Goal: Task Accomplishment & Management: Manage account settings

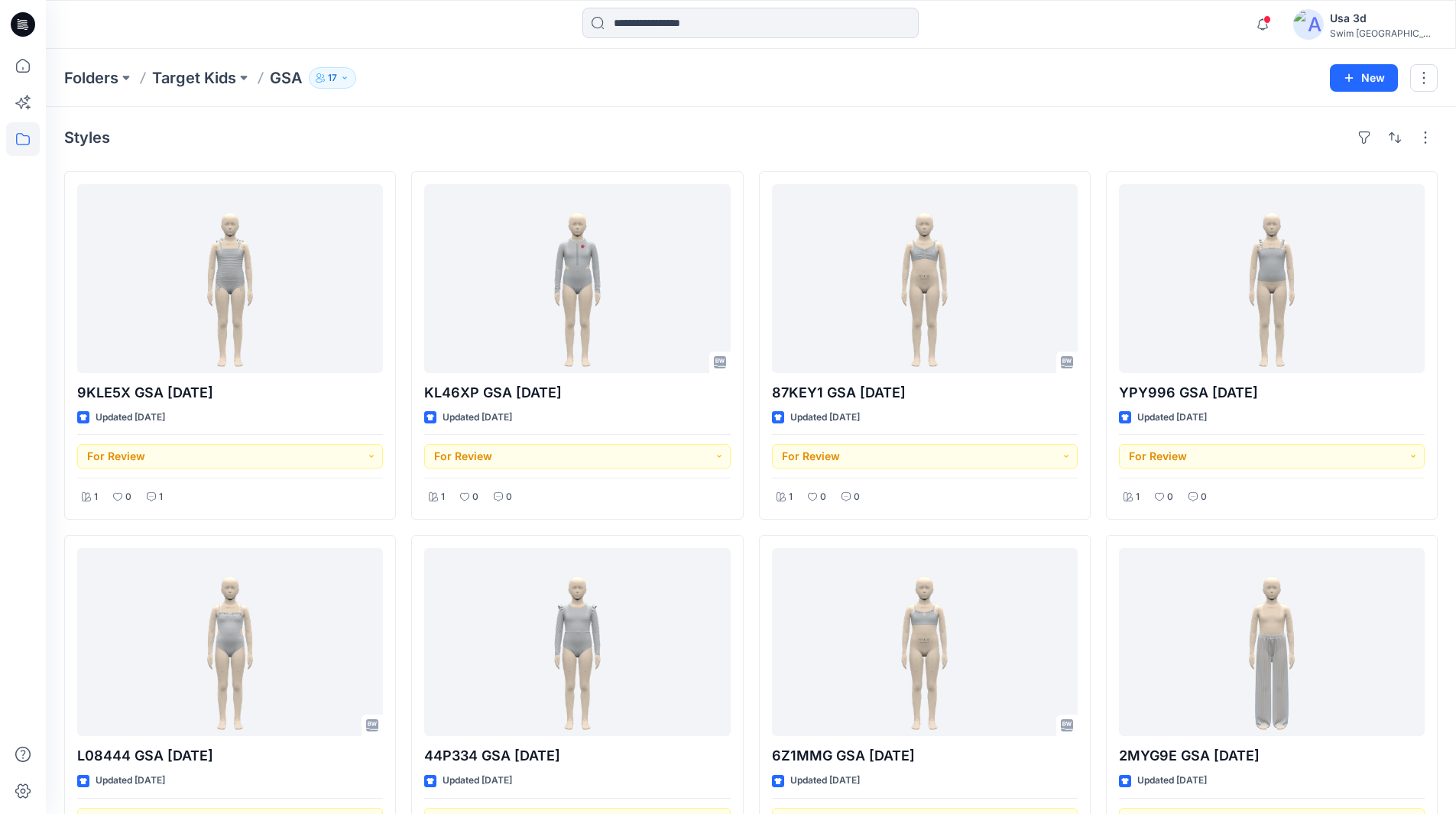
click at [1264, 138] on div "Styles" at bounding box center [751, 137] width 1374 height 25
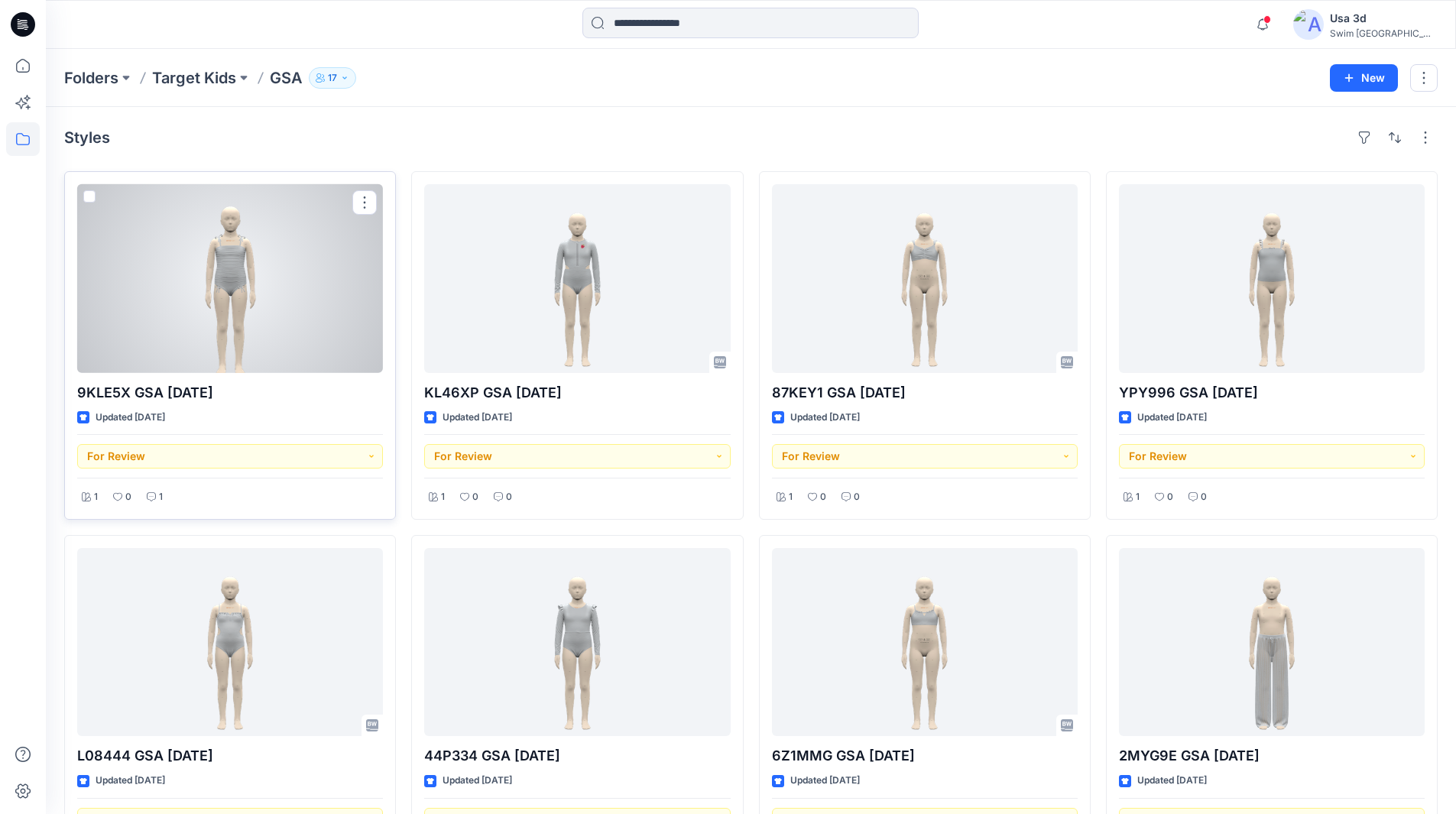
click at [280, 319] on div at bounding box center [230, 278] width 306 height 189
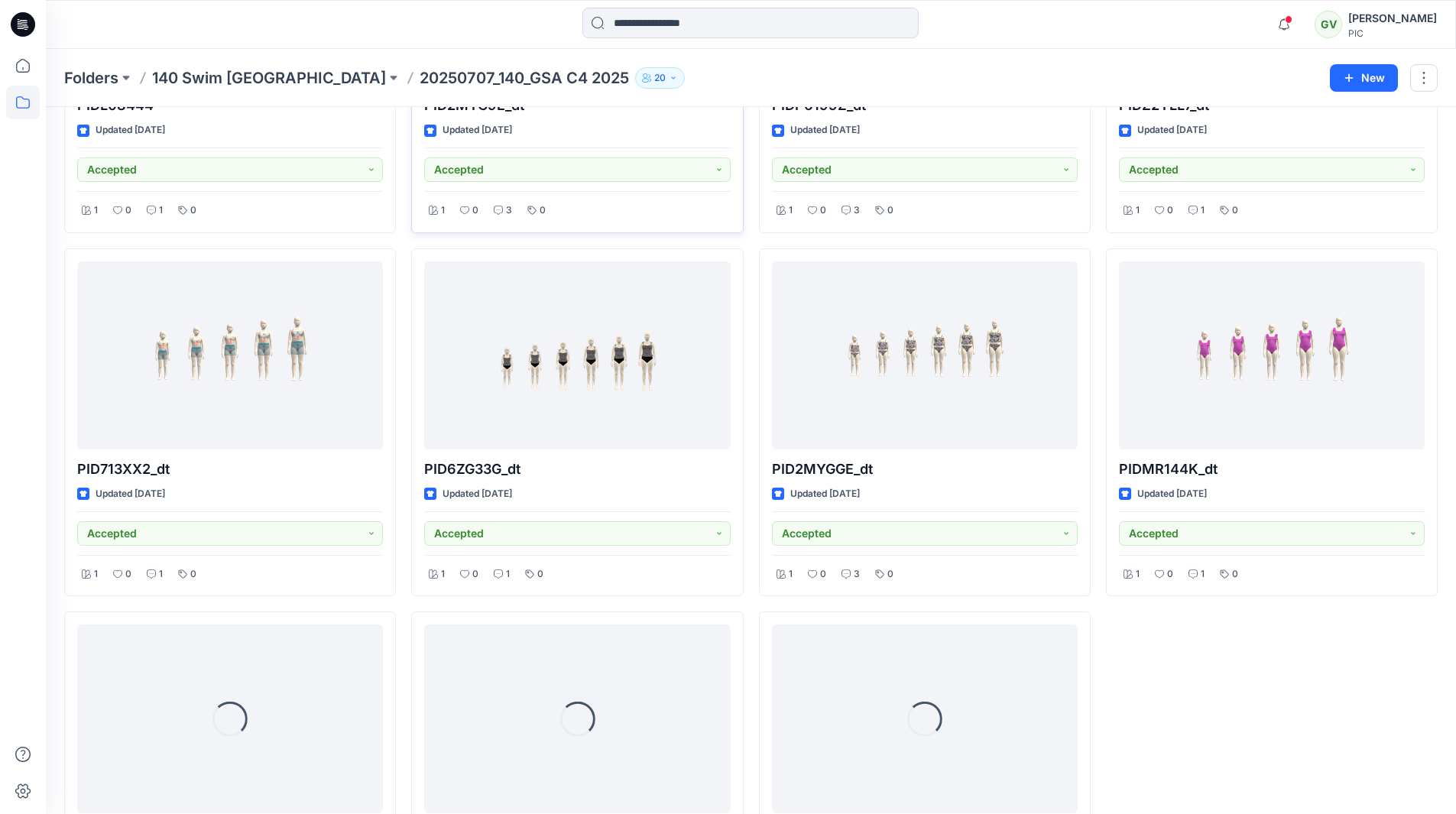
scroll to position [815, 0]
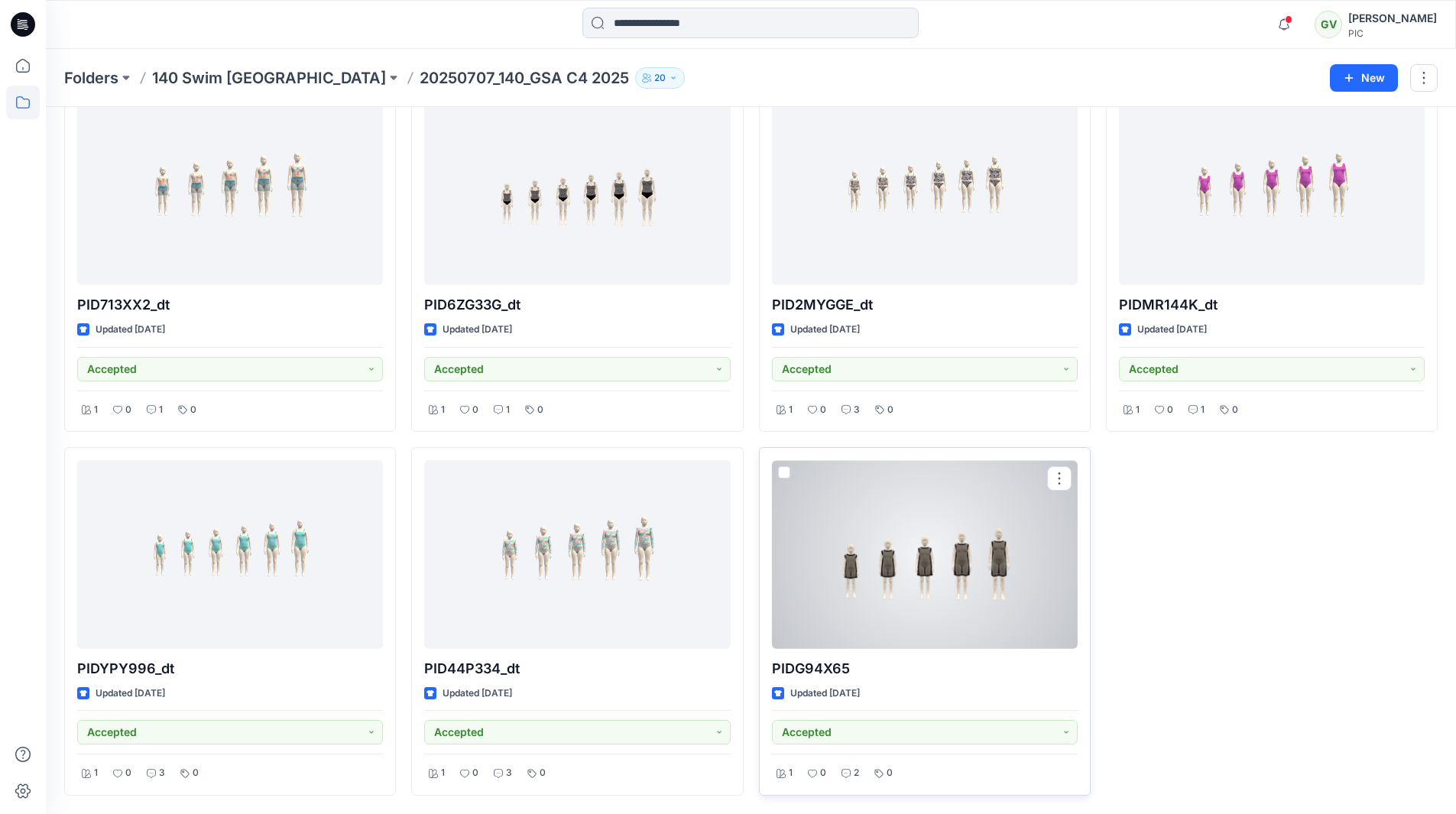
click at [938, 579] on div at bounding box center [924, 554] width 306 height 189
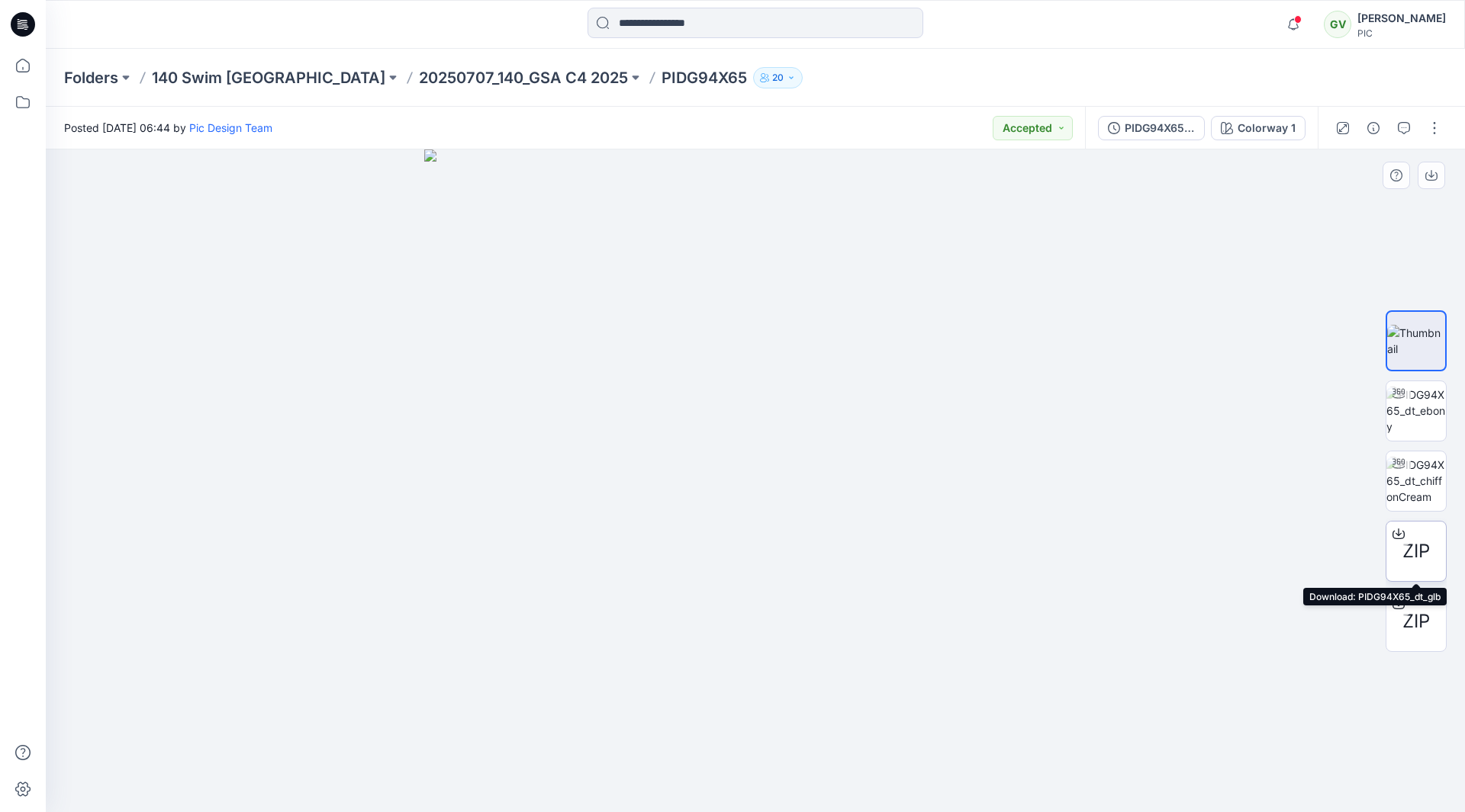
click at [1420, 562] on span "ZIP" at bounding box center [1415, 551] width 27 height 27
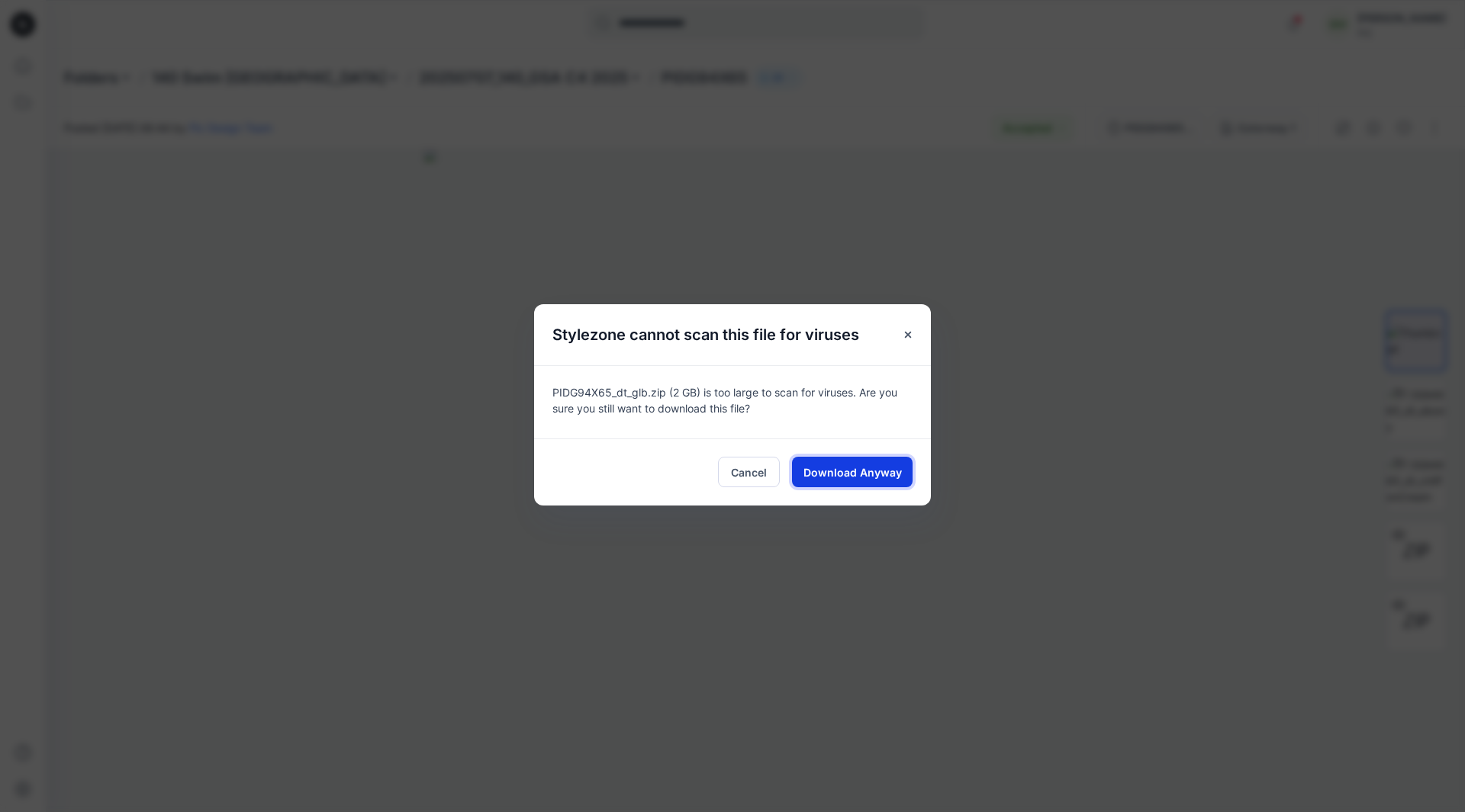
click at [859, 475] on span "Download Anyway" at bounding box center [852, 472] width 98 height 16
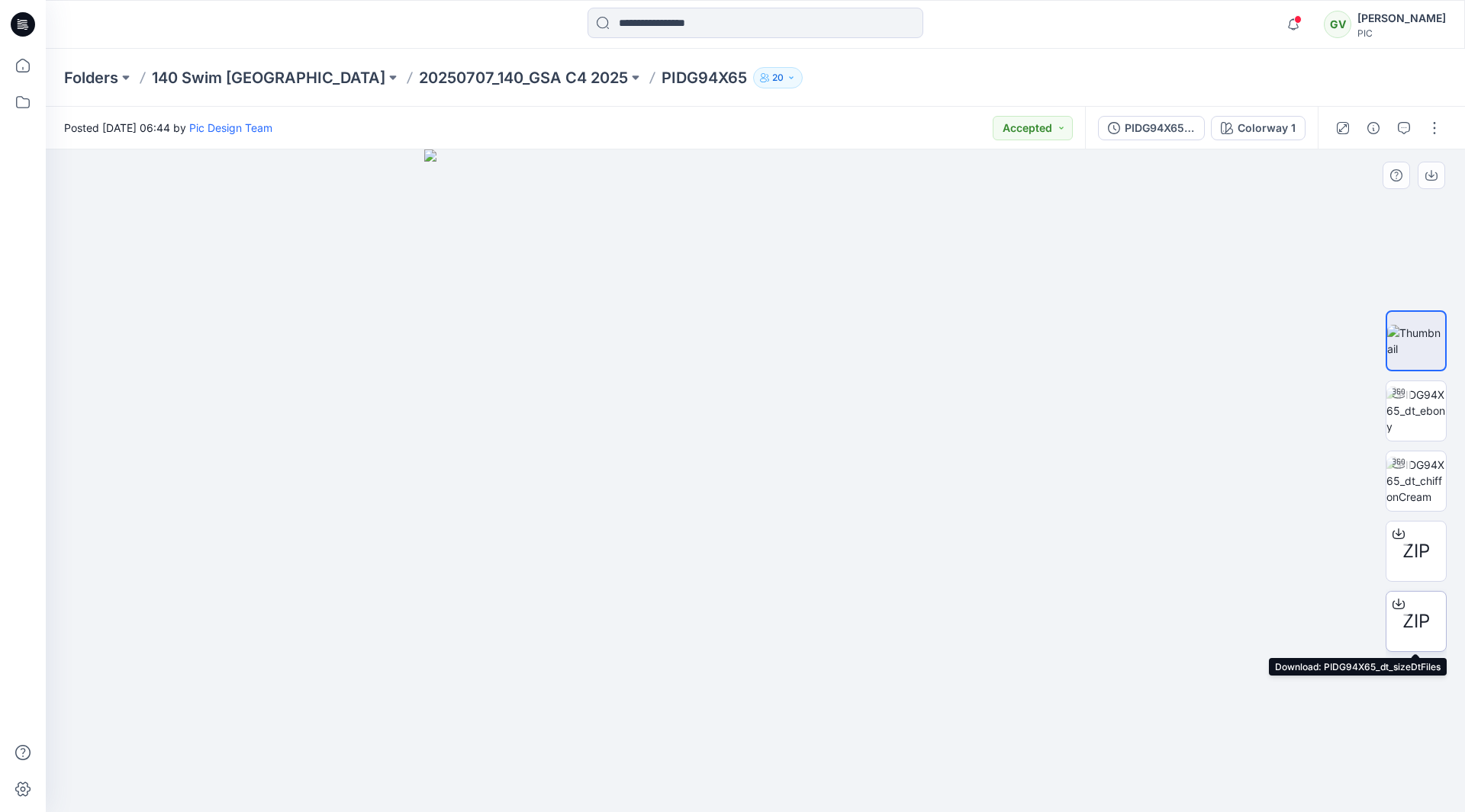
click at [1430, 626] on div "ZIP" at bounding box center [1415, 621] width 61 height 61
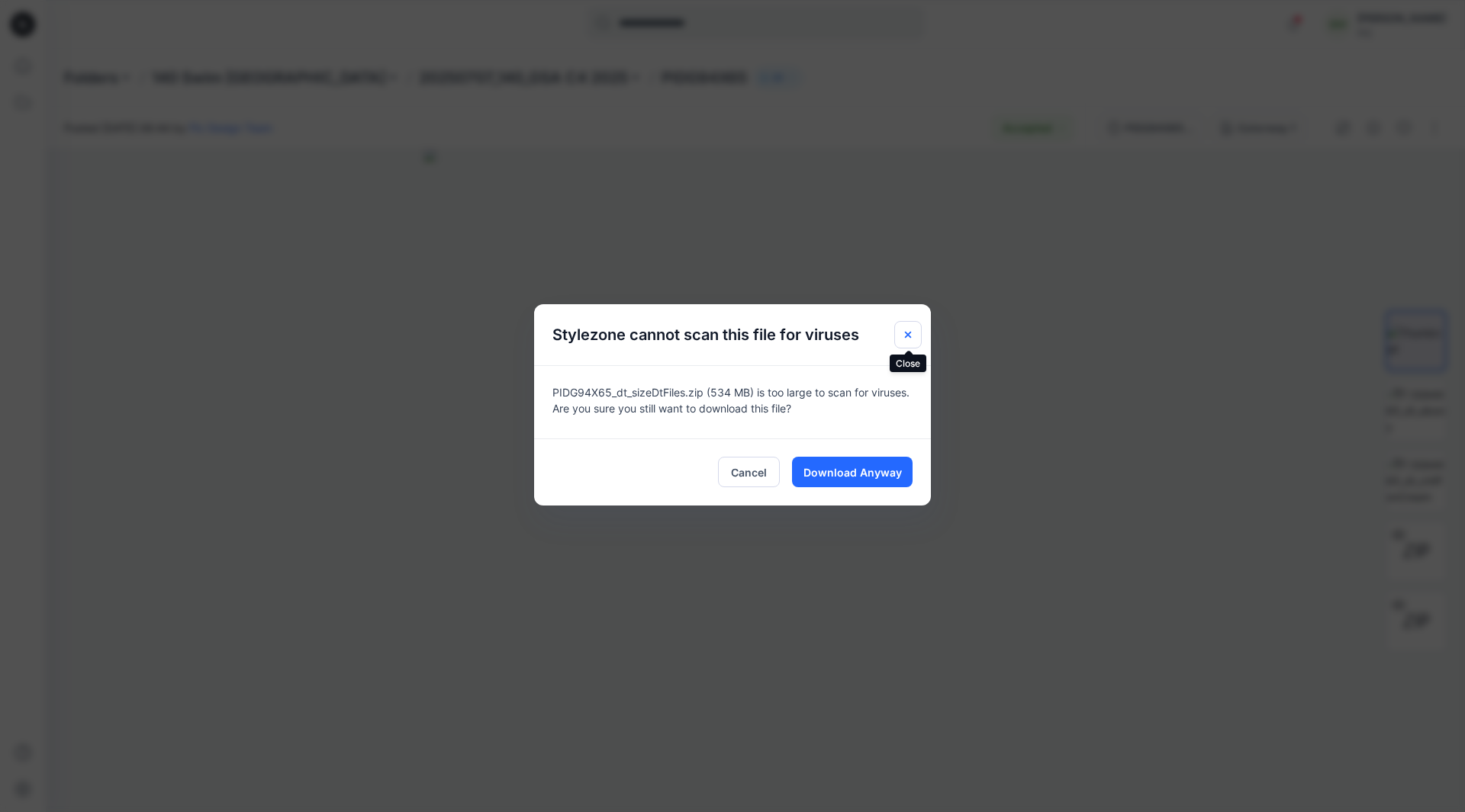
click at [905, 339] on icon "Close" at bounding box center [908, 335] width 12 height 12
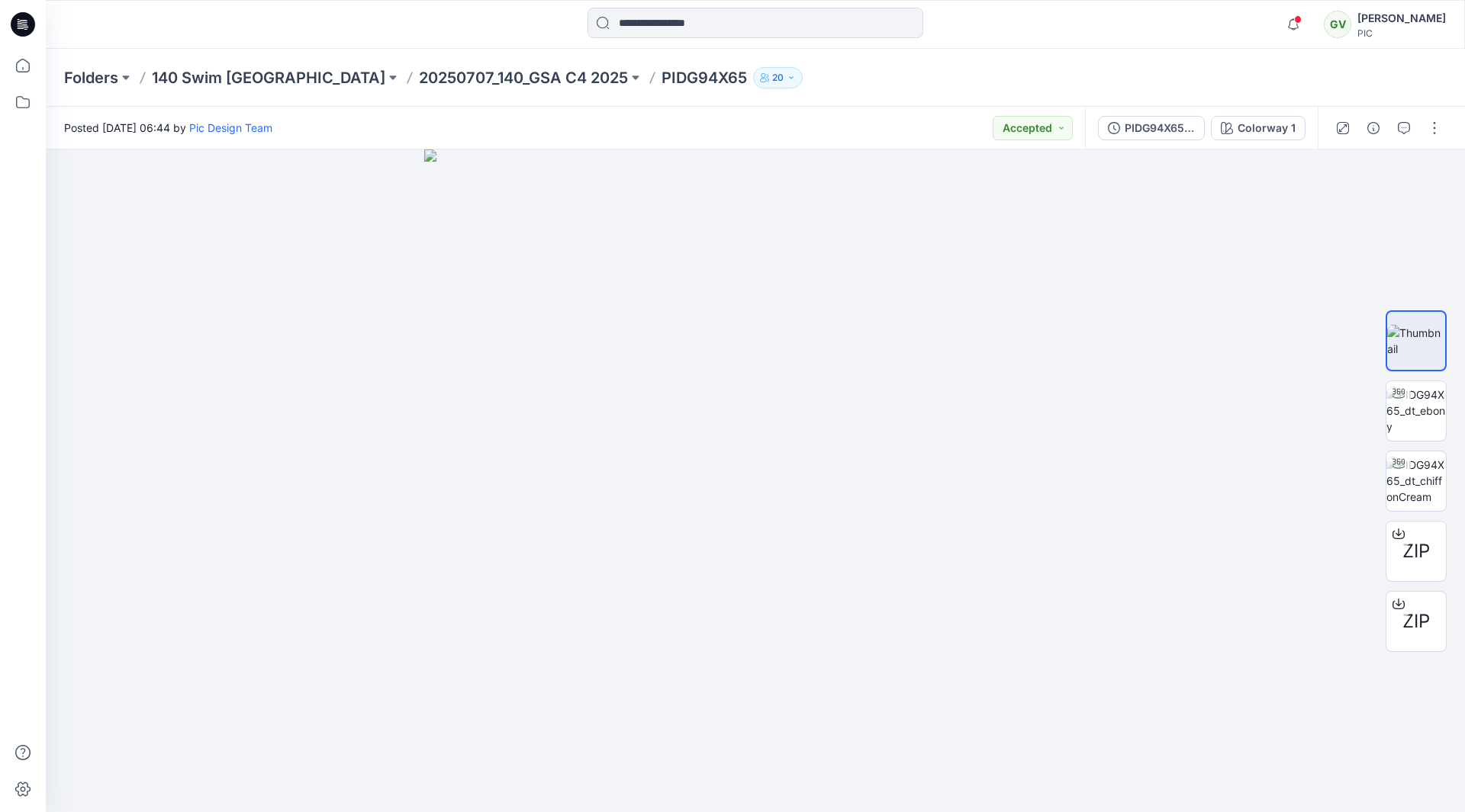
click at [1096, 14] on div at bounding box center [756, 25] width 709 height 34
click at [1423, 619] on span "ZIP" at bounding box center [1415, 621] width 27 height 27
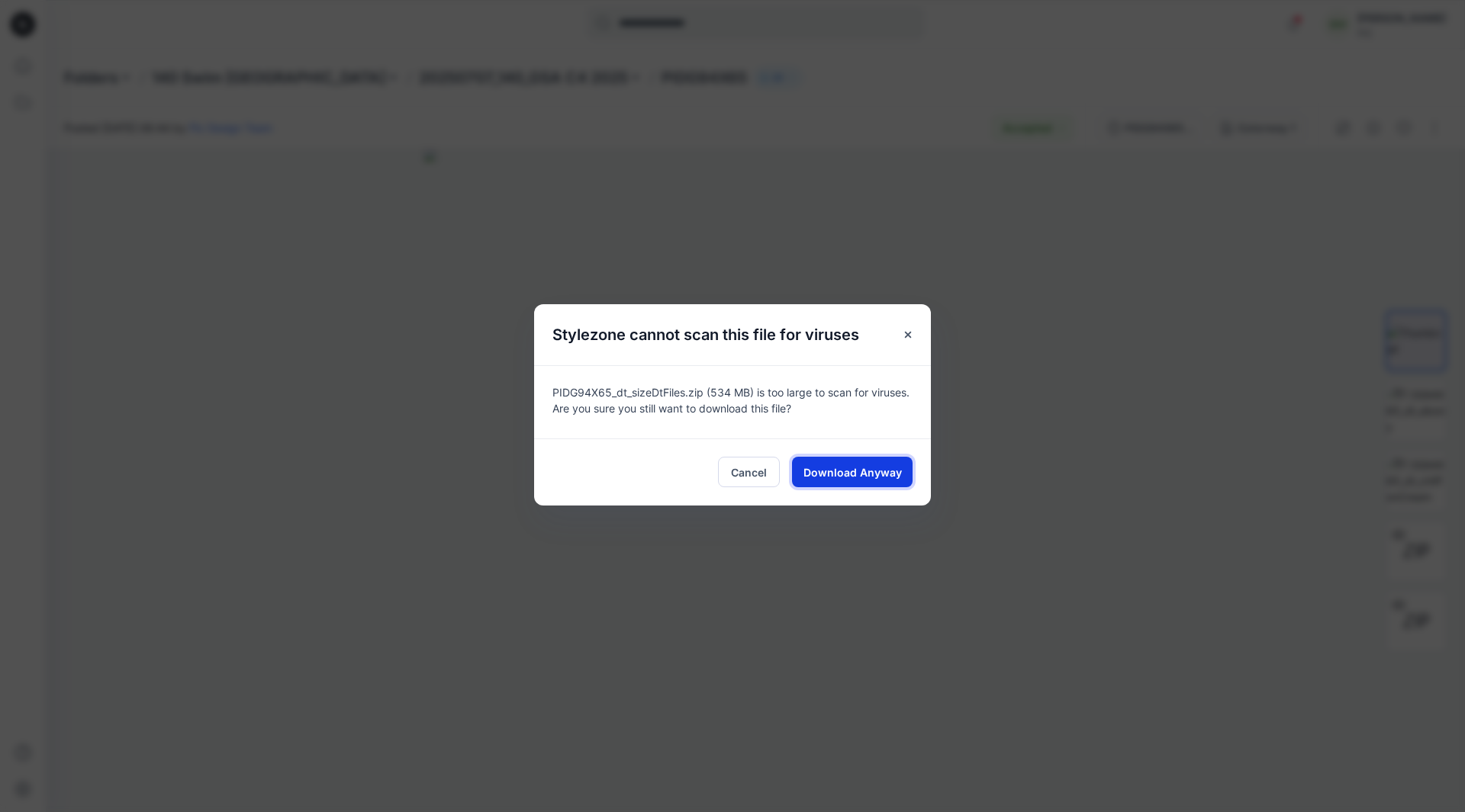
click at [843, 469] on span "Download Anyway" at bounding box center [852, 472] width 98 height 16
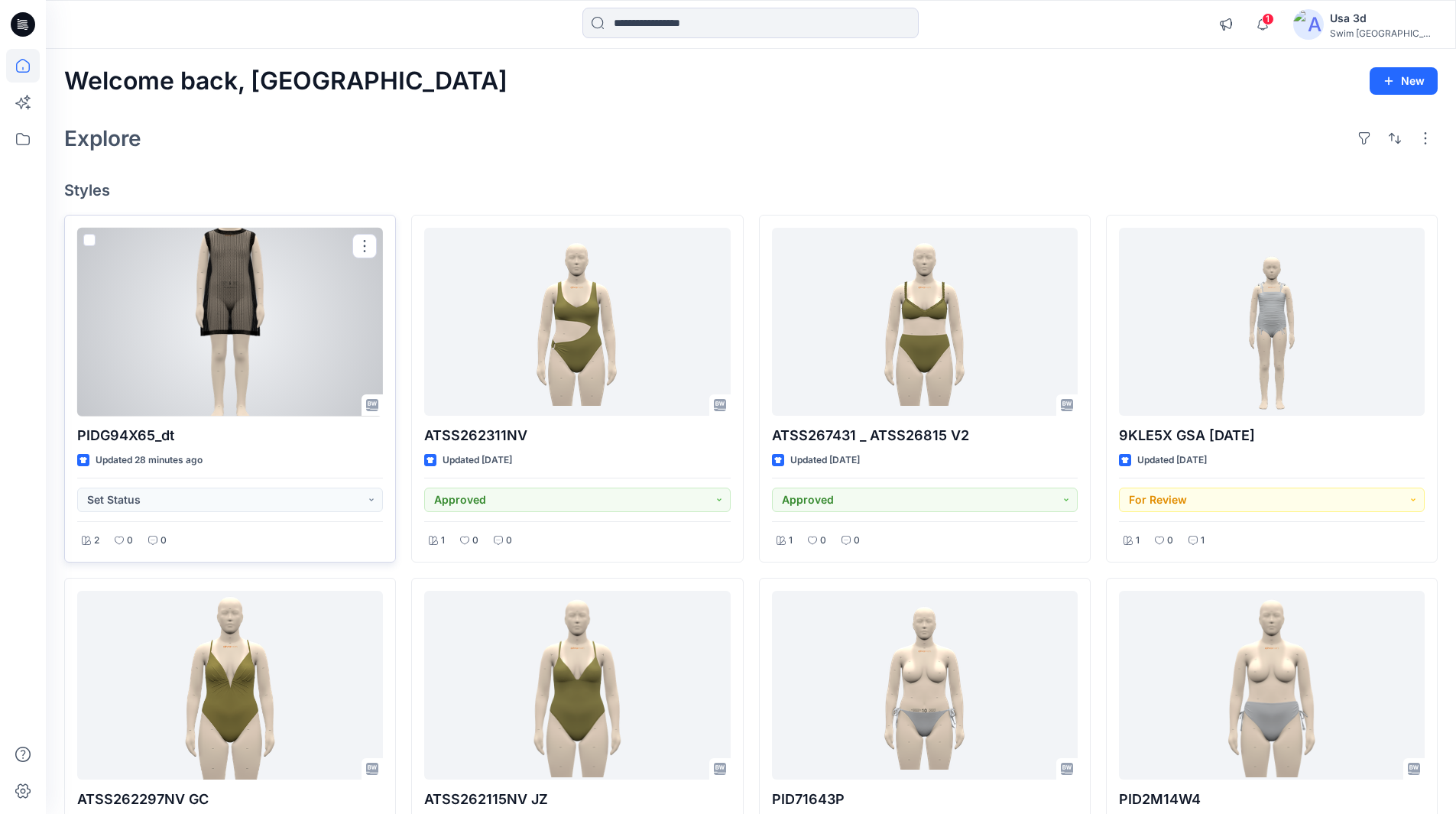
click at [255, 324] on div at bounding box center [230, 322] width 306 height 189
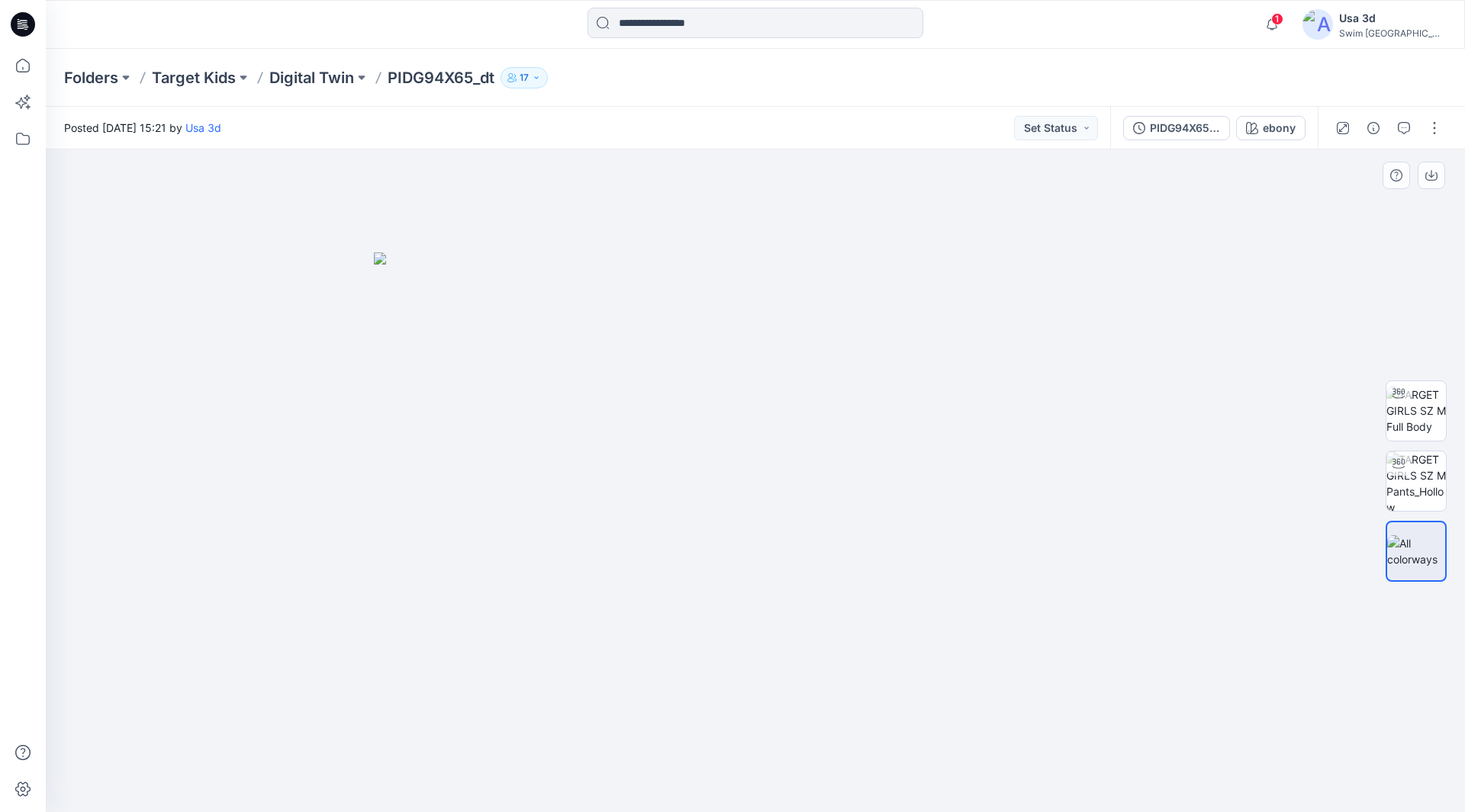
drag, startPoint x: 709, startPoint y: 385, endPoint x: 646, endPoint y: 381, distance: 63.1
click at [633, 385] on img at bounding box center [756, 532] width 763 height 561
click at [1427, 417] on img at bounding box center [1415, 410] width 59 height 48
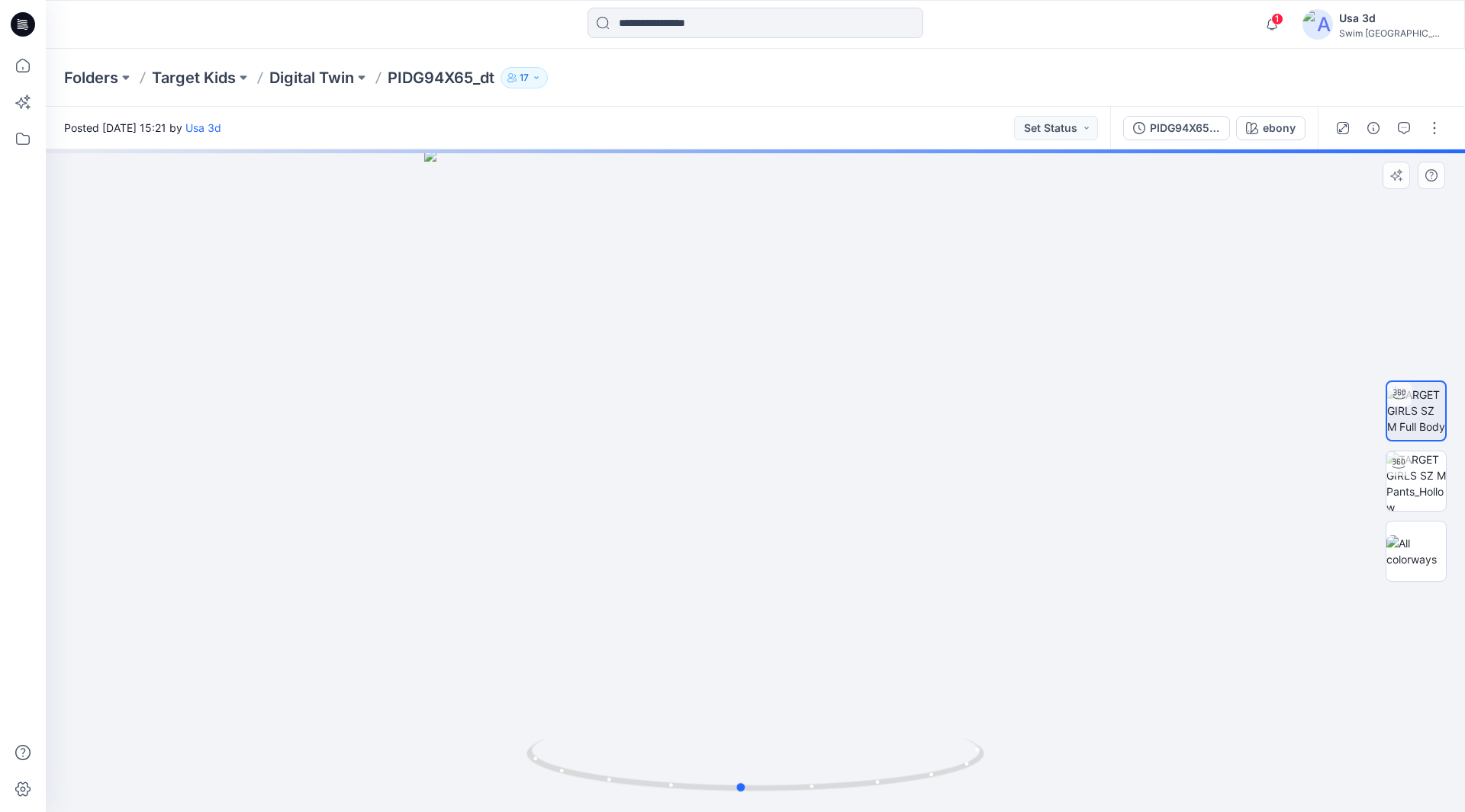
drag, startPoint x: 821, startPoint y: 407, endPoint x: 873, endPoint y: 385, distance: 56.5
click at [806, 408] on div at bounding box center [756, 480] width 1419 height 663
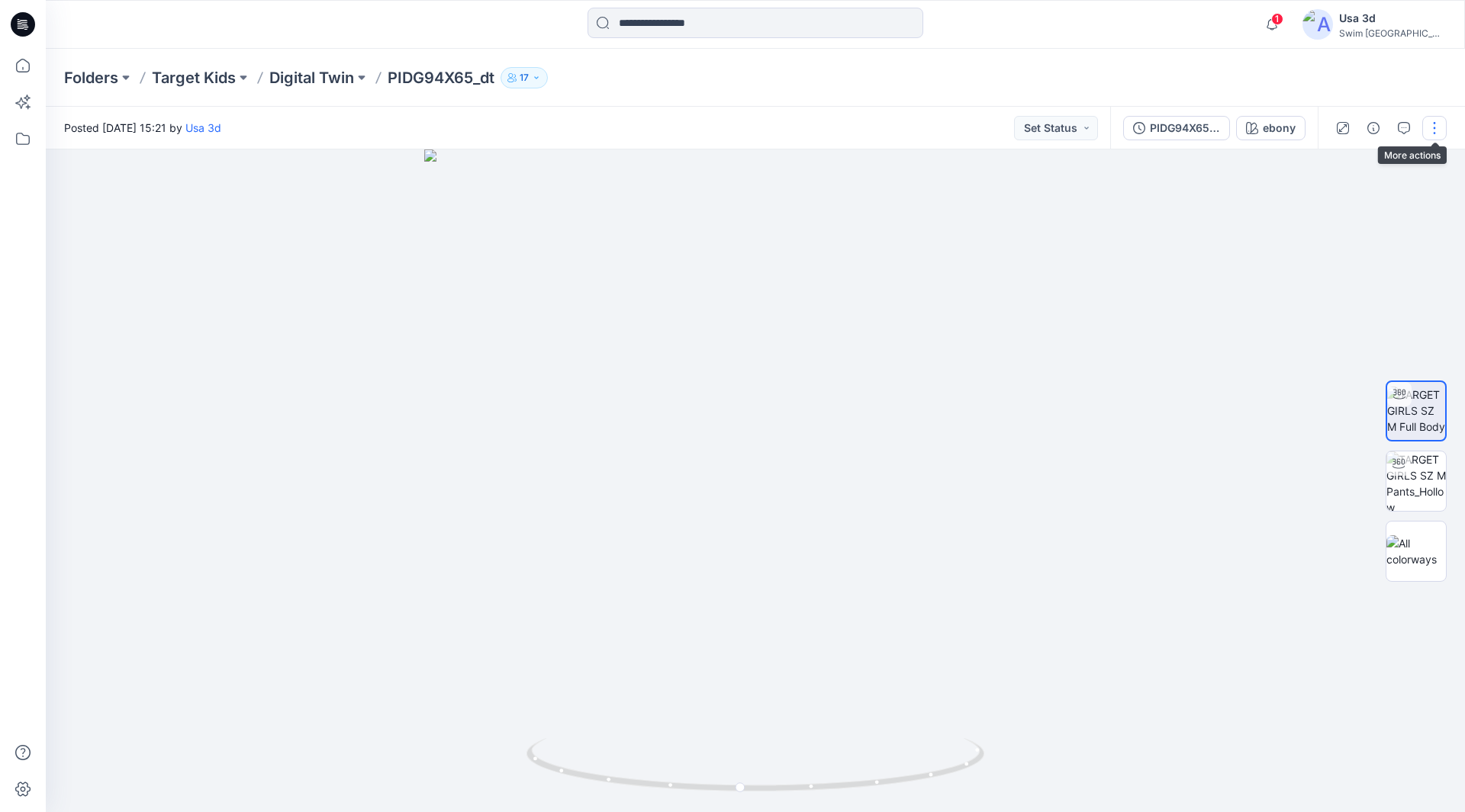
click at [1444, 134] on button "button" at bounding box center [1434, 128] width 25 height 25
click at [1382, 208] on button "Edit" at bounding box center [1369, 206] width 141 height 28
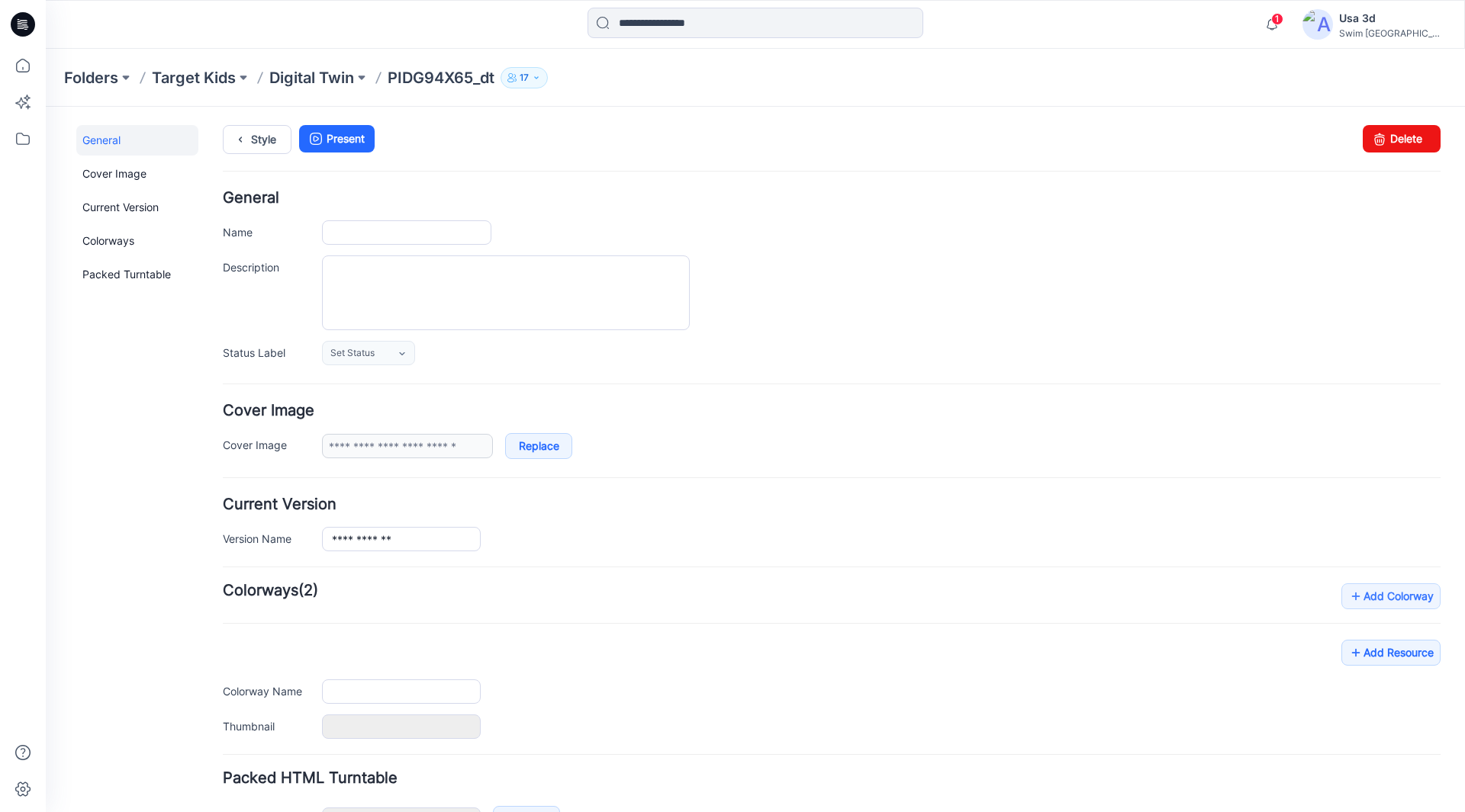
type input "**********"
type input "*****"
type input "**********"
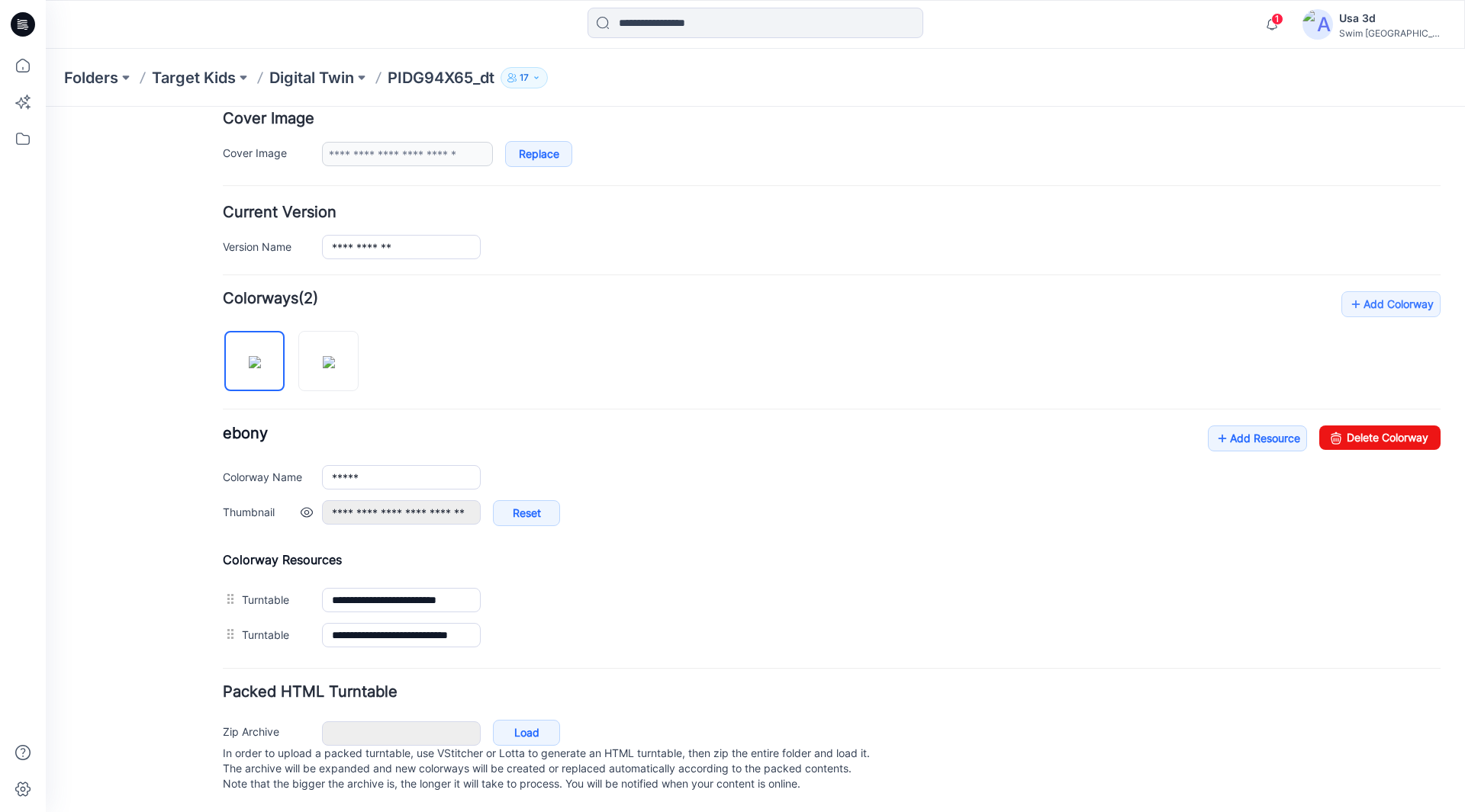
scroll to position [308, 0]
click at [1270, 427] on link "Add Resource" at bounding box center [1257, 438] width 99 height 26
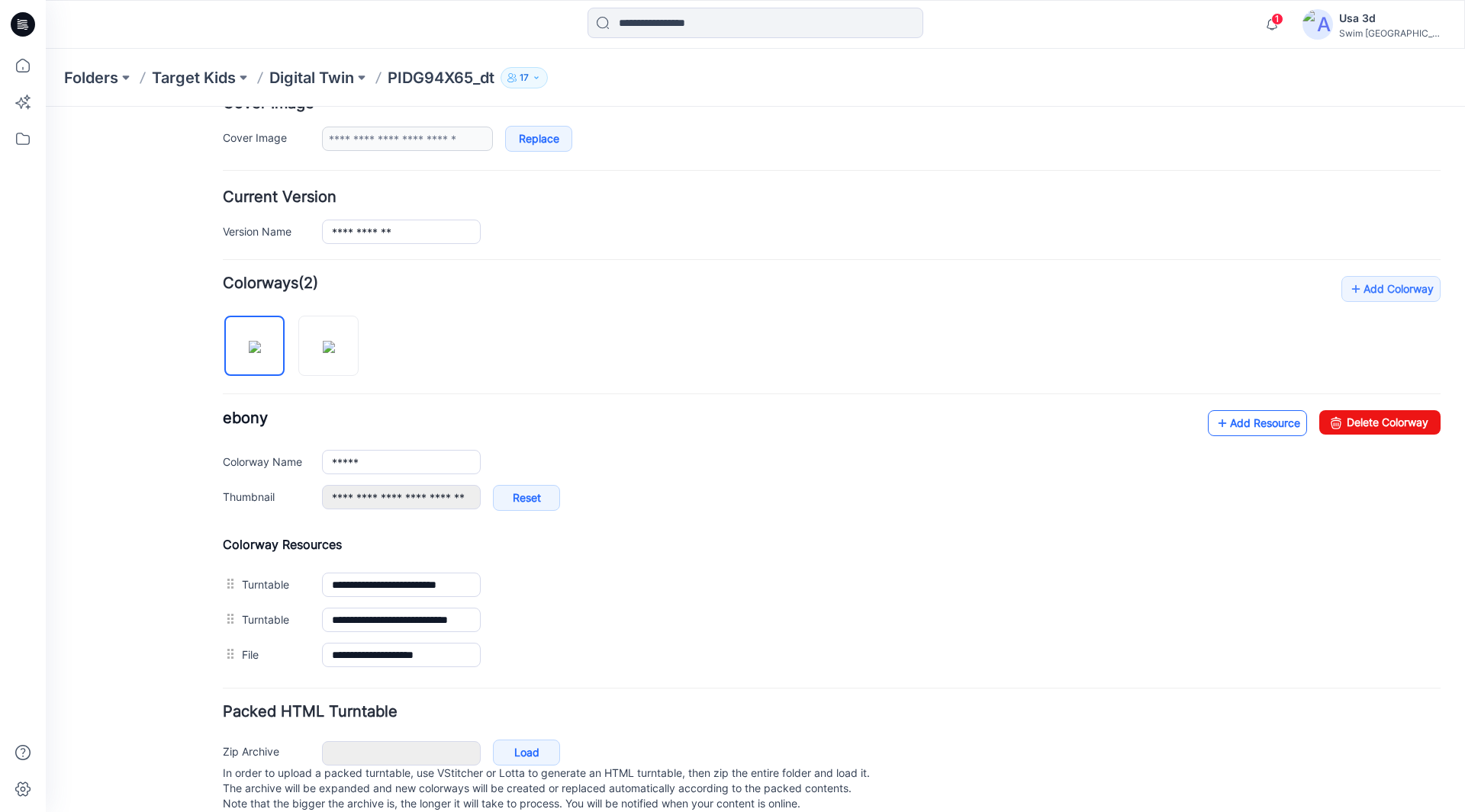
click at [1231, 435] on link "Add Resource" at bounding box center [1257, 423] width 99 height 26
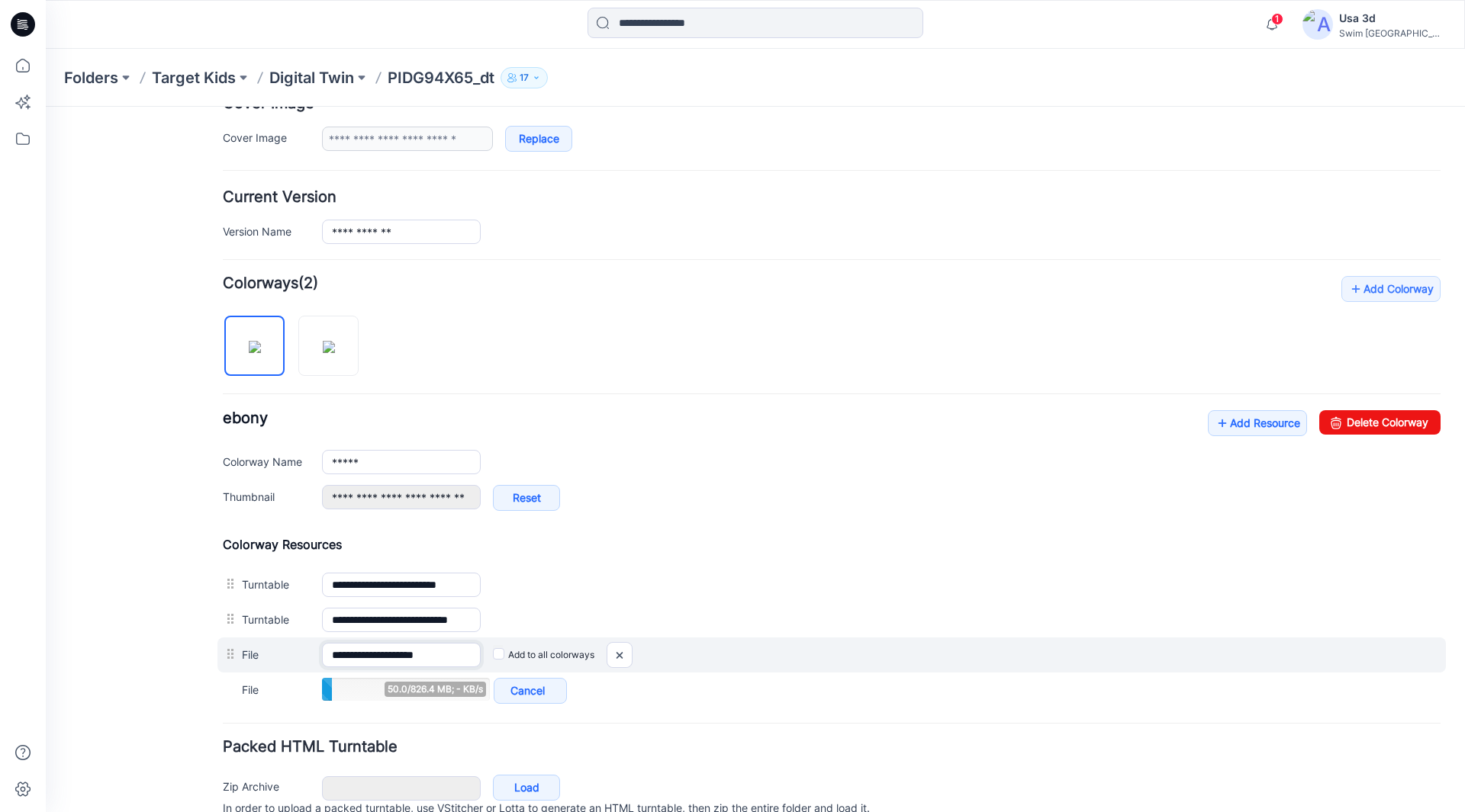
drag, startPoint x: 457, startPoint y: 661, endPoint x: 322, endPoint y: 664, distance: 135.0
click at [322, 664] on div "**********" at bounding box center [401, 655] width 158 height 25
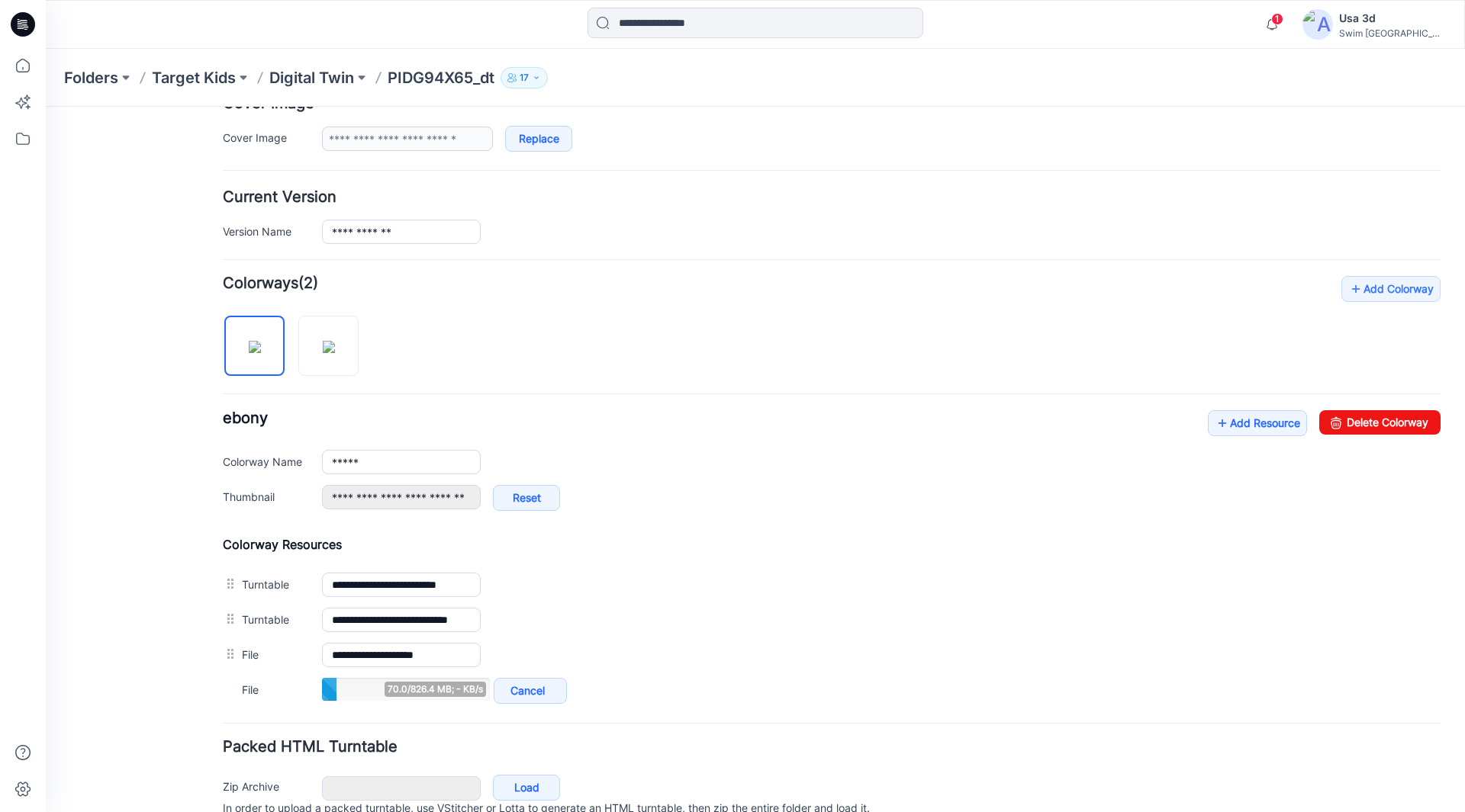
click at [956, 330] on div "Add Colorway Colorways (2) ebony Add Resource Delete Colorway Colorway Name ***…" at bounding box center [832, 492] width 1217 height 432
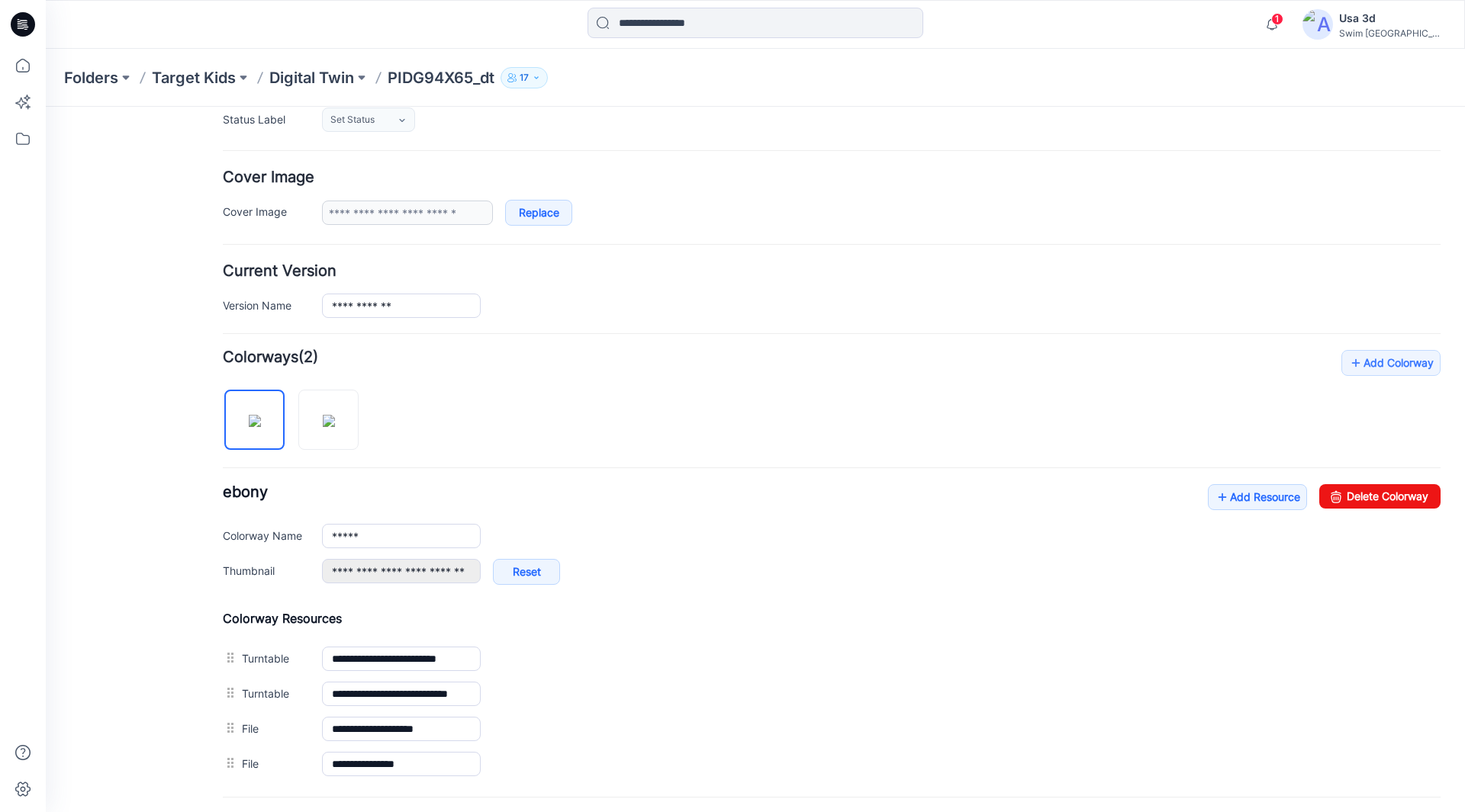
scroll to position [0, 0]
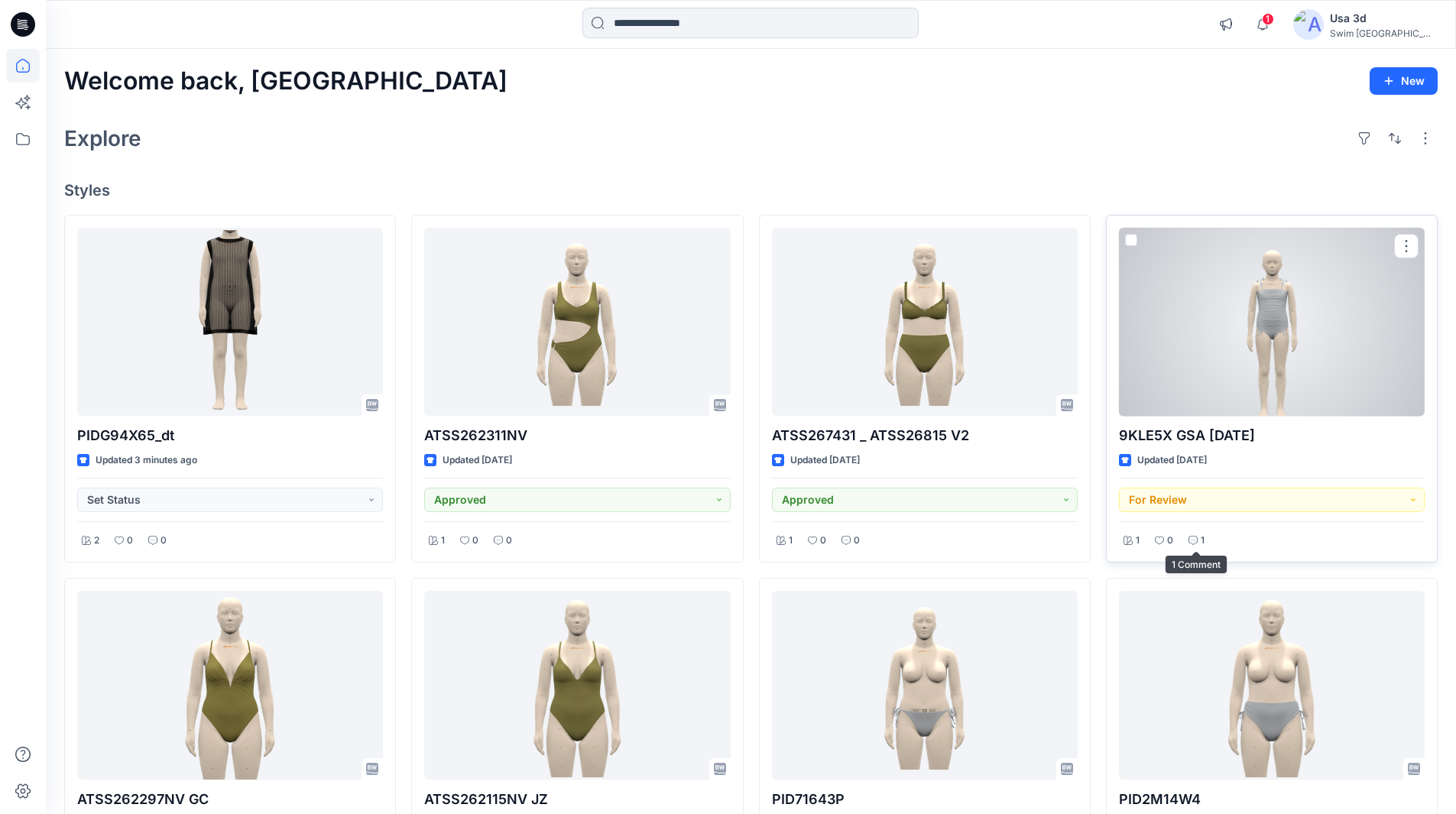
click at [1196, 545] on div "1" at bounding box center [1196, 541] width 25 height 20
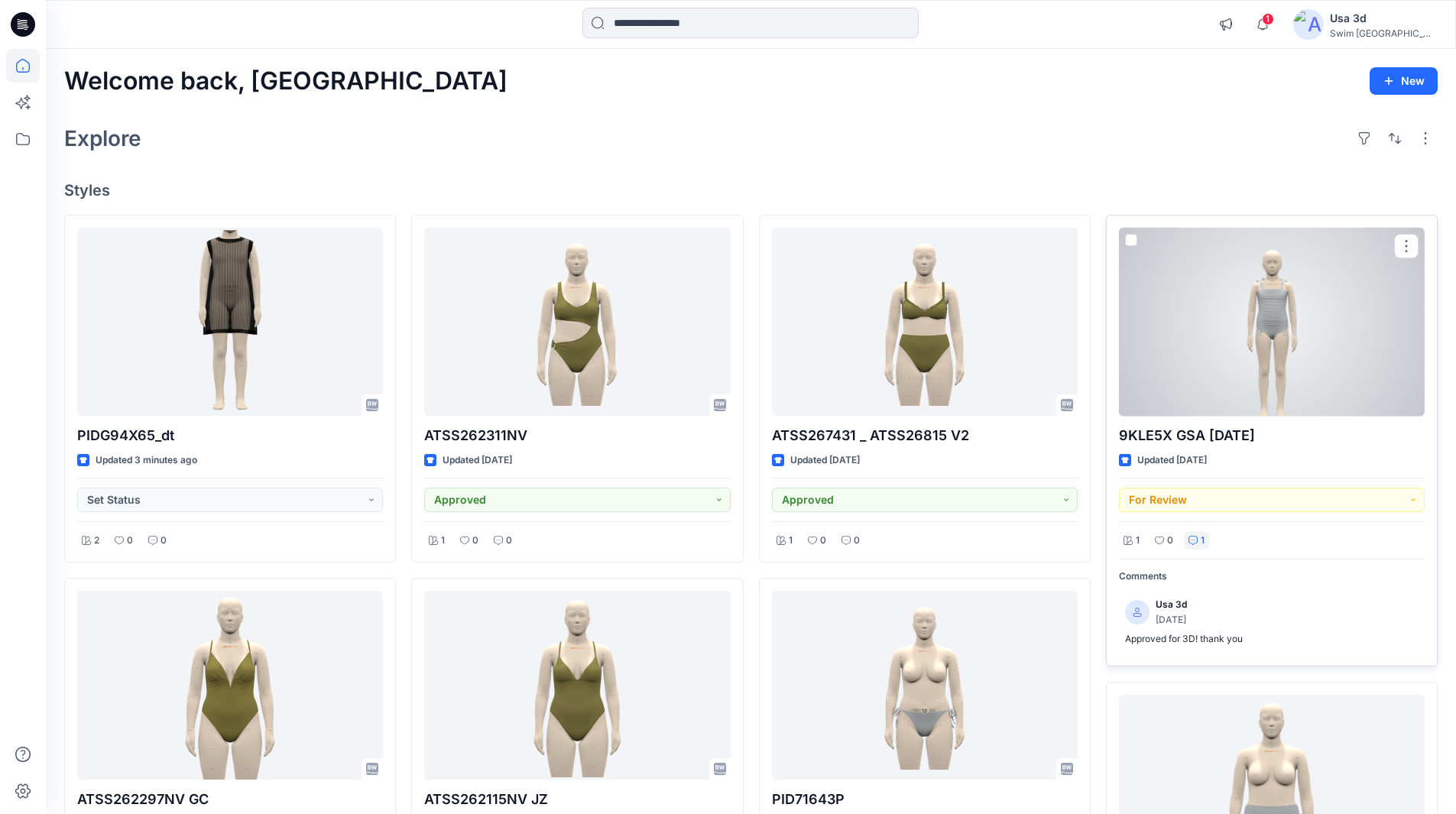
click at [1200, 544] on div "1" at bounding box center [1196, 541] width 25 height 20
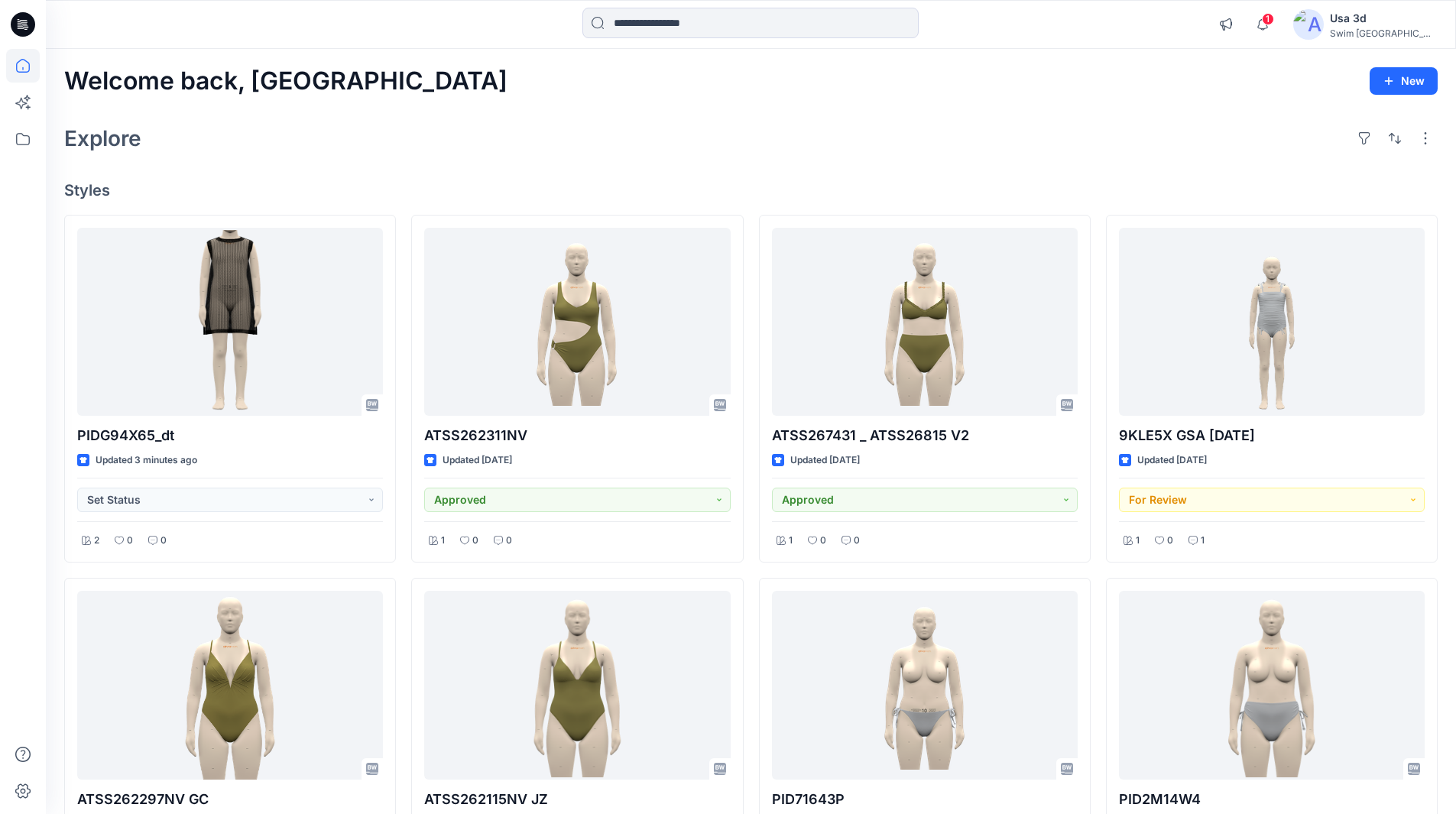
click at [1272, 21] on div "1" at bounding box center [1259, 15] width 25 height 12
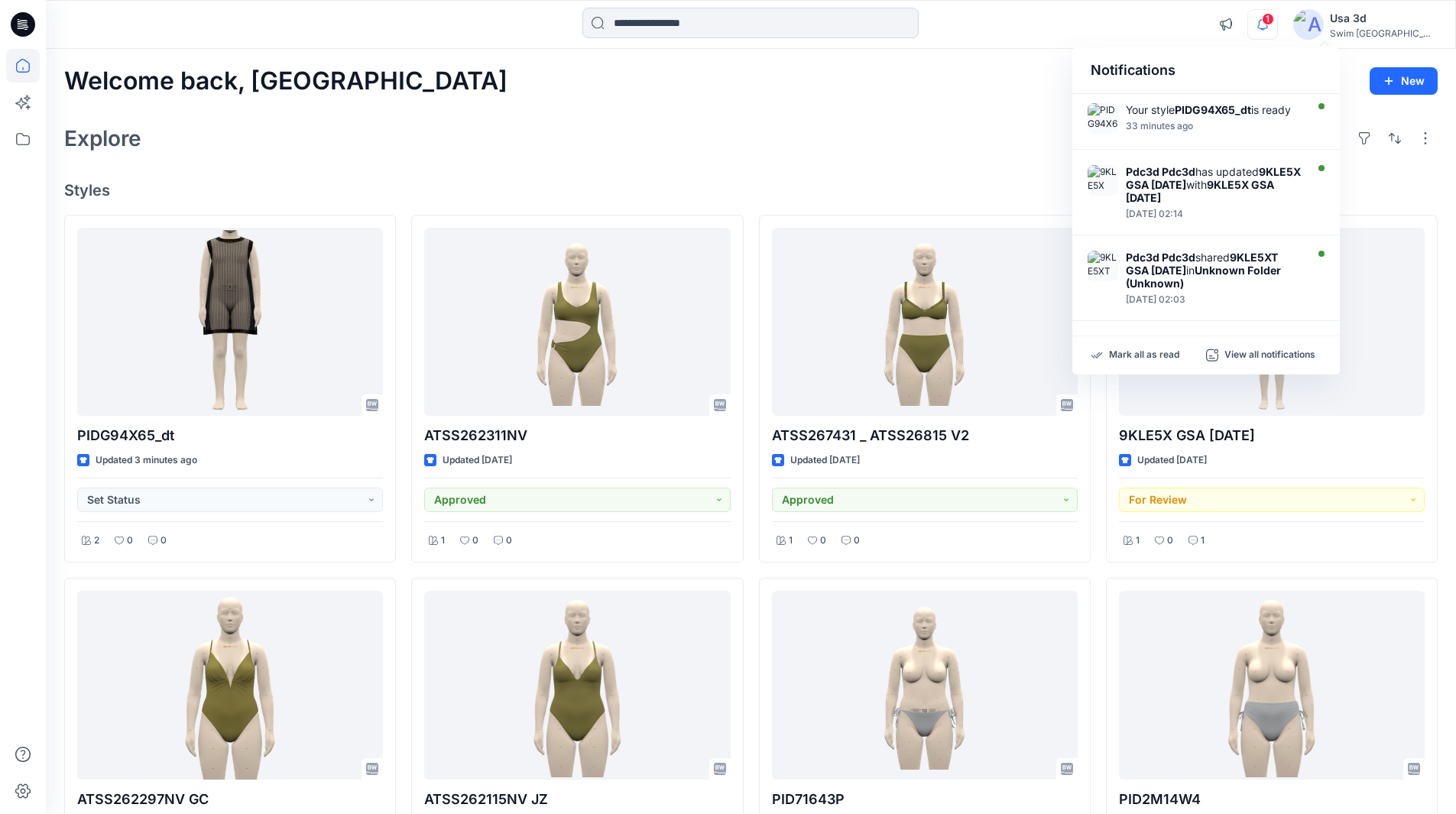
click at [1274, 21] on span "1" at bounding box center [1268, 20] width 12 height 12
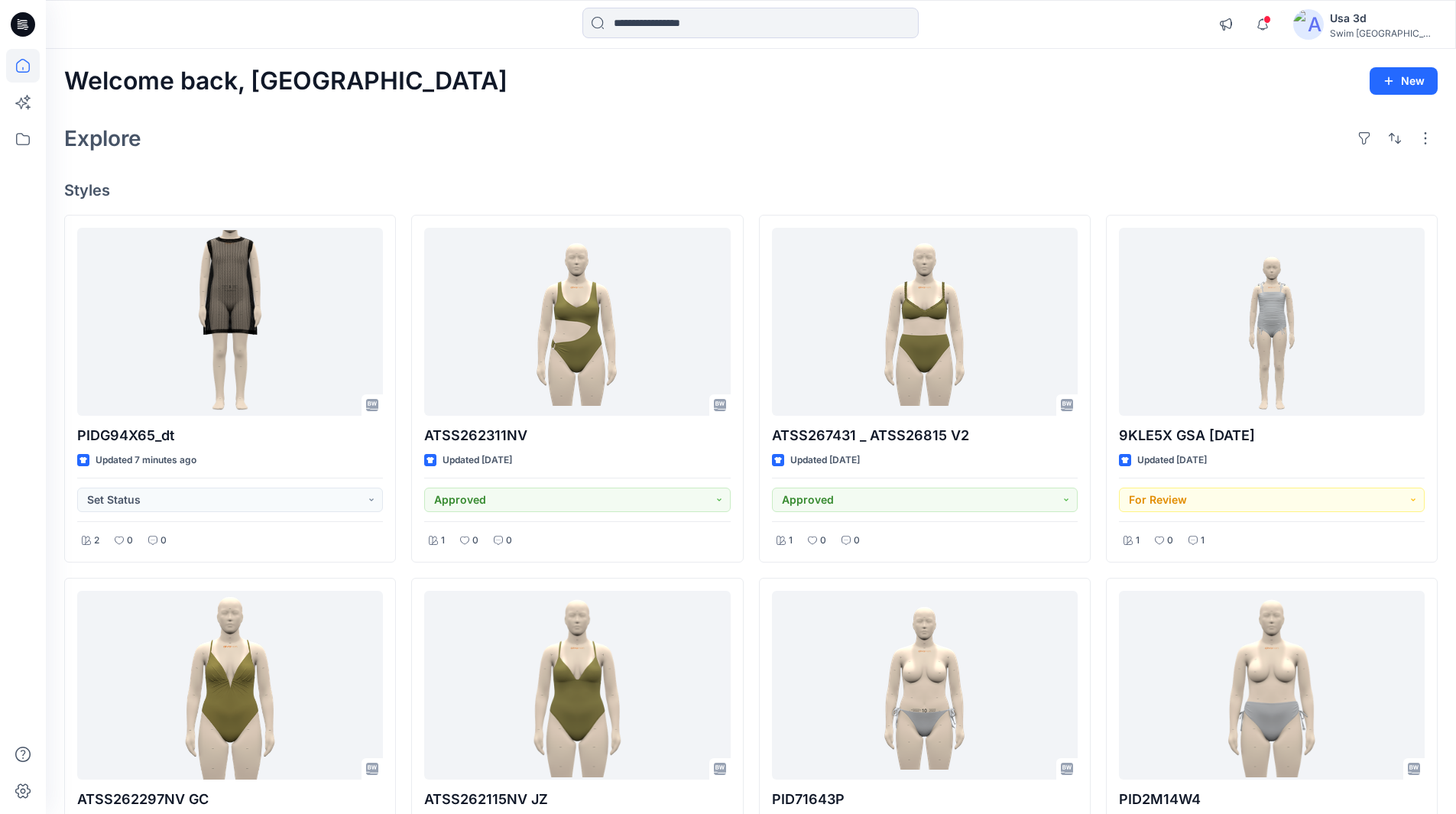
click at [483, 113] on div "Welcome back, [GEOGRAPHIC_DATA] New Explore Styles PIDG94X65_dt Updated 7 minut…" at bounding box center [751, 706] width 1410 height 1315
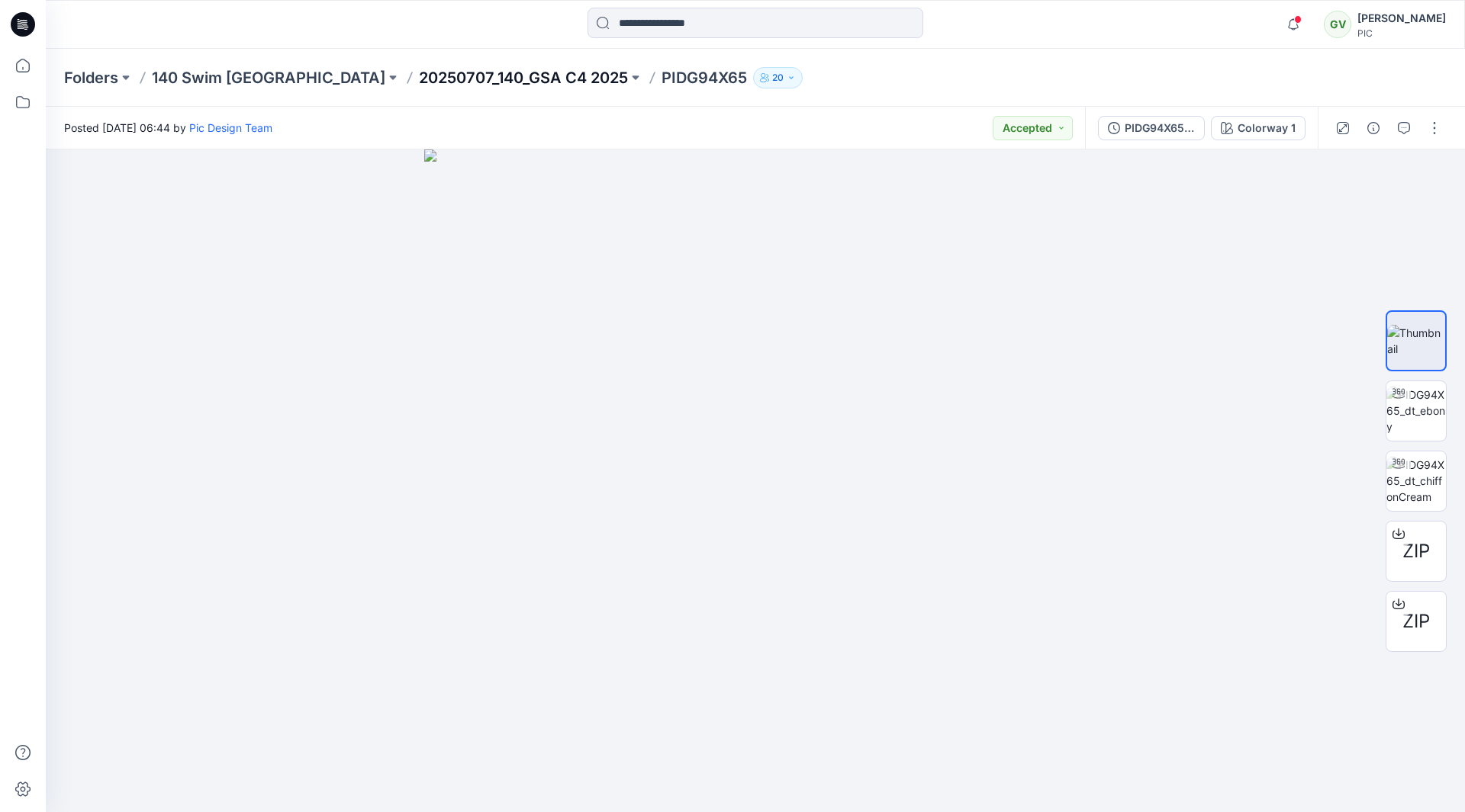
click at [456, 74] on p "20250707_140_GSA C4 2025" at bounding box center [523, 78] width 209 height 21
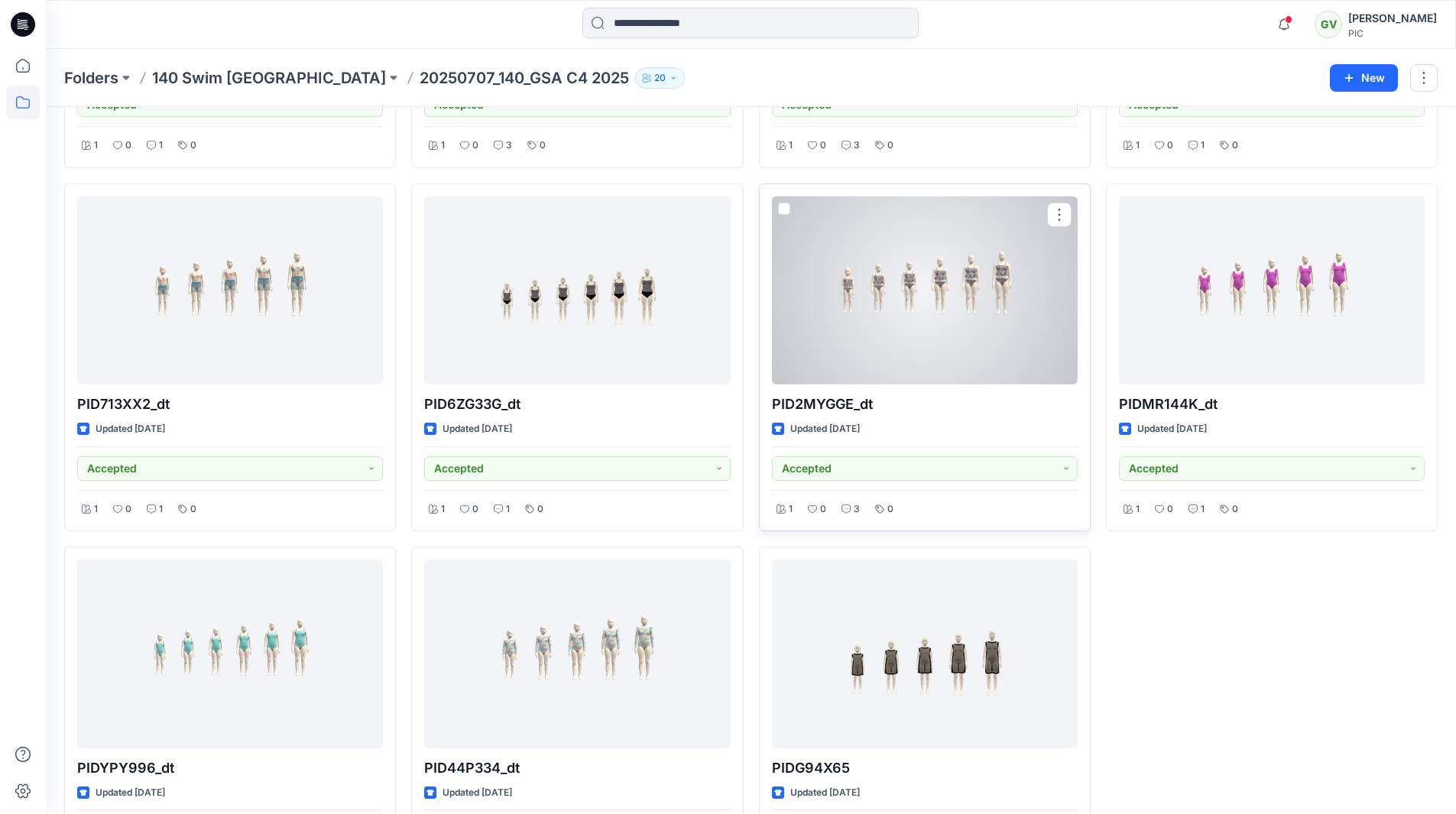
scroll to position [815, 0]
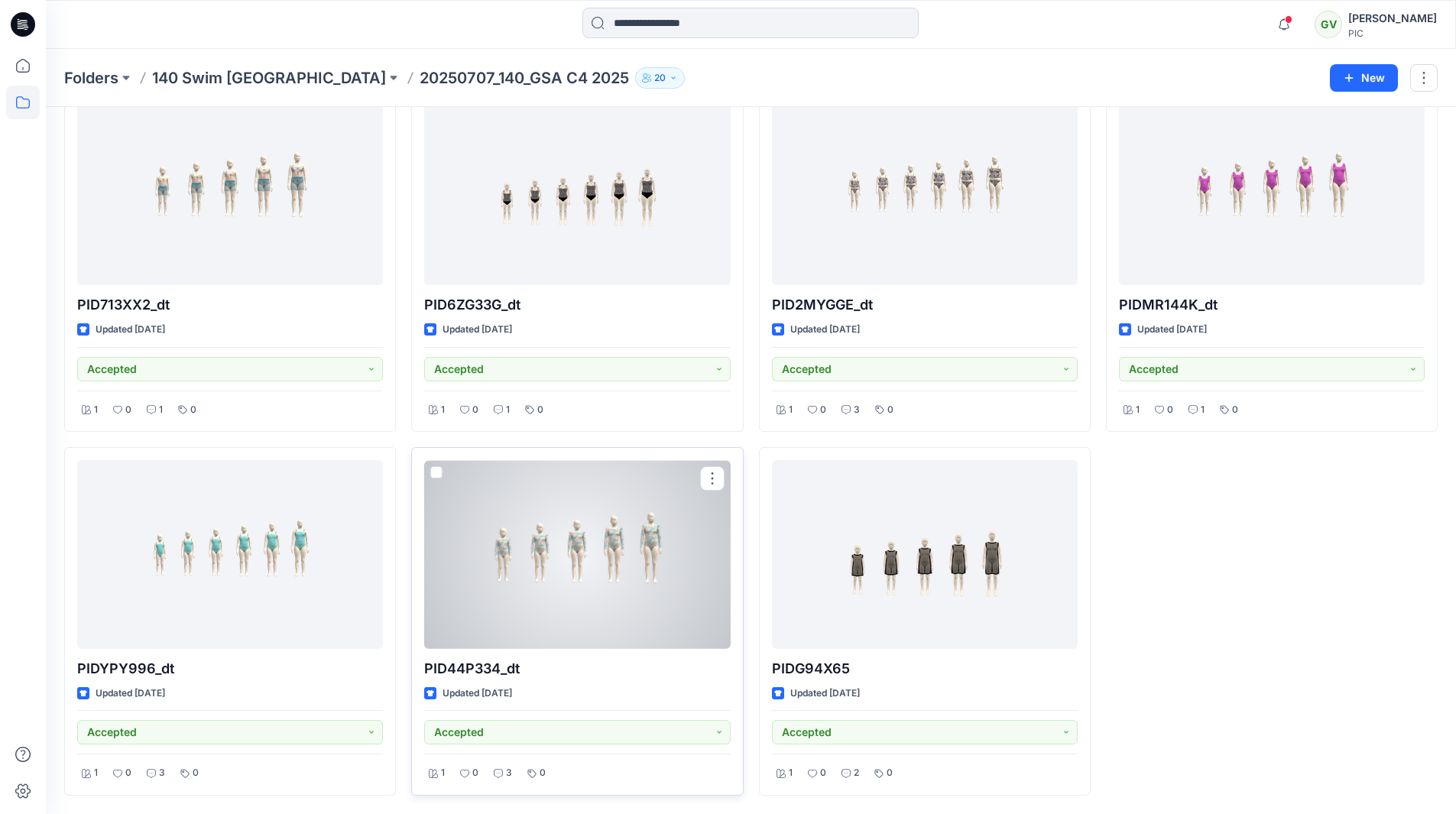
click at [628, 551] on div at bounding box center [577, 554] width 306 height 189
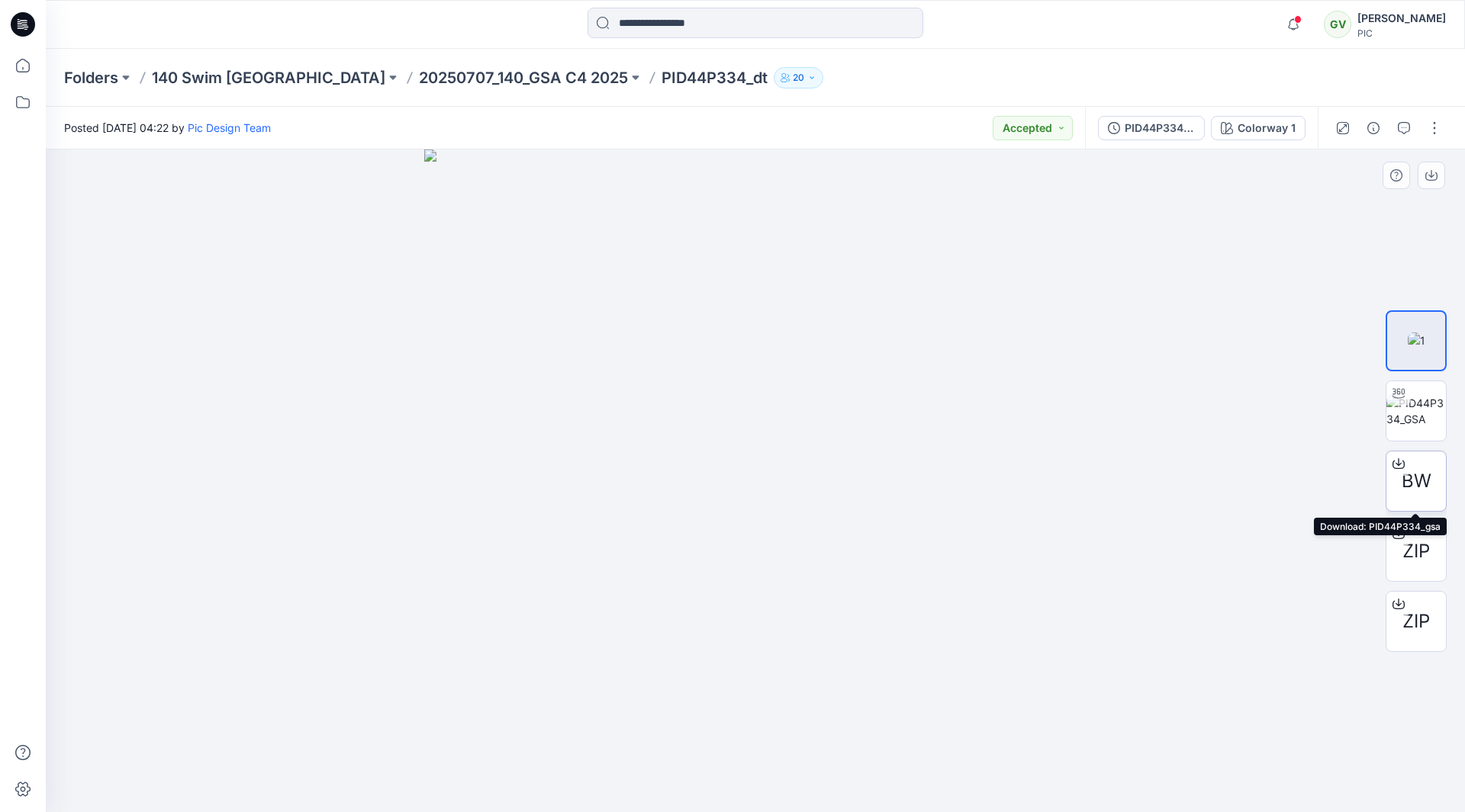
click at [1426, 473] on span "BW" at bounding box center [1416, 481] width 30 height 27
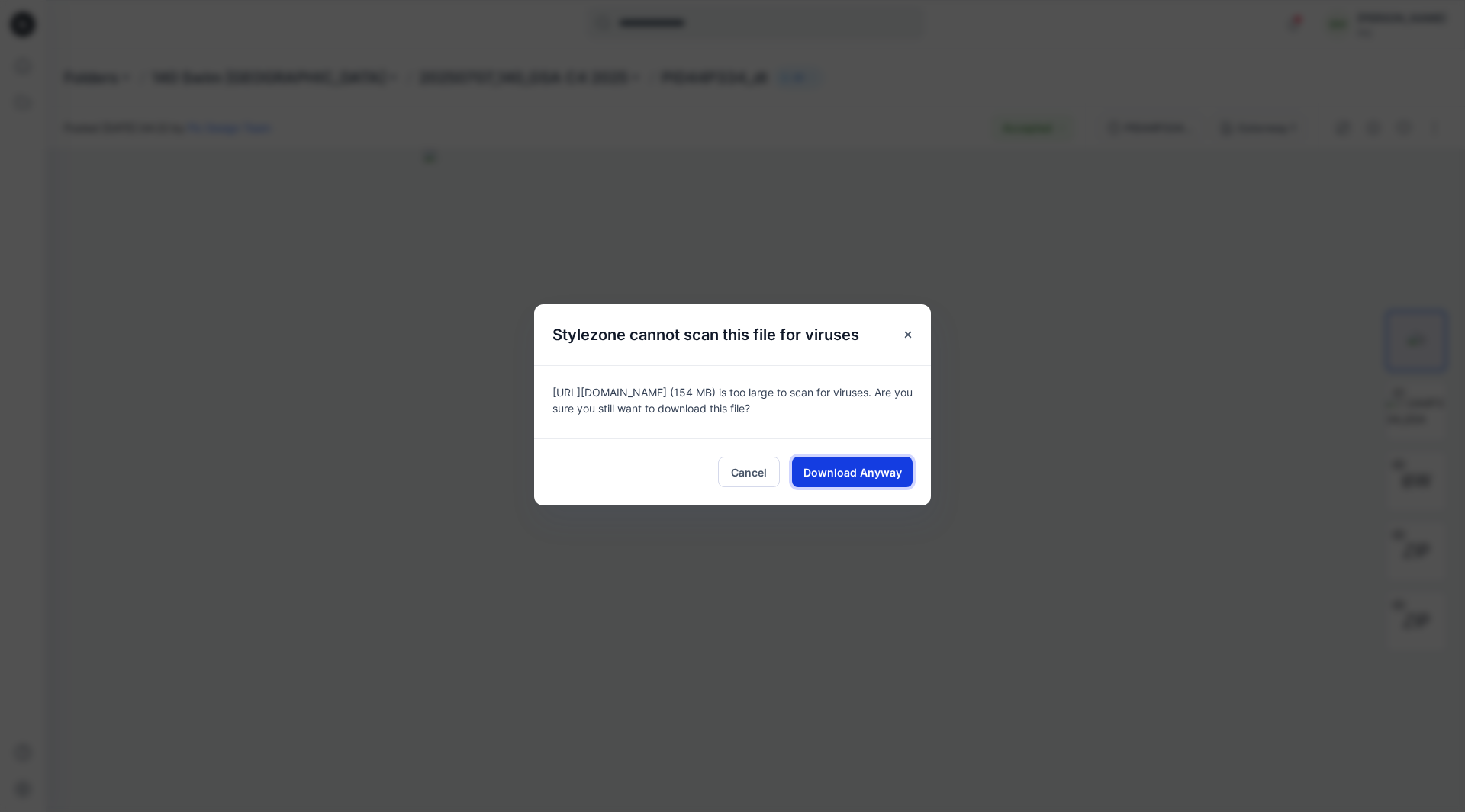
click at [863, 479] on span "Download Anyway" at bounding box center [852, 472] width 98 height 16
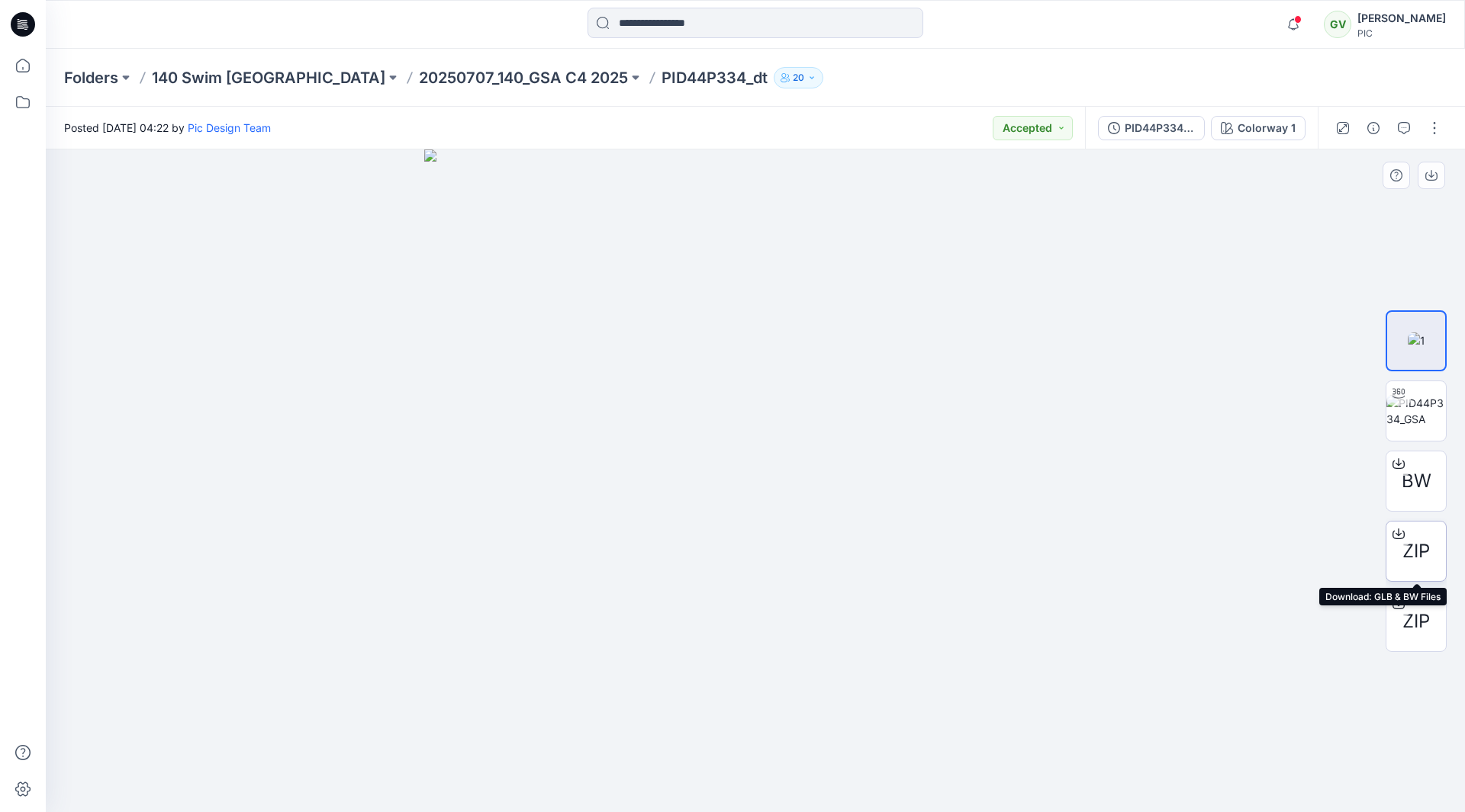
click at [1416, 563] on span "ZIP" at bounding box center [1415, 551] width 27 height 27
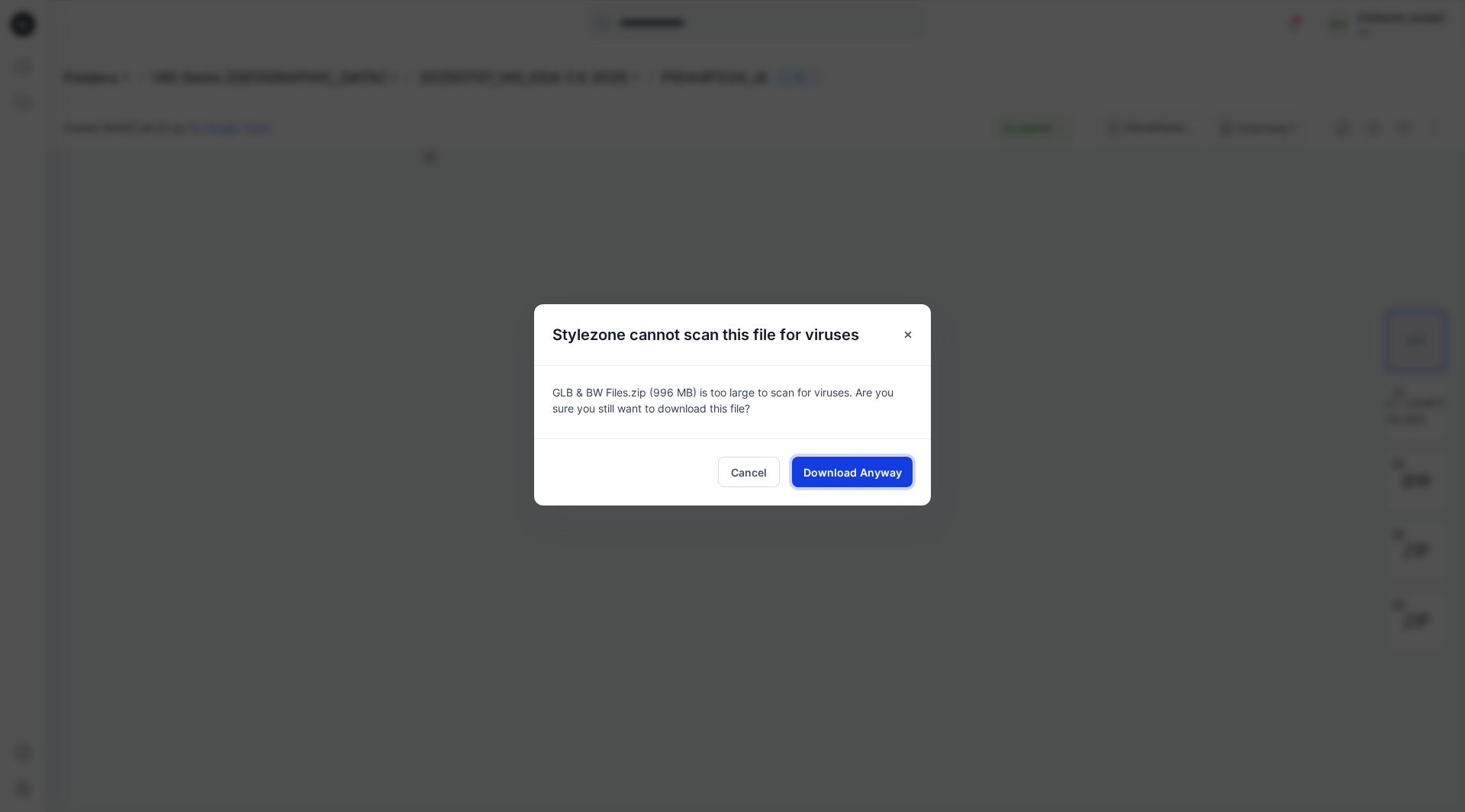
click at [870, 479] on span "Download Anyway" at bounding box center [852, 472] width 98 height 16
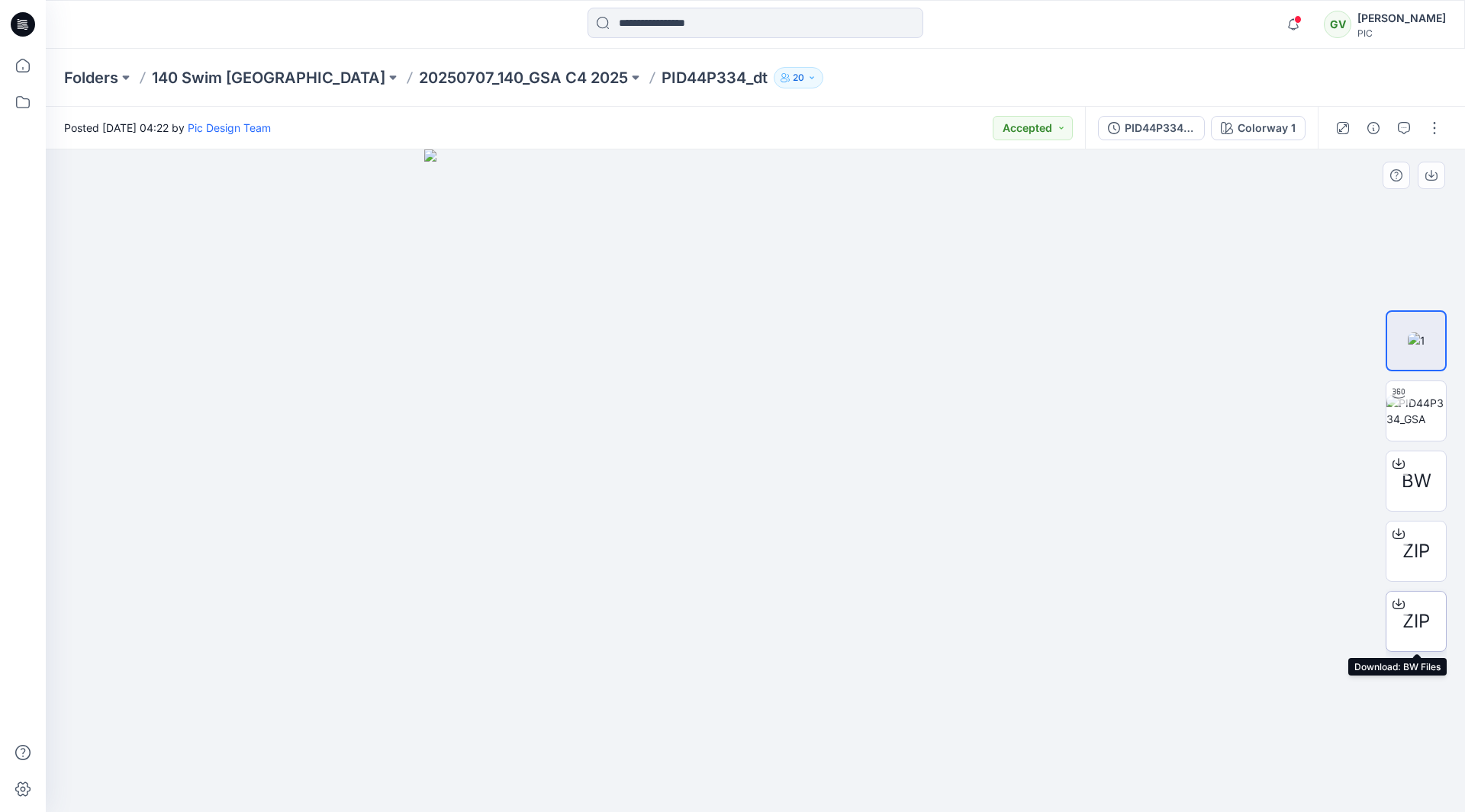
click at [1425, 626] on span "ZIP" at bounding box center [1415, 621] width 27 height 27
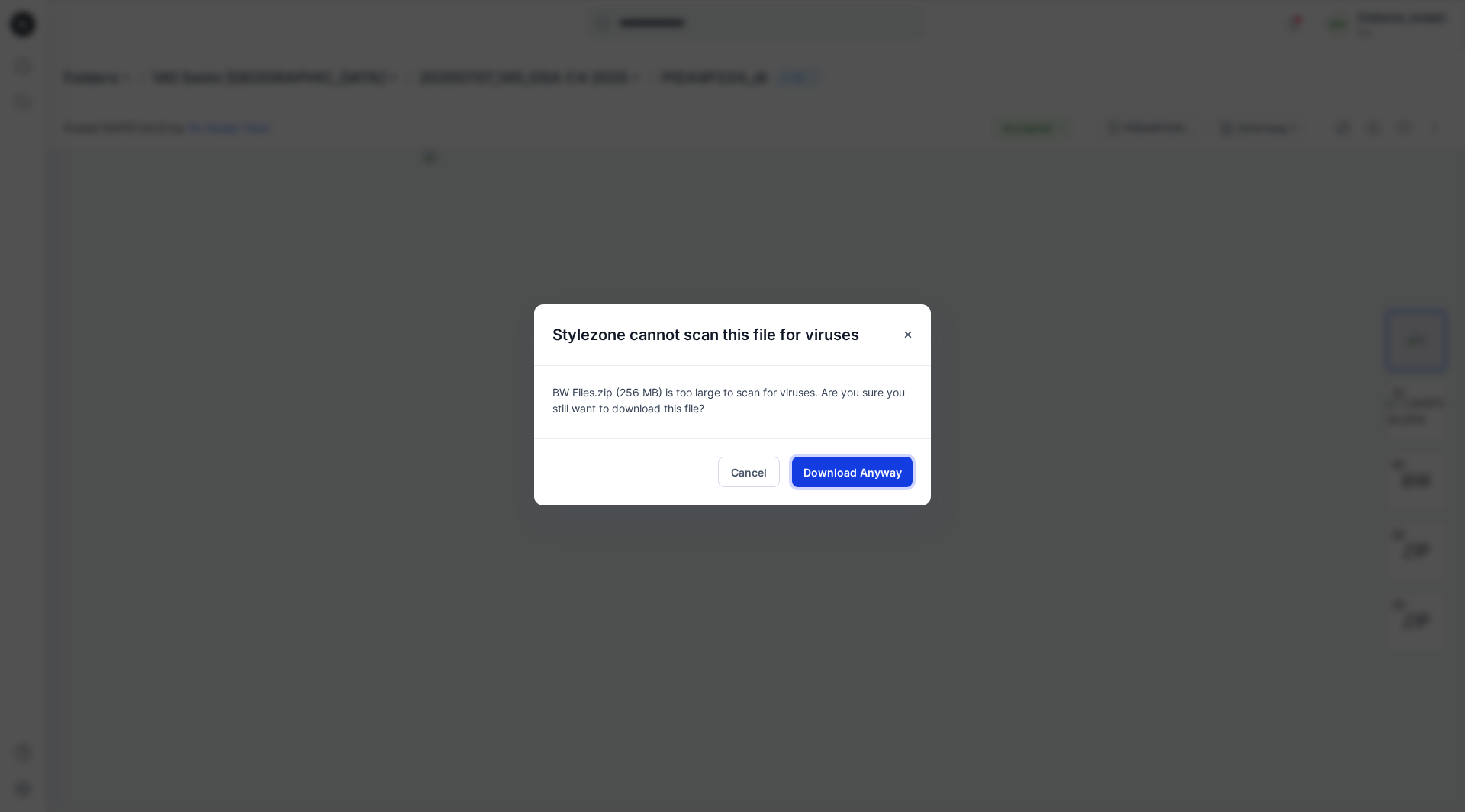
click at [888, 480] on button "Download Anyway" at bounding box center [852, 472] width 120 height 30
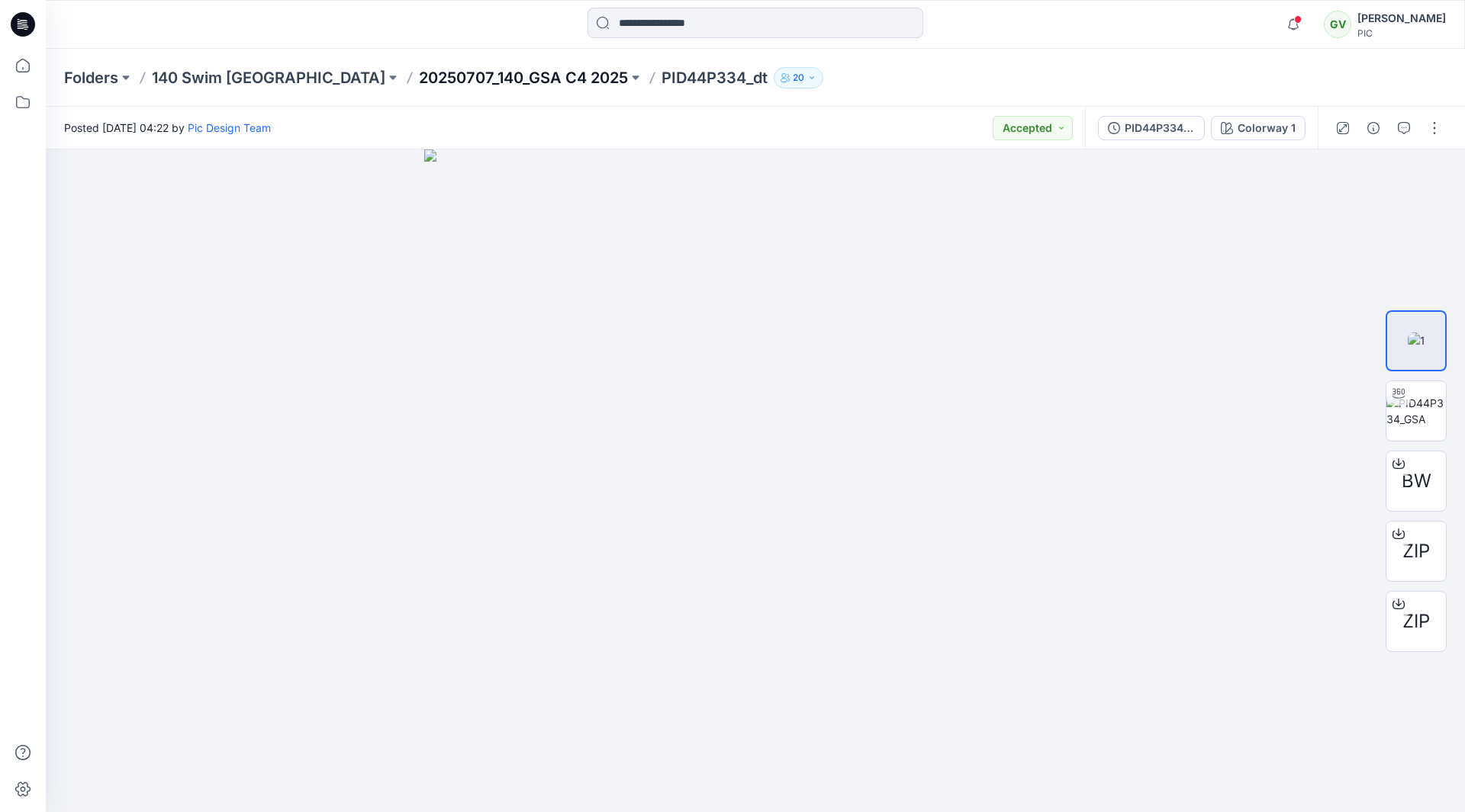
click at [418, 78] on p "20250707_140_GSA C4 2025" at bounding box center [523, 78] width 209 height 21
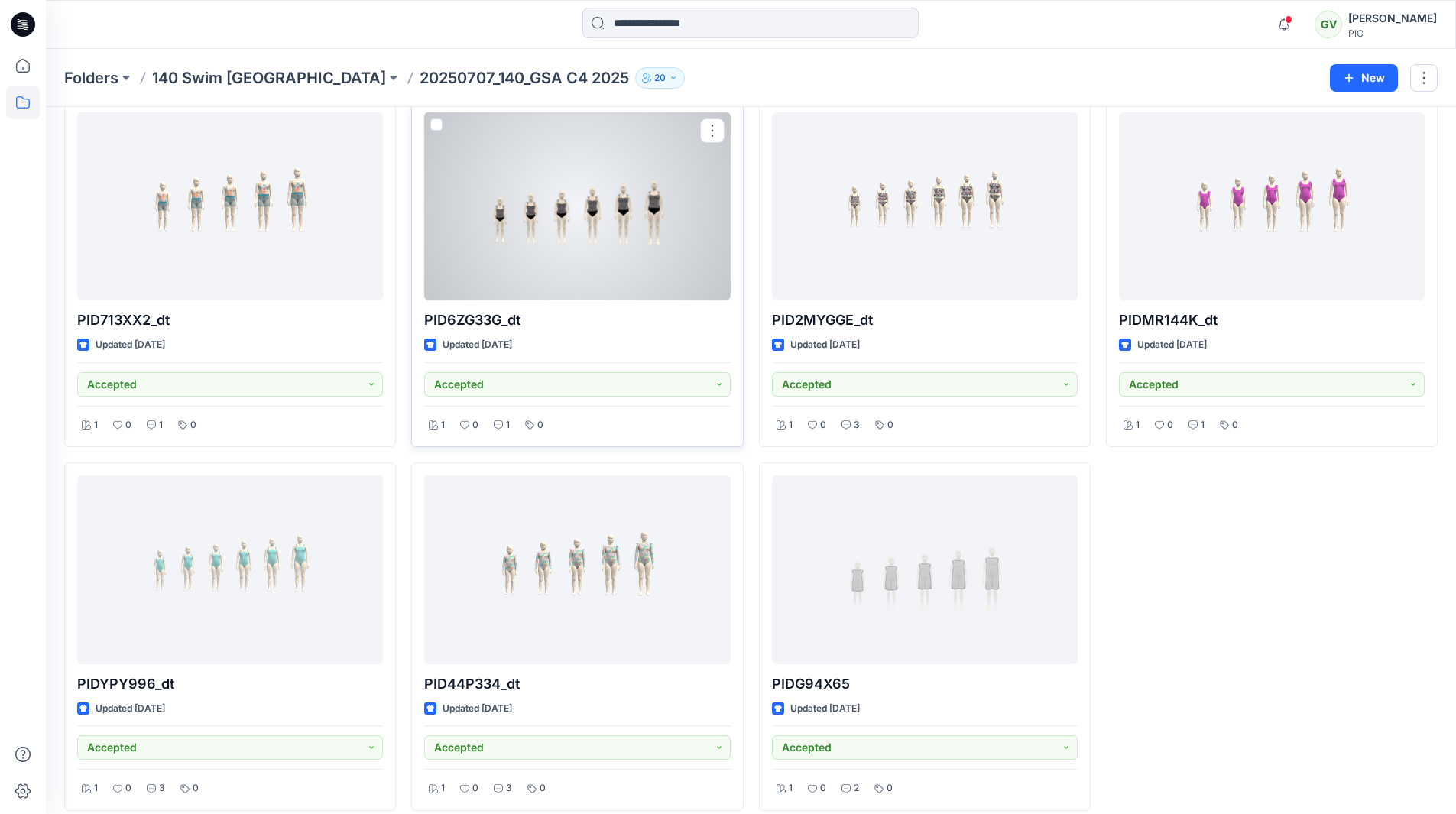
scroll to position [815, 0]
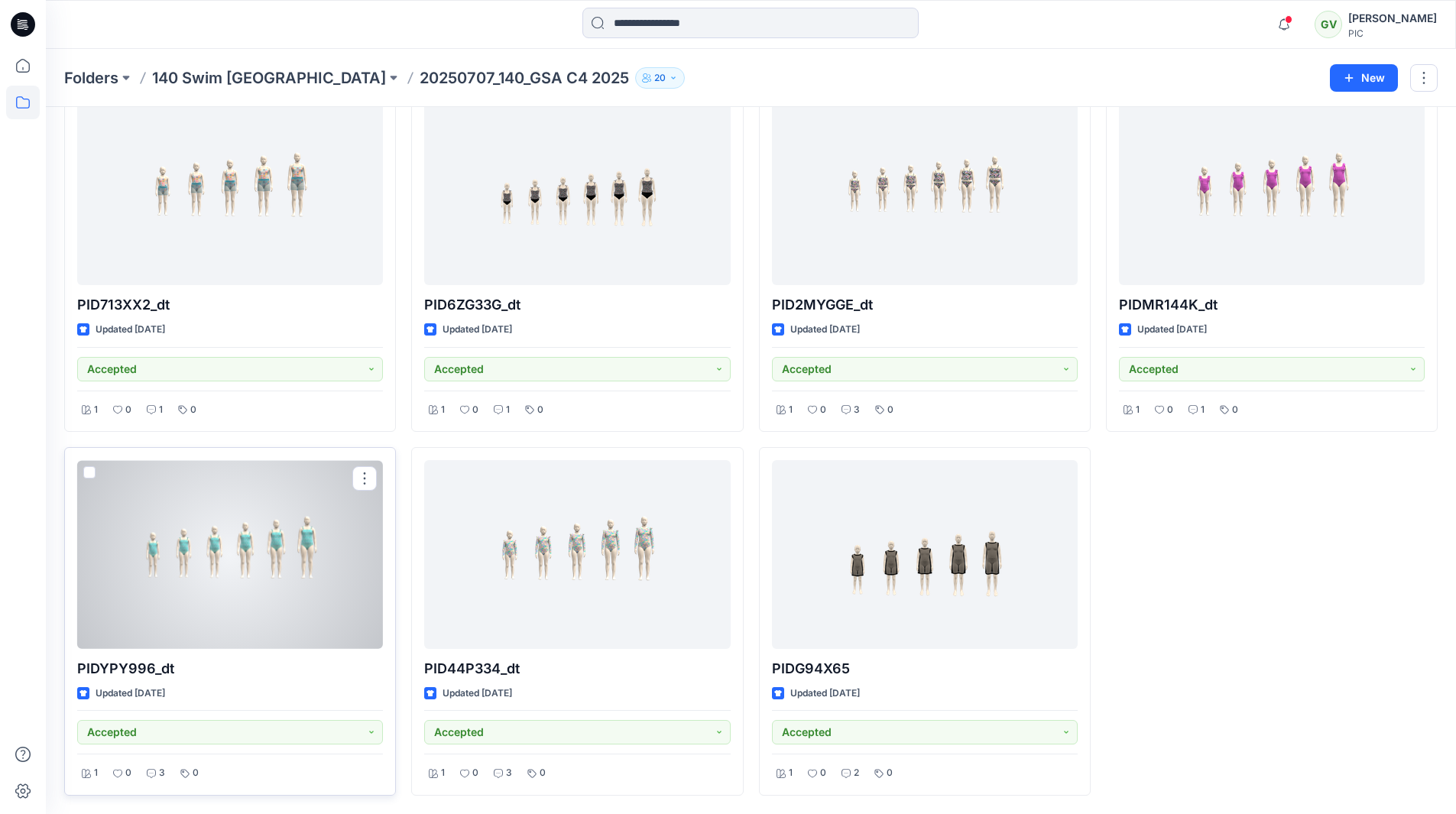
click at [320, 552] on div at bounding box center [230, 554] width 306 height 189
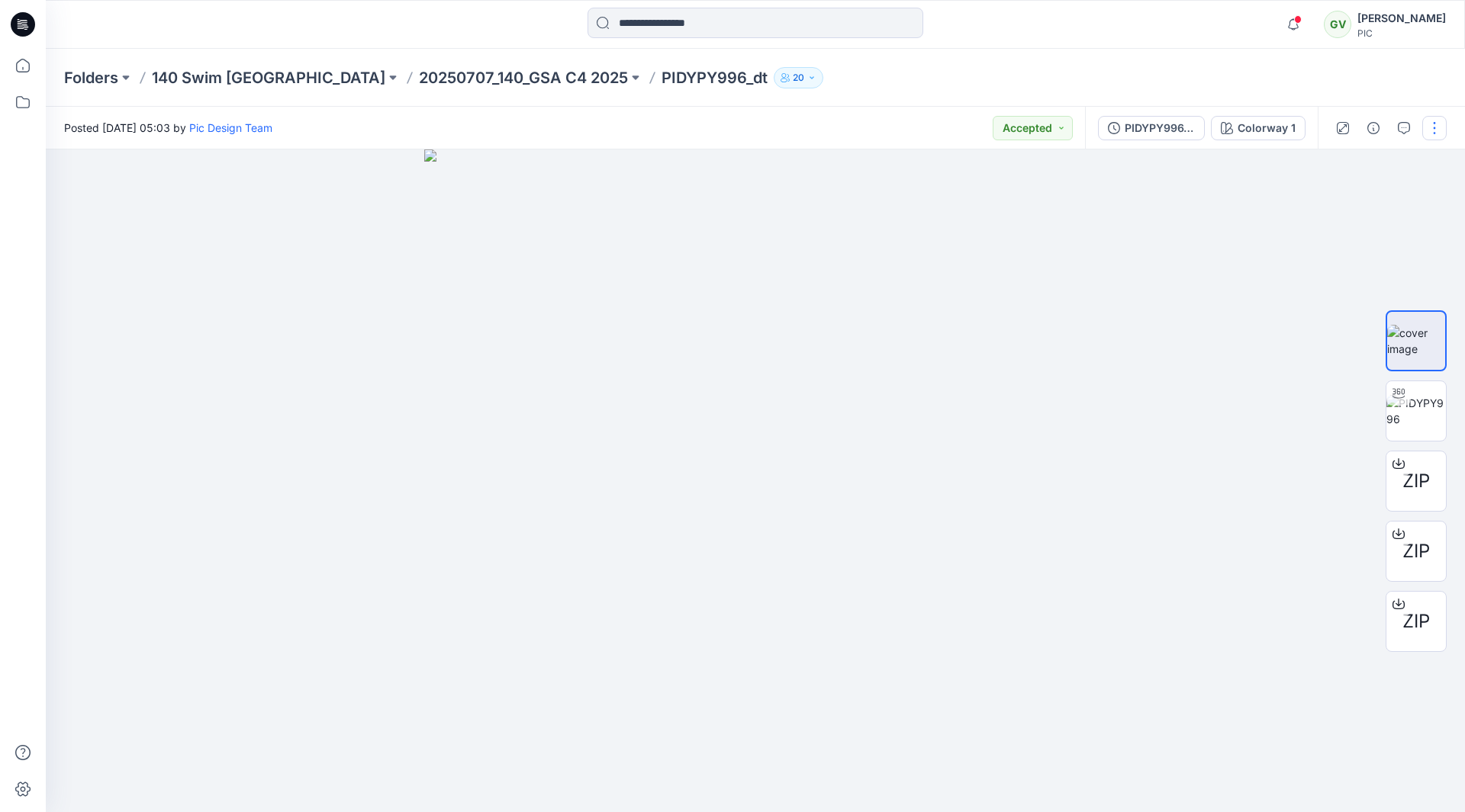
click at [1426, 134] on button "button" at bounding box center [1434, 128] width 25 height 25
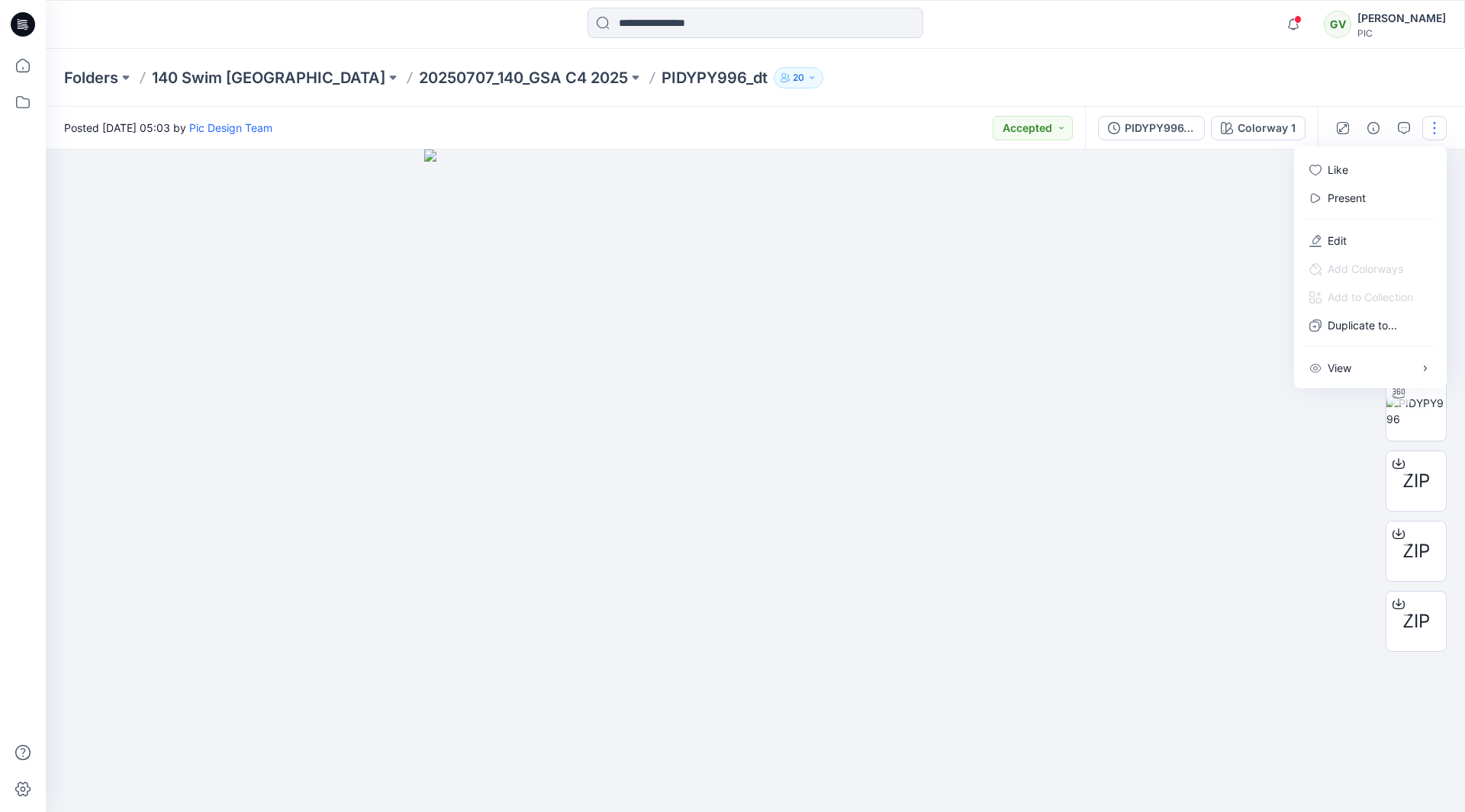
click at [1426, 134] on button "button" at bounding box center [1434, 128] width 25 height 25
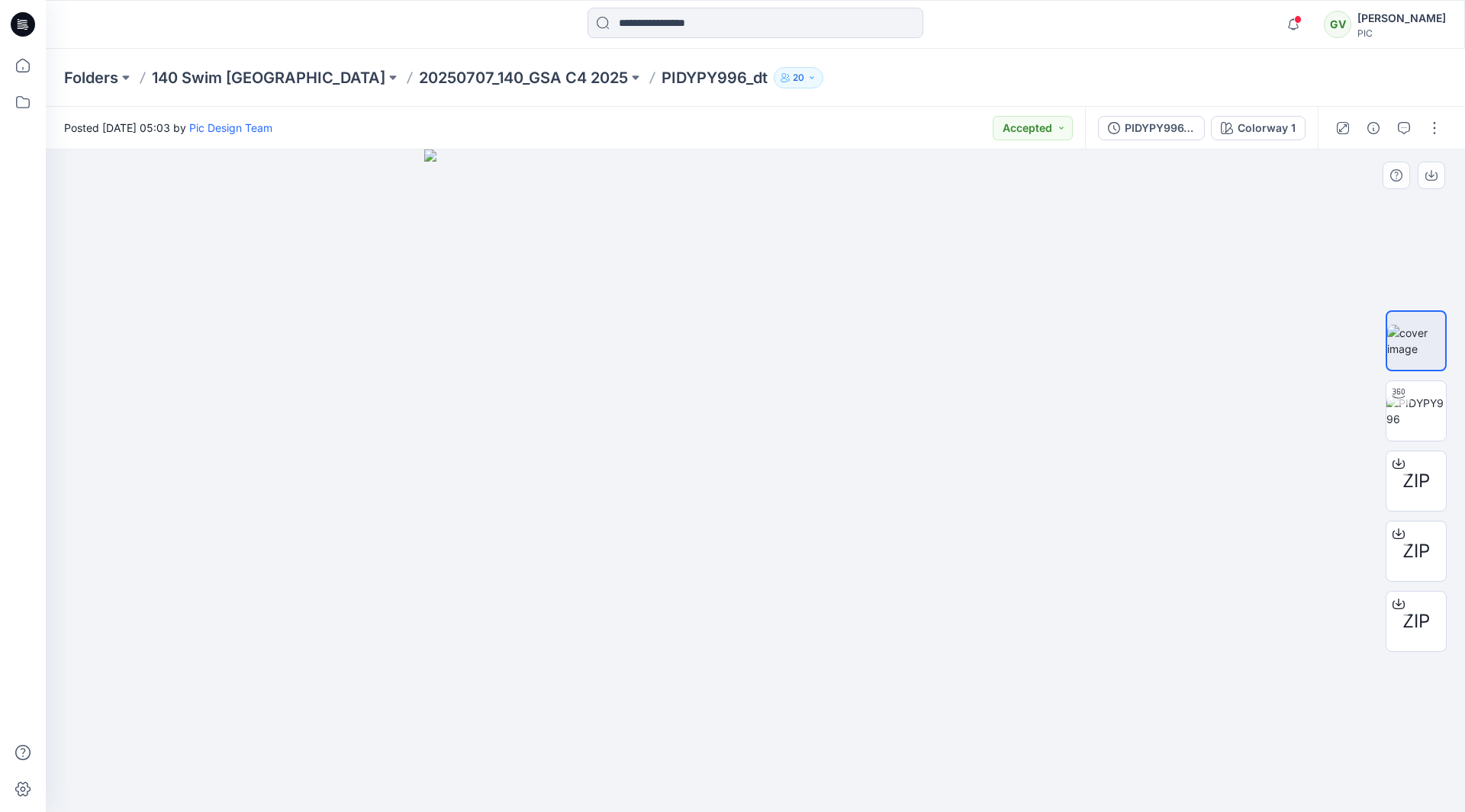
click at [1303, 196] on div at bounding box center [756, 480] width 1419 height 663
click at [1410, 612] on span "ZIP" at bounding box center [1415, 621] width 27 height 27
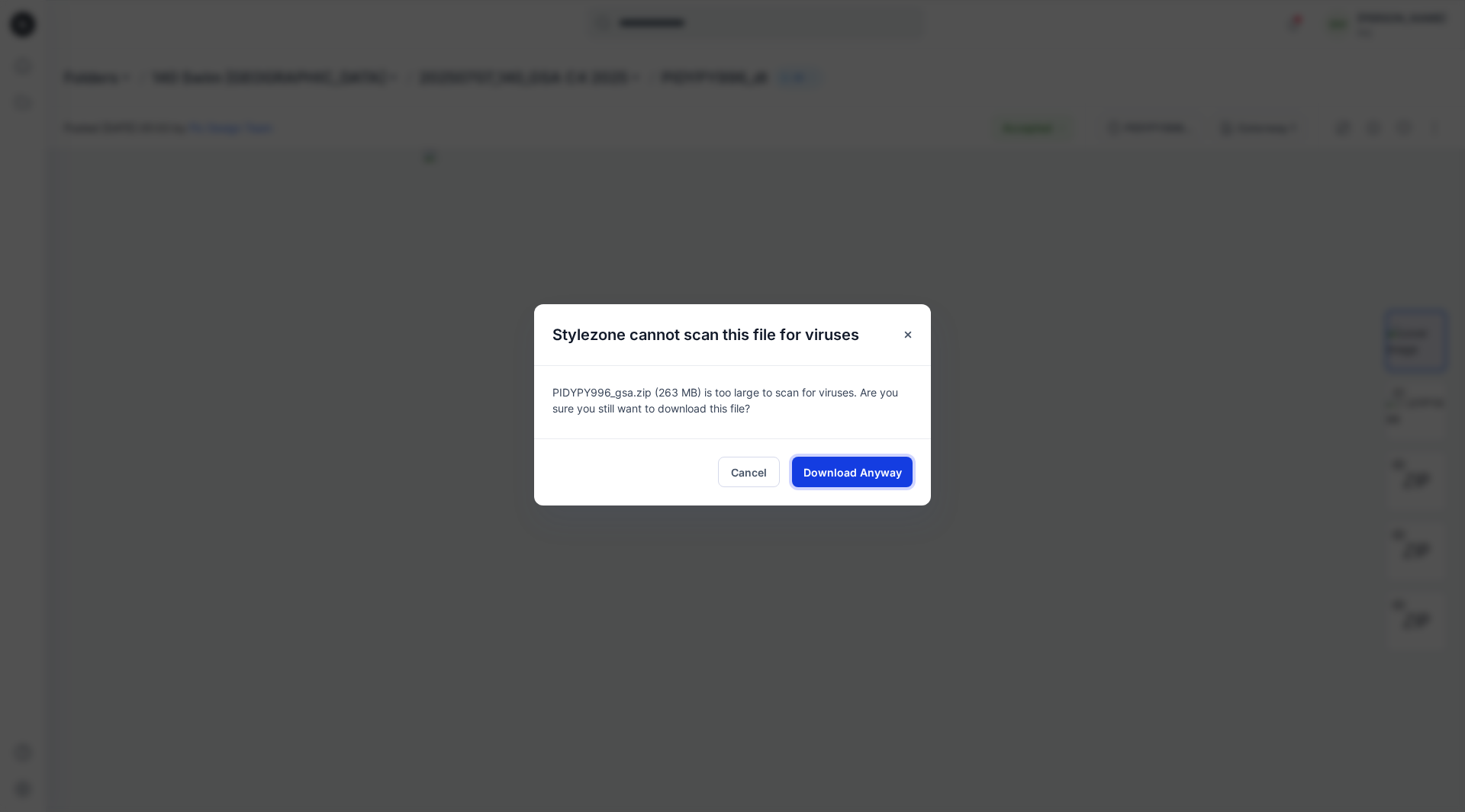
click at [871, 466] on span "Download Anyway" at bounding box center [852, 472] width 98 height 16
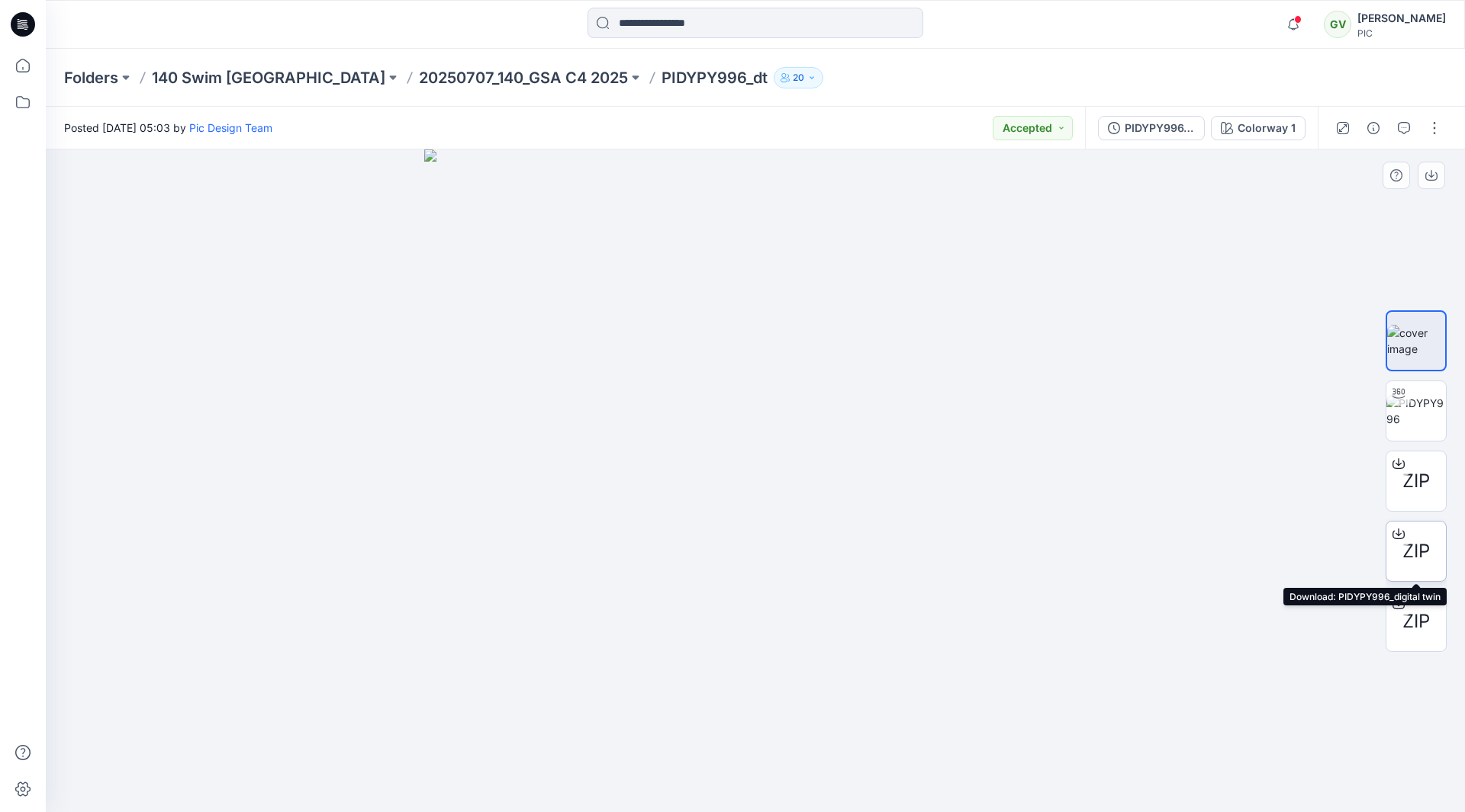
click at [1415, 551] on span "ZIP" at bounding box center [1415, 551] width 27 height 27
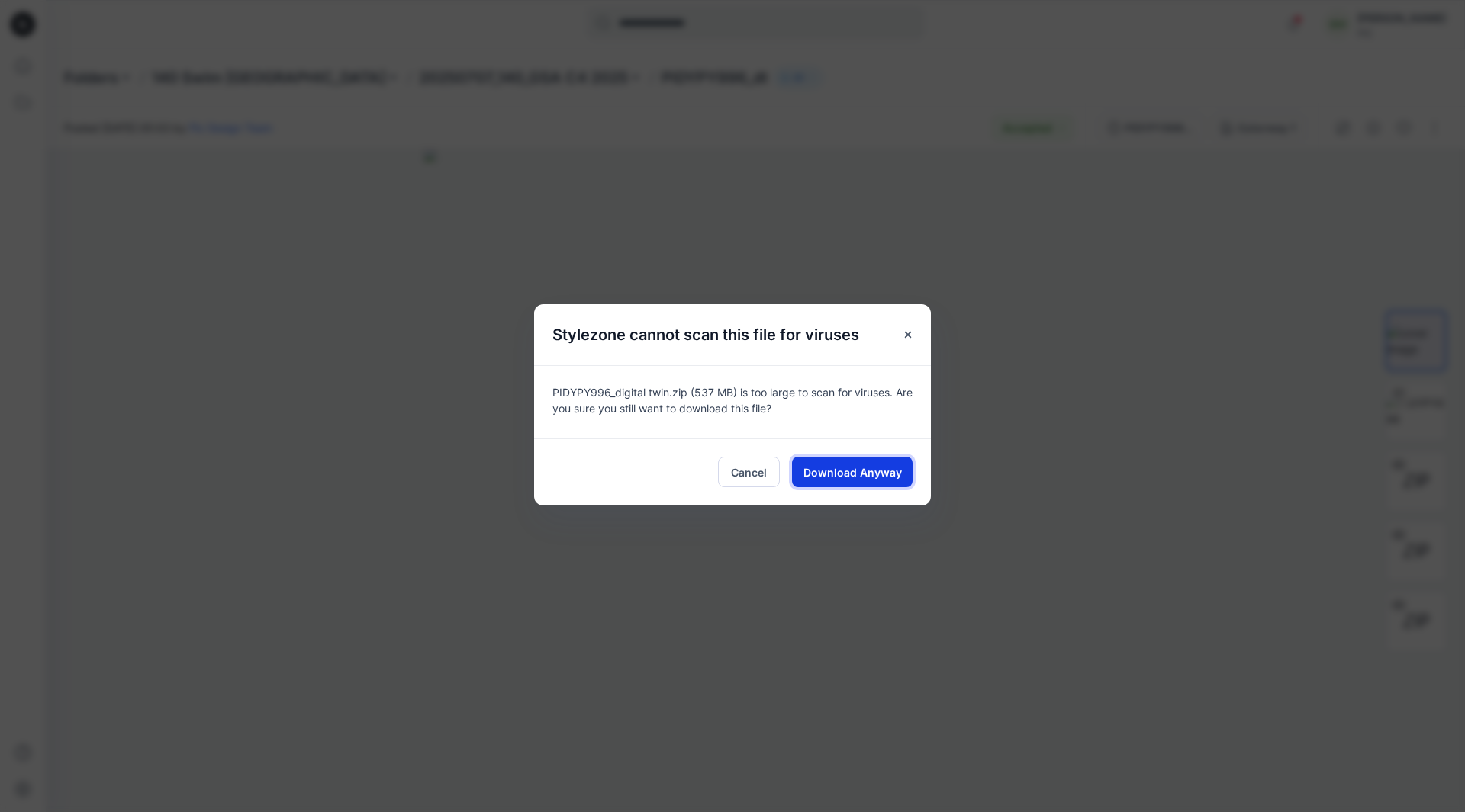
click at [858, 476] on span "Download Anyway" at bounding box center [852, 472] width 98 height 16
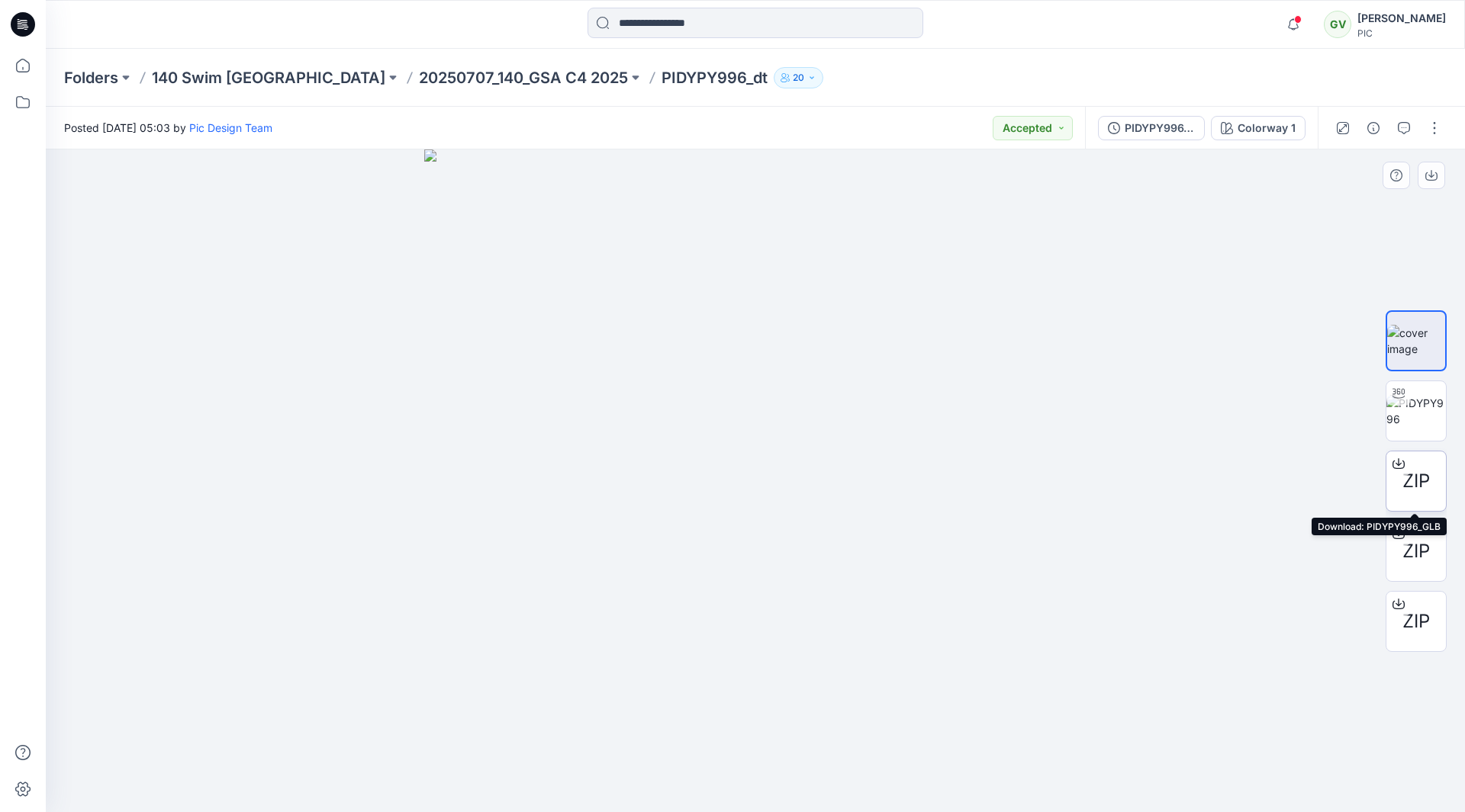
click at [1415, 479] on span "ZIP" at bounding box center [1415, 481] width 27 height 27
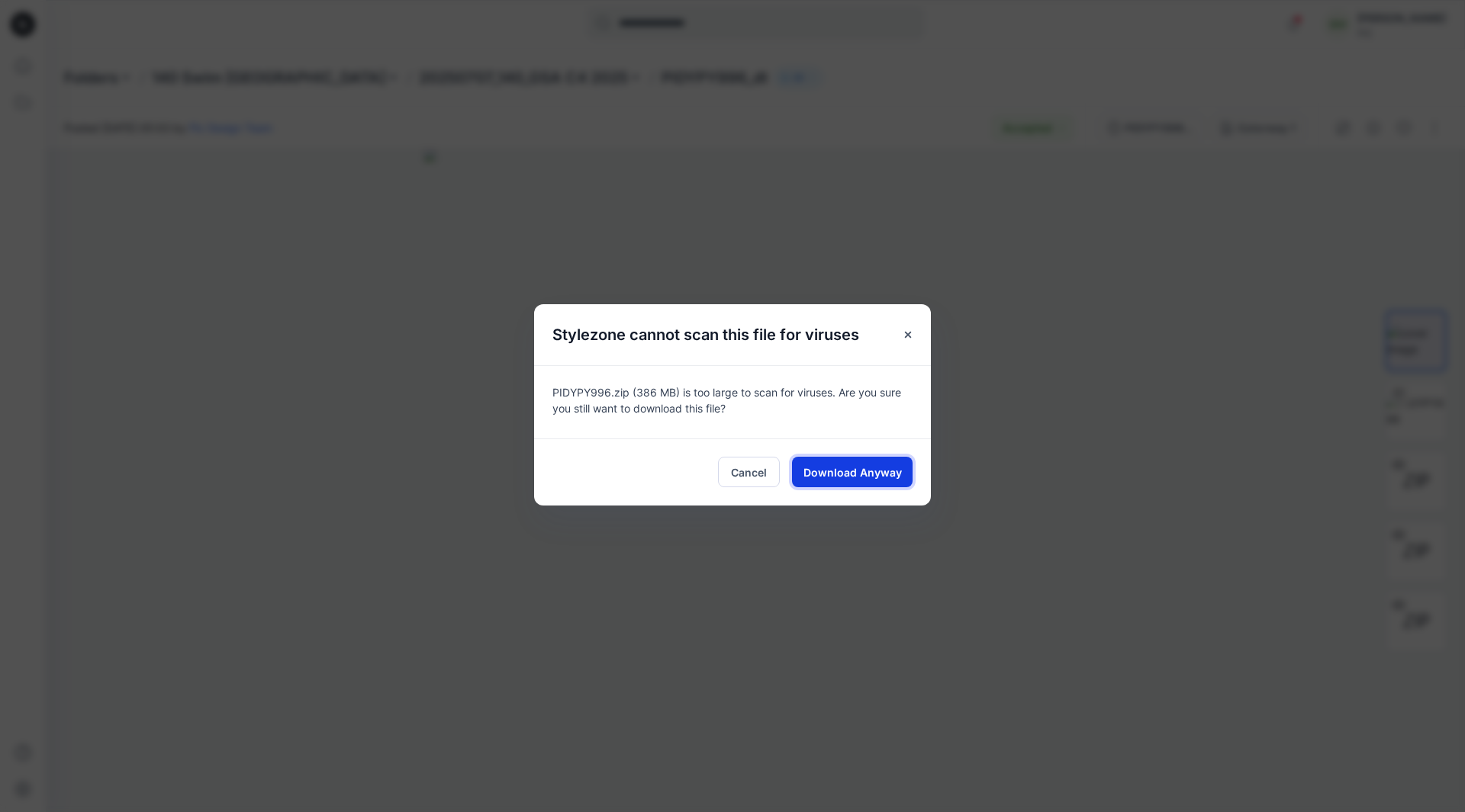
click at [897, 466] on span "Download Anyway" at bounding box center [852, 472] width 98 height 16
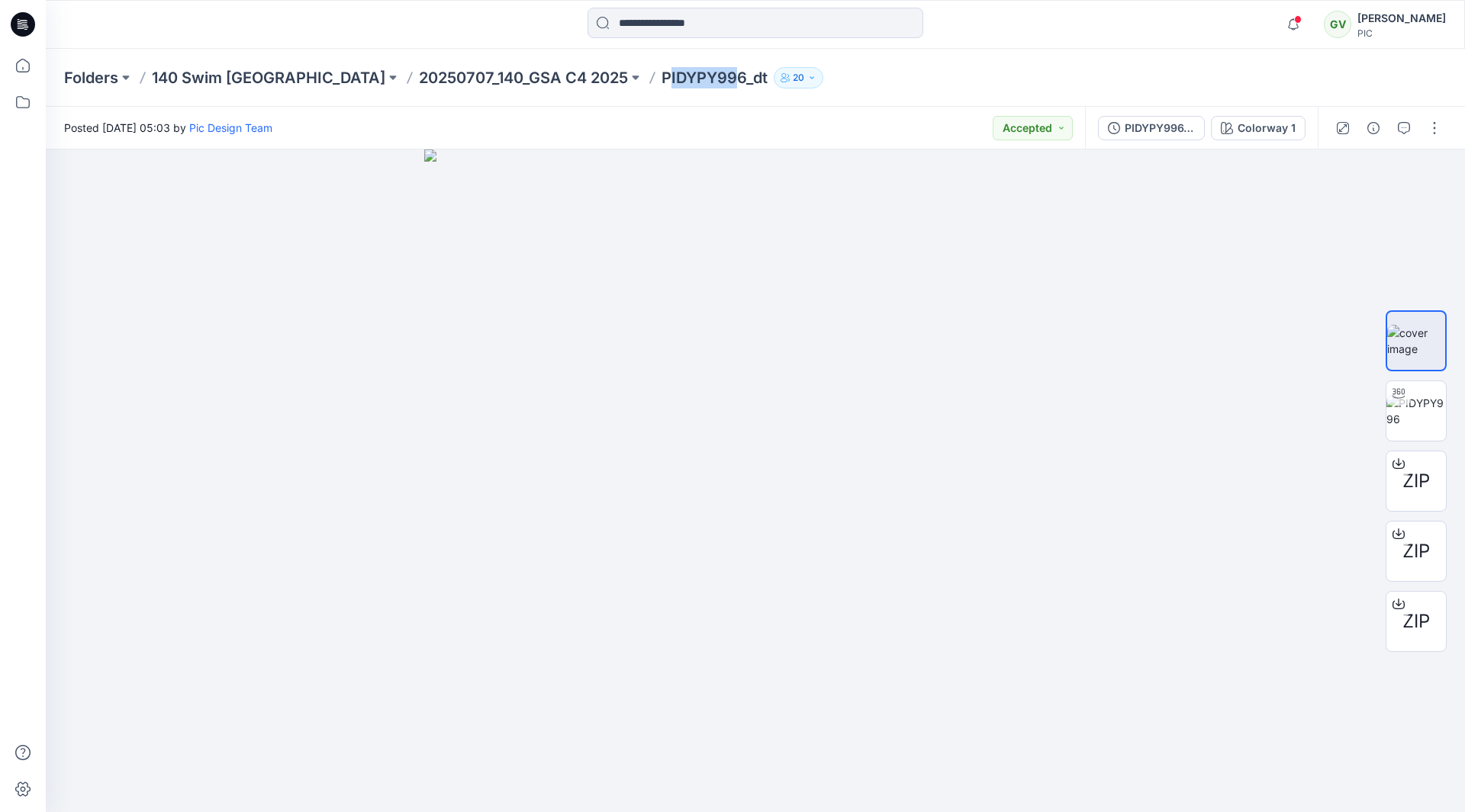
drag, startPoint x: 548, startPoint y: 75, endPoint x: 590, endPoint y: 81, distance: 42.4
click at [662, 79] on p "PIDYPY996_dt" at bounding box center [715, 78] width 106 height 21
drag, startPoint x: 539, startPoint y: 75, endPoint x: 621, endPoint y: 80, distance: 82.2
click at [662, 80] on p "PIDYPY996_dt" at bounding box center [715, 78] width 106 height 21
copy p "PIDYPY996"
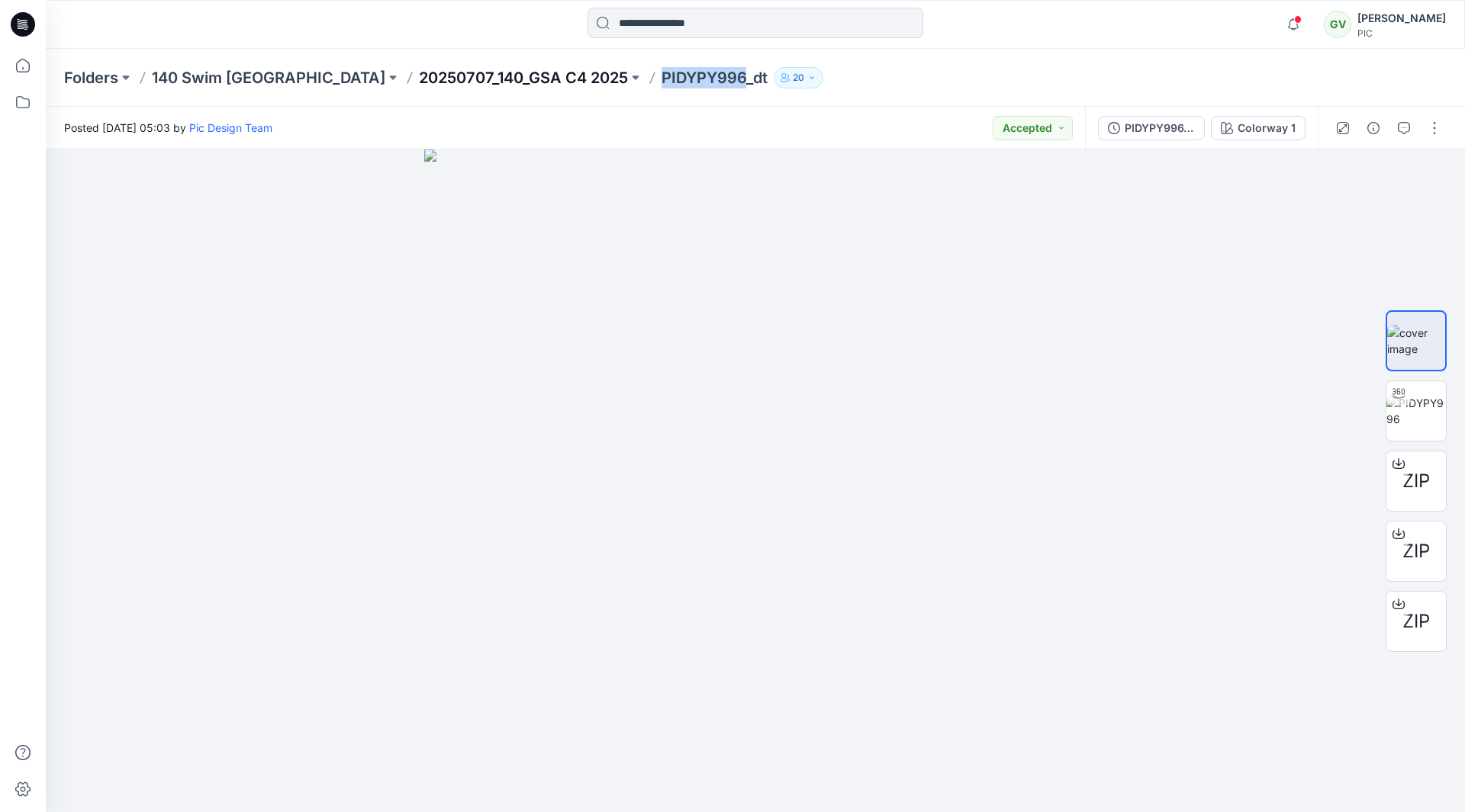
click at [418, 76] on p "20250707_140_GSA C4 2025" at bounding box center [523, 78] width 209 height 21
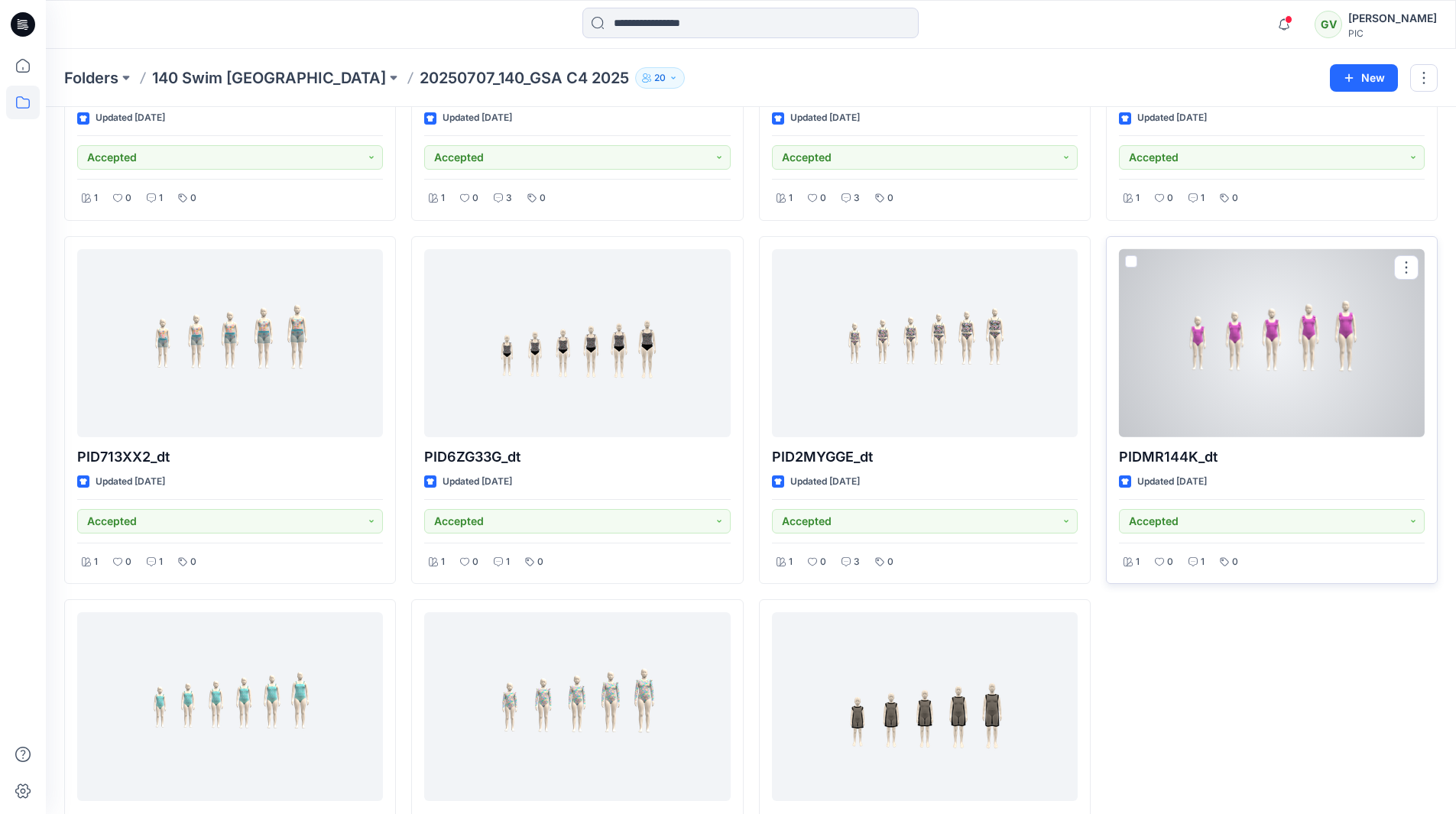
scroll to position [662, 0]
click at [1273, 336] on div at bounding box center [1271, 344] width 306 height 189
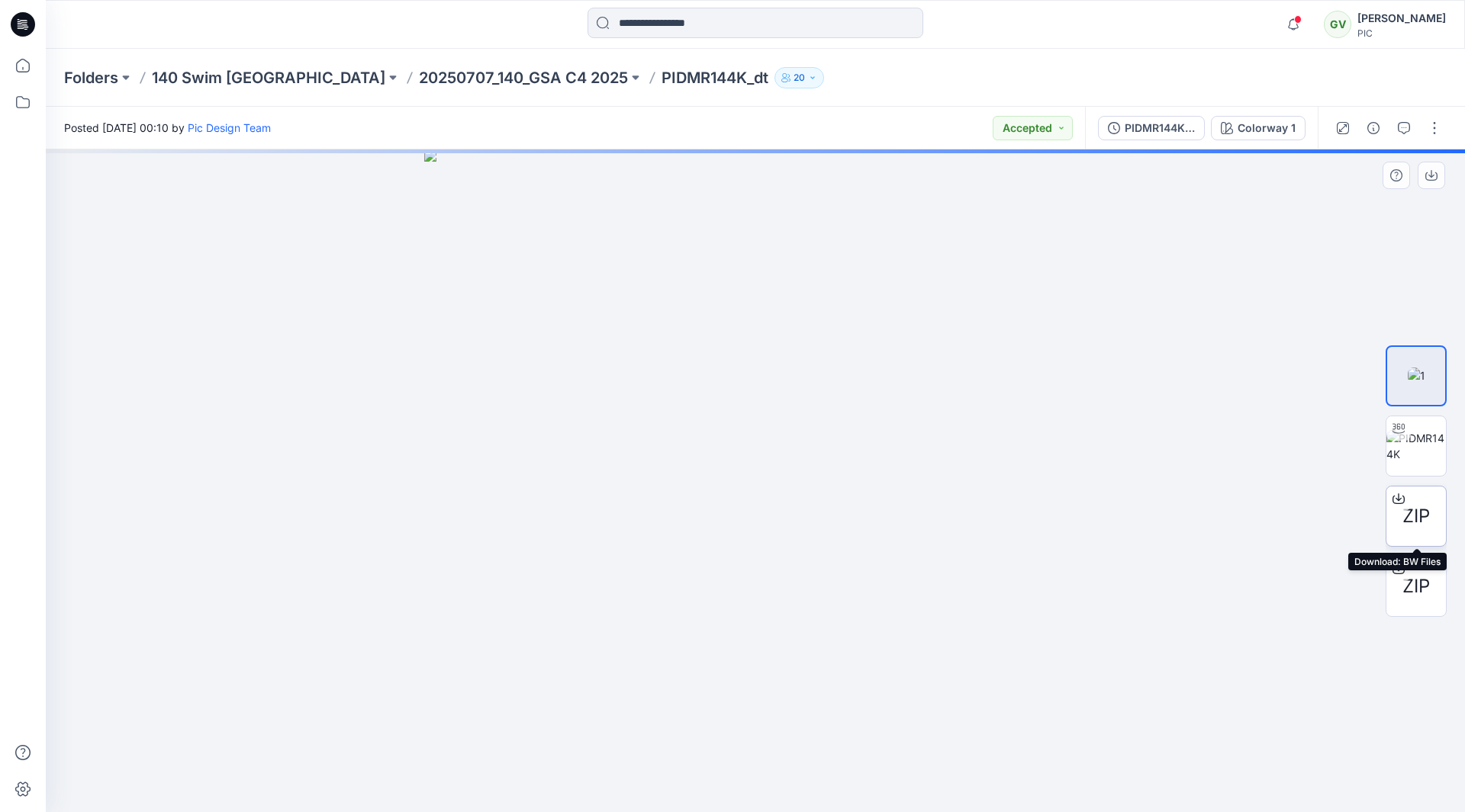
click at [1417, 512] on span "ZIP" at bounding box center [1415, 516] width 27 height 27
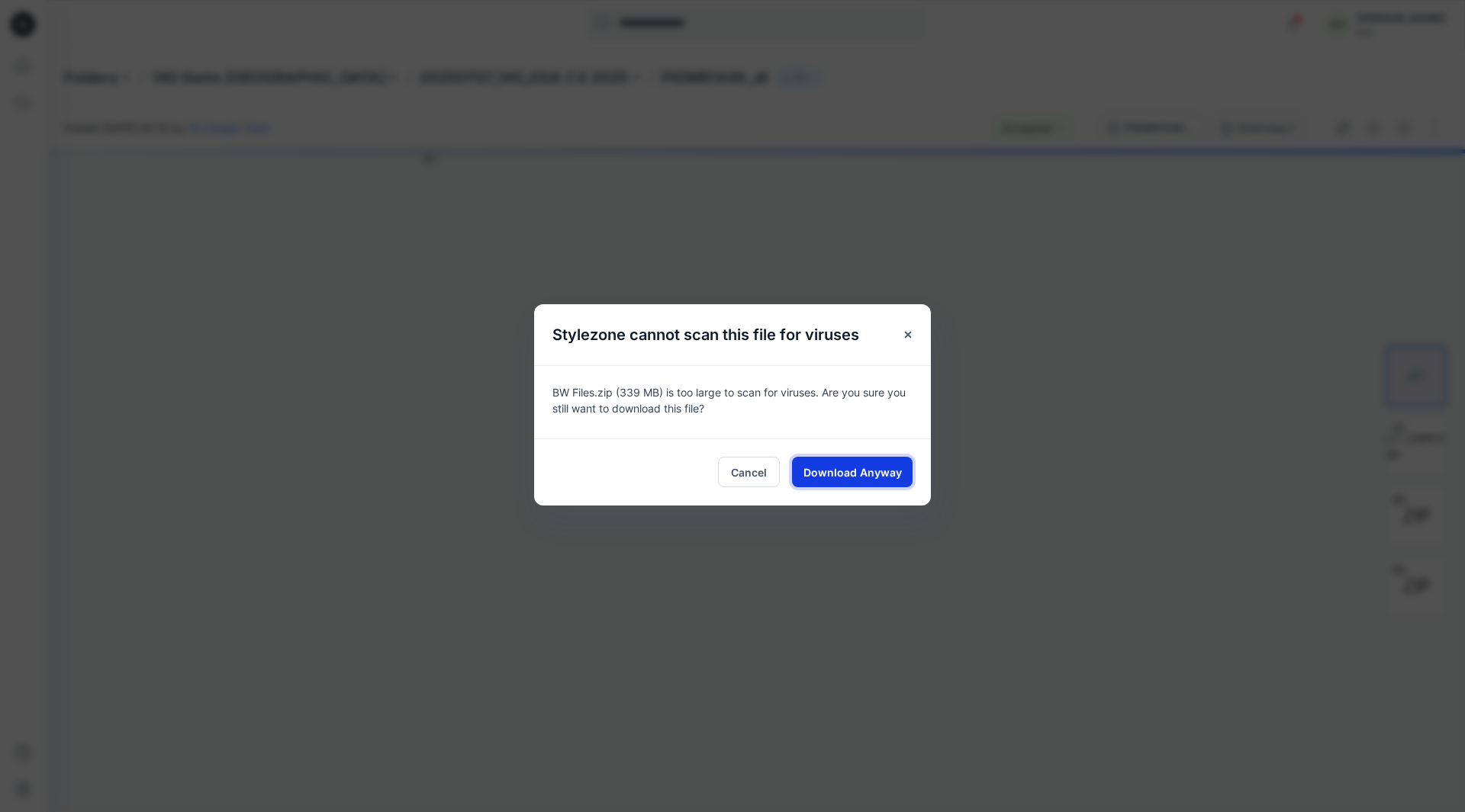
click at [893, 471] on span "Download Anyway" at bounding box center [852, 472] width 98 height 16
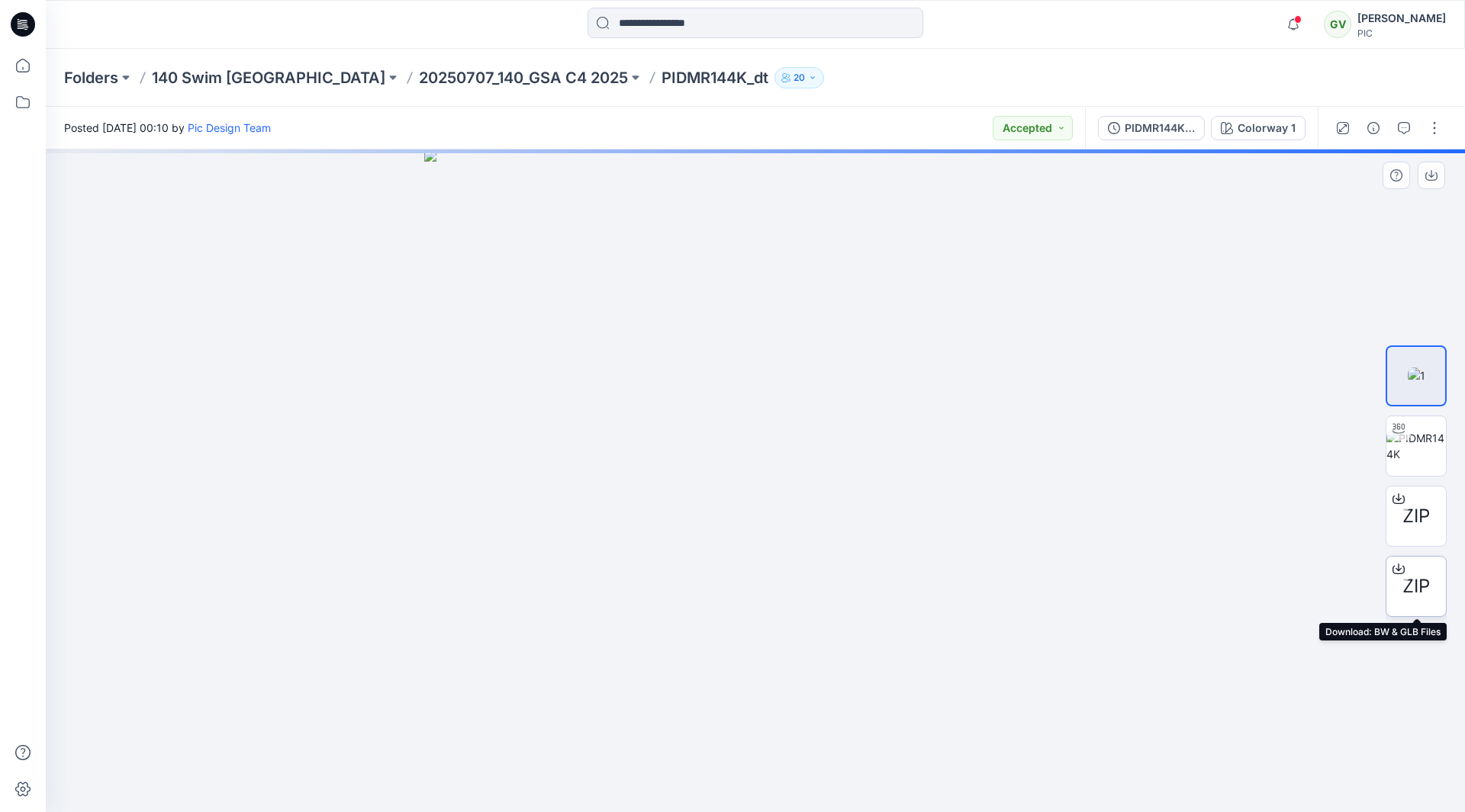
click at [1407, 586] on span "ZIP" at bounding box center [1415, 586] width 27 height 27
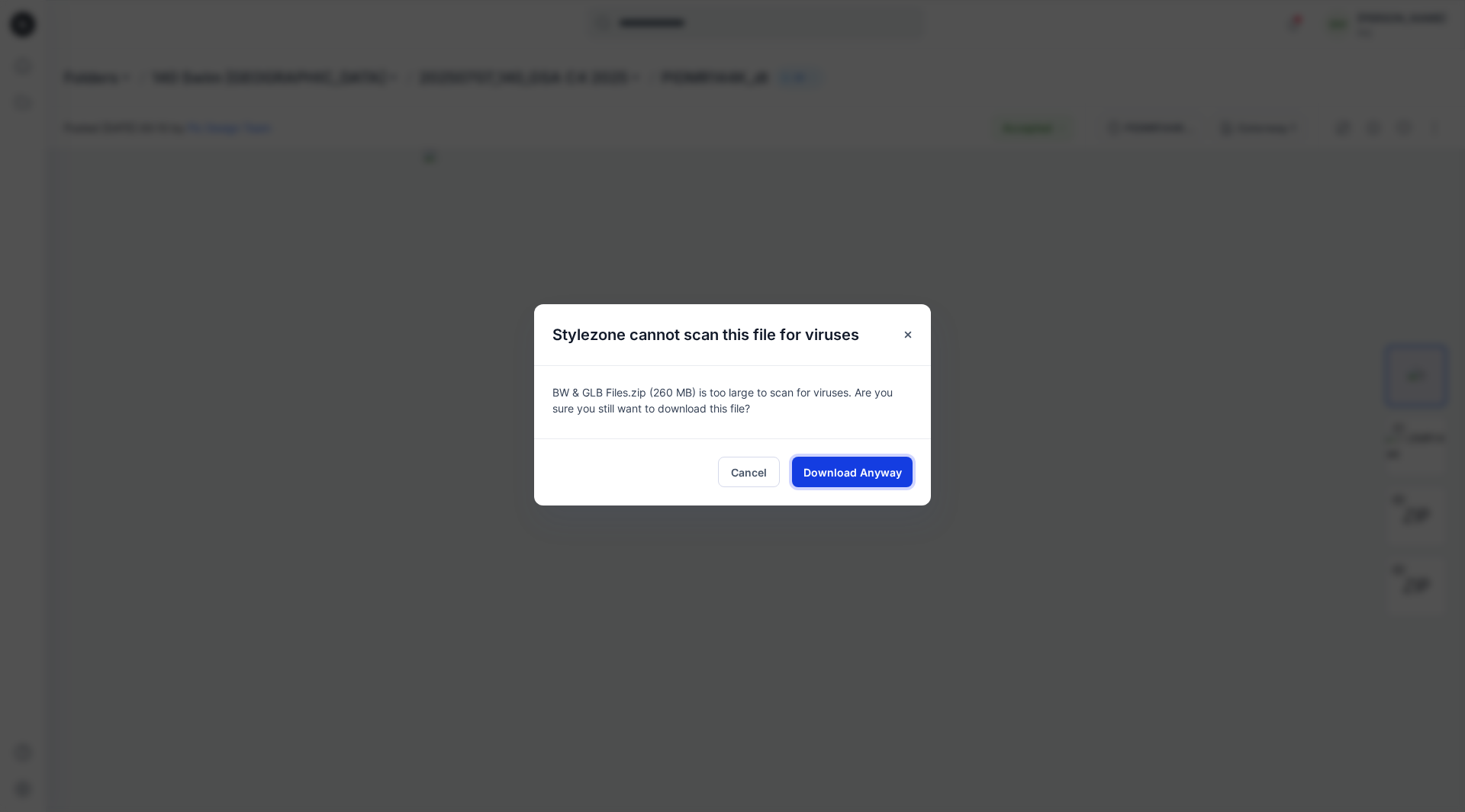
click at [890, 476] on span "Download Anyway" at bounding box center [852, 472] width 98 height 16
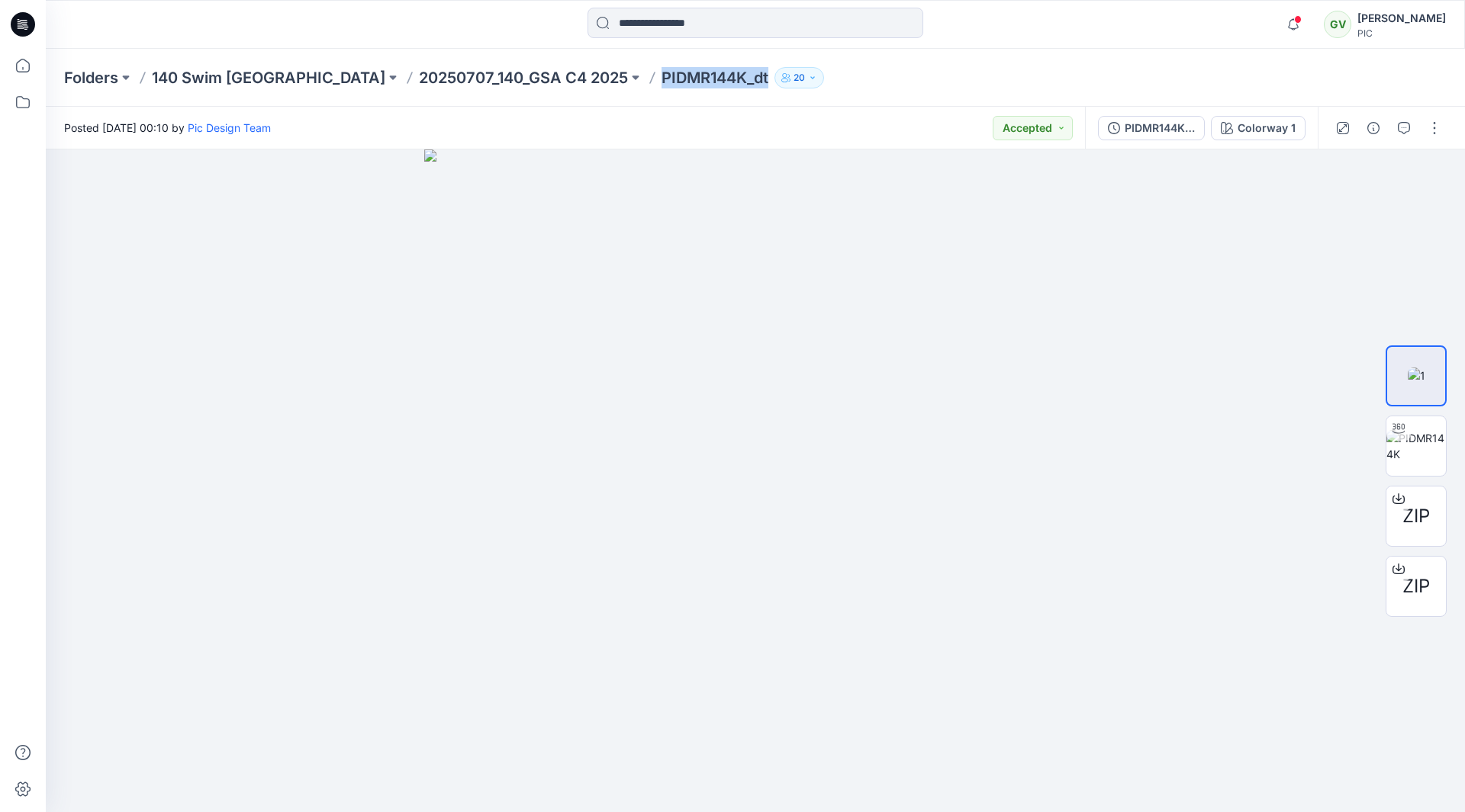
drag, startPoint x: 539, startPoint y: 79, endPoint x: 645, endPoint y: 80, distance: 106.0
click at [662, 80] on p "PIDMR144K_dt" at bounding box center [715, 78] width 107 height 21
copy p "PIDMR144K_dt"
click at [418, 80] on p "20250707_140_GSA C4 2025" at bounding box center [523, 78] width 209 height 21
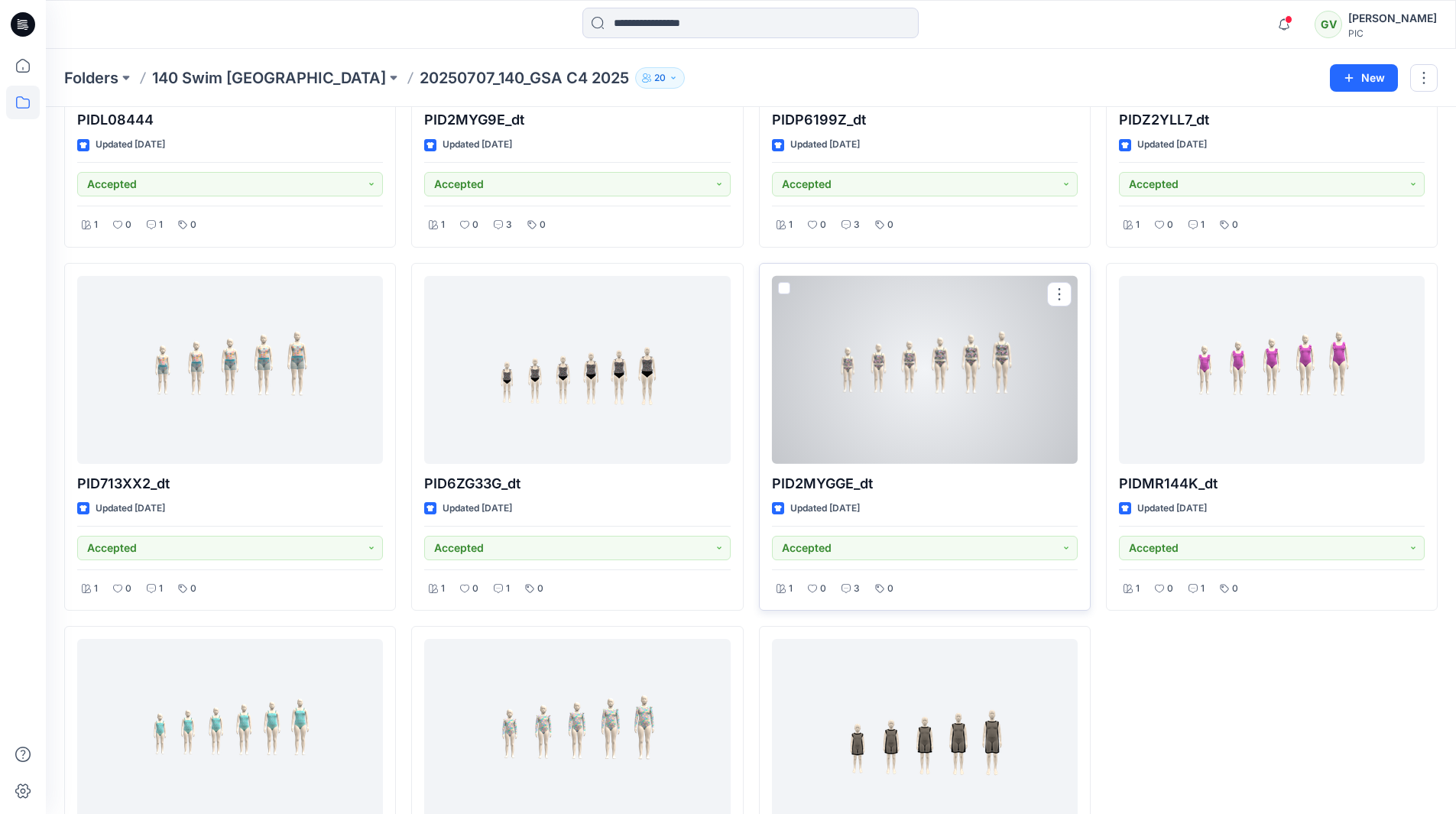
scroll to position [815, 0]
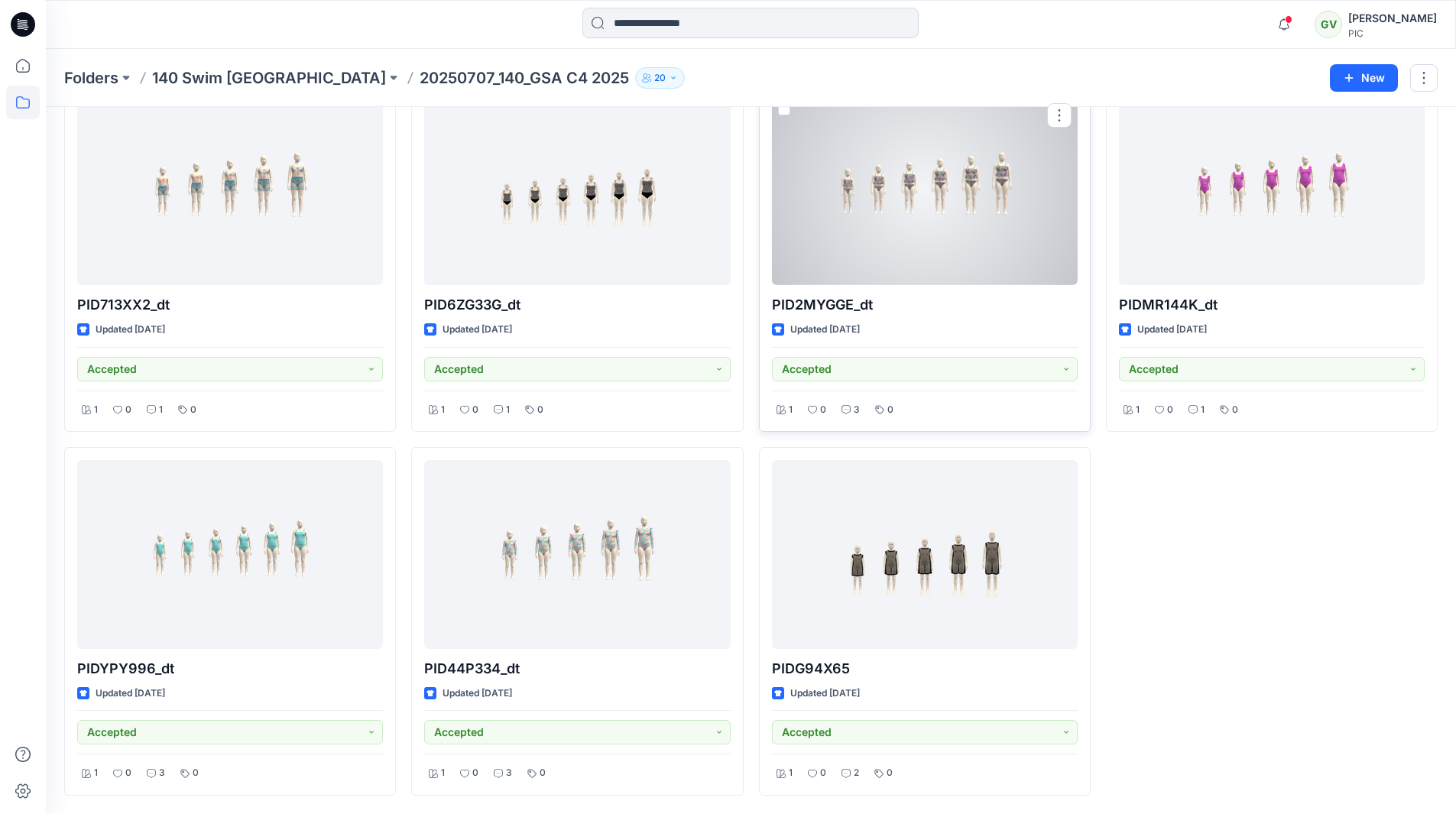
click at [920, 254] on div at bounding box center [924, 192] width 306 height 189
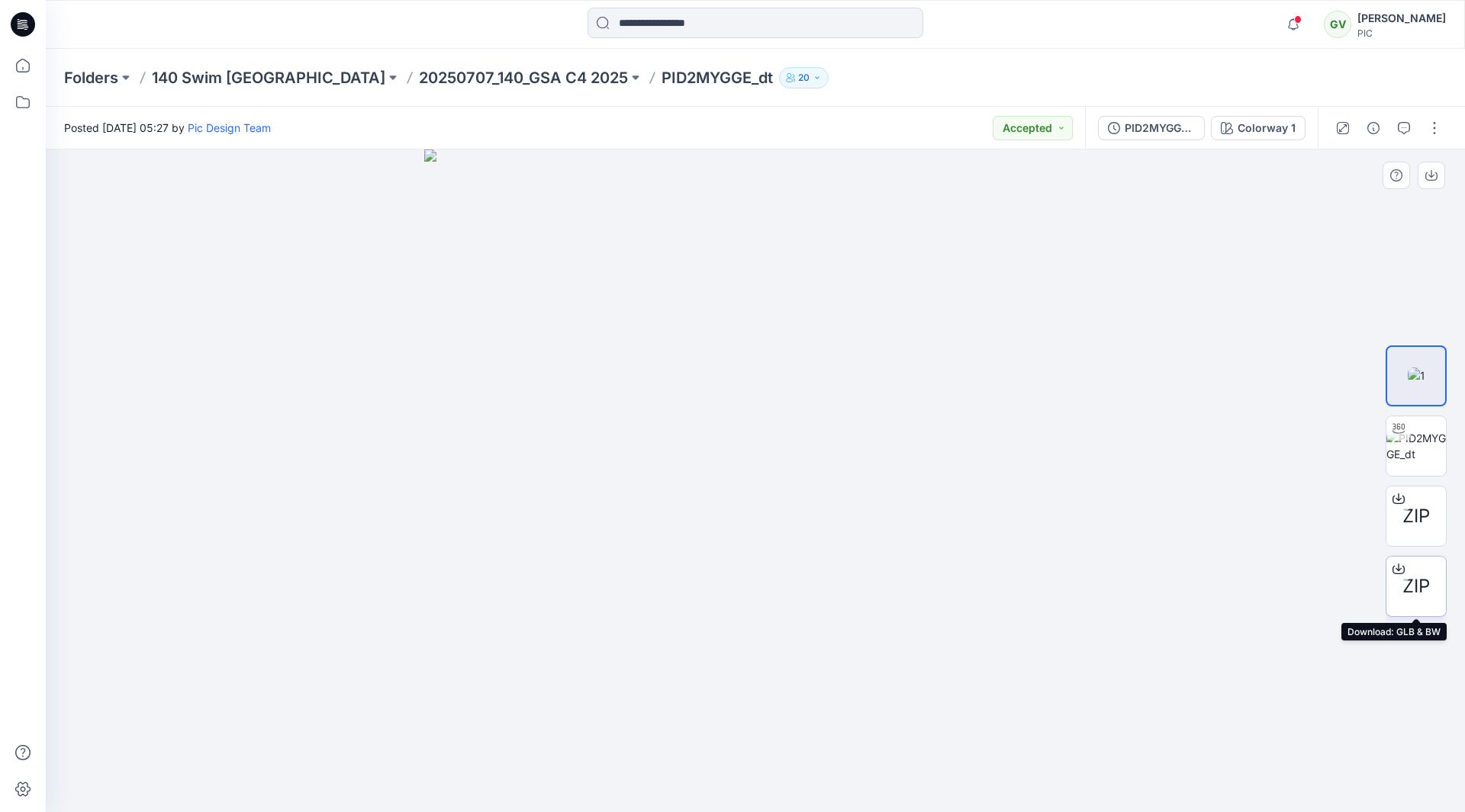
click at [1426, 593] on span "ZIP" at bounding box center [1415, 586] width 27 height 27
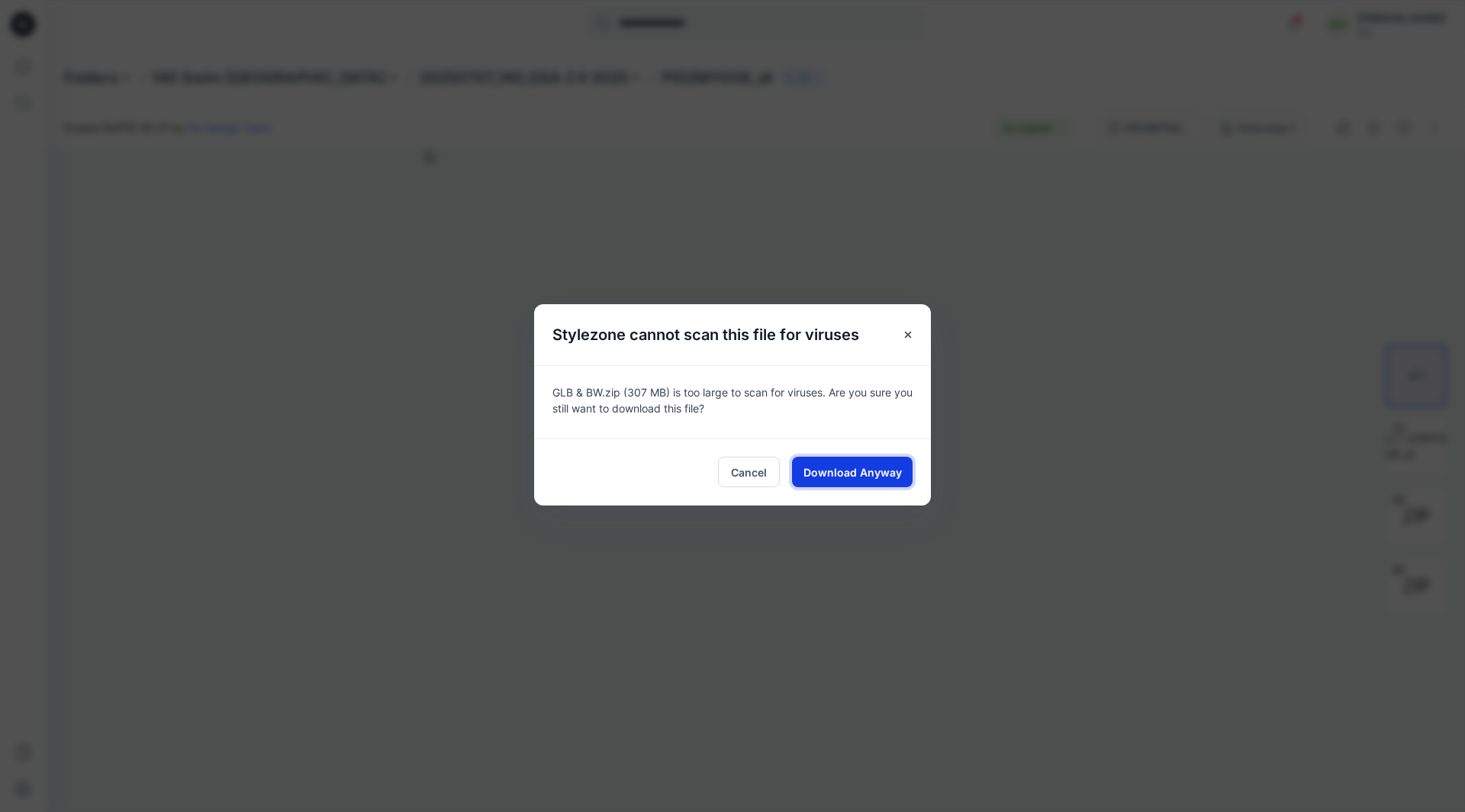
click at [886, 474] on span "Download Anyway" at bounding box center [852, 472] width 98 height 16
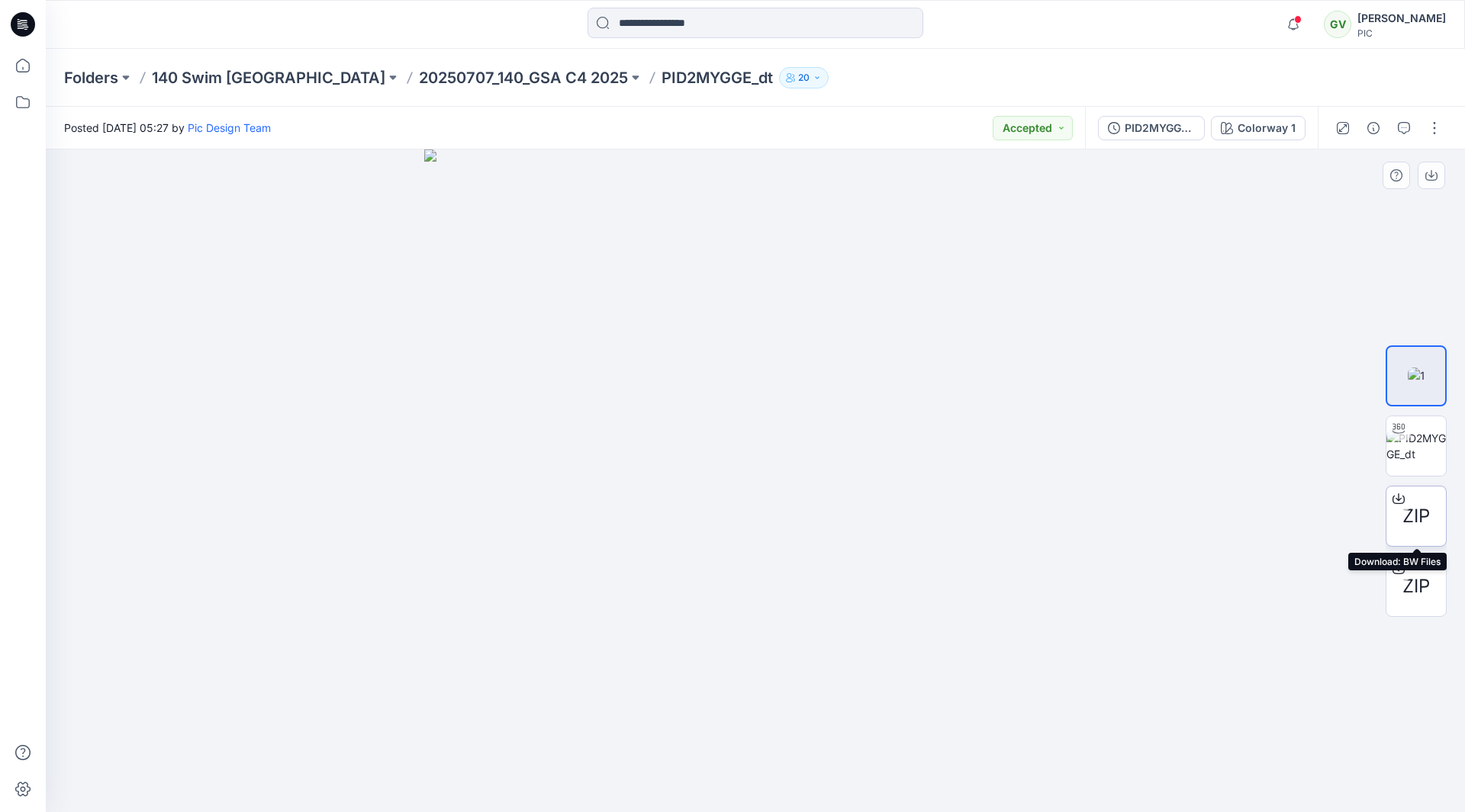
click at [1407, 518] on span "ZIP" at bounding box center [1415, 516] width 27 height 27
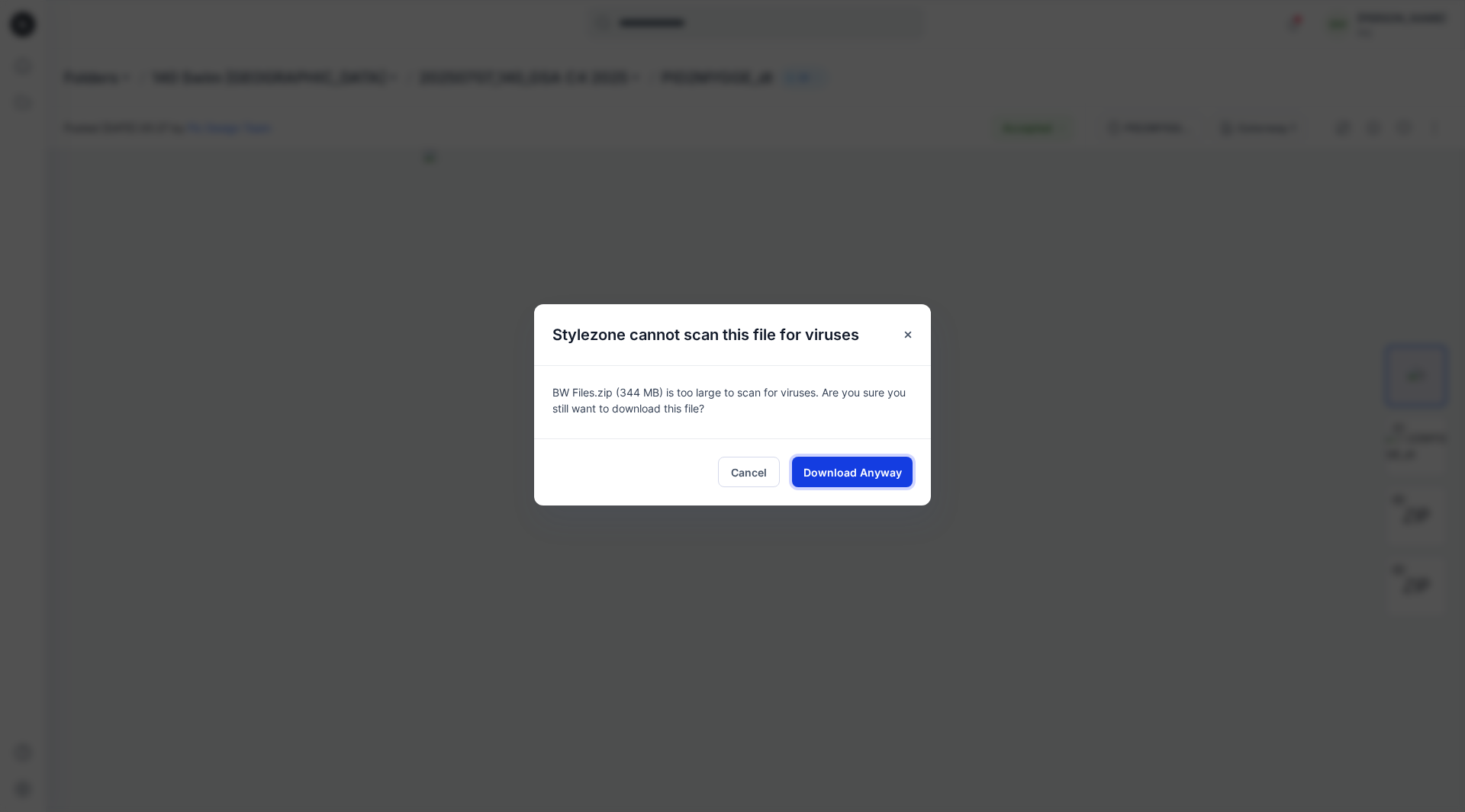
click at [849, 473] on span "Download Anyway" at bounding box center [852, 472] width 98 height 16
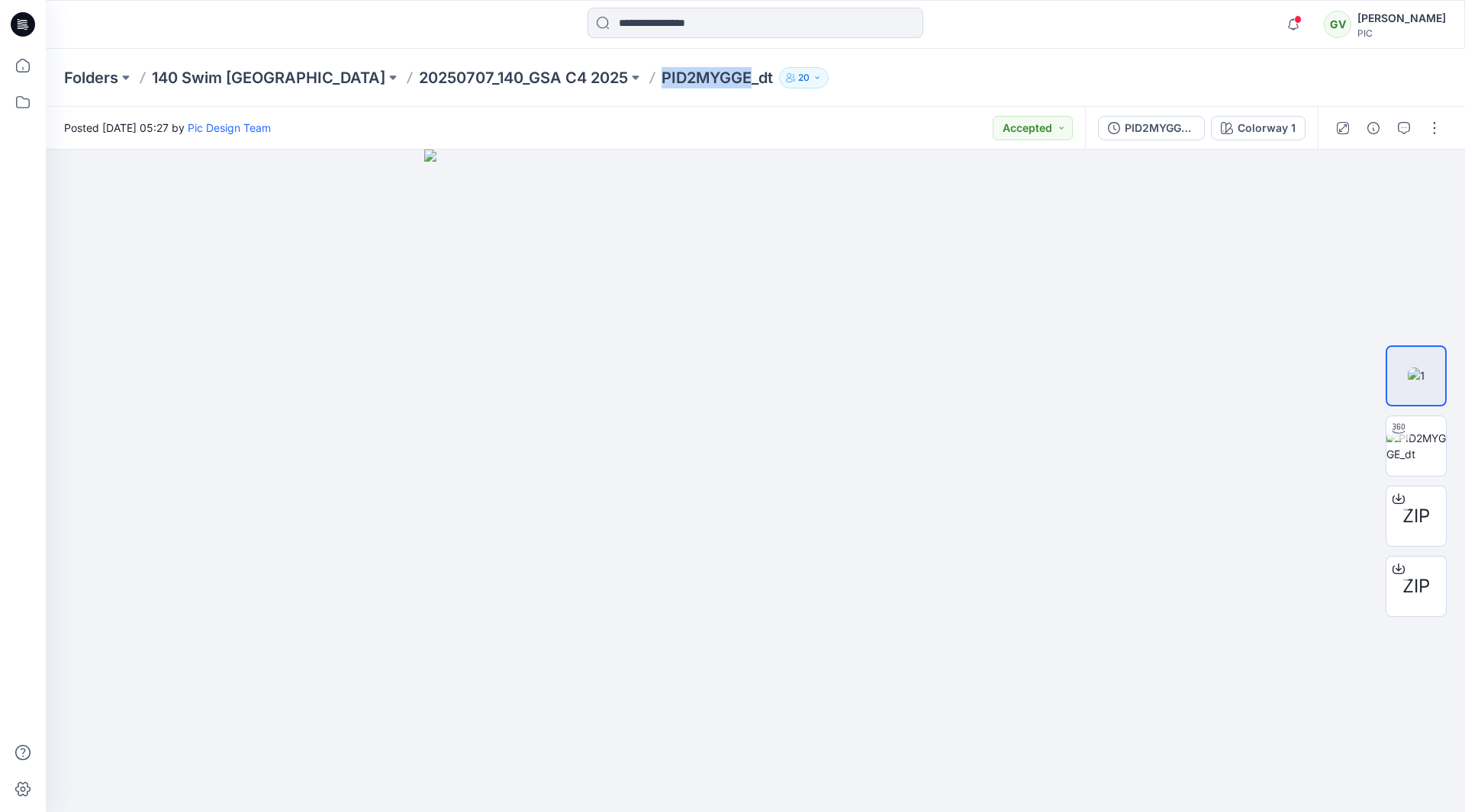
drag, startPoint x: 541, startPoint y: 80, endPoint x: 625, endPoint y: 80, distance: 84.0
click at [625, 80] on div "Folders 140 Swim USA 20250707_140_GSA C4 2025 PID2MYGGE_dt 20" at bounding box center [695, 78] width 1263 height 21
copy p "PID2MYGGE"
click at [364, 19] on div at bounding box center [223, 25] width 355 height 34
click at [427, 82] on p "20250707_140_GSA C4 2025" at bounding box center [523, 78] width 209 height 21
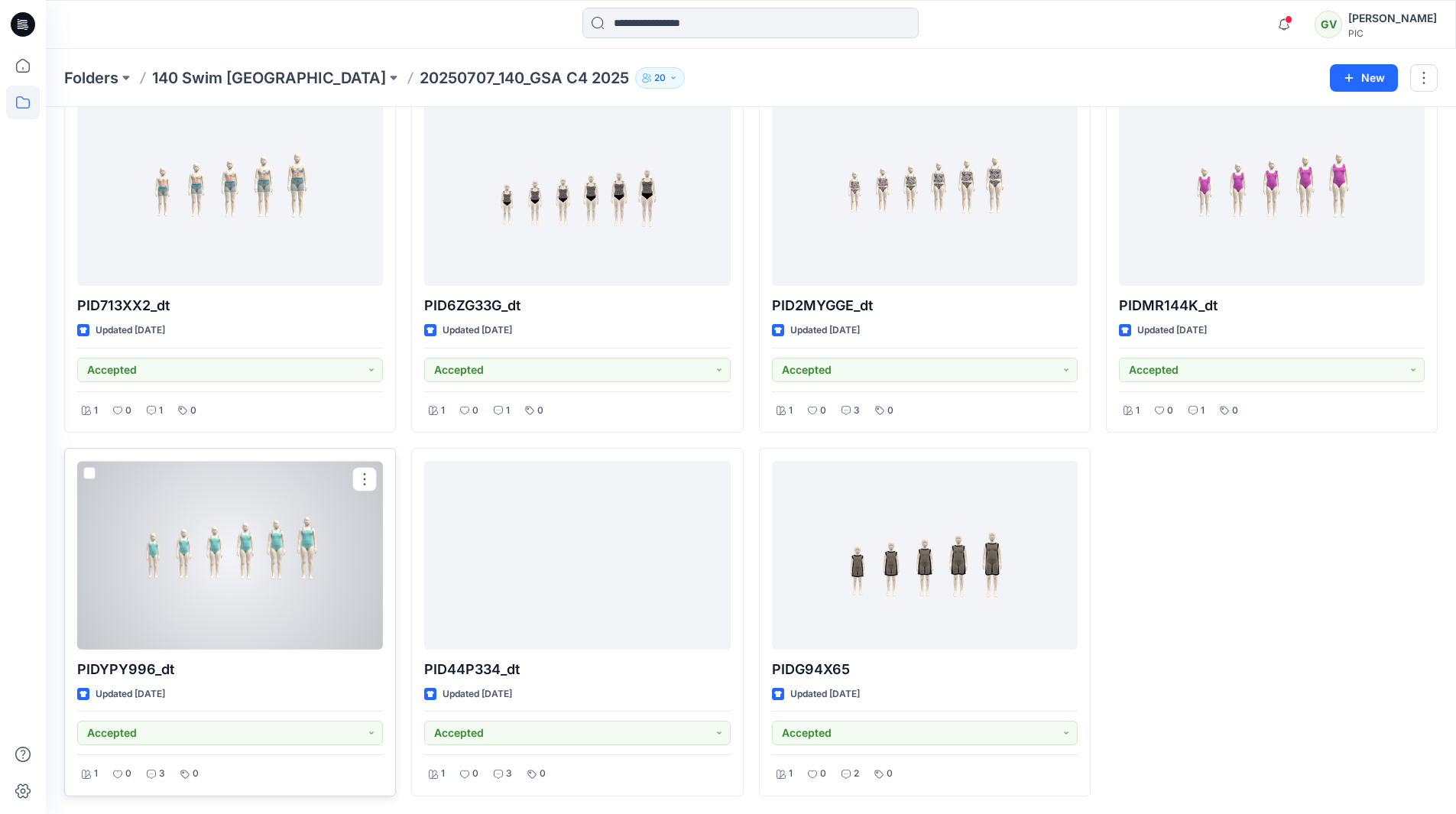
scroll to position [815, 0]
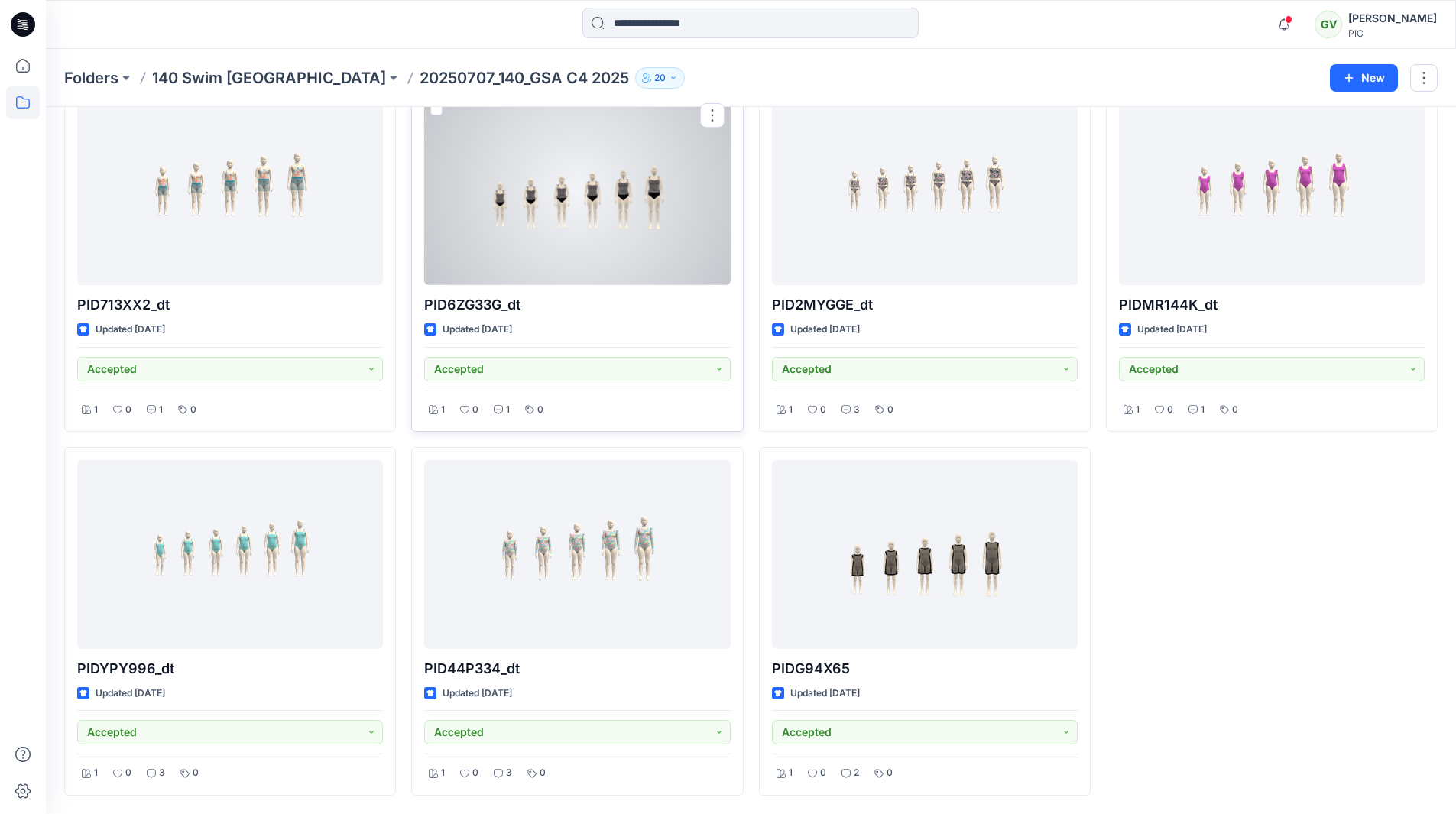
click at [602, 168] on div at bounding box center [577, 192] width 306 height 189
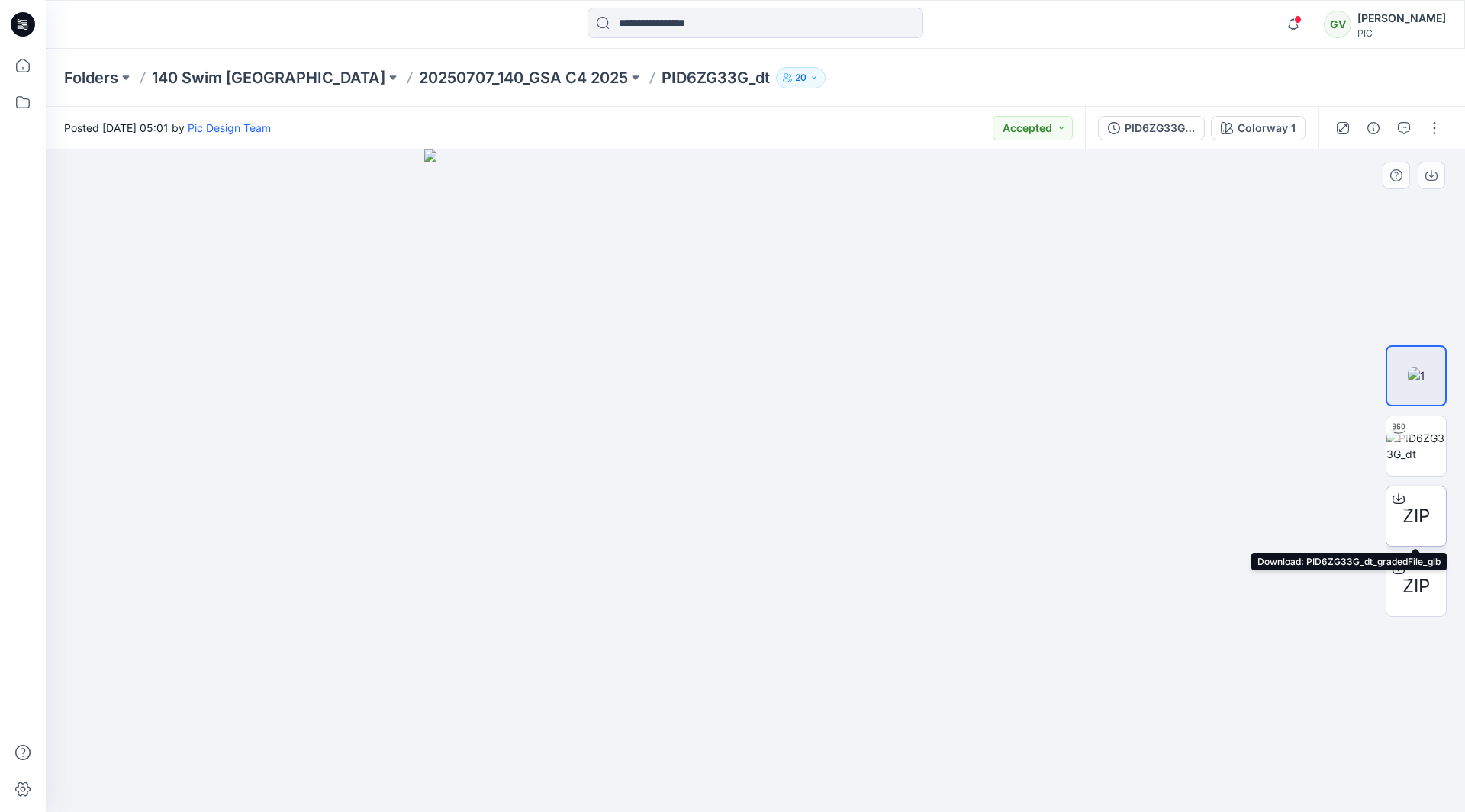
click at [1402, 510] on div at bounding box center [1399, 499] width 25 height 25
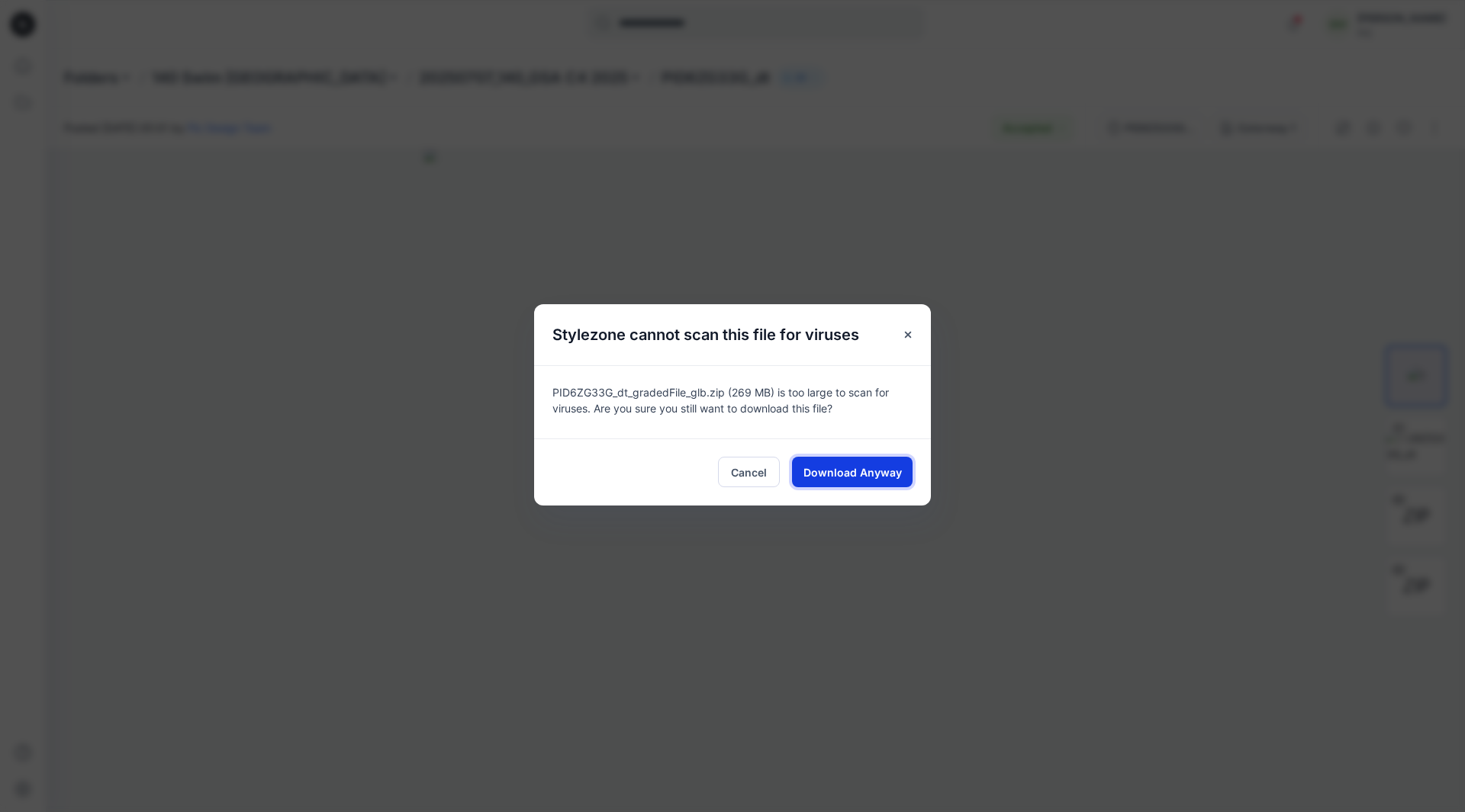
click at [883, 463] on button "Download Anyway" at bounding box center [852, 472] width 120 height 30
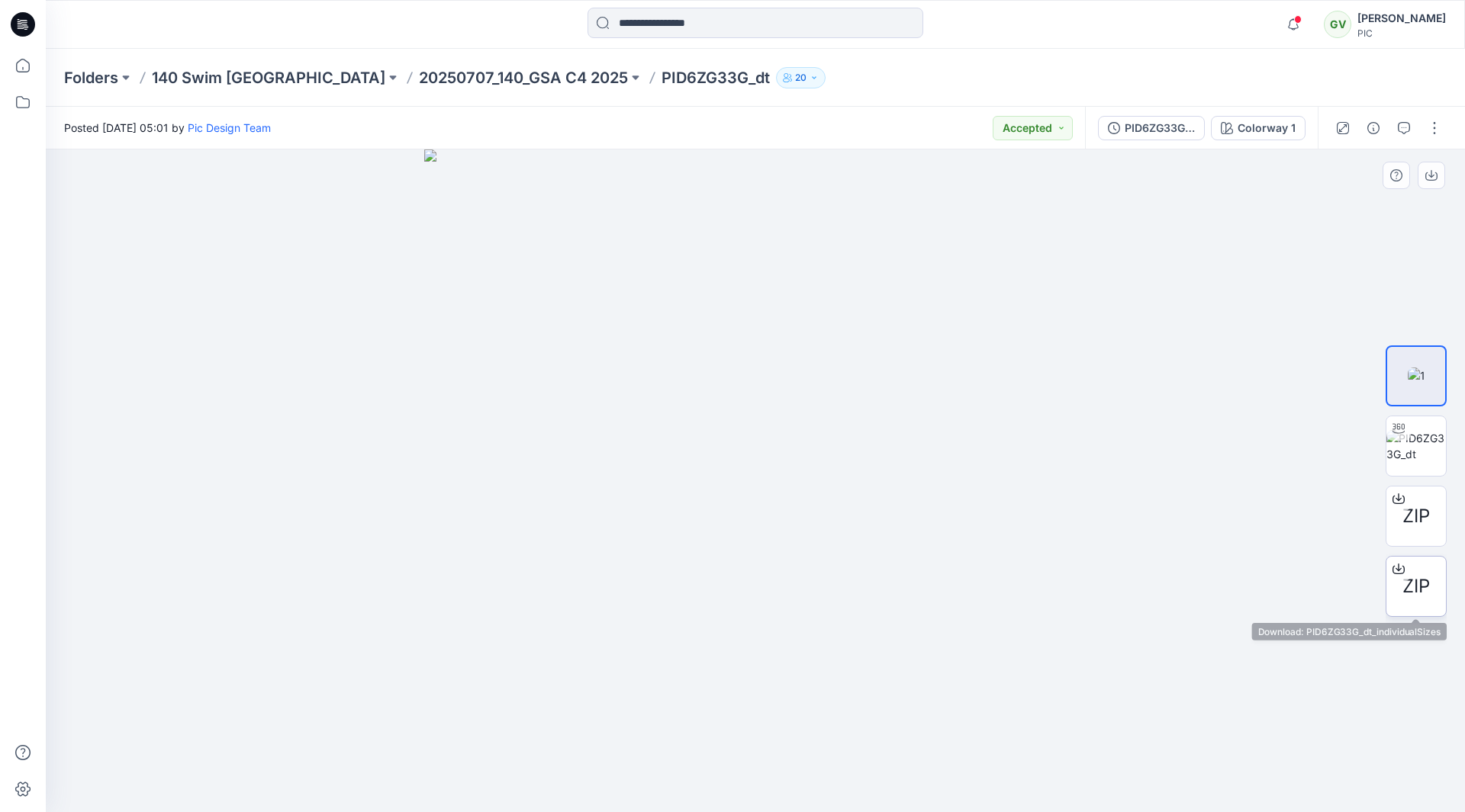
click at [1399, 578] on div at bounding box center [1399, 570] width 25 height 25
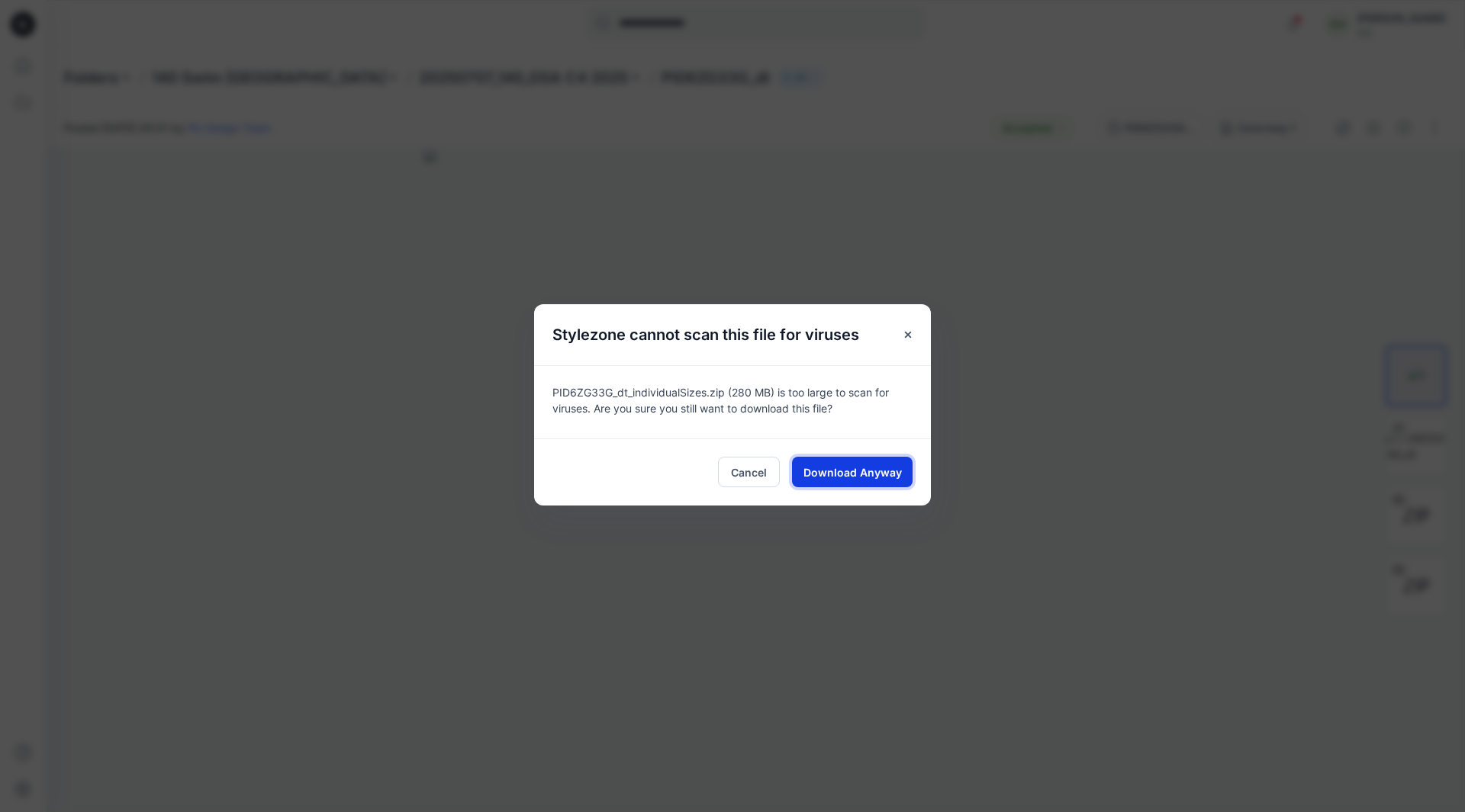
click at [867, 466] on span "Download Anyway" at bounding box center [852, 472] width 98 height 16
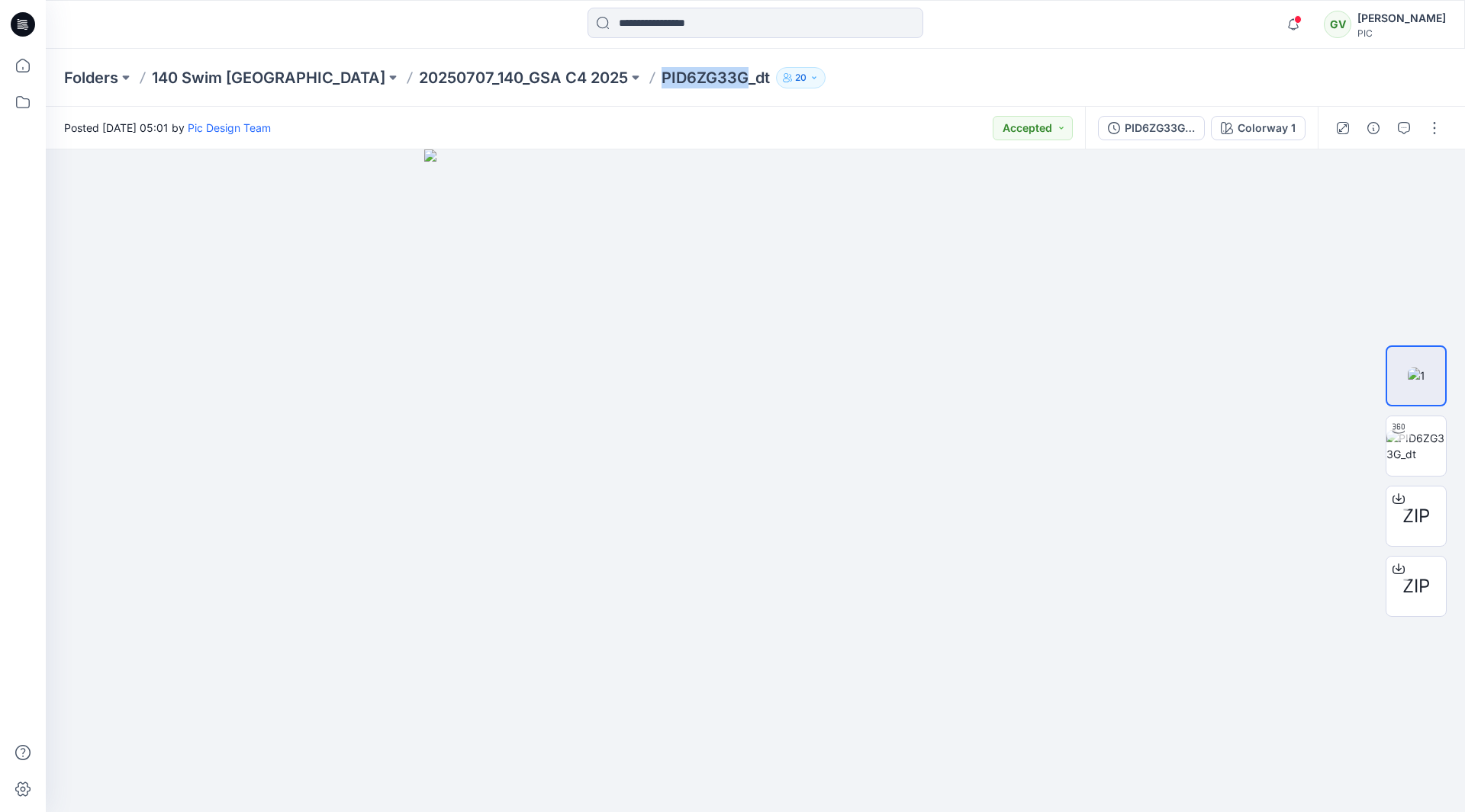
drag, startPoint x: 541, startPoint y: 75, endPoint x: 623, endPoint y: 76, distance: 82.0
click at [662, 74] on p "PID6ZG33G_dt" at bounding box center [716, 78] width 108 height 21
copy p "PID6ZG33G"
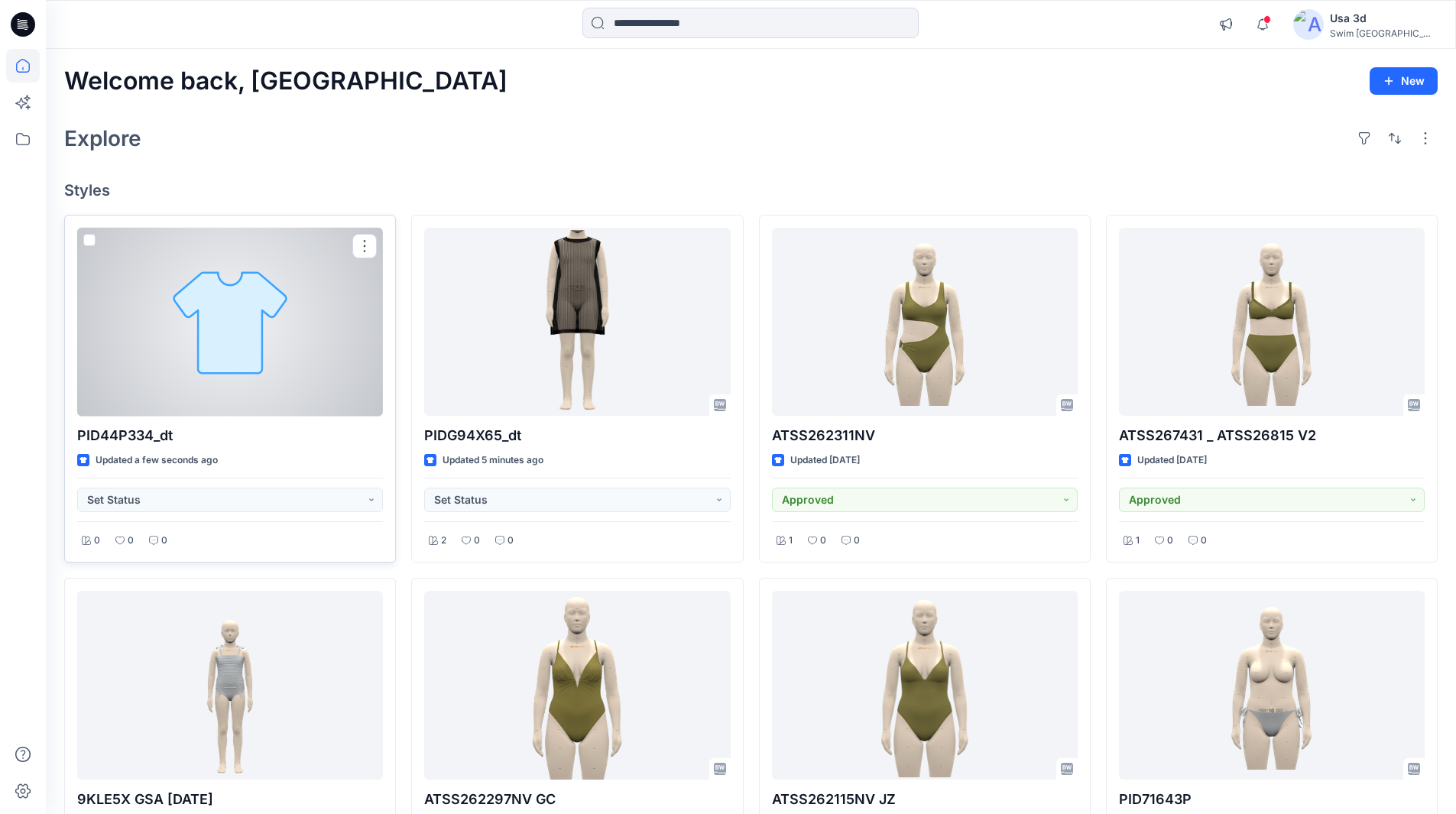
click at [291, 301] on div at bounding box center [230, 322] width 306 height 189
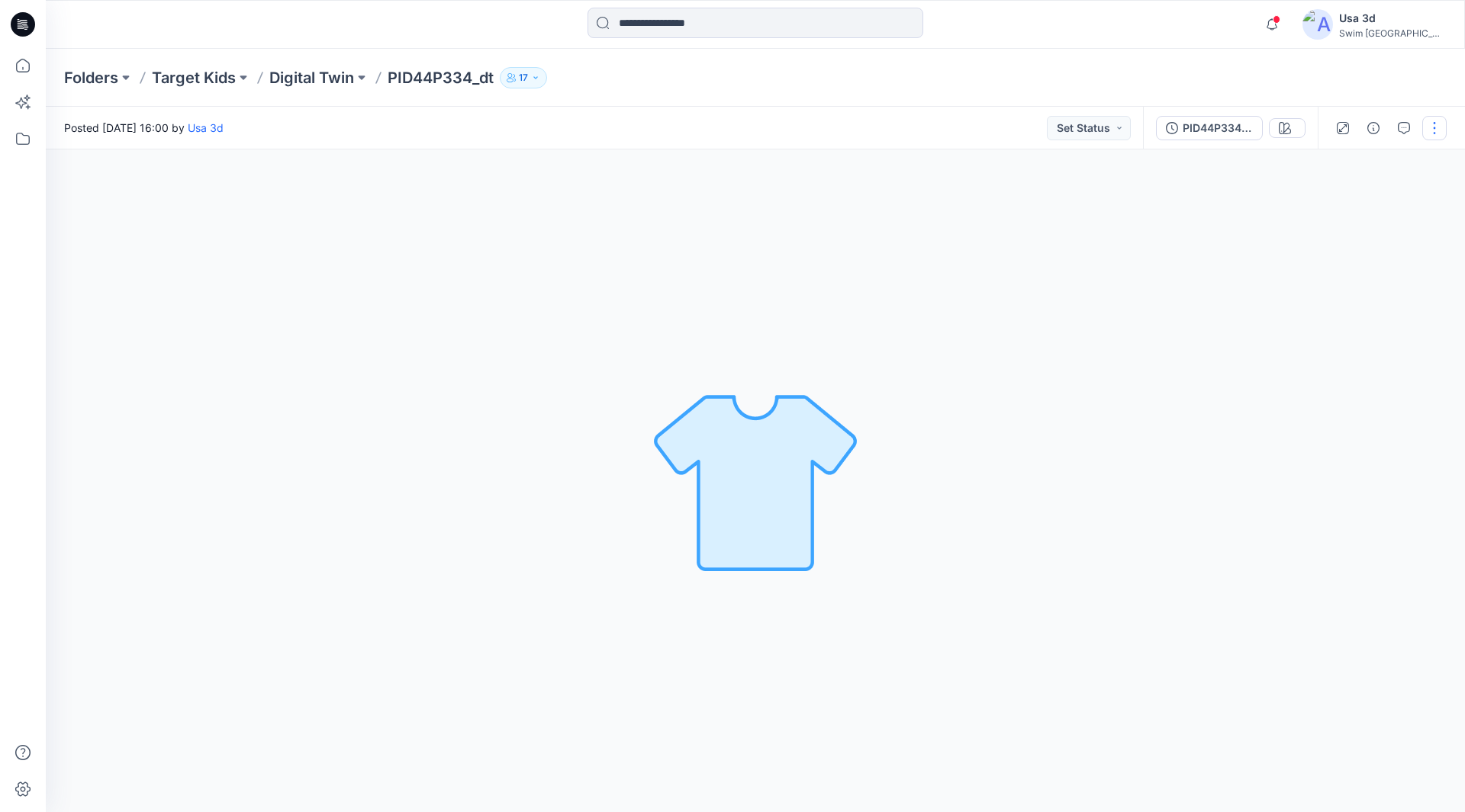
click at [1432, 120] on button "button" at bounding box center [1434, 128] width 25 height 25
click at [1327, 204] on button "Edit" at bounding box center [1369, 206] width 141 height 28
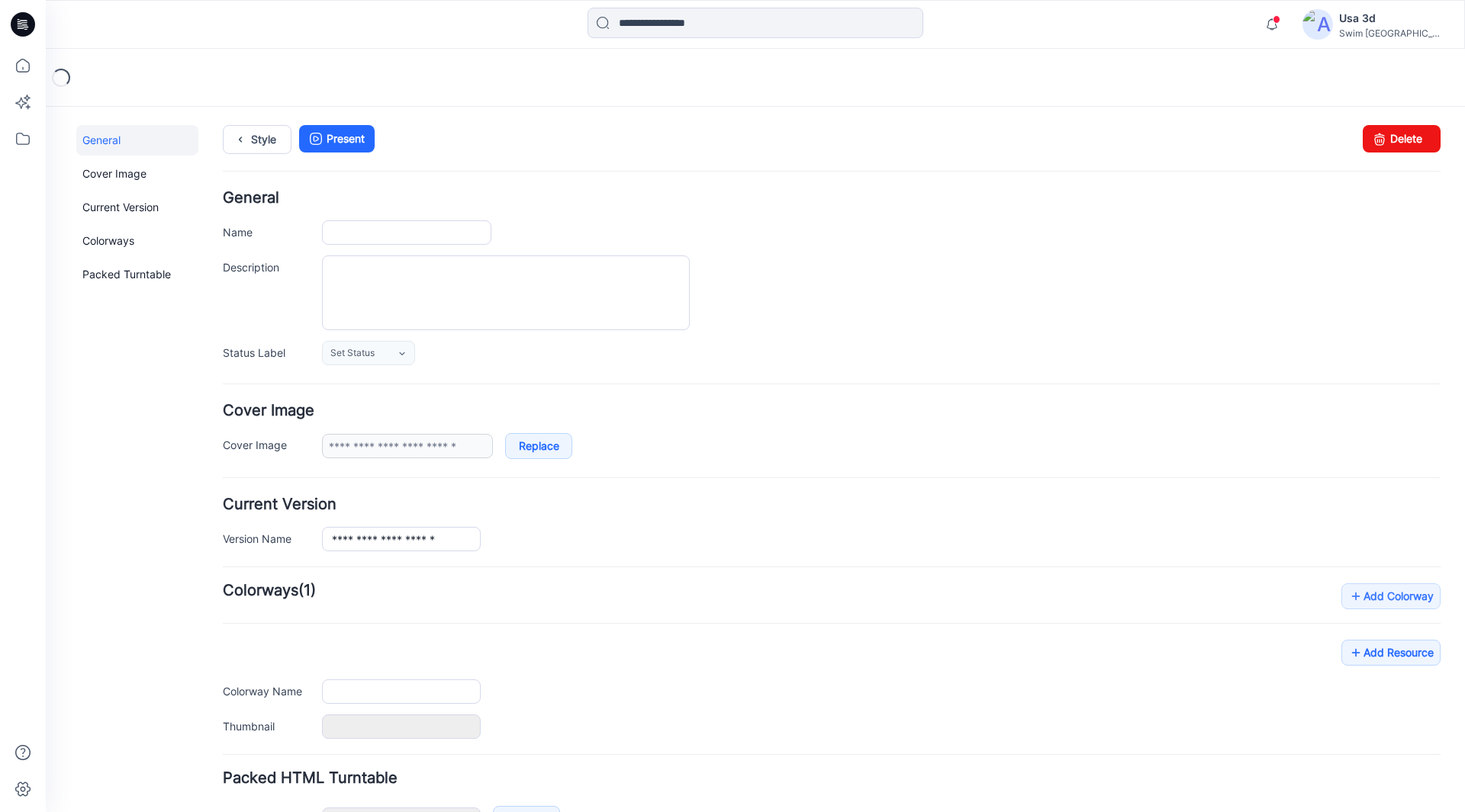
type input "**********"
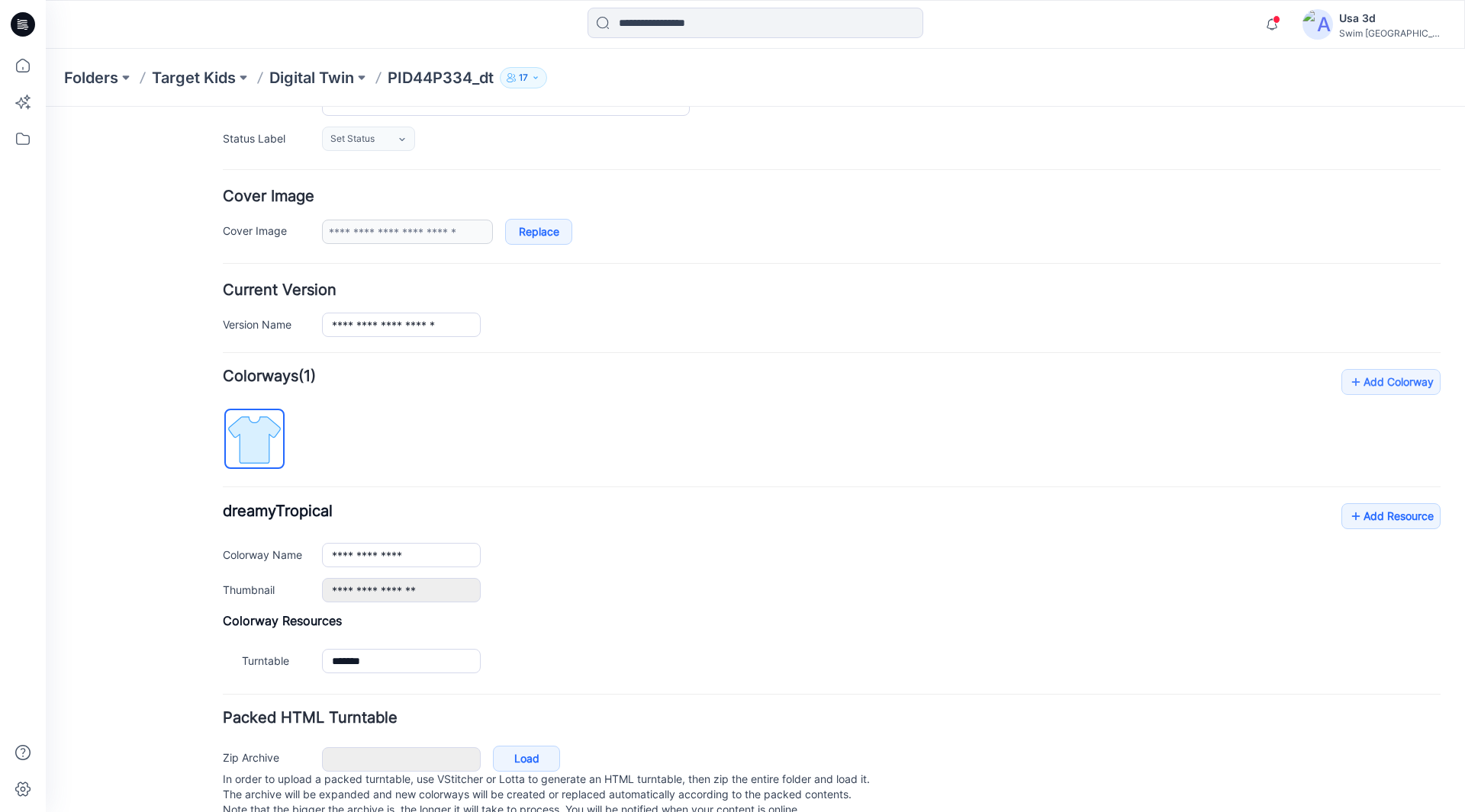
scroll to position [229, 0]
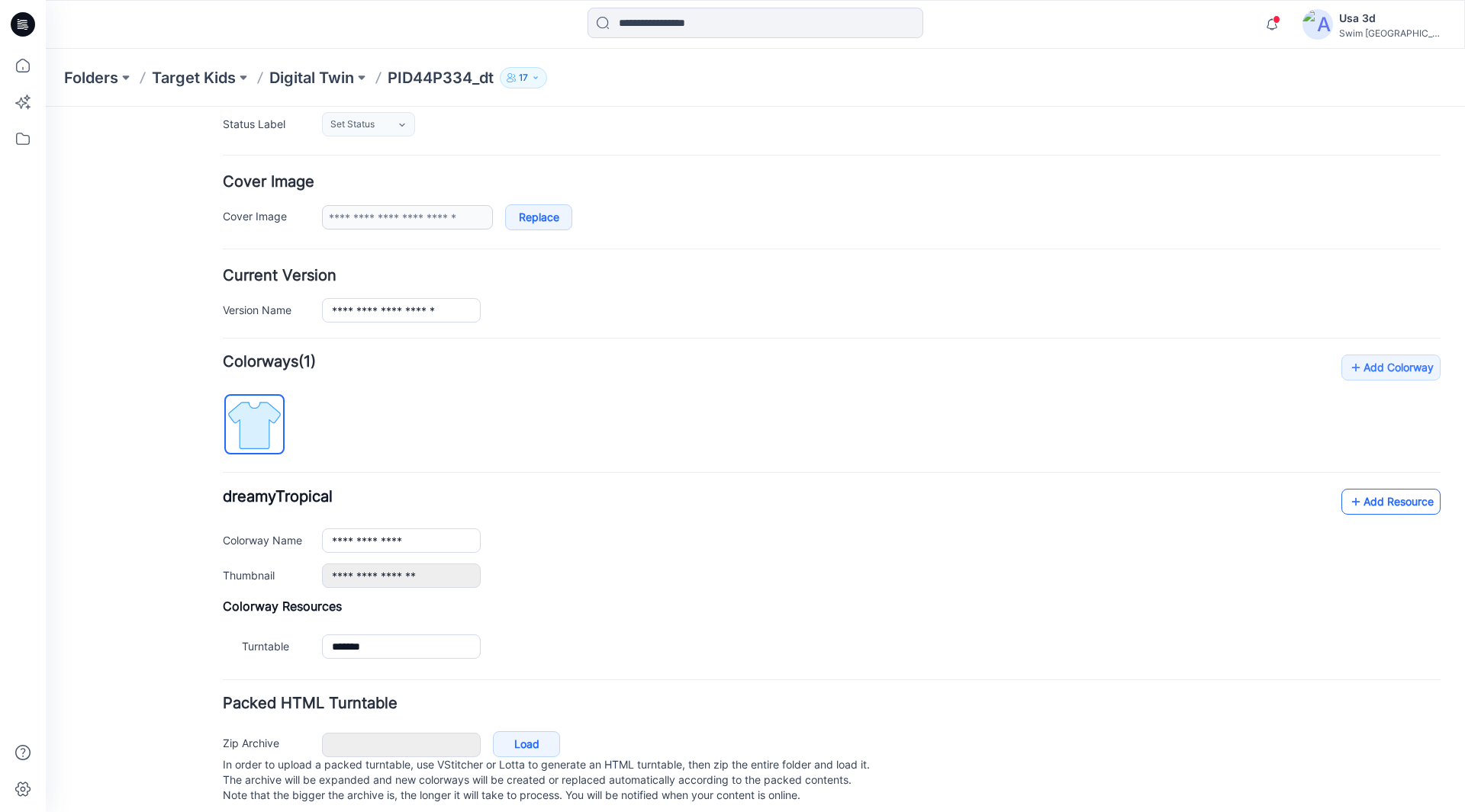
click at [1377, 501] on link "Add Resource" at bounding box center [1391, 502] width 99 height 26
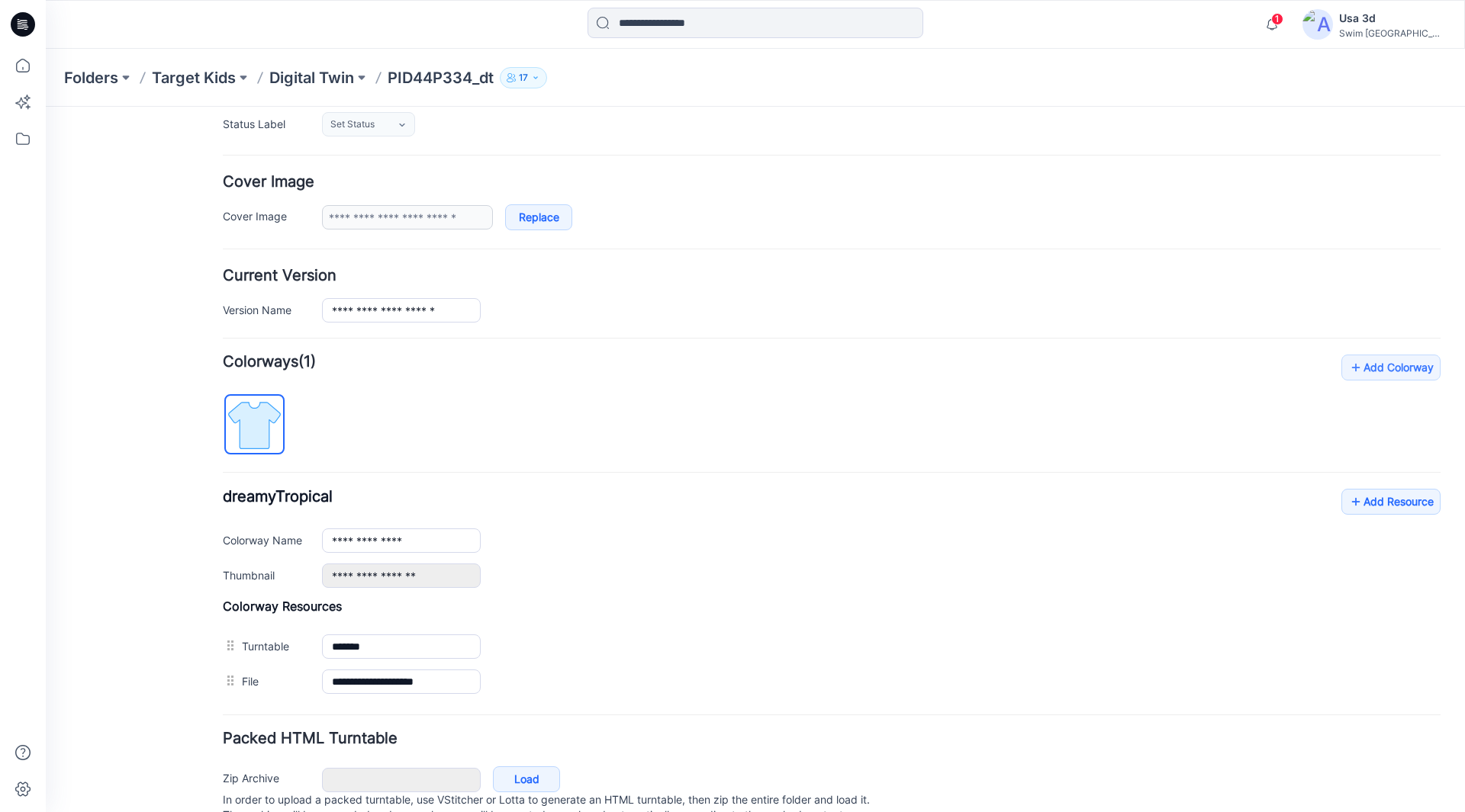
scroll to position [291, 0]
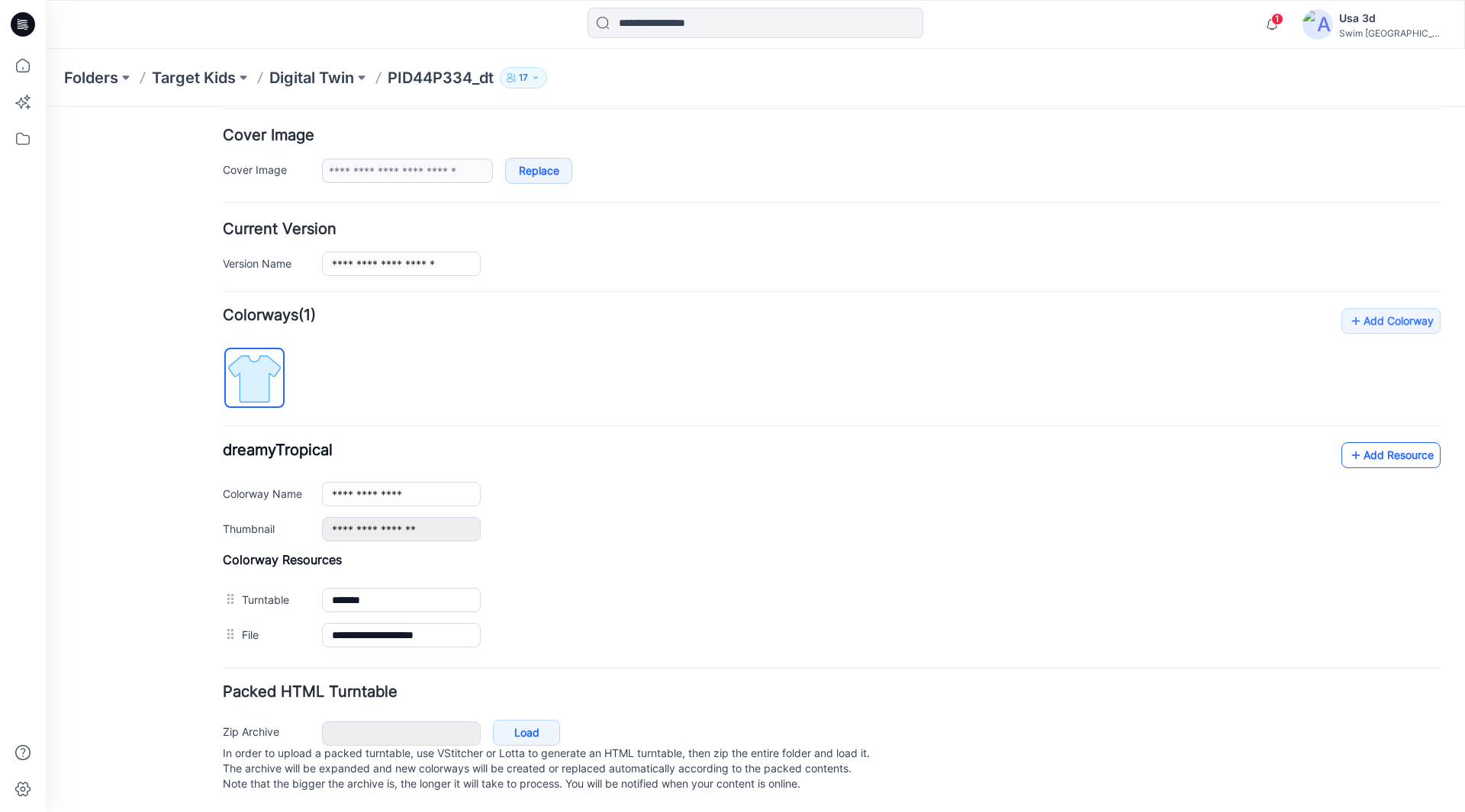
click at [1392, 442] on link "Add Resource" at bounding box center [1391, 455] width 99 height 26
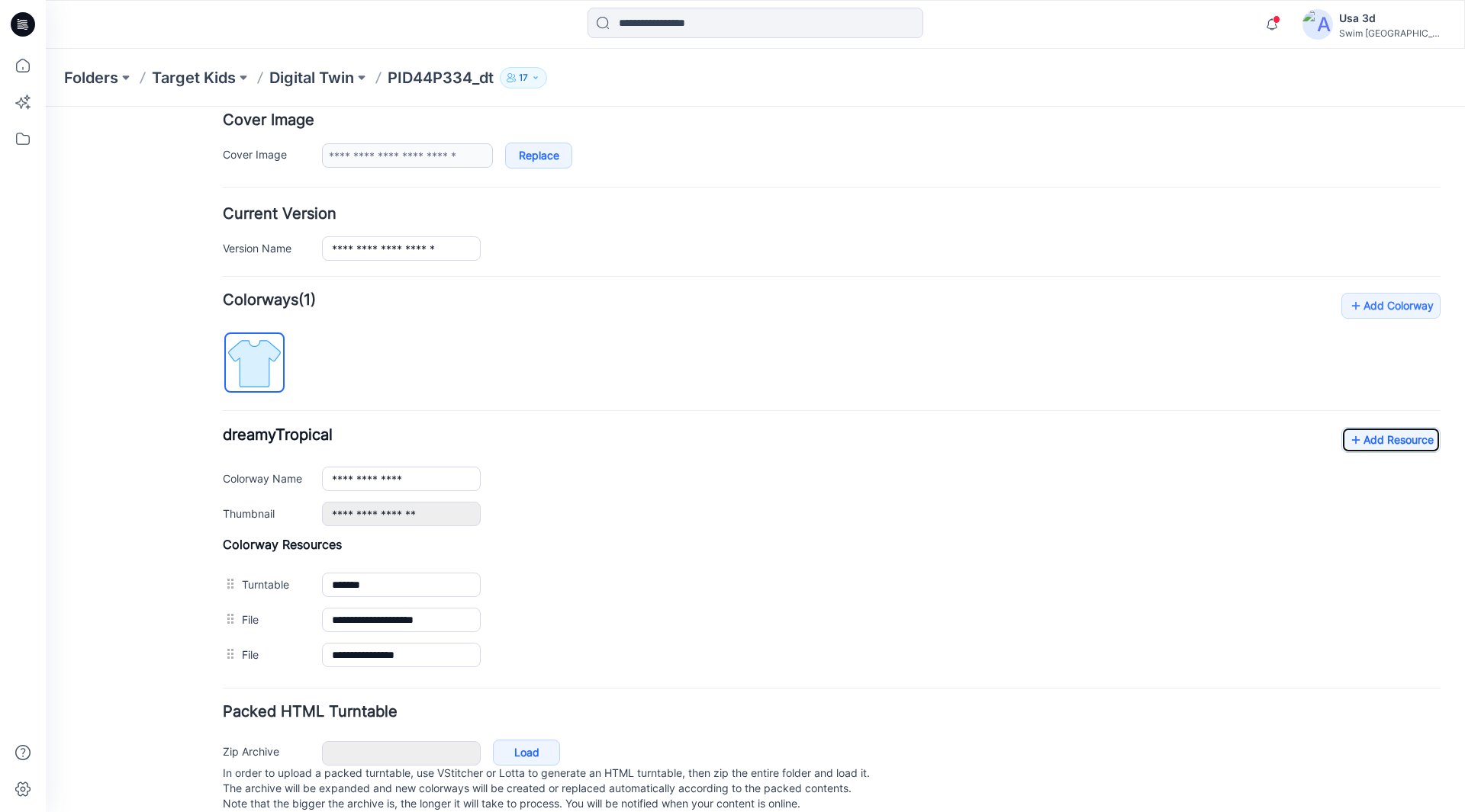
scroll to position [0, 0]
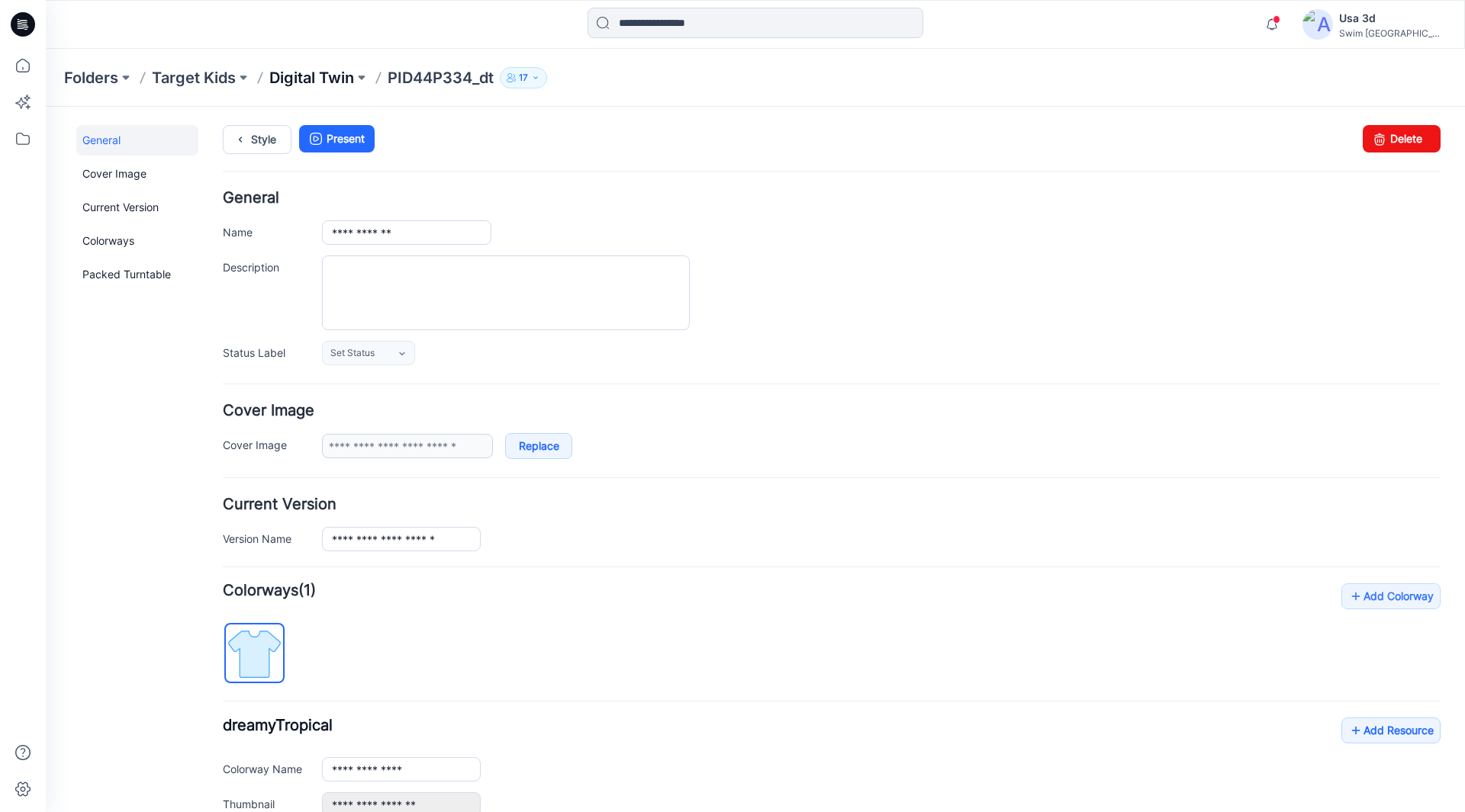
click at [308, 82] on p "Digital Twin" at bounding box center [311, 78] width 85 height 21
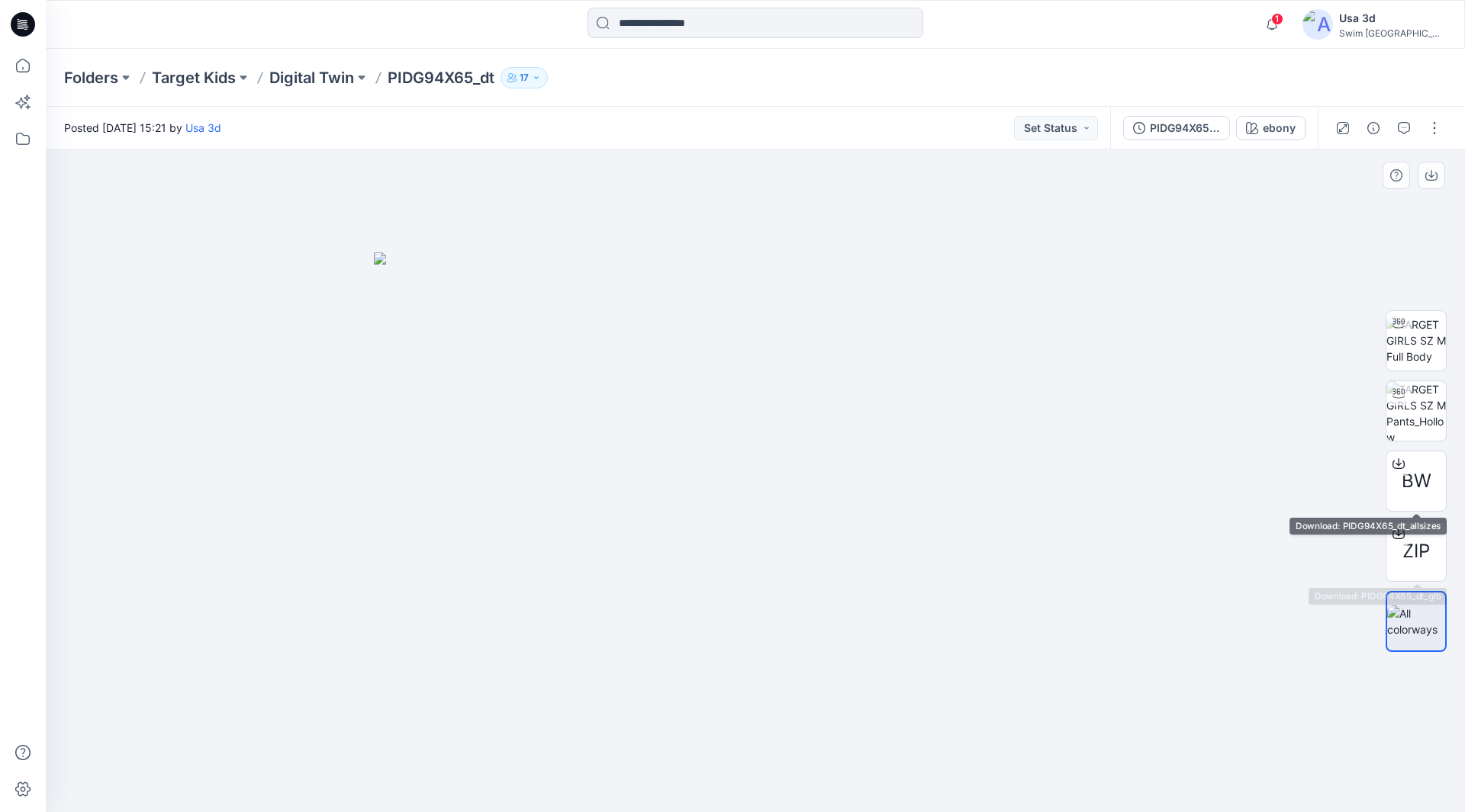
click at [1425, 610] on img at bounding box center [1416, 622] width 58 height 32
drag, startPoint x: 719, startPoint y: 431, endPoint x: 645, endPoint y: 434, distance: 74.1
click at [645, 434] on img at bounding box center [756, 532] width 763 height 561
click at [1407, 624] on img at bounding box center [1416, 622] width 58 height 32
click at [1167, 125] on div "PIDG94X65_dt" at bounding box center [1185, 127] width 70 height 17
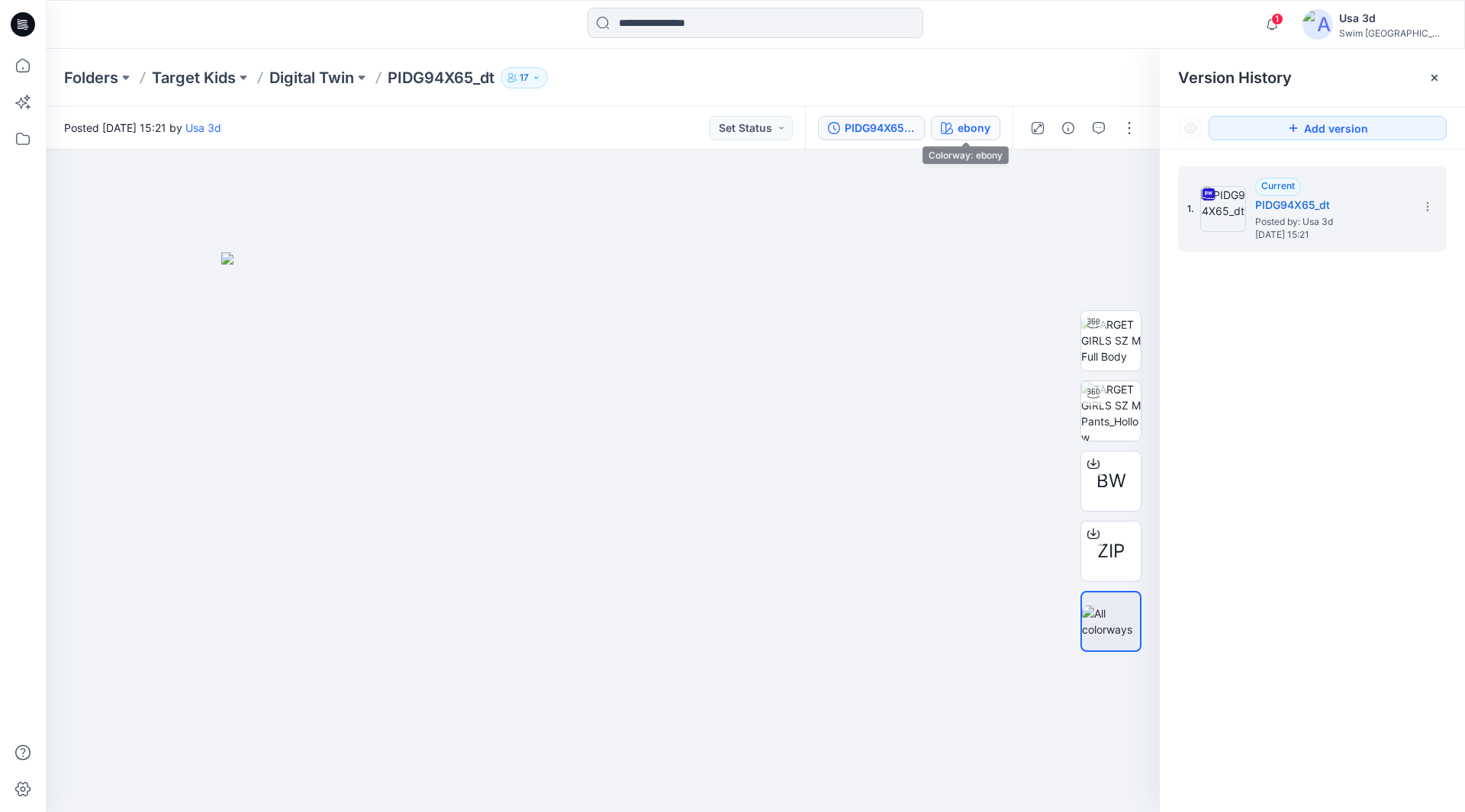
click at [956, 130] on button "ebony" at bounding box center [965, 128] width 69 height 25
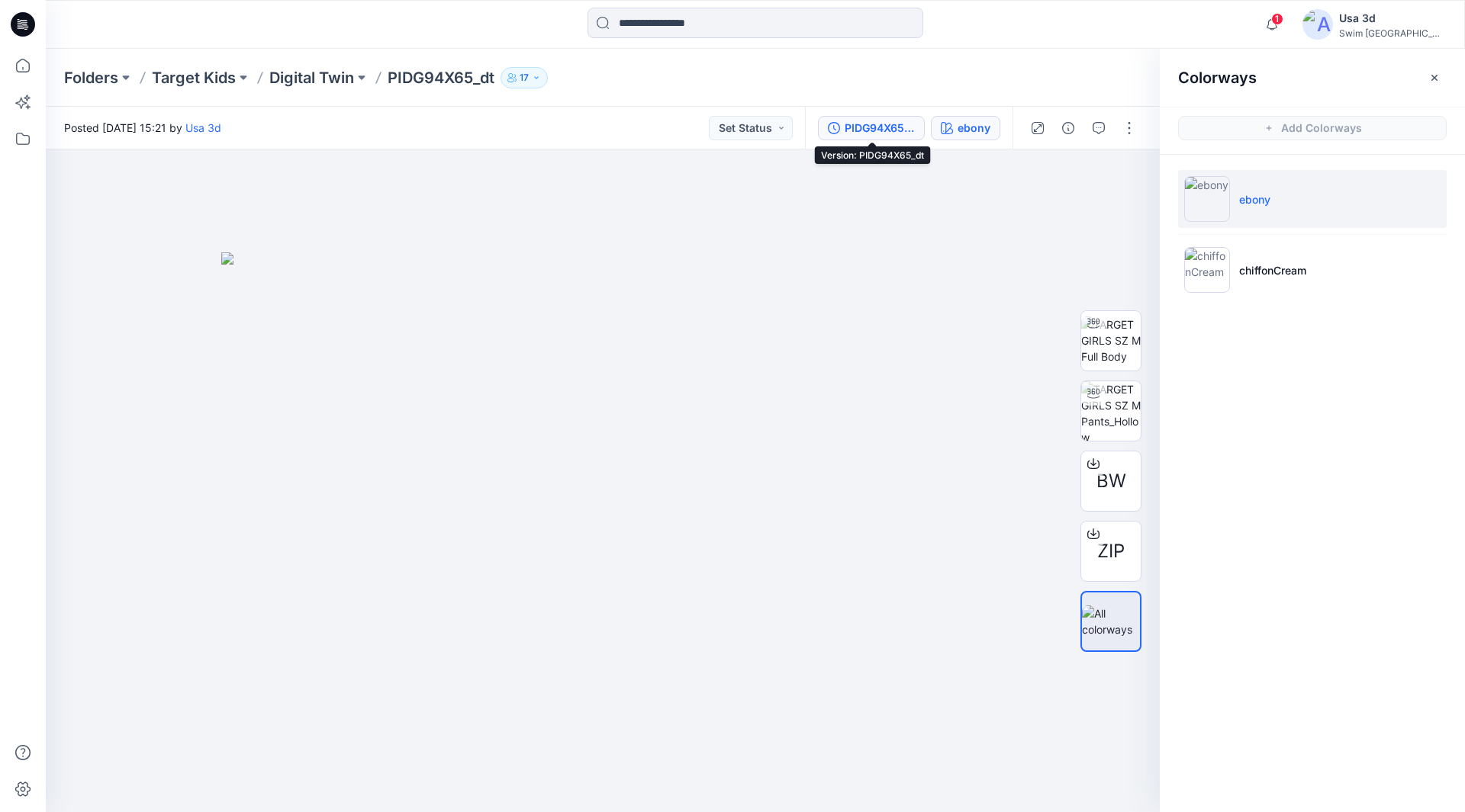
click at [888, 127] on div "PIDG94X65_dt" at bounding box center [879, 127] width 70 height 17
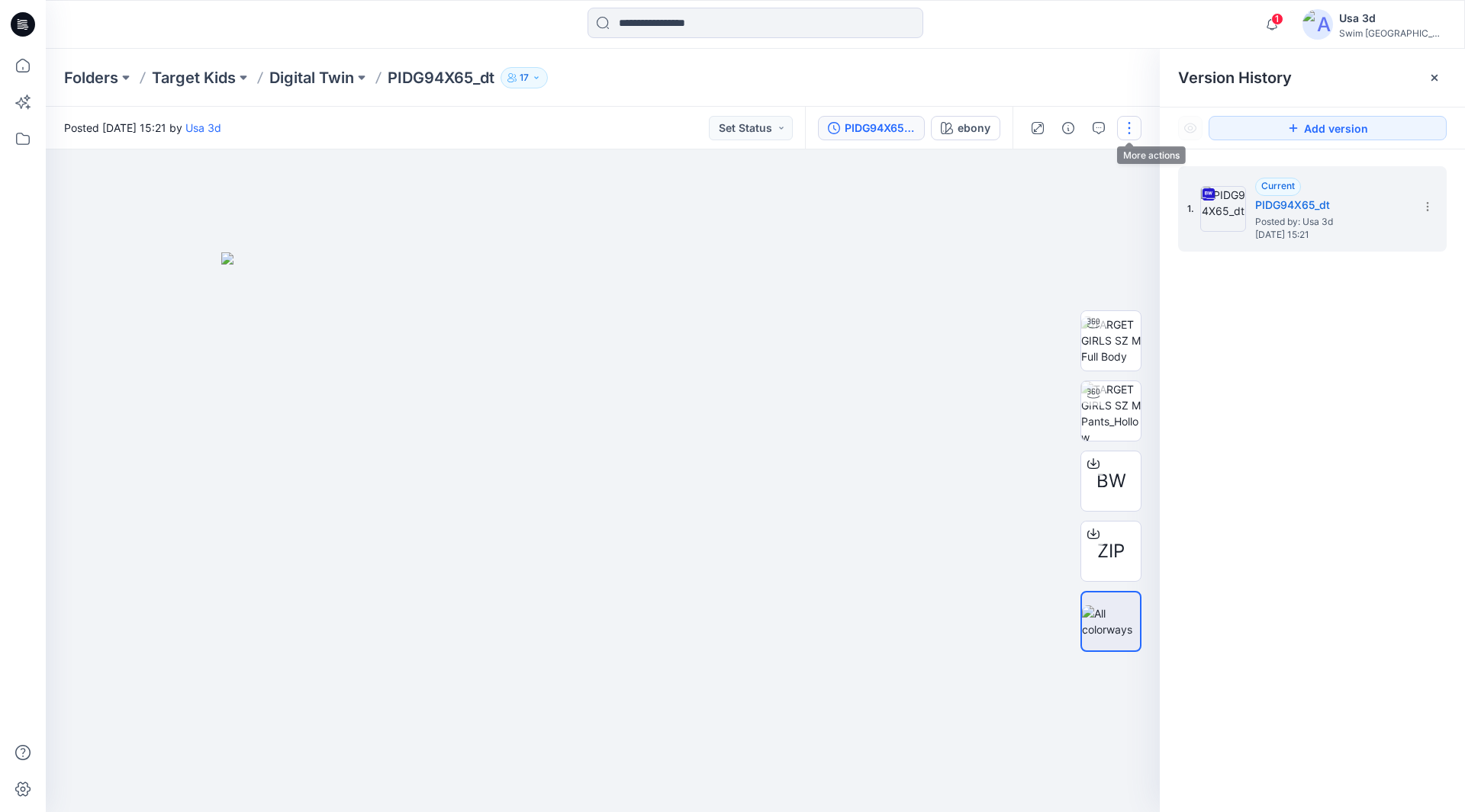
click at [1136, 131] on button "button" at bounding box center [1129, 128] width 25 height 25
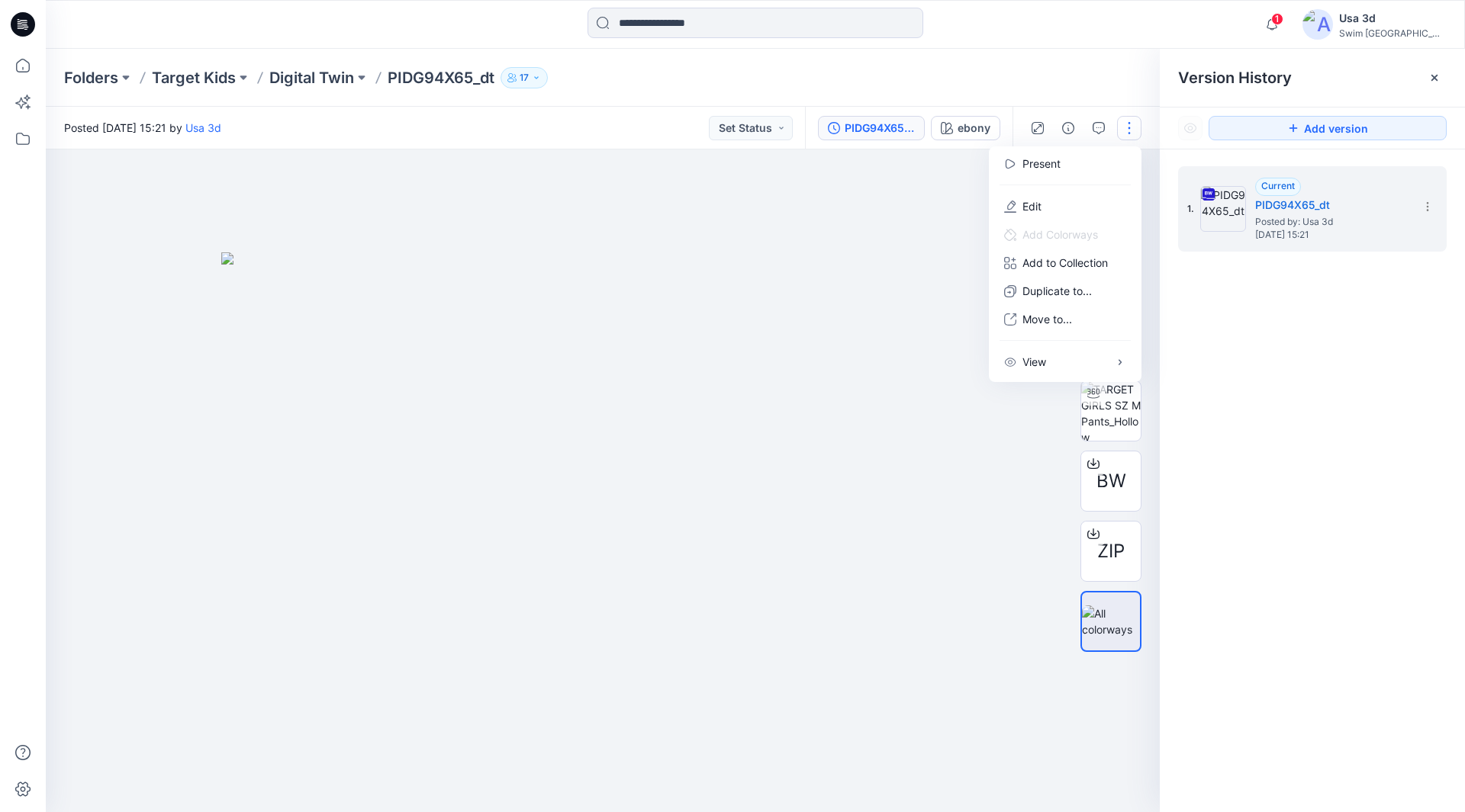
click at [1134, 131] on button "button" at bounding box center [1129, 128] width 25 height 25
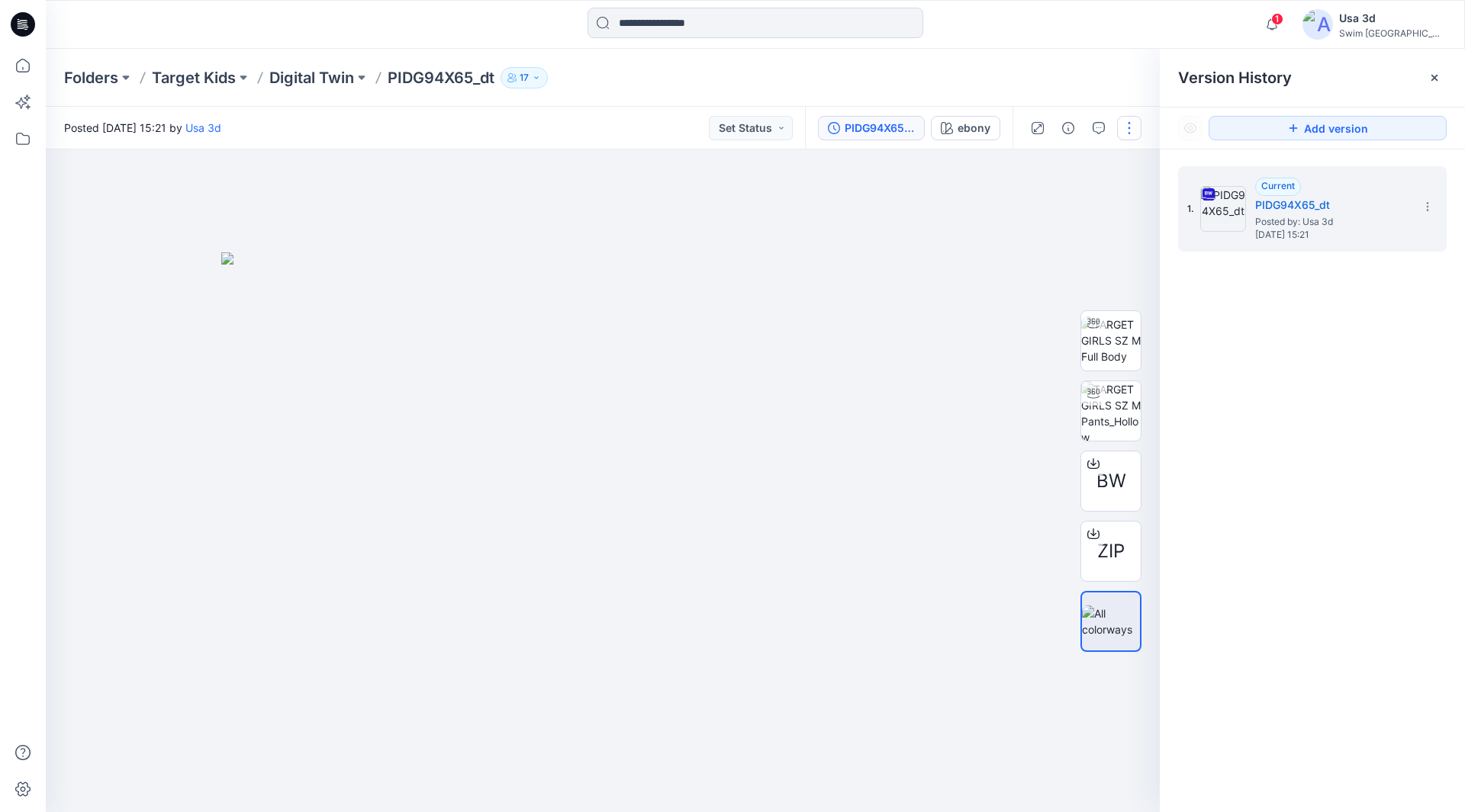
click at [1138, 119] on button "button" at bounding box center [1129, 128] width 25 height 25
click at [1049, 212] on button "Edit" at bounding box center [1064, 206] width 141 height 28
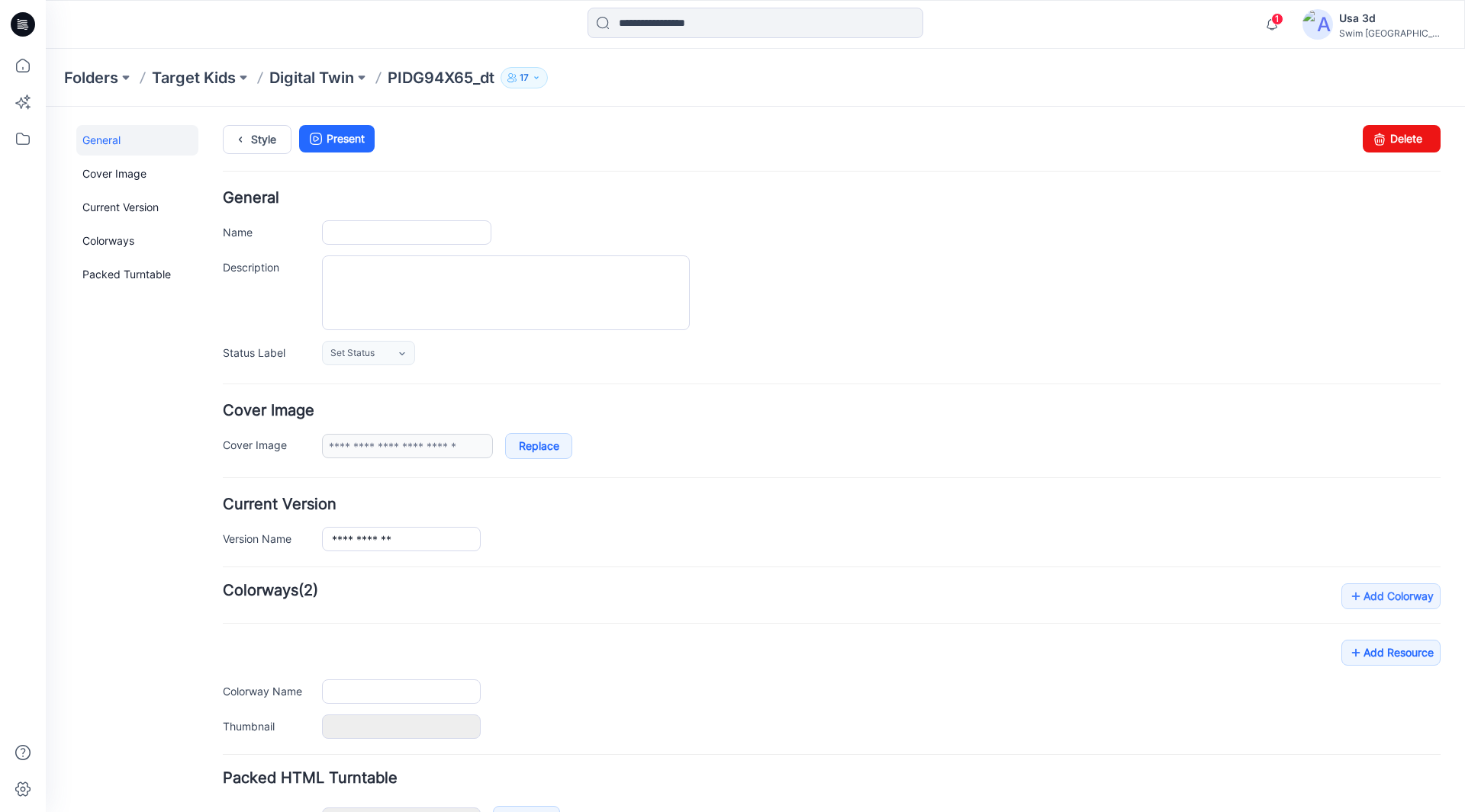
type input "**********"
type input "*****"
type input "**********"
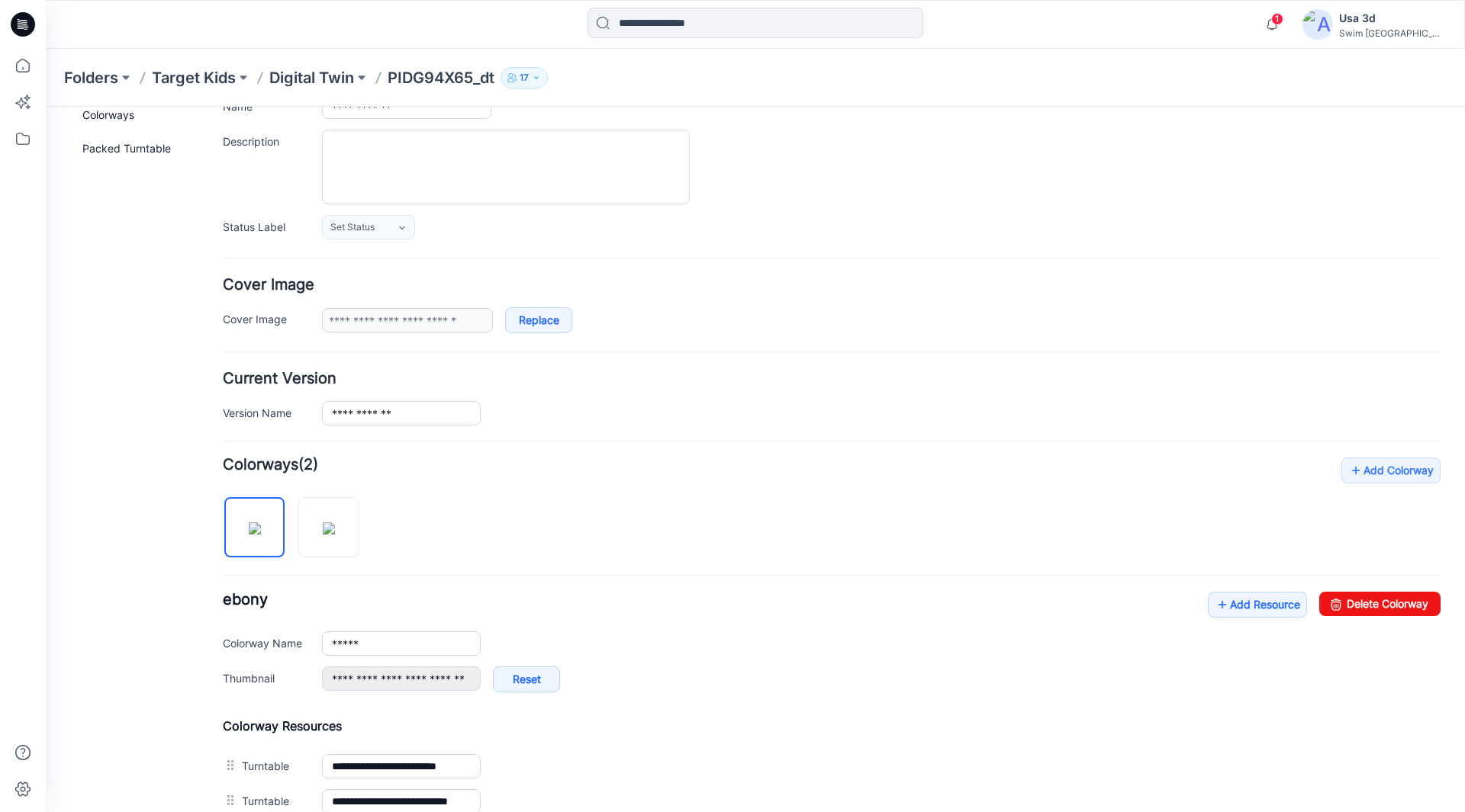
scroll to position [73, 0]
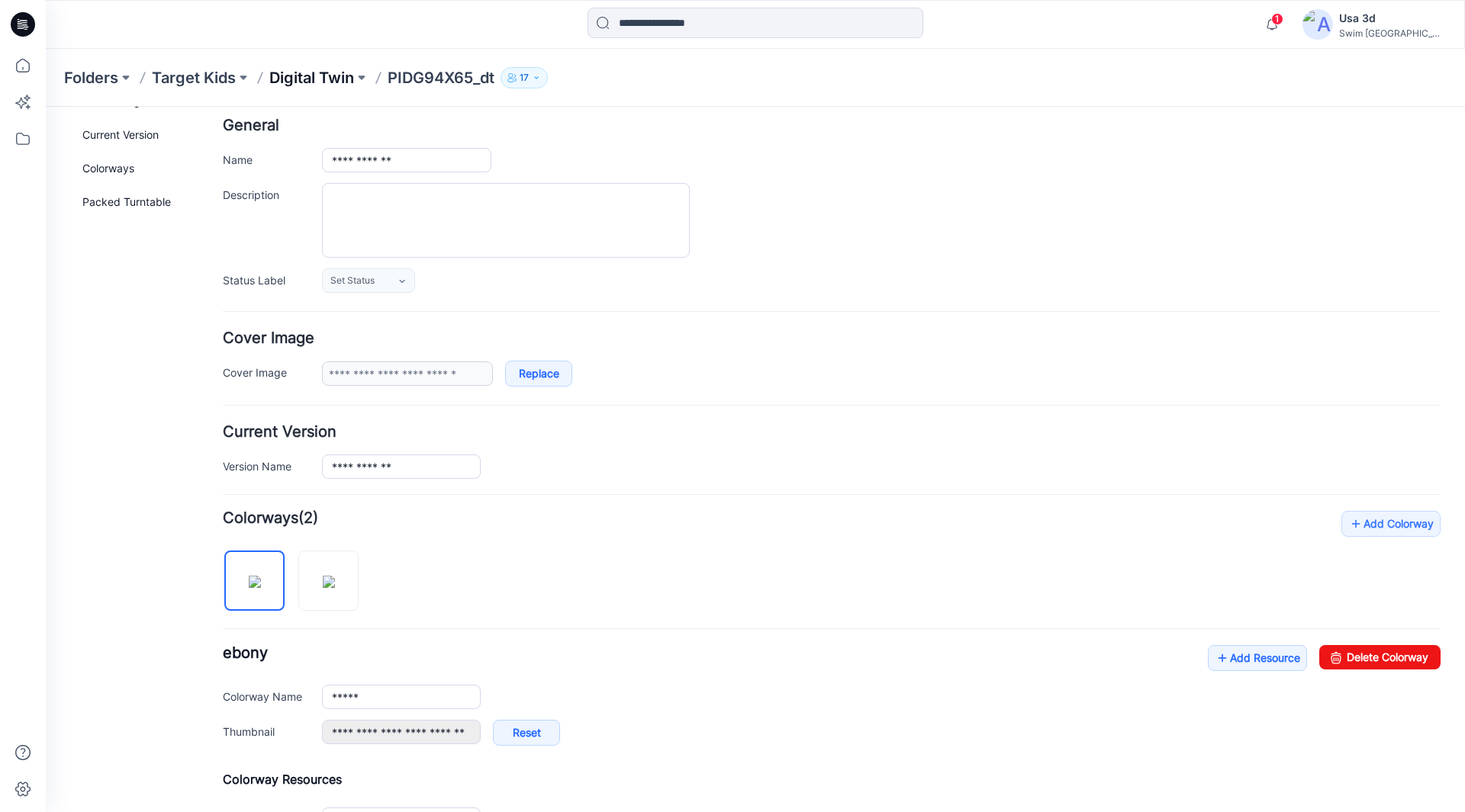
click at [295, 76] on p "Digital Twin" at bounding box center [311, 78] width 85 height 21
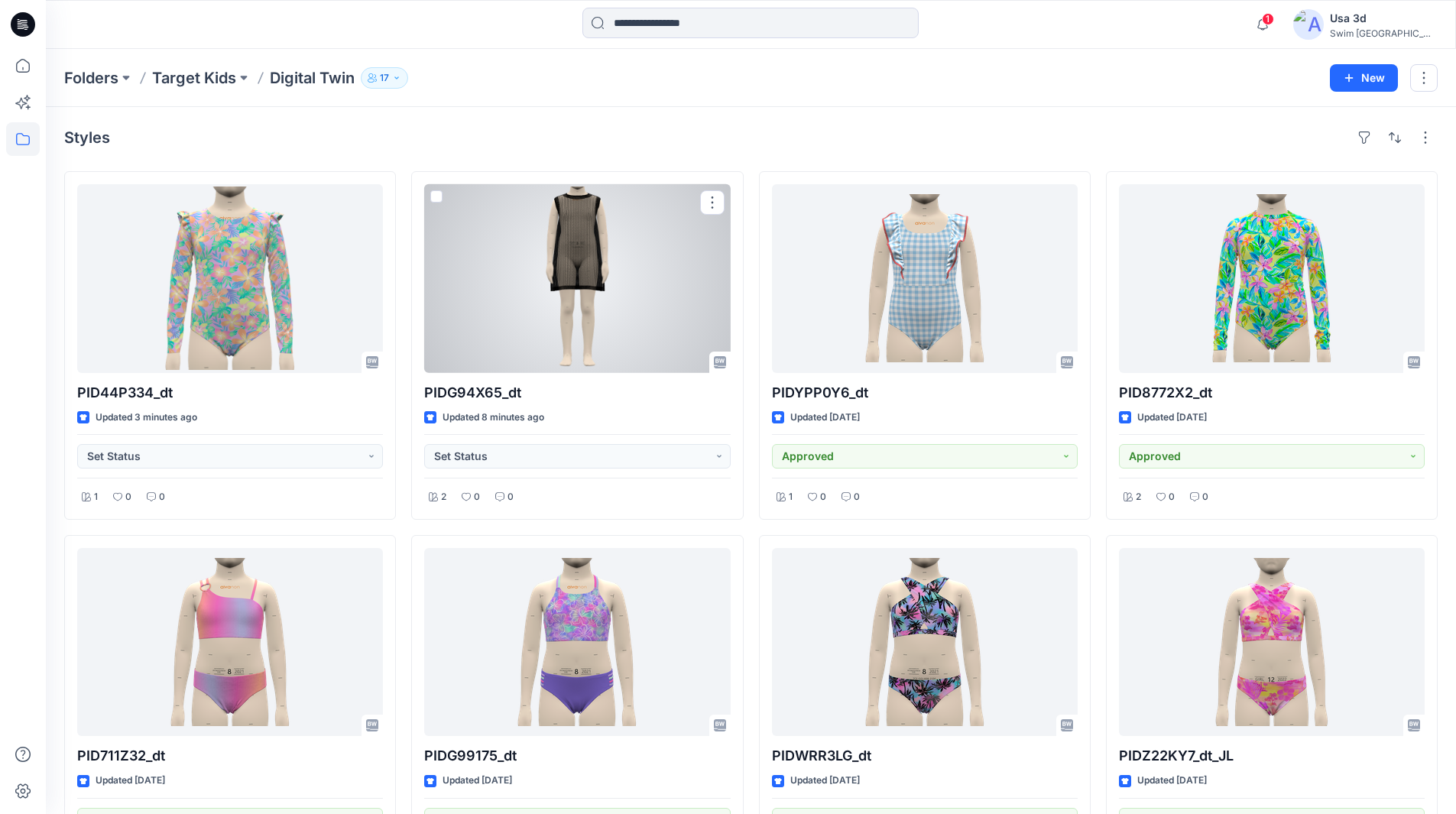
click at [596, 302] on div at bounding box center [577, 278] width 306 height 189
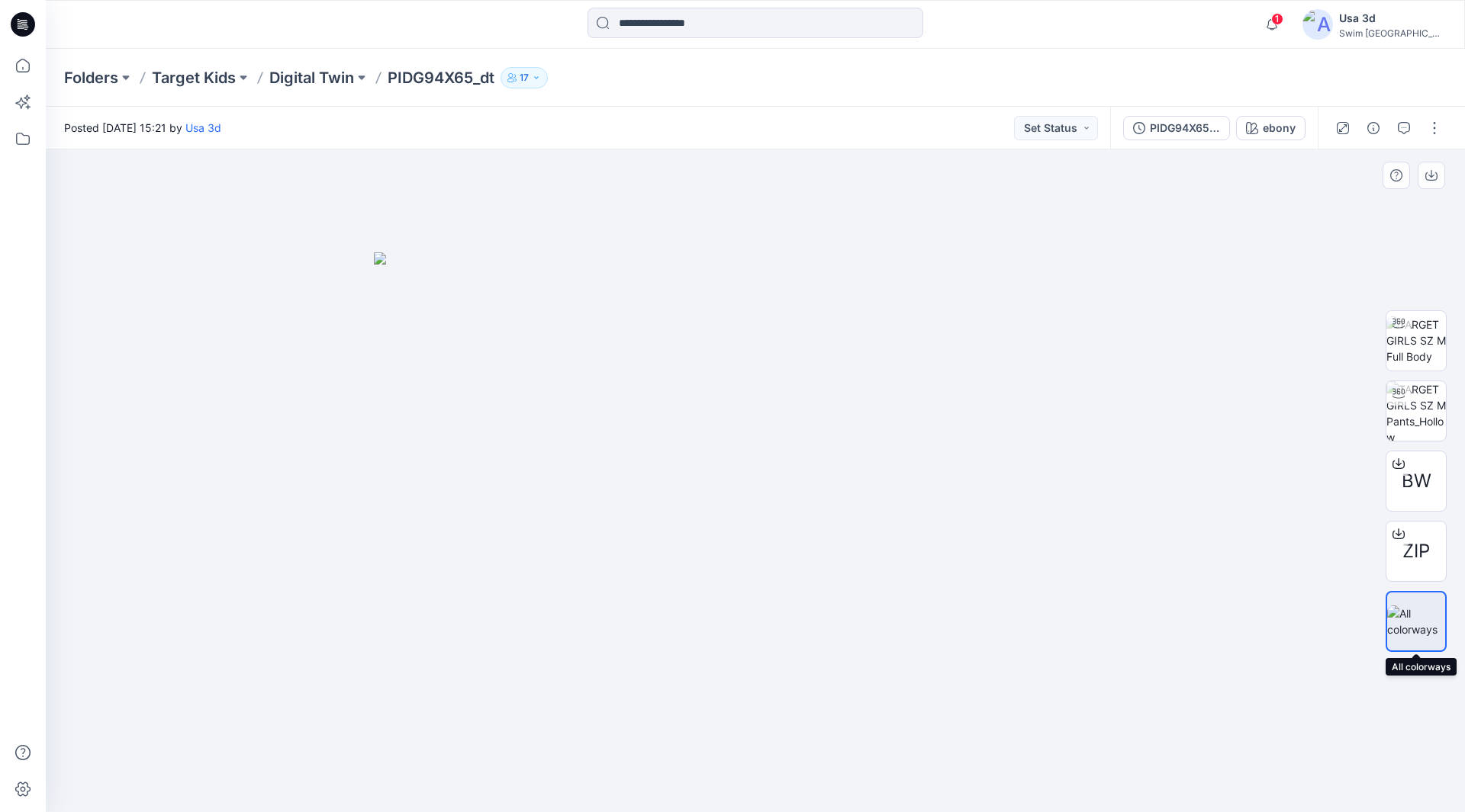
click at [1412, 612] on img at bounding box center [1416, 622] width 58 height 32
click at [1434, 626] on img at bounding box center [1416, 622] width 58 height 32
click at [335, 70] on p "Digital Twin" at bounding box center [311, 78] width 85 height 21
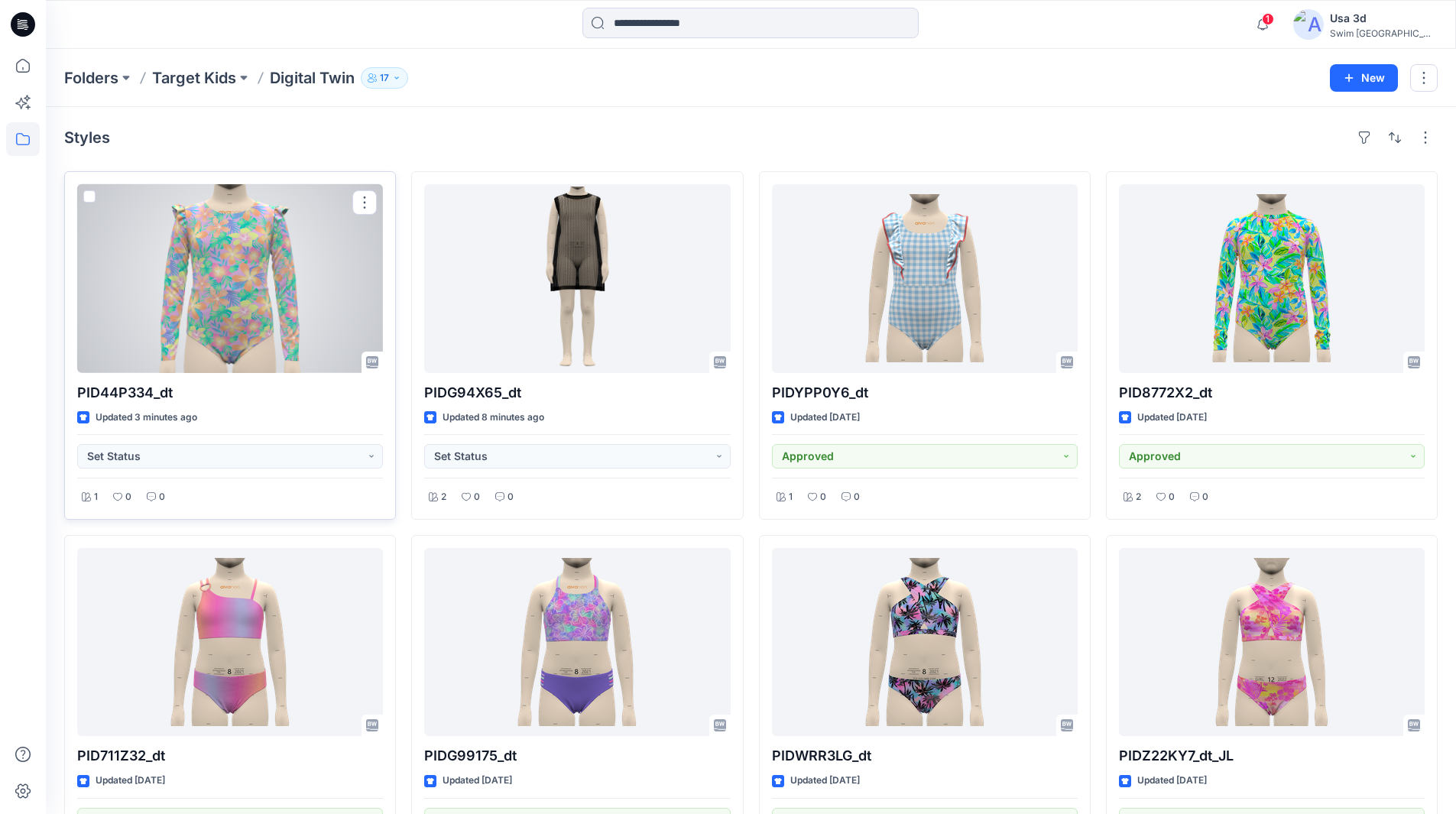
click at [299, 344] on div at bounding box center [230, 278] width 306 height 189
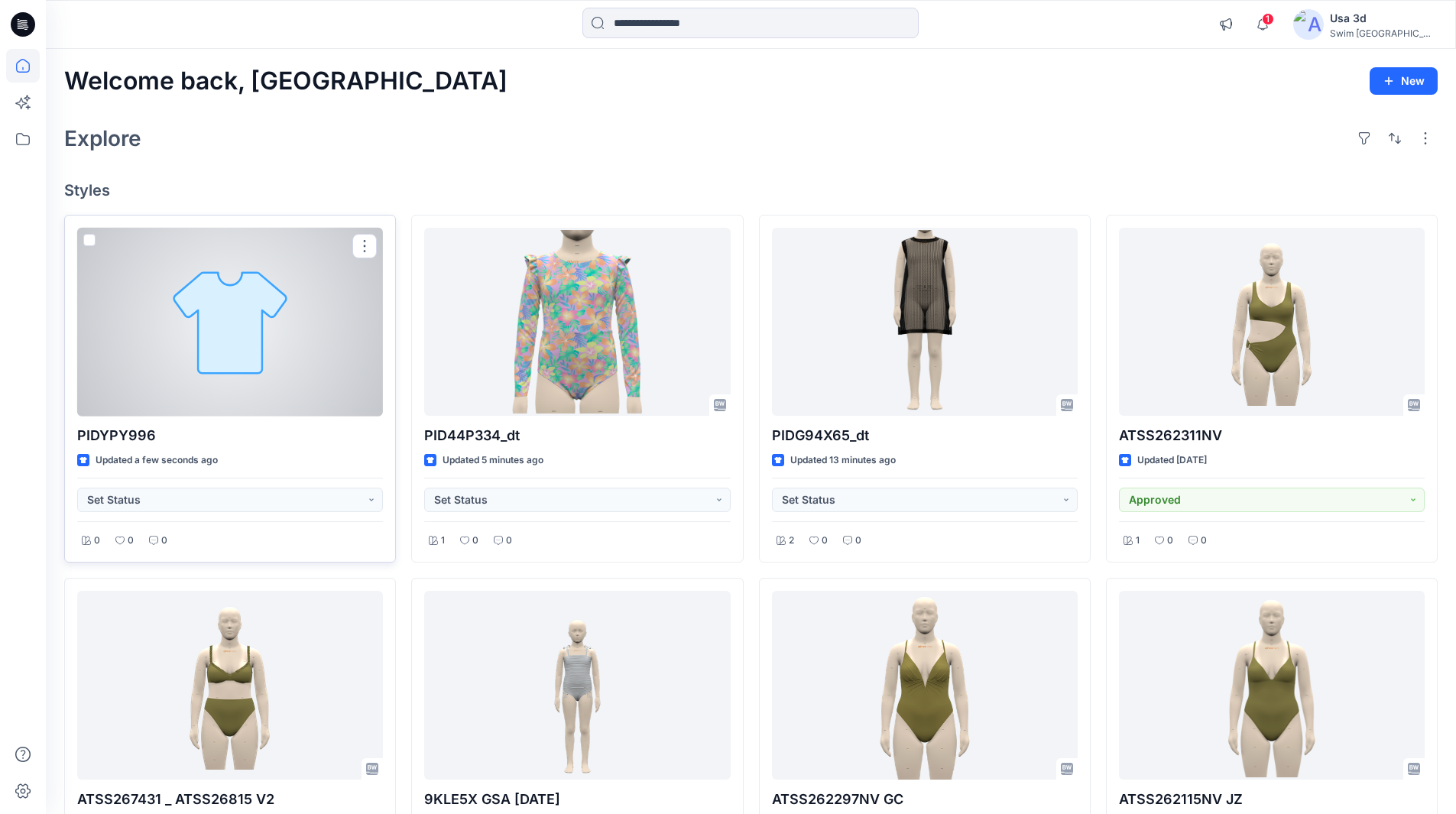
click at [362, 244] on button "button" at bounding box center [365, 247] width 25 height 25
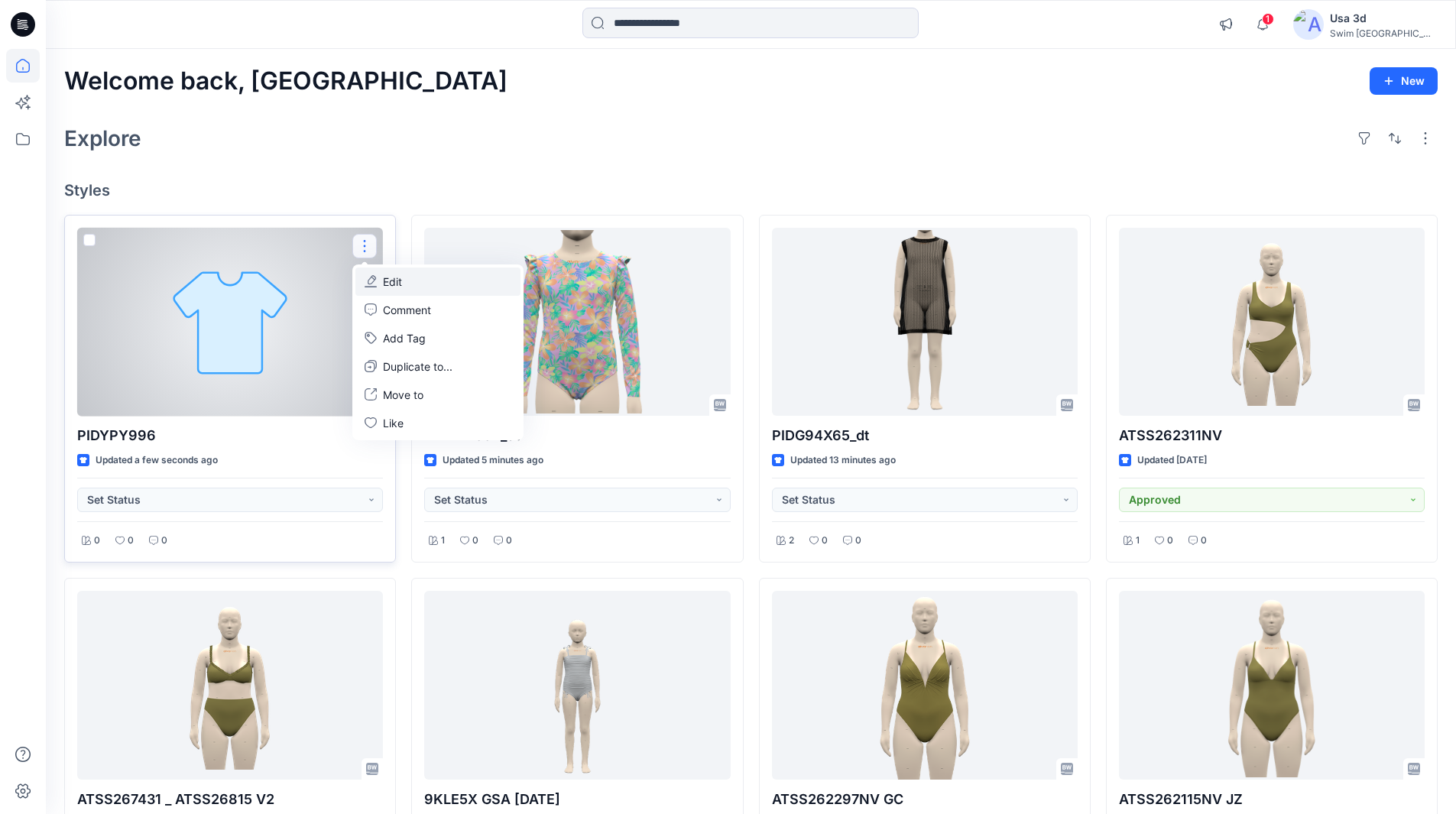
click at [400, 286] on p "Edit" at bounding box center [393, 282] width 19 height 16
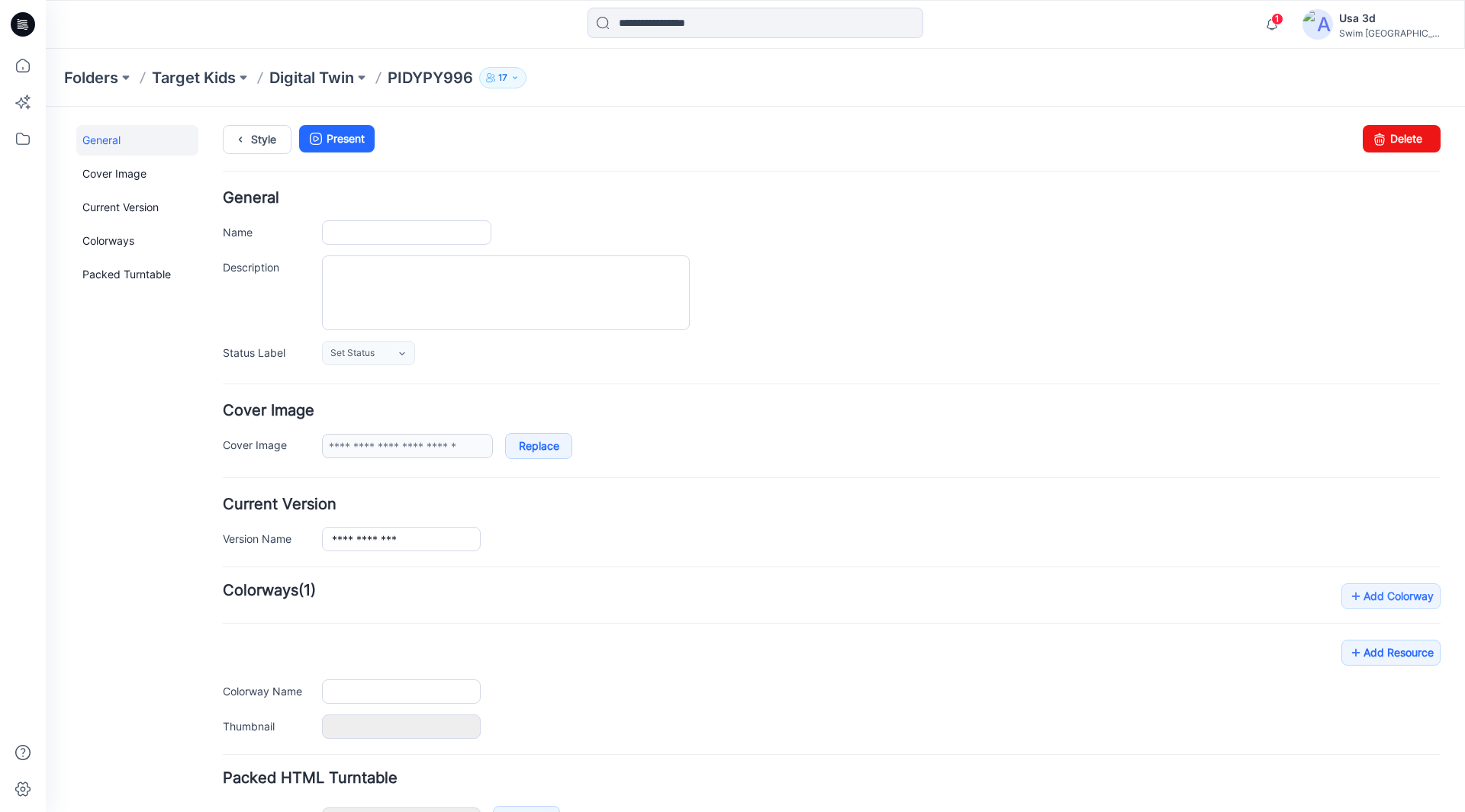
type input "*********"
type input "**********"
type input "*********"
type input "**********"
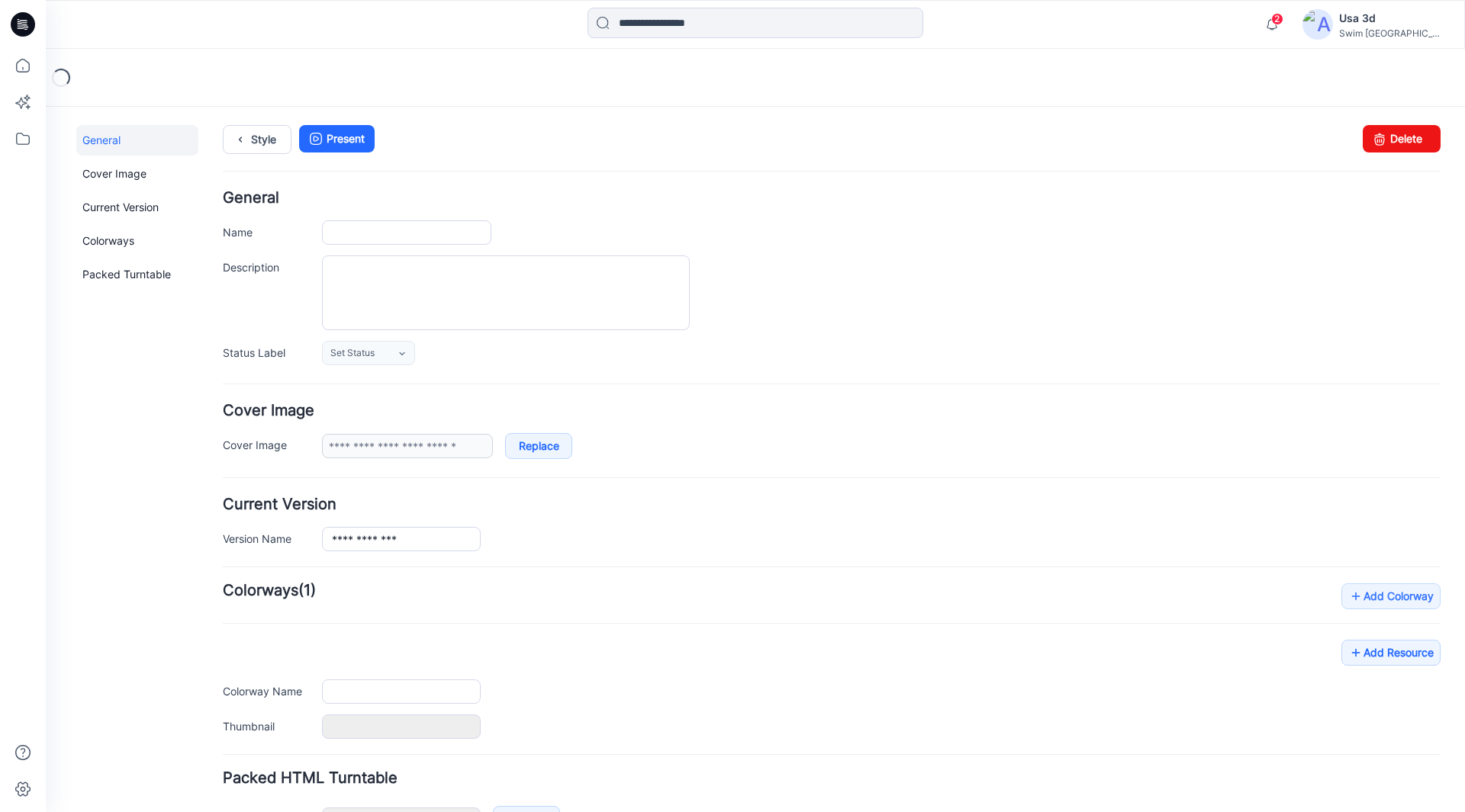
type input "*******"
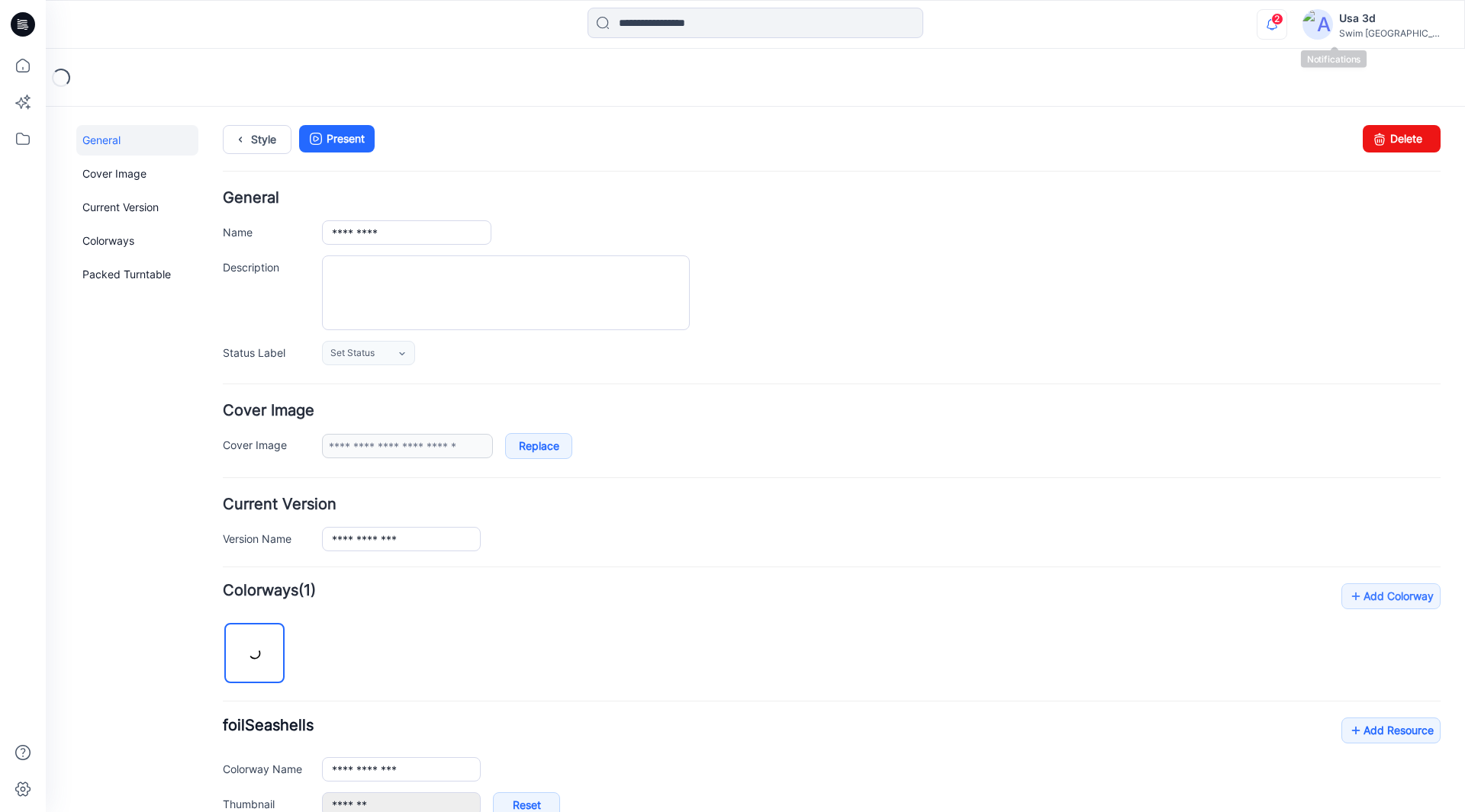
click at [1286, 14] on icon "button" at bounding box center [1271, 24] width 29 height 30
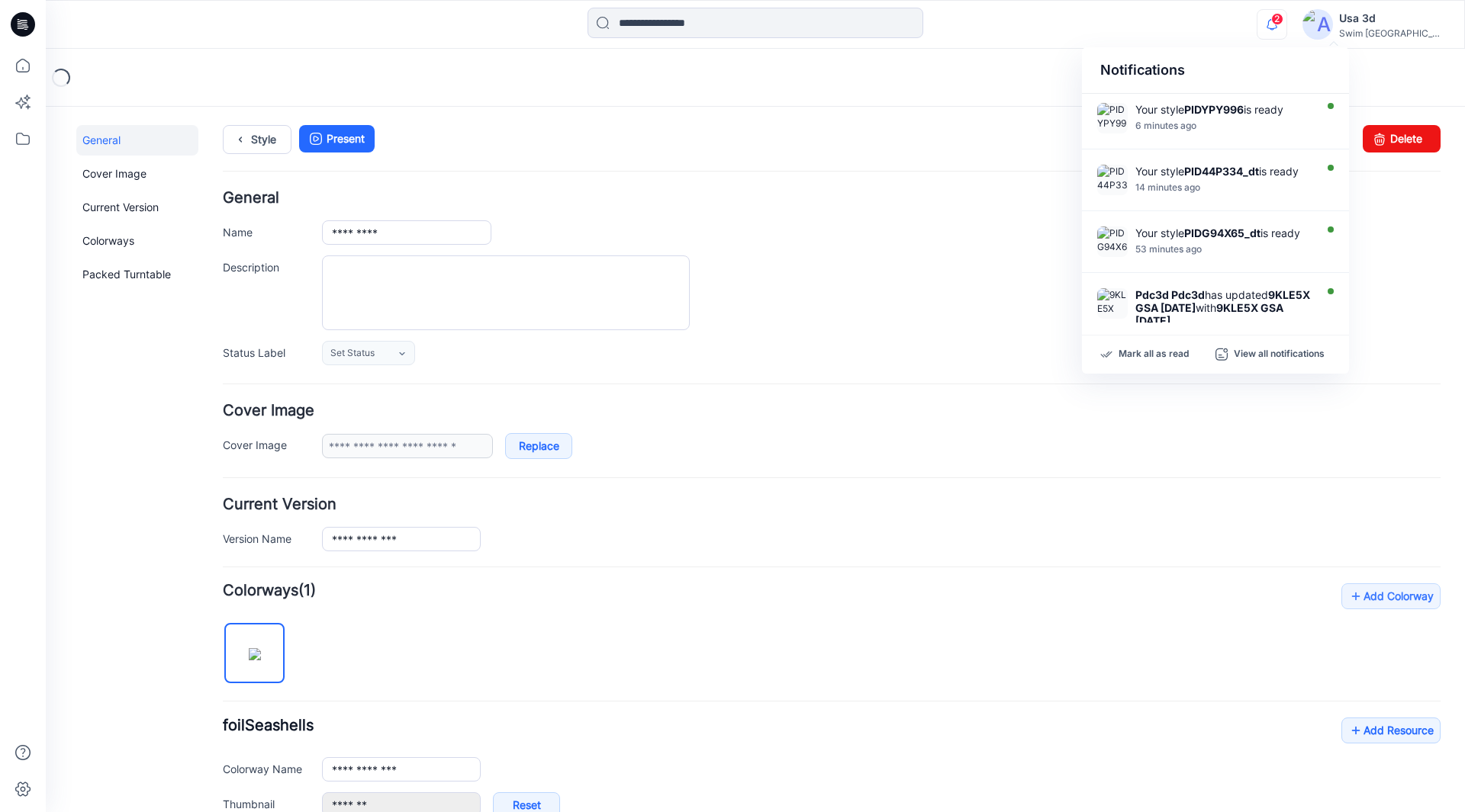
click at [1286, 16] on icon "button" at bounding box center [1271, 24] width 29 height 30
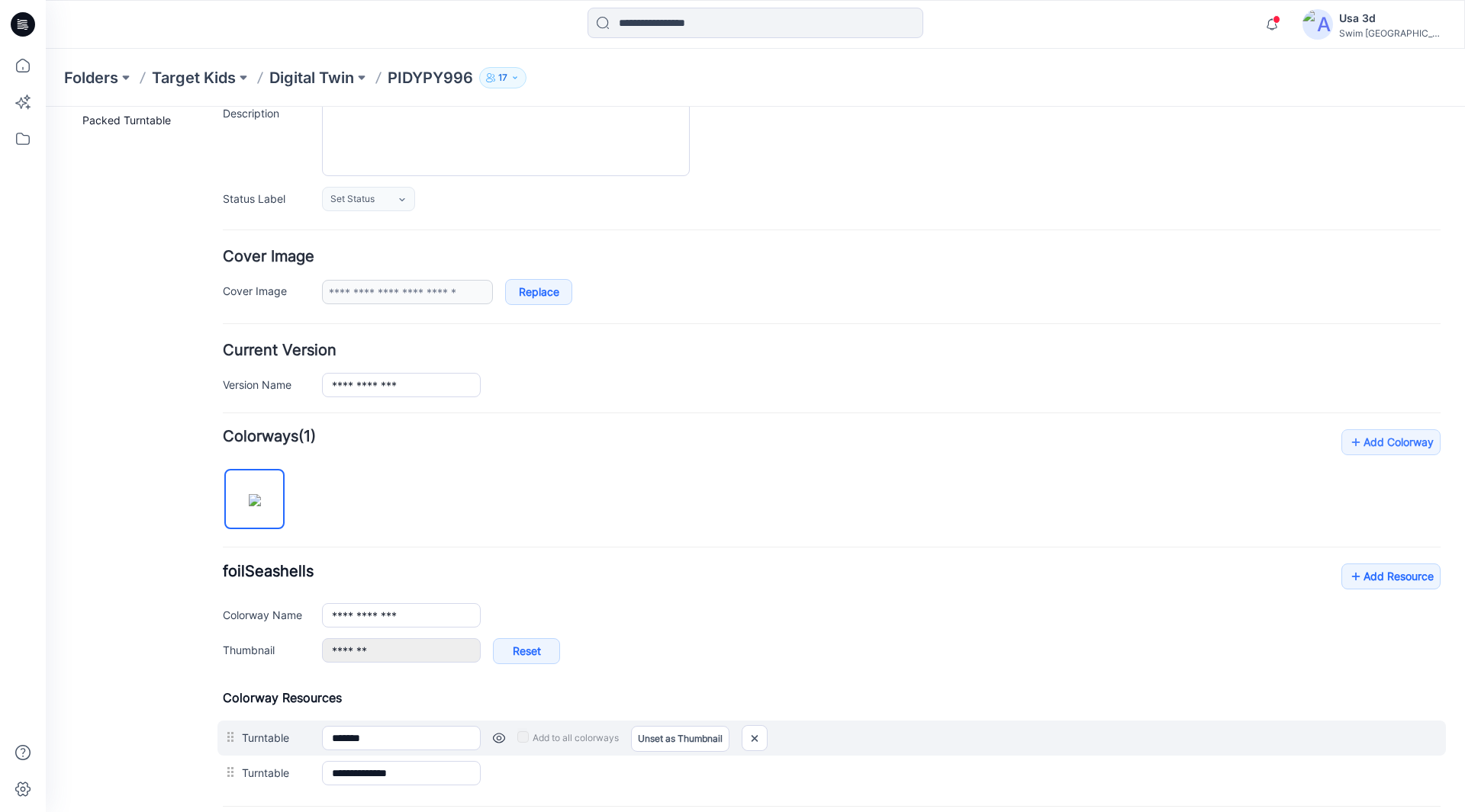
scroll to position [229, 0]
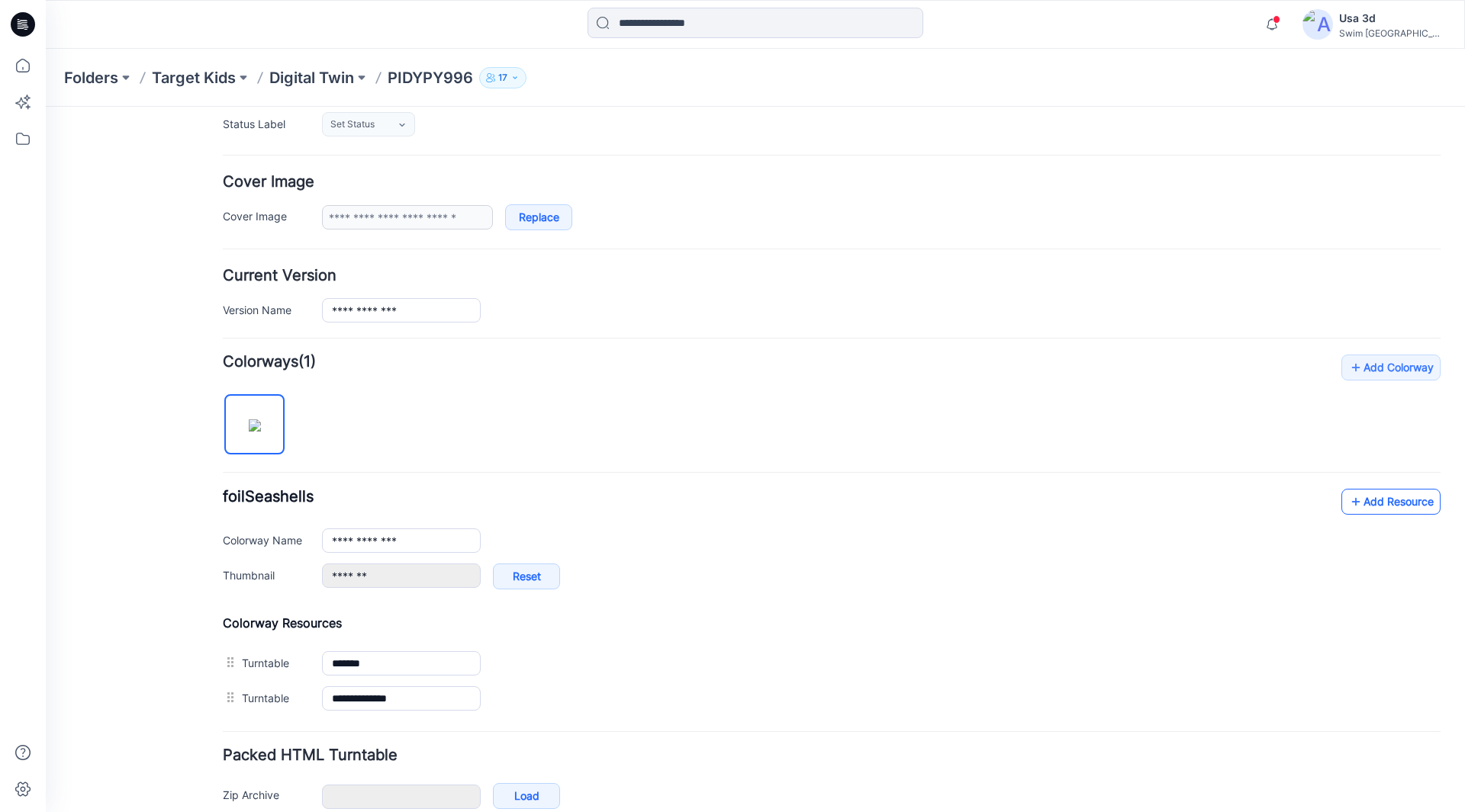
click at [1383, 502] on link "Add Resource" at bounding box center [1391, 502] width 99 height 26
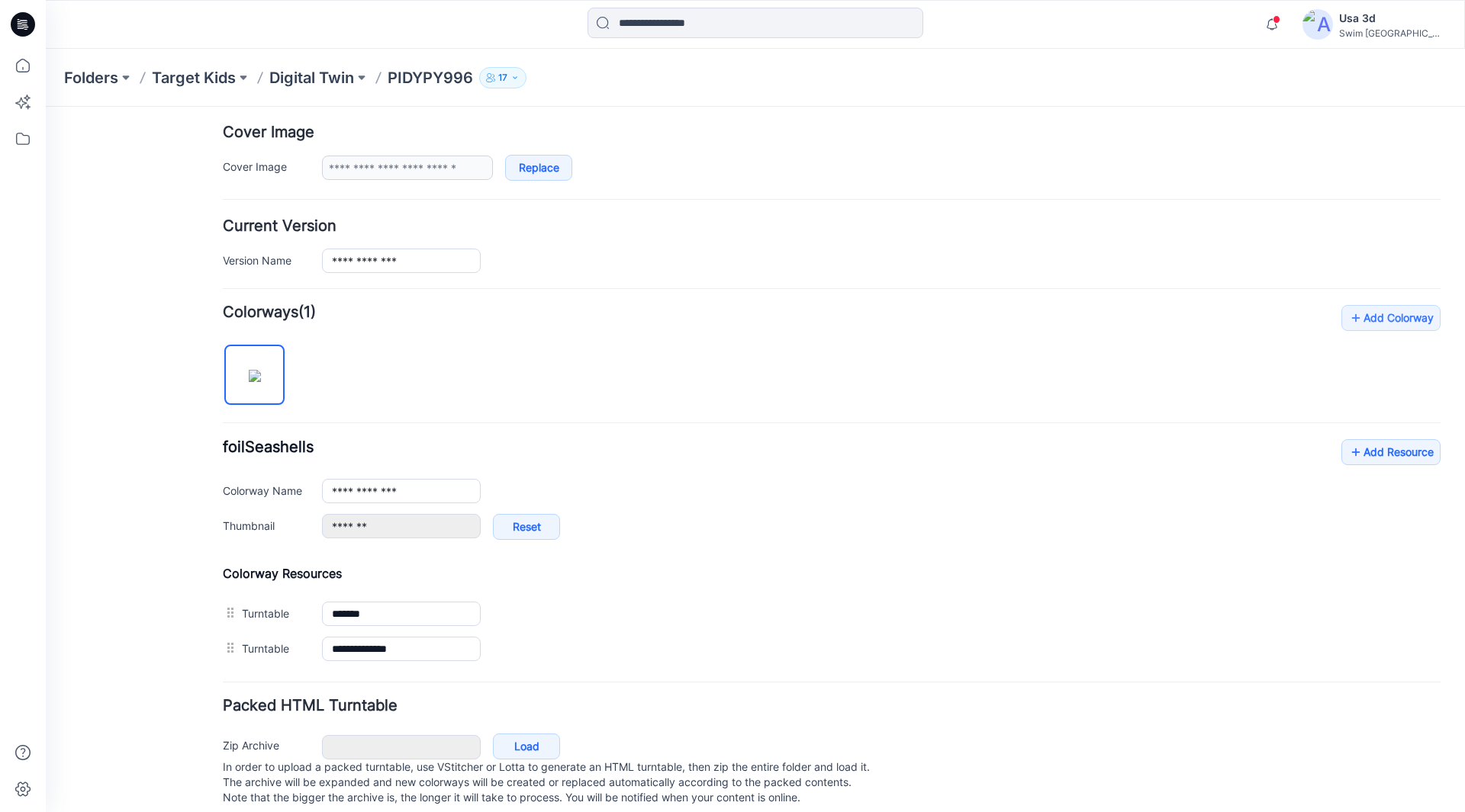
scroll to position [305, 0]
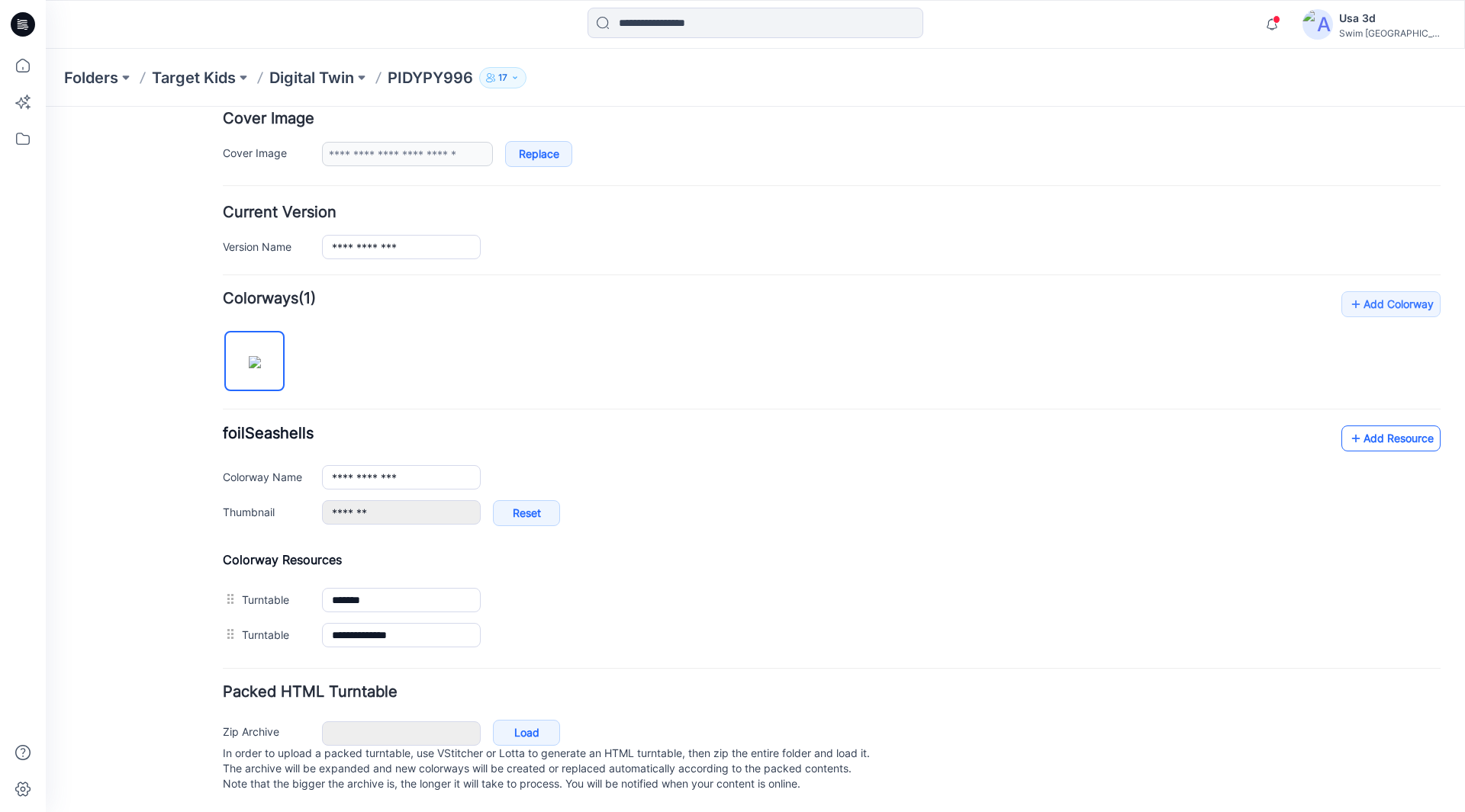
click at [1369, 428] on link "Add Resource" at bounding box center [1391, 438] width 99 height 26
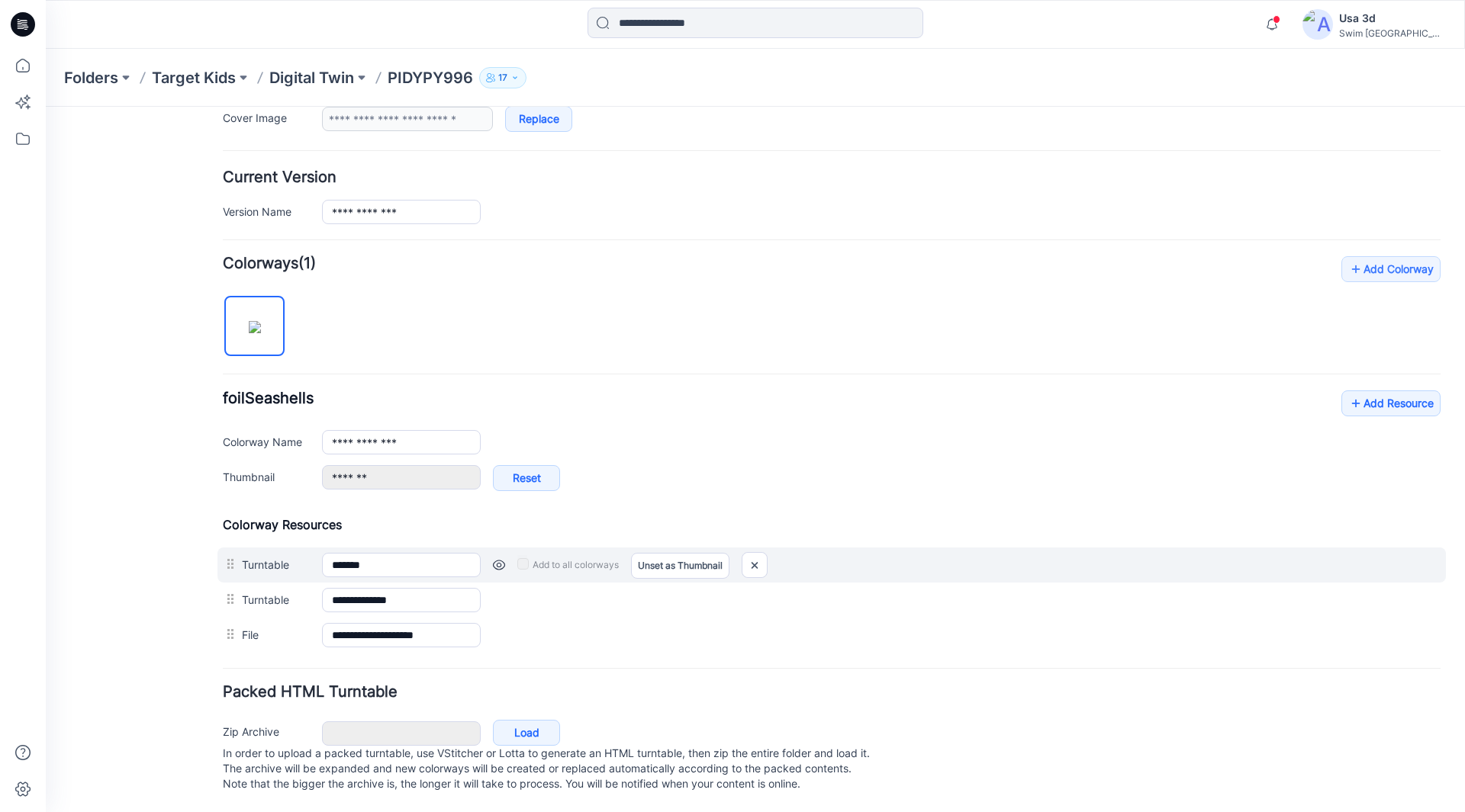
scroll to position [342, 0]
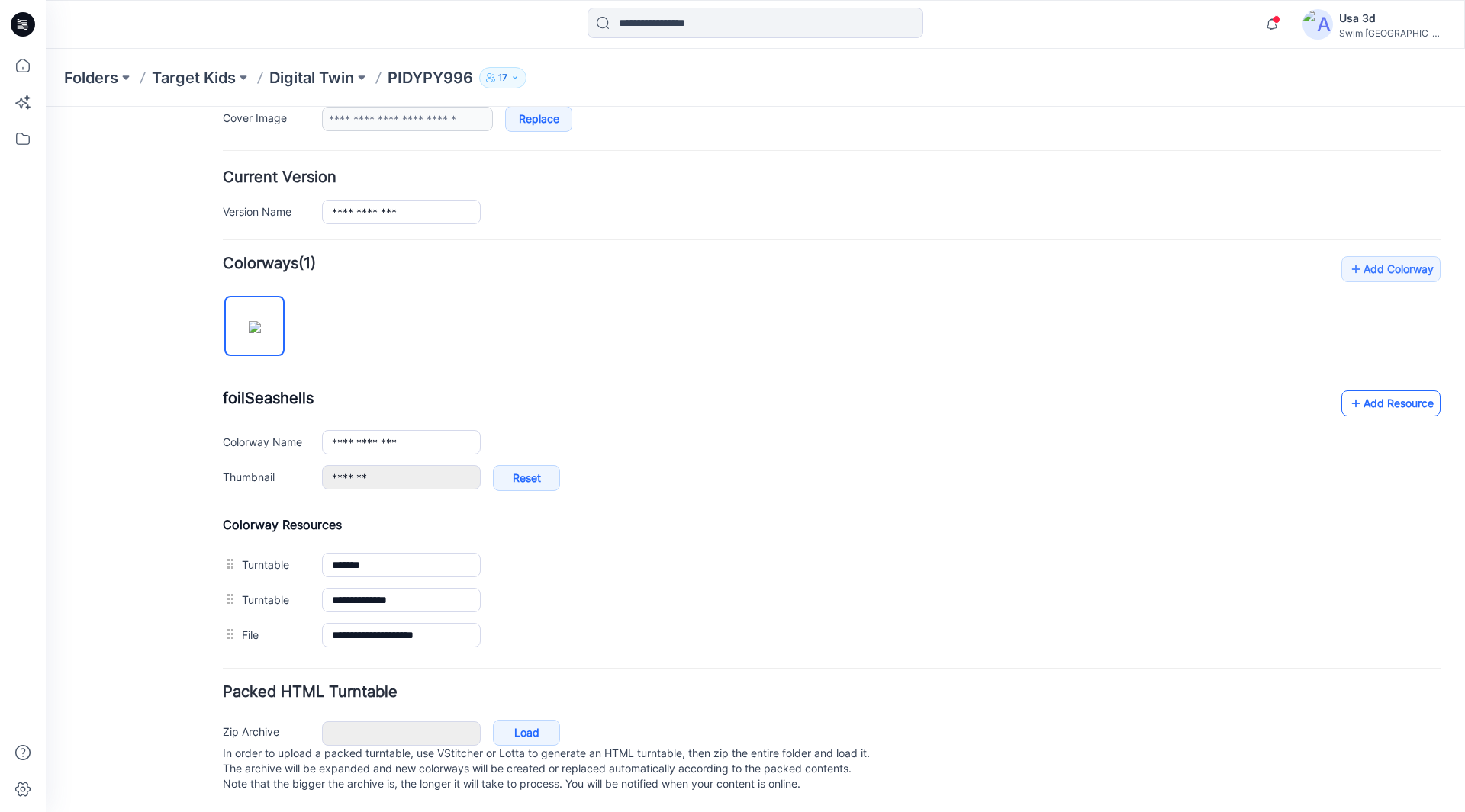
click at [1381, 391] on link "Add Resource" at bounding box center [1391, 403] width 99 height 26
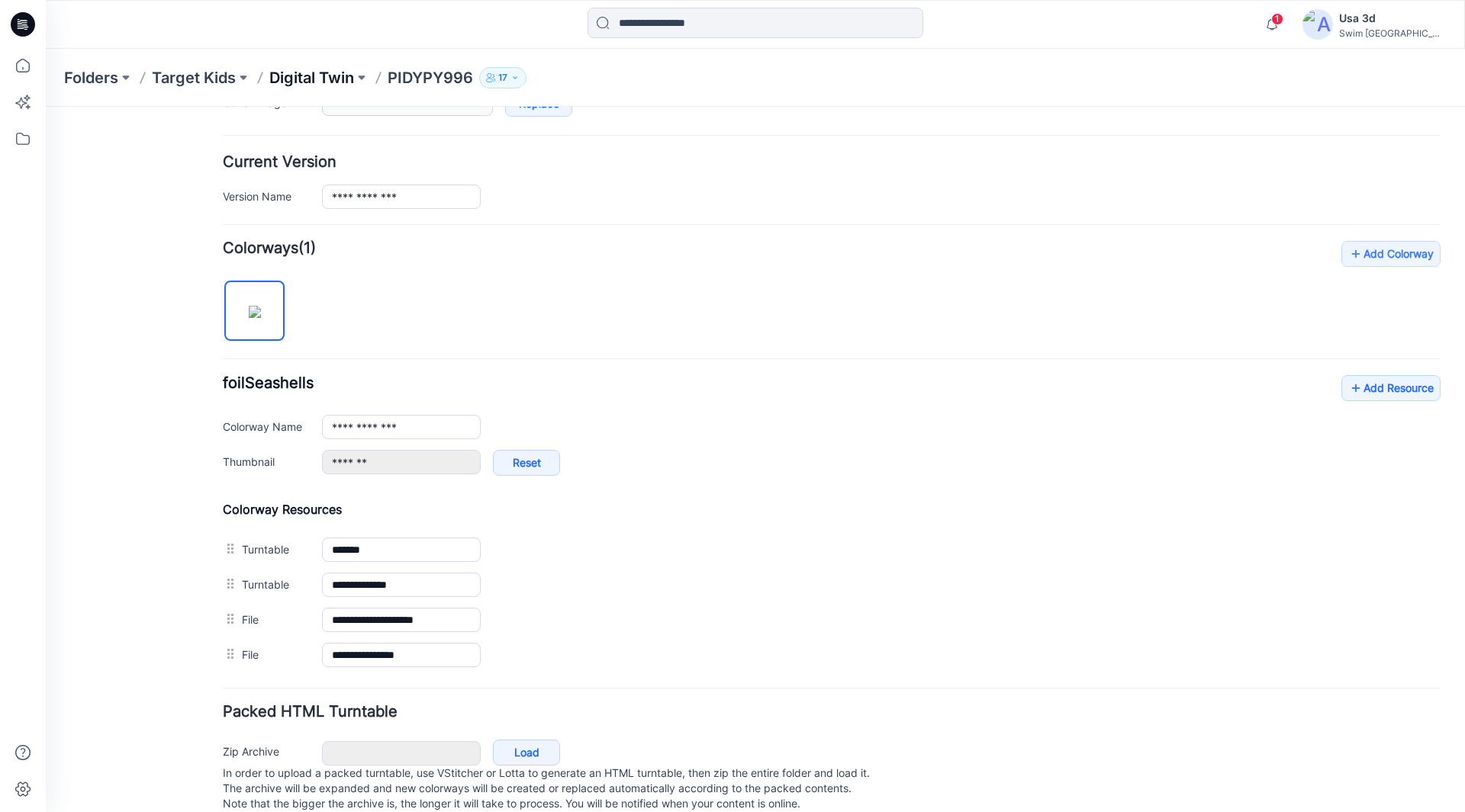
click at [324, 78] on p "Digital Twin" at bounding box center [311, 78] width 85 height 21
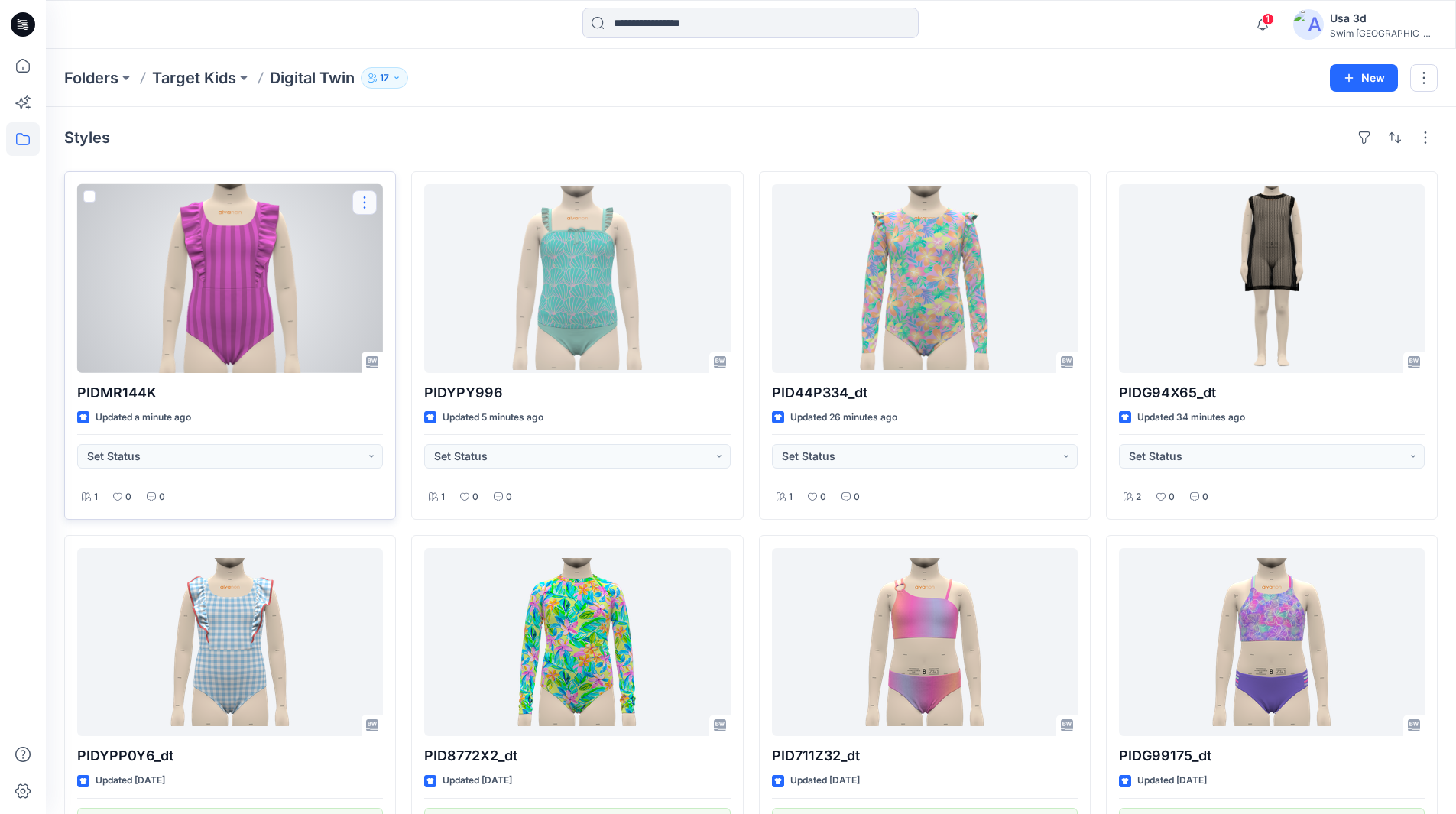
click at [361, 206] on button "button" at bounding box center [365, 203] width 25 height 25
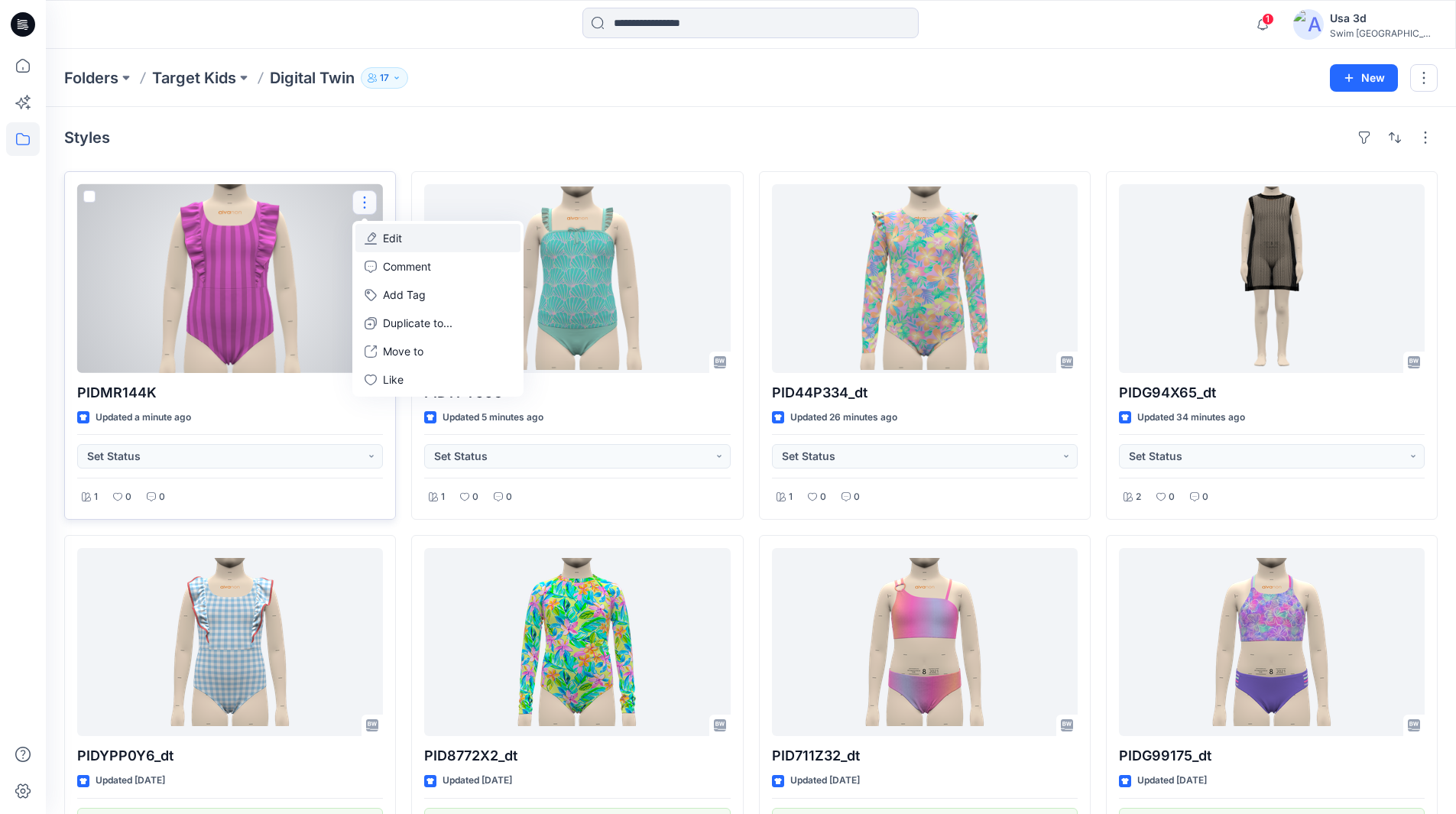
click at [413, 245] on button "Edit" at bounding box center [438, 239] width 165 height 28
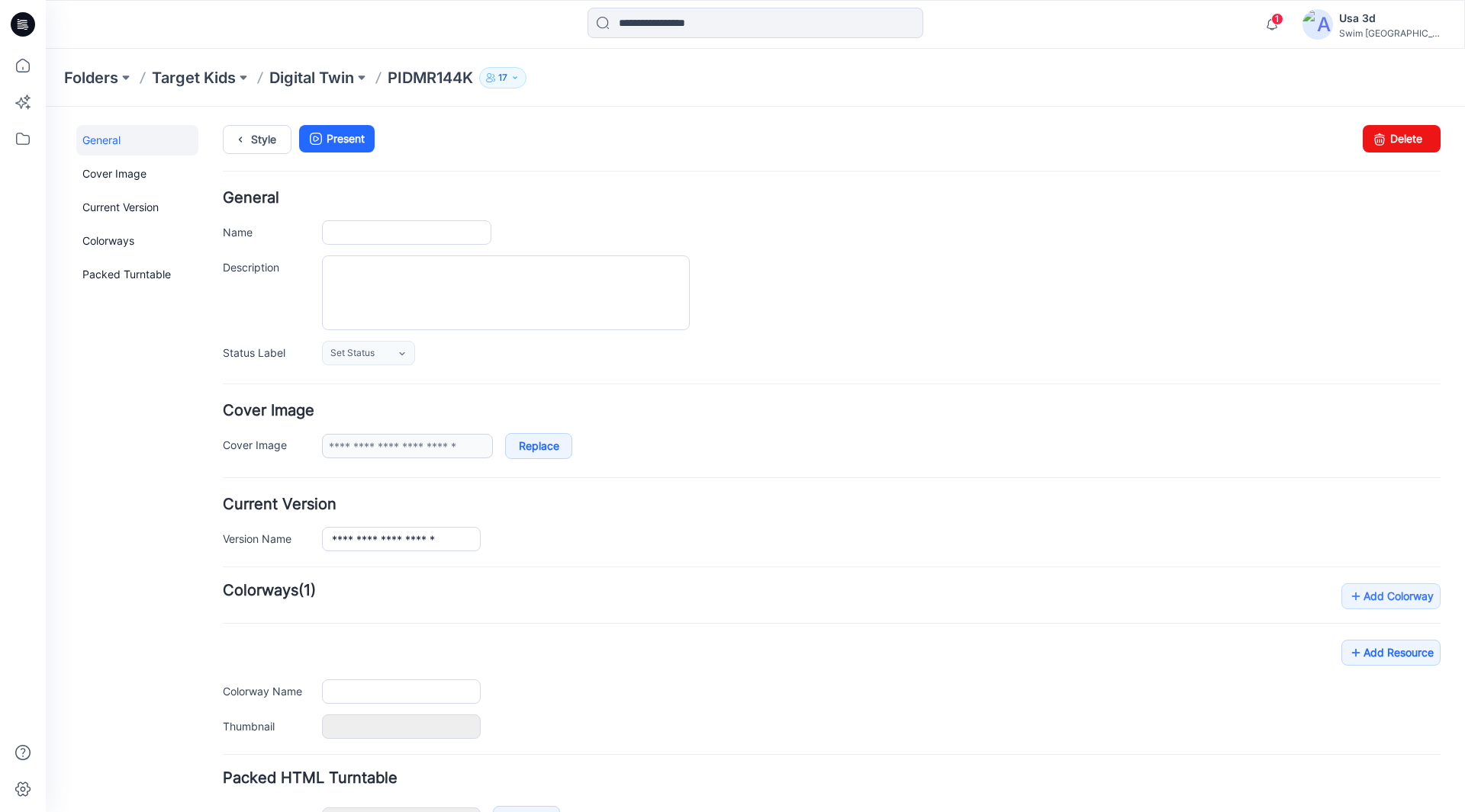
type input "*********"
type input "**********"
type input "*******"
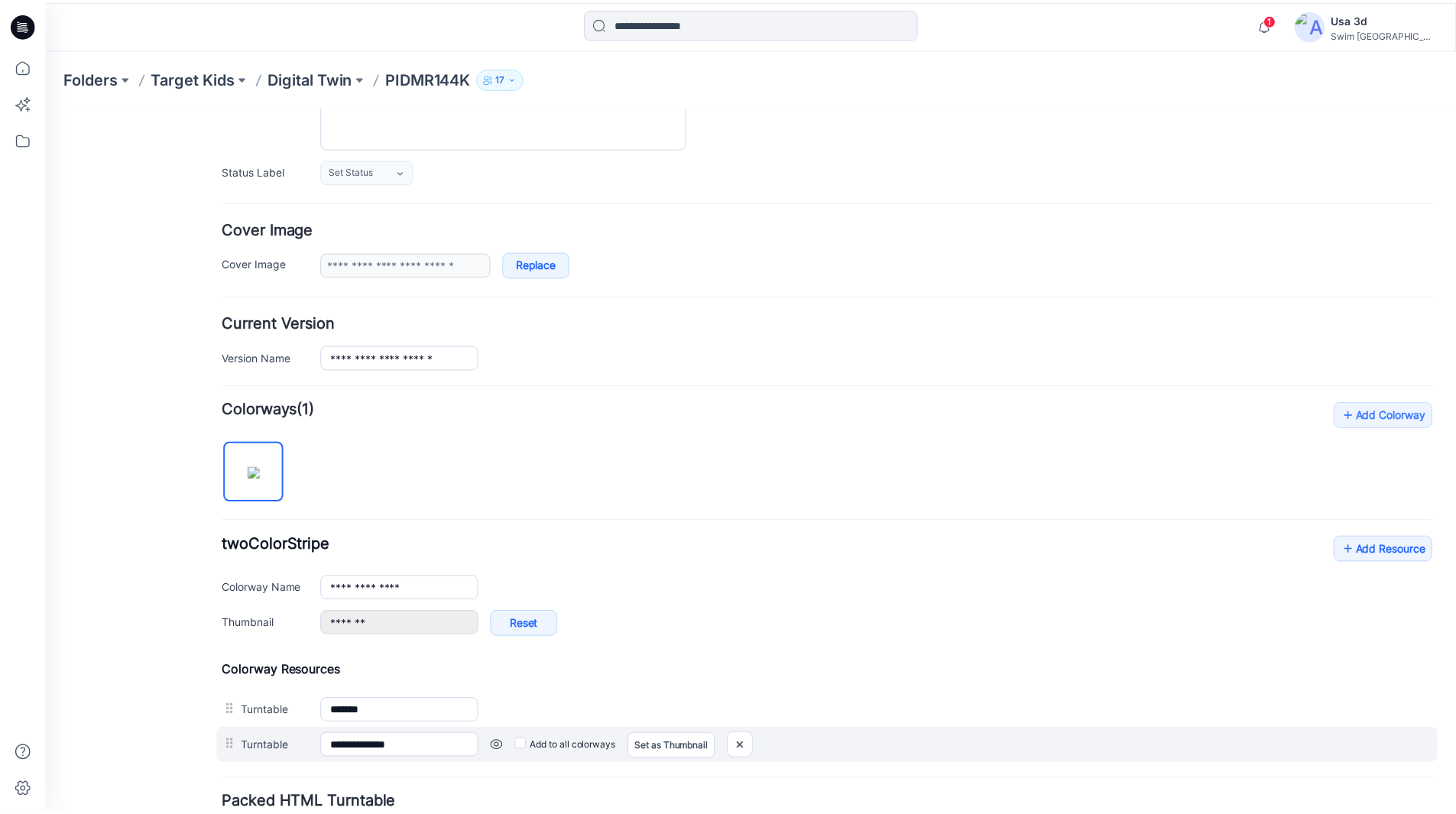
scroll to position [309, 0]
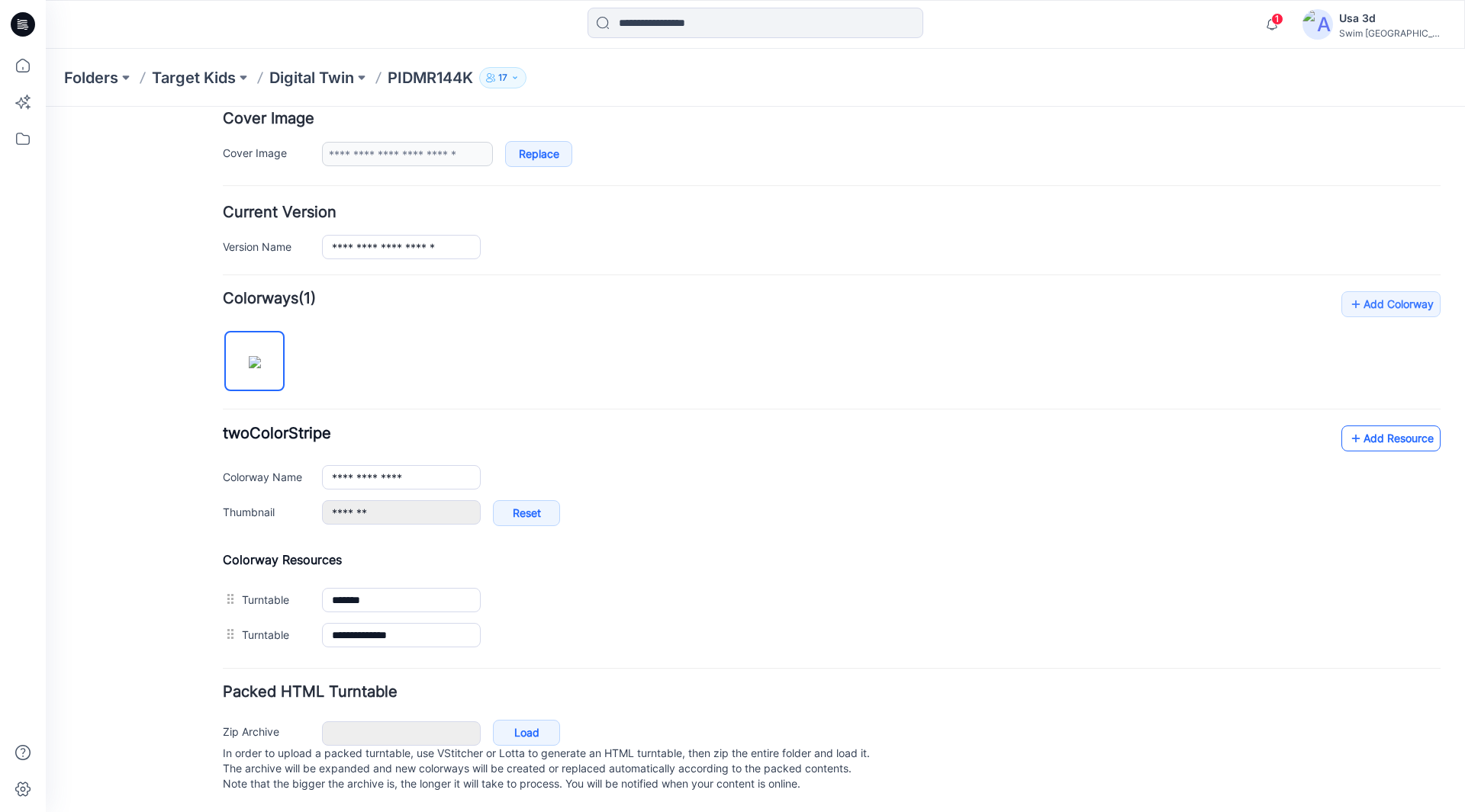
click at [1373, 430] on link "Add Resource" at bounding box center [1391, 438] width 99 height 26
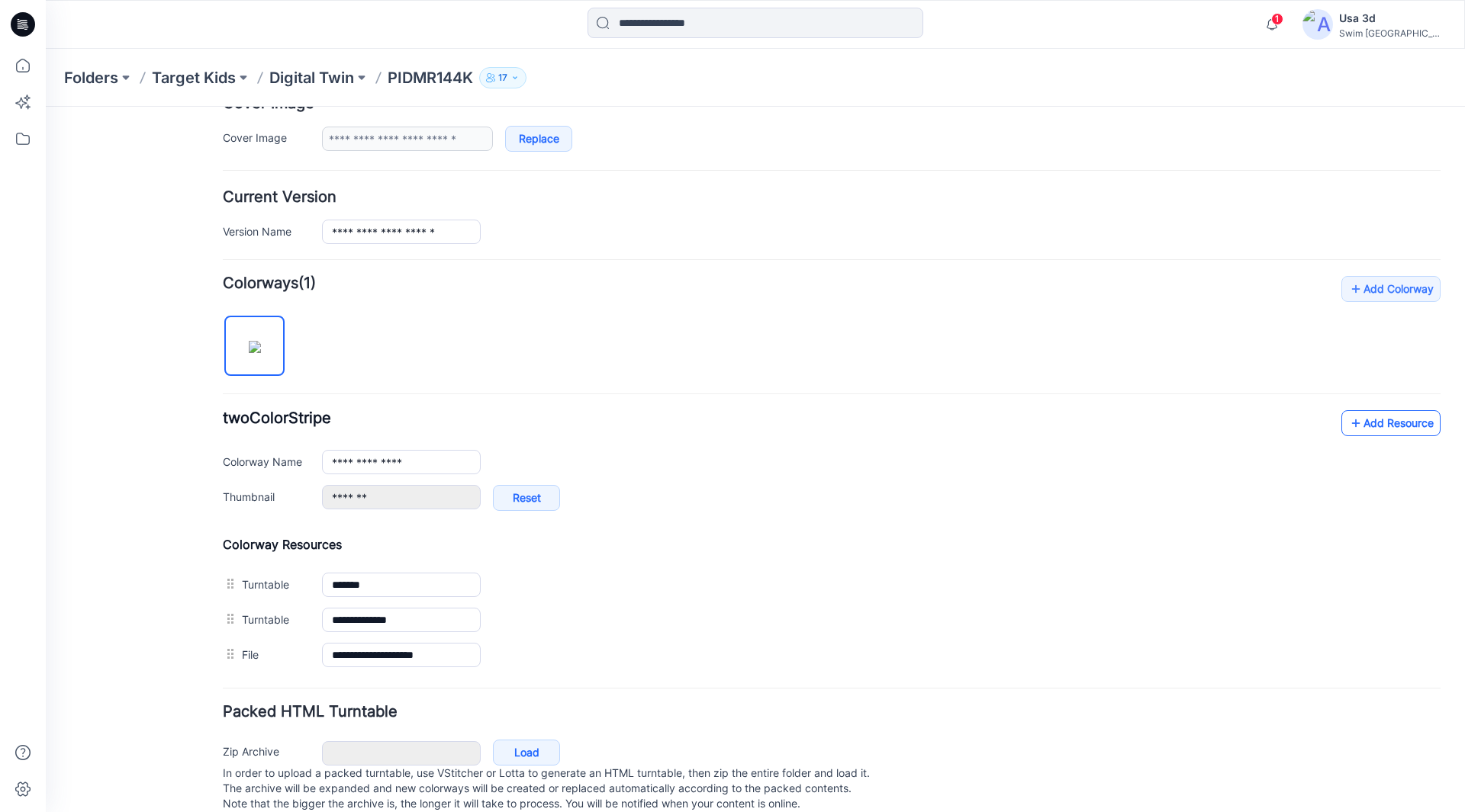
click at [1390, 424] on link "Add Resource" at bounding box center [1391, 423] width 99 height 26
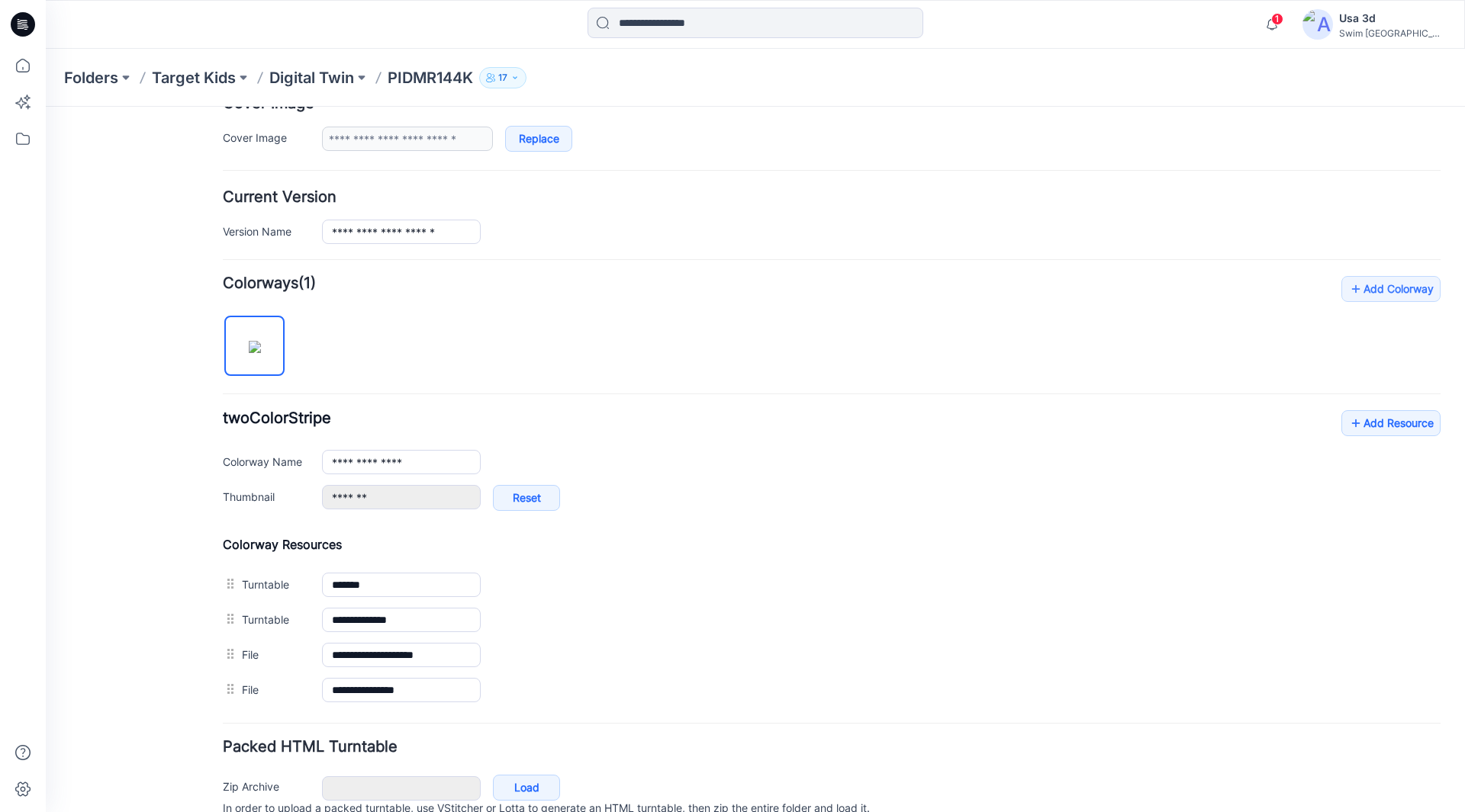
click at [425, 73] on p "PIDMR144K" at bounding box center [430, 78] width 86 height 21
click at [322, 74] on p "Digital Twin" at bounding box center [311, 78] width 85 height 21
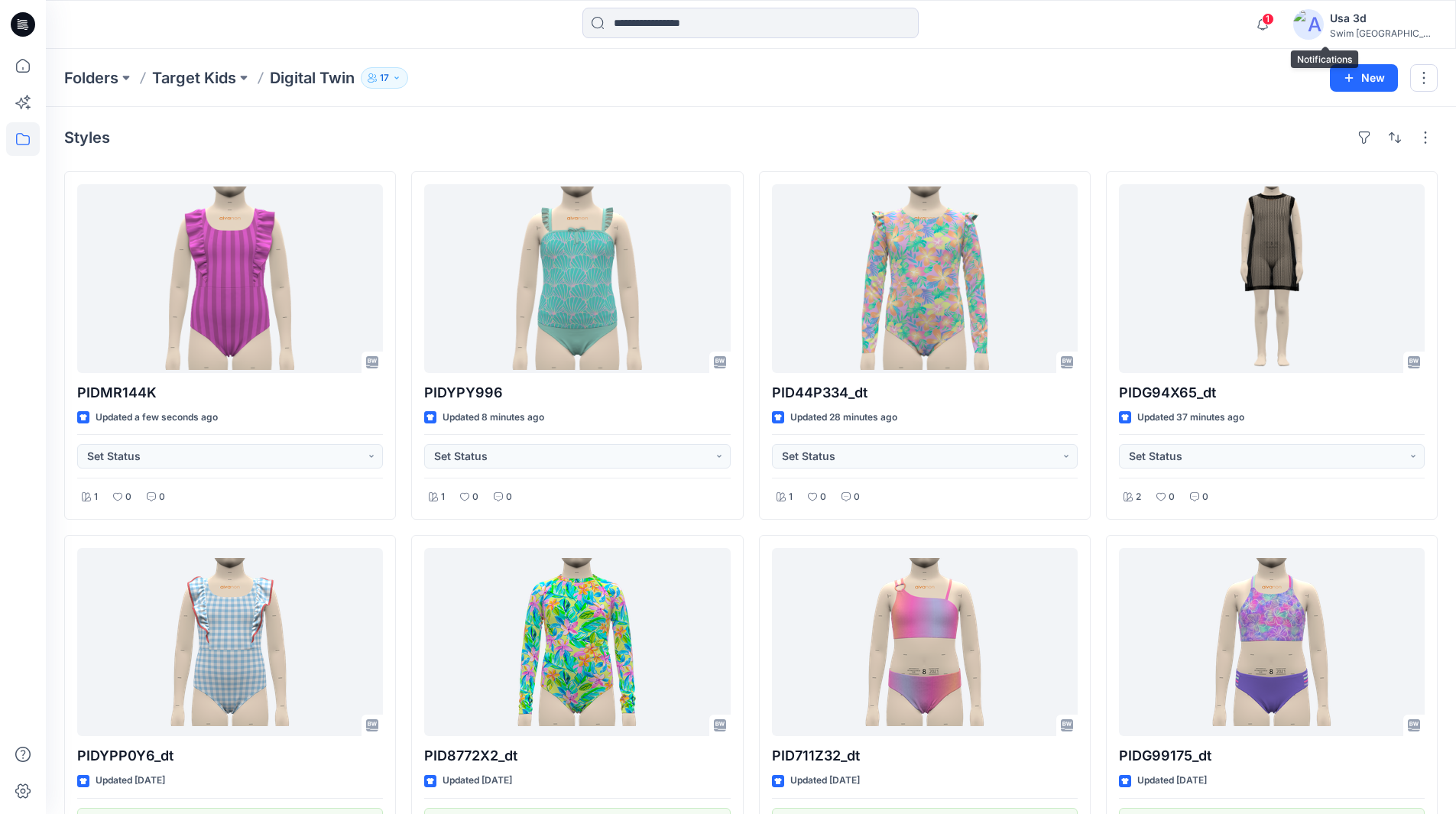
click at [1274, 18] on span "1" at bounding box center [1268, 20] width 12 height 12
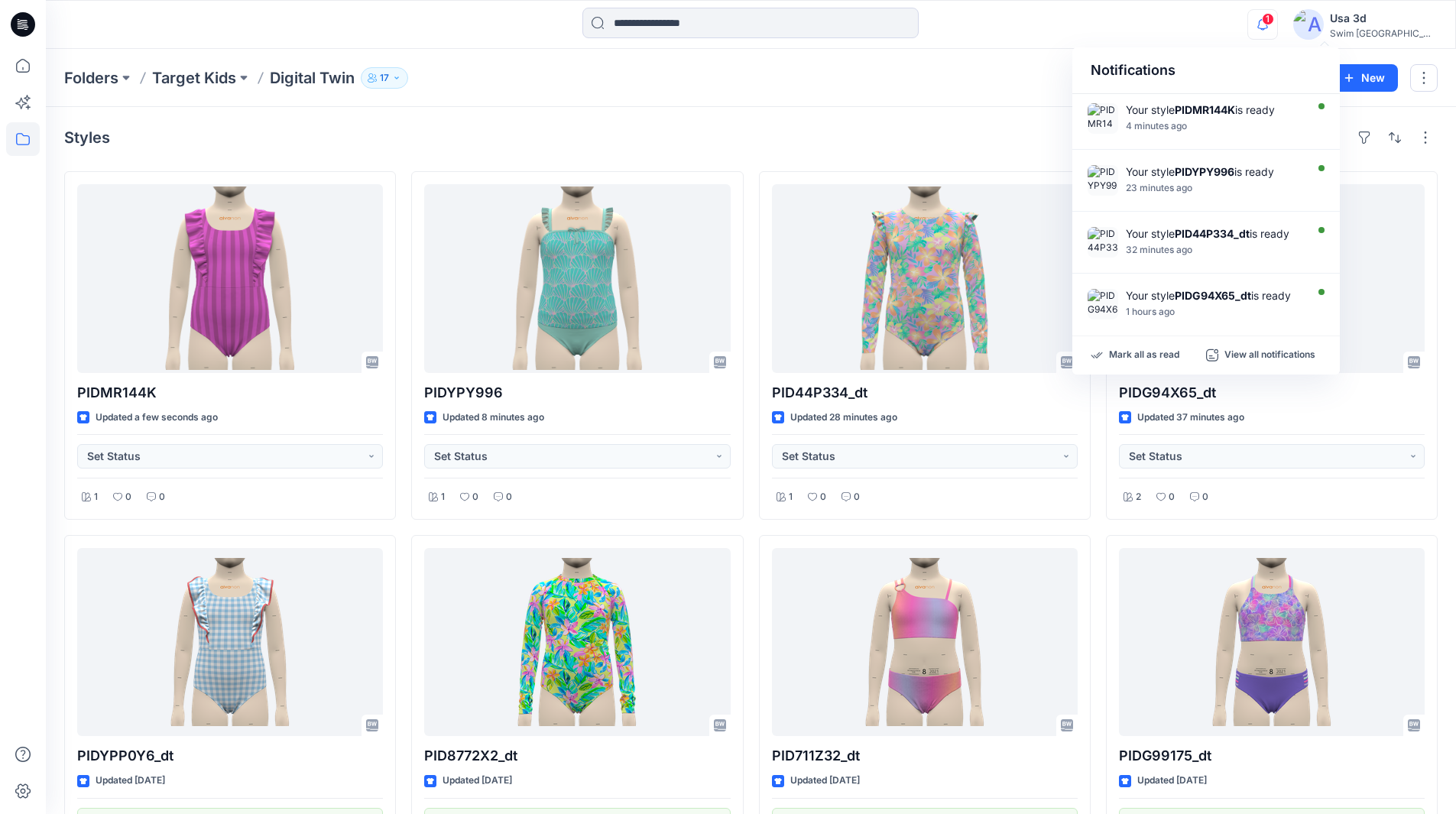
click at [1274, 18] on span "1" at bounding box center [1268, 20] width 12 height 12
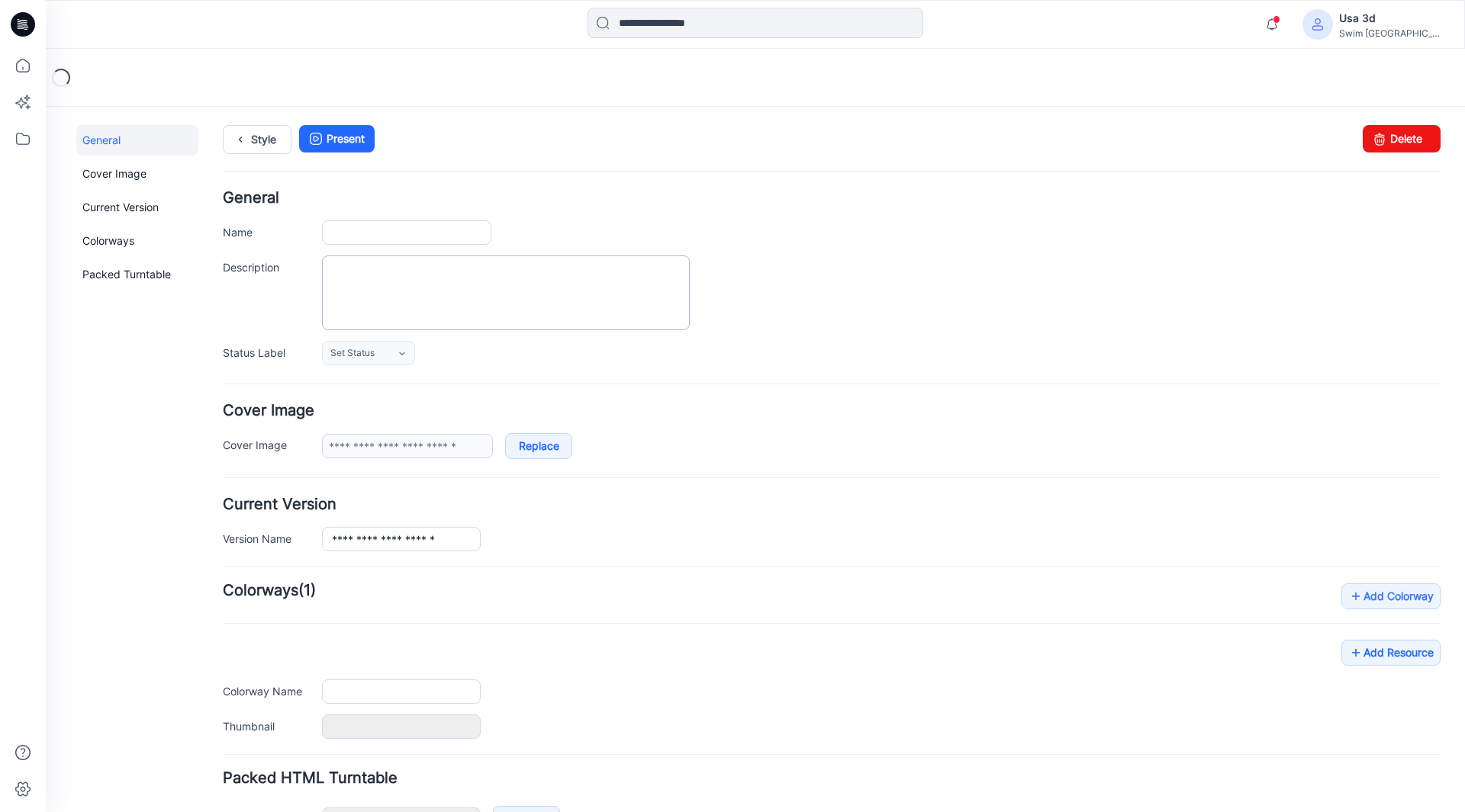
type input "**********"
type input "*******"
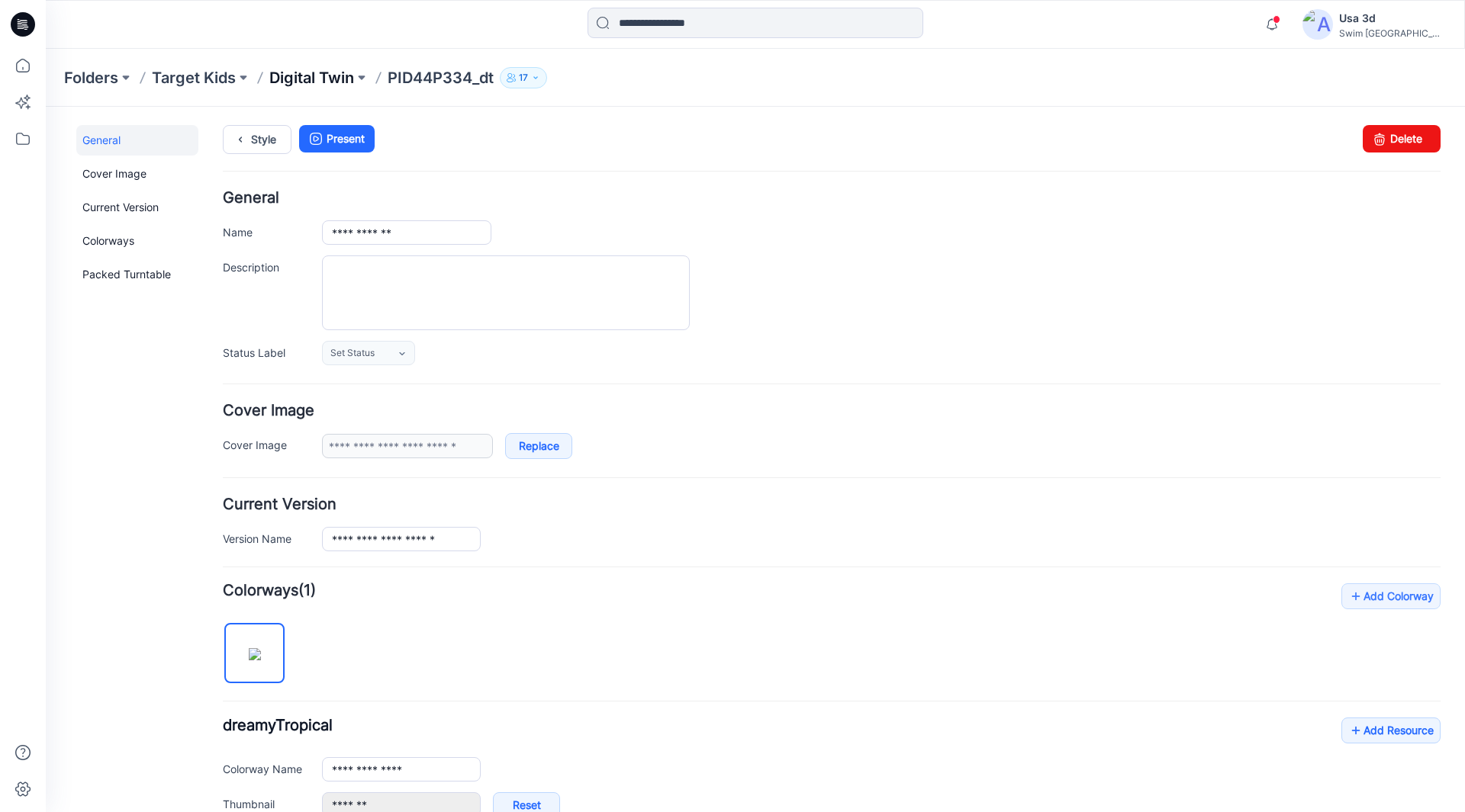
click at [318, 87] on p "Digital Twin" at bounding box center [311, 78] width 85 height 21
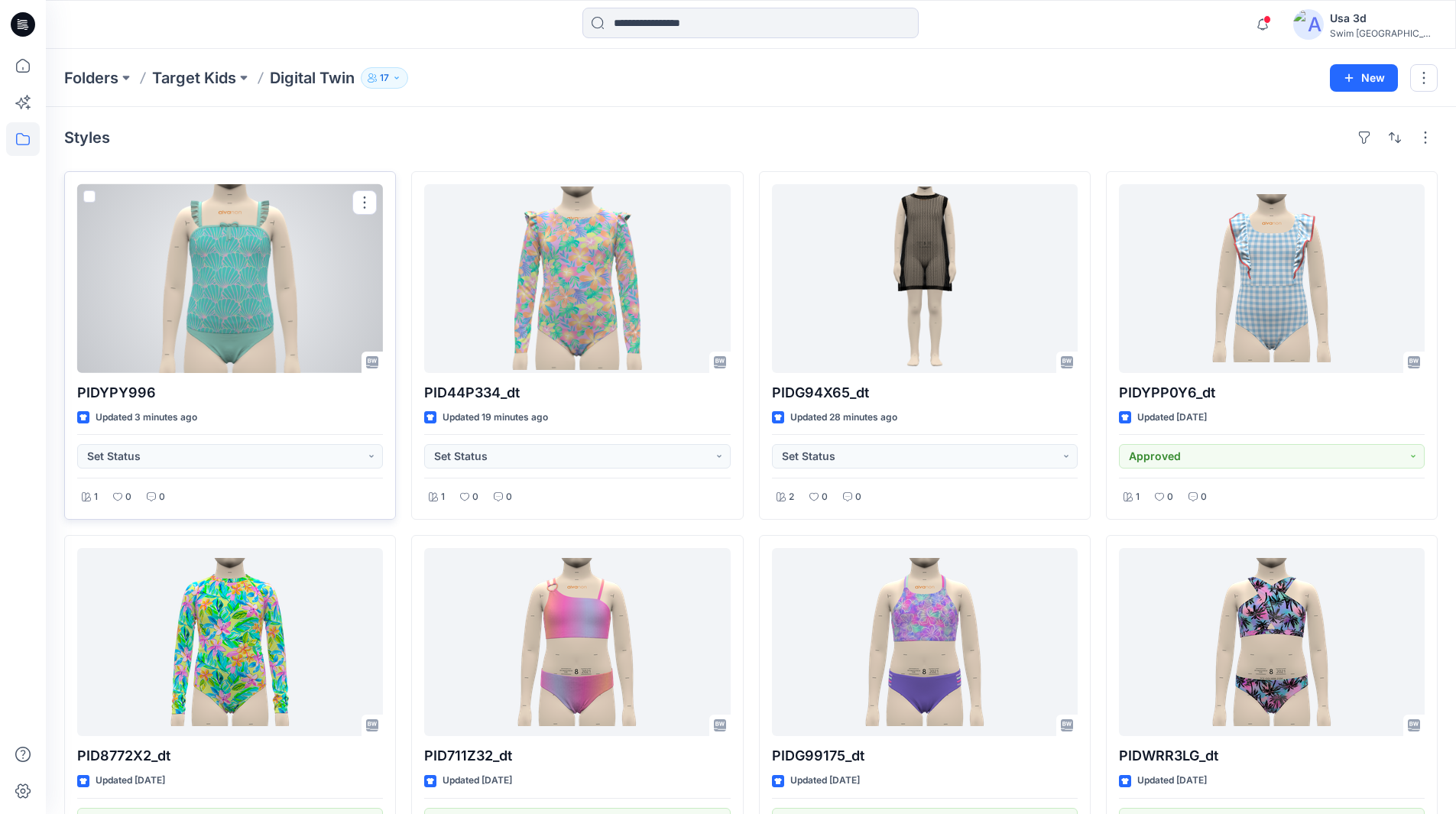
click at [327, 309] on div at bounding box center [230, 278] width 306 height 189
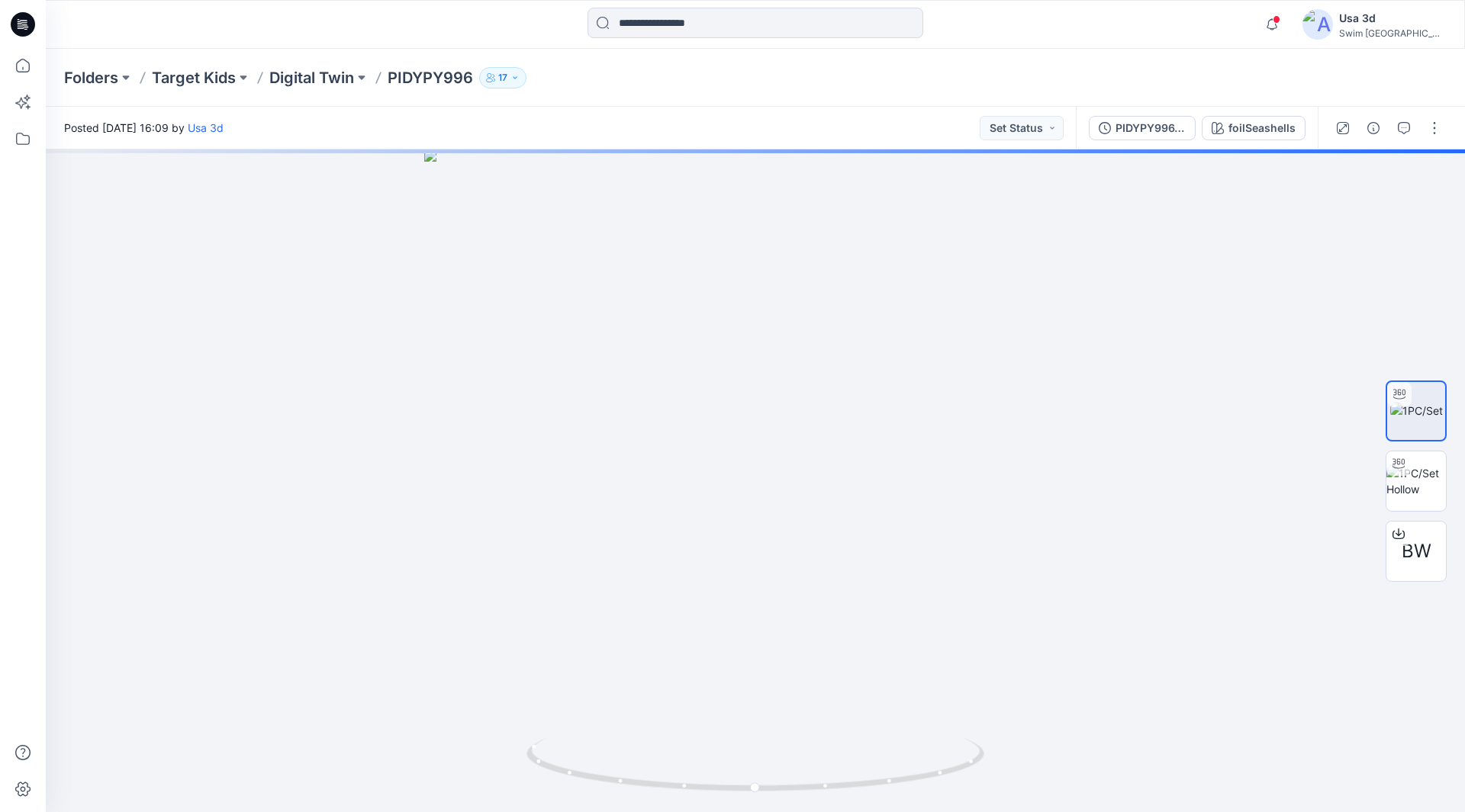
click at [35, 40] on div at bounding box center [22, 24] width 49 height 49
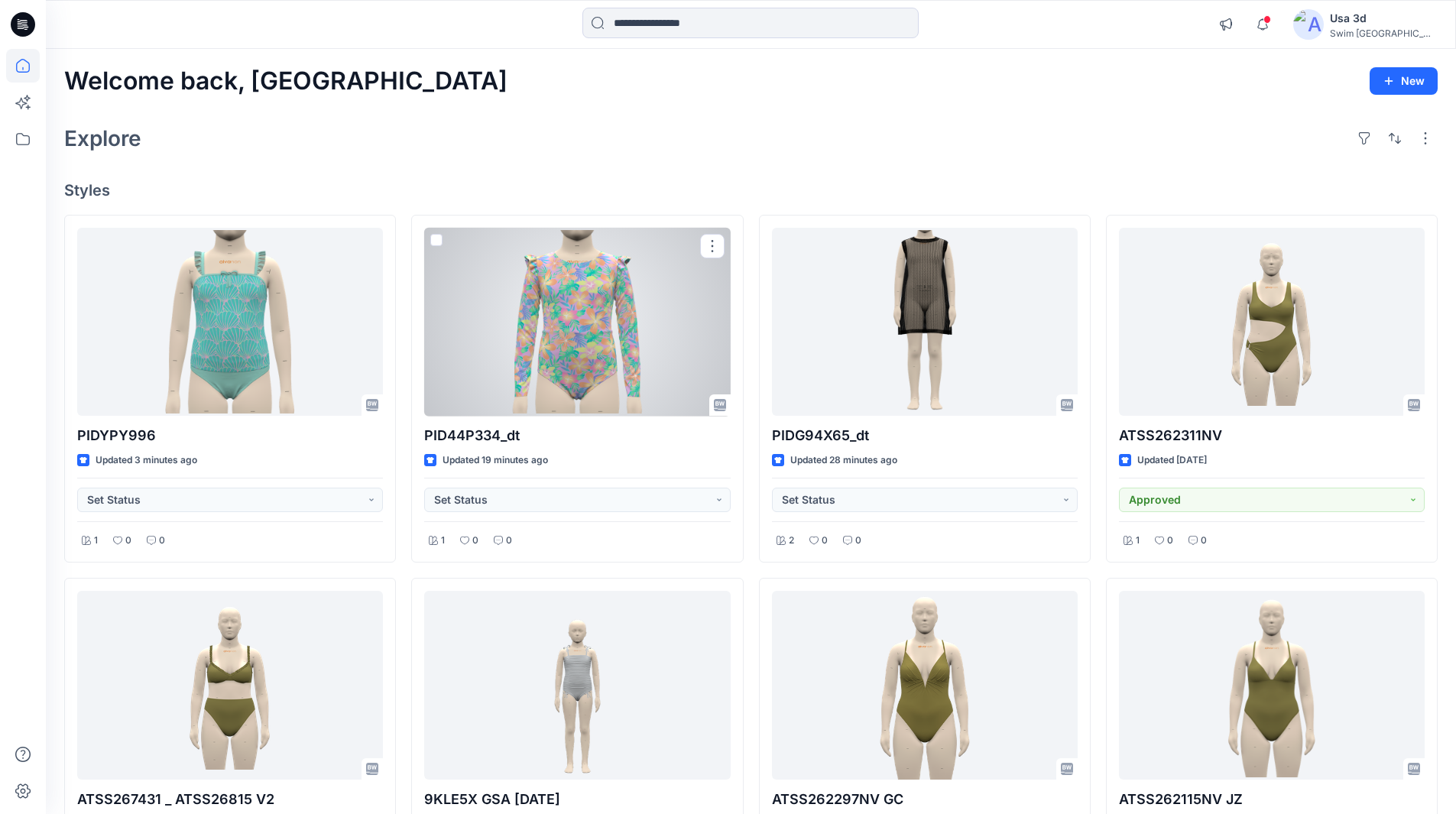
click at [622, 365] on div at bounding box center [577, 322] width 306 height 189
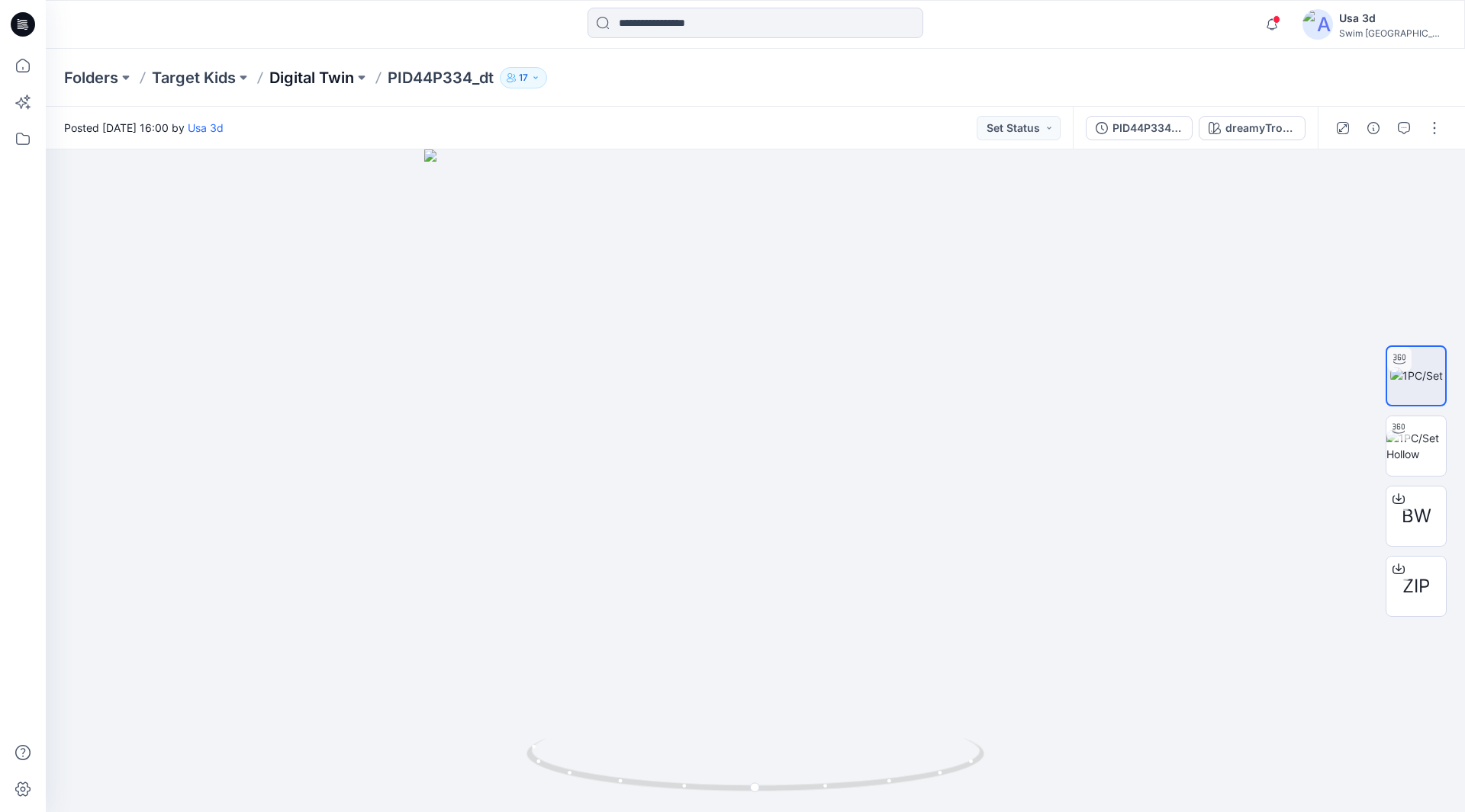
click at [341, 80] on p "Digital Twin" at bounding box center [311, 78] width 85 height 21
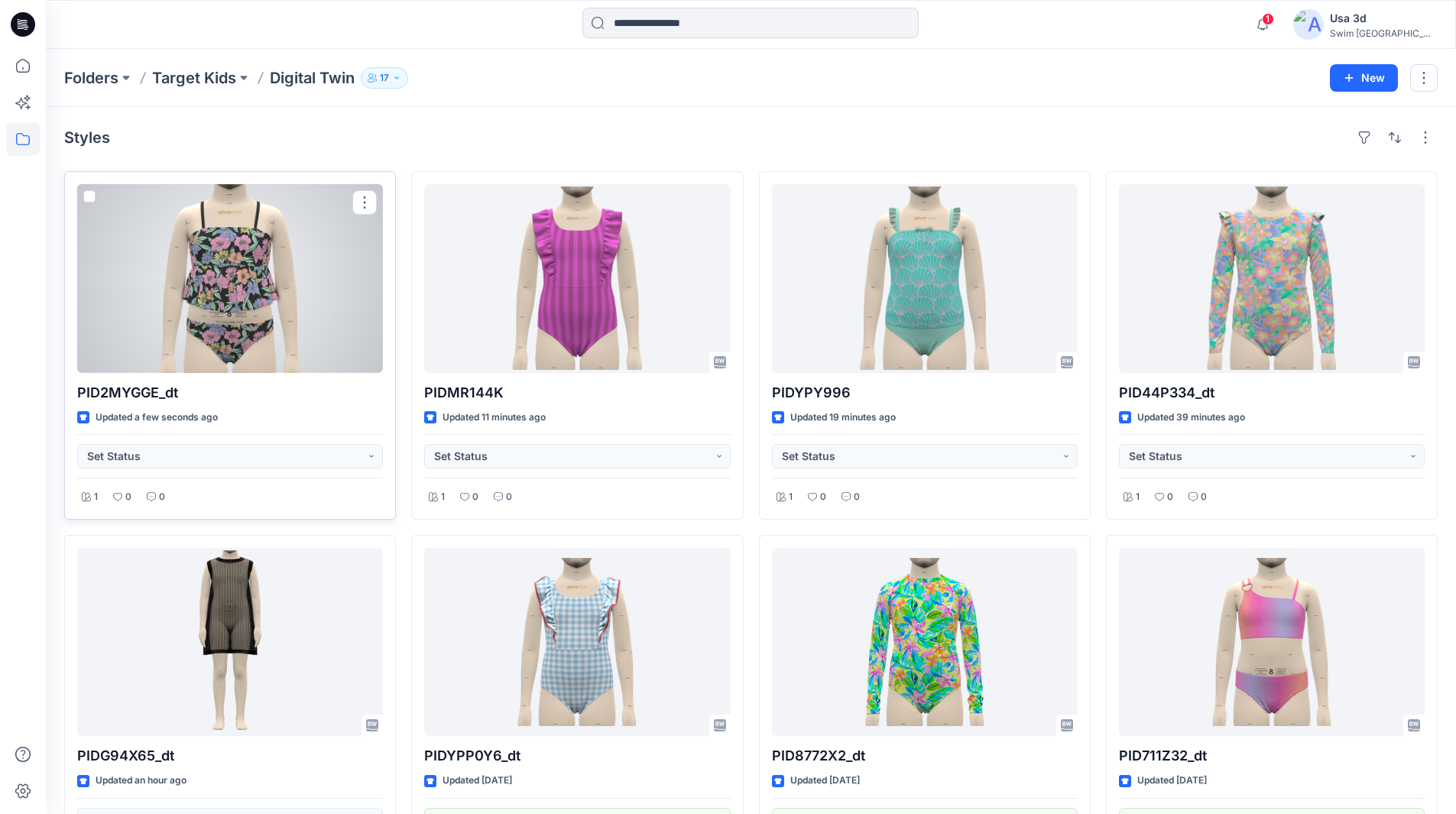
click at [284, 302] on div at bounding box center [230, 278] width 306 height 189
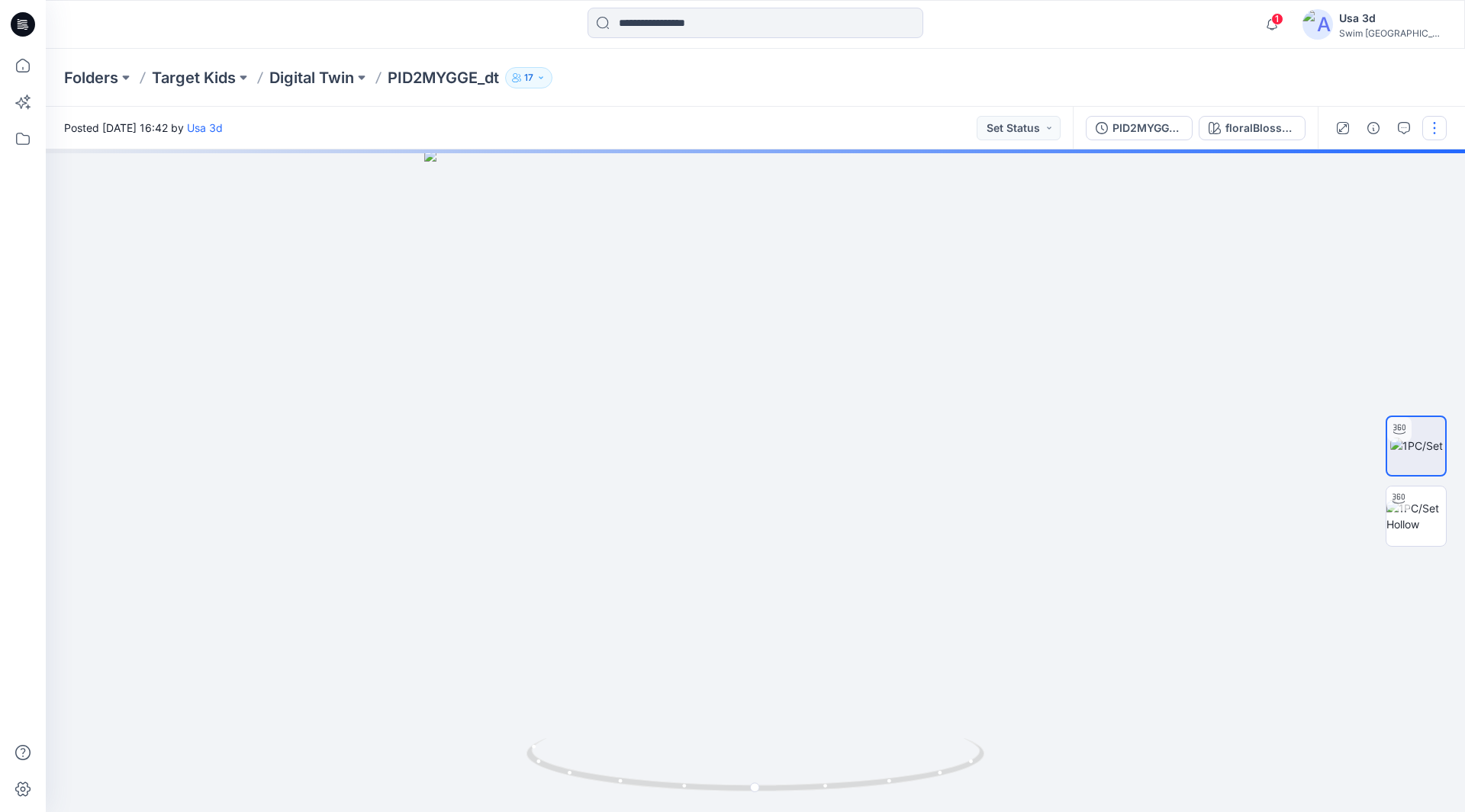
click at [1440, 131] on button "button" at bounding box center [1434, 128] width 25 height 25
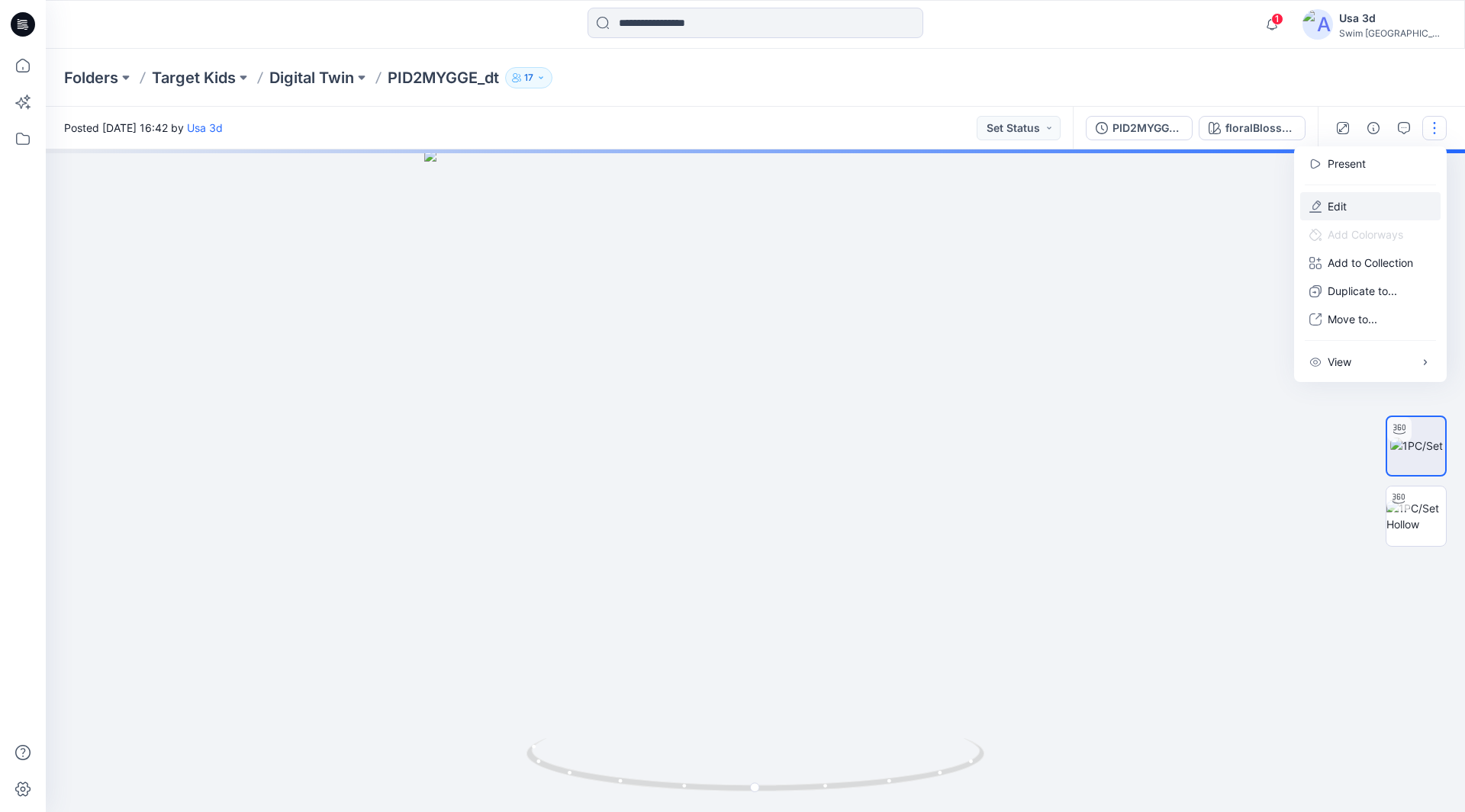
drag, startPoint x: 1359, startPoint y: 181, endPoint x: 1344, endPoint y: 203, distance: 26.6
click at [1344, 203] on div "Present Edit Add Colorways Add to Collection Target Kids C4 2023 First Picks Ne…" at bounding box center [1370, 264] width 152 height 235
click at [1343, 207] on p "Edit" at bounding box center [1337, 206] width 19 height 16
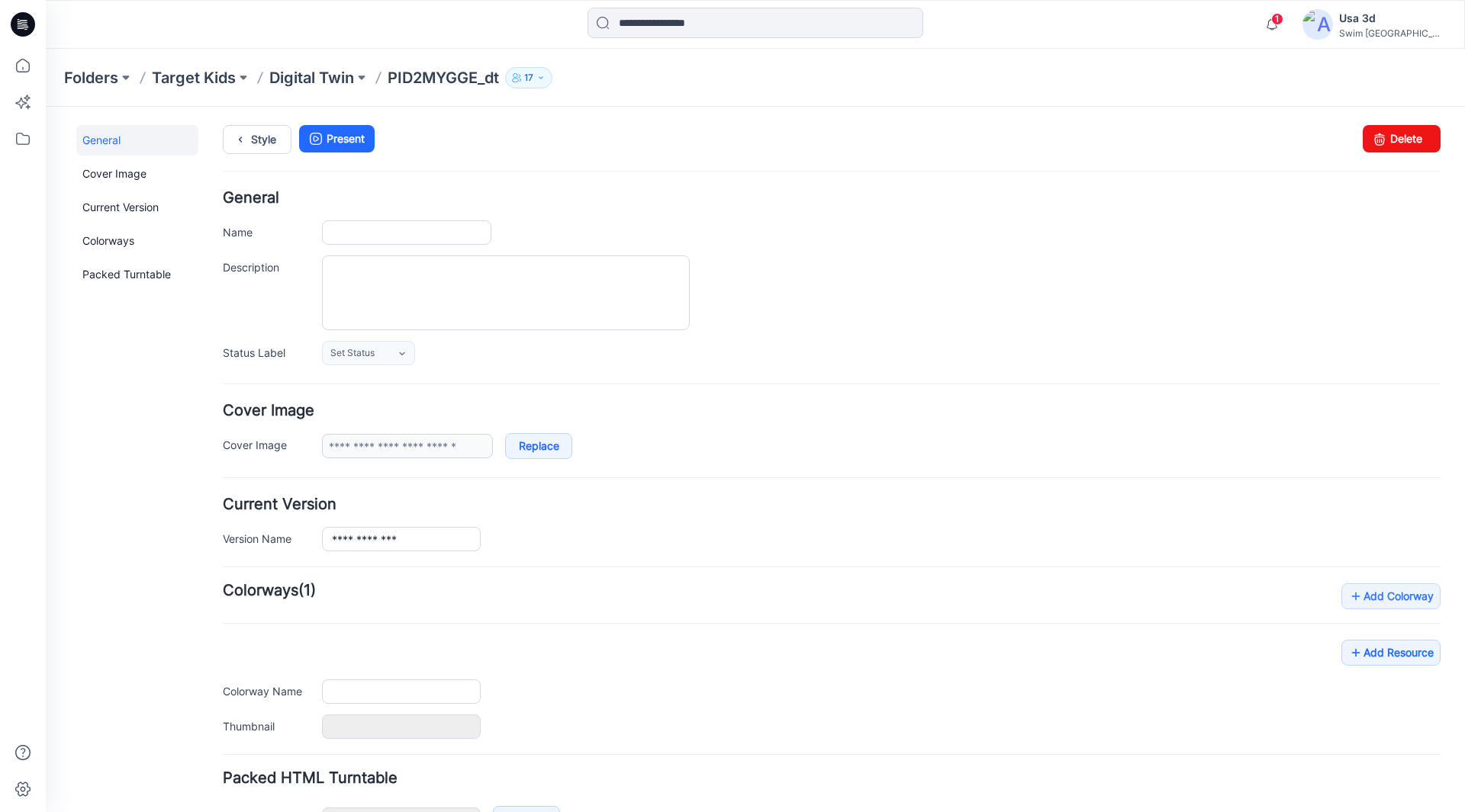
type input "**********"
type input "*******"
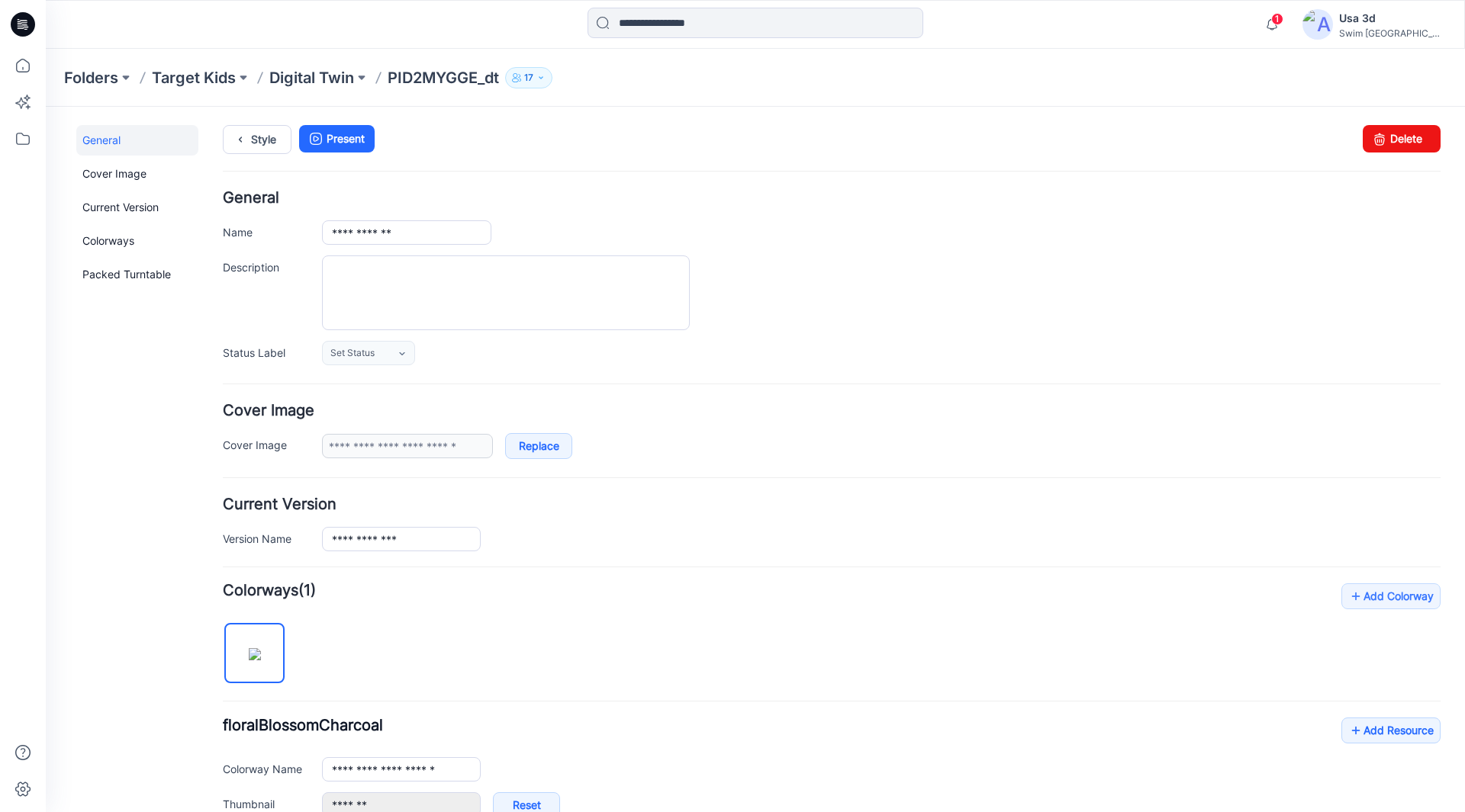
click at [813, 287] on div at bounding box center [881, 293] width 1118 height 75
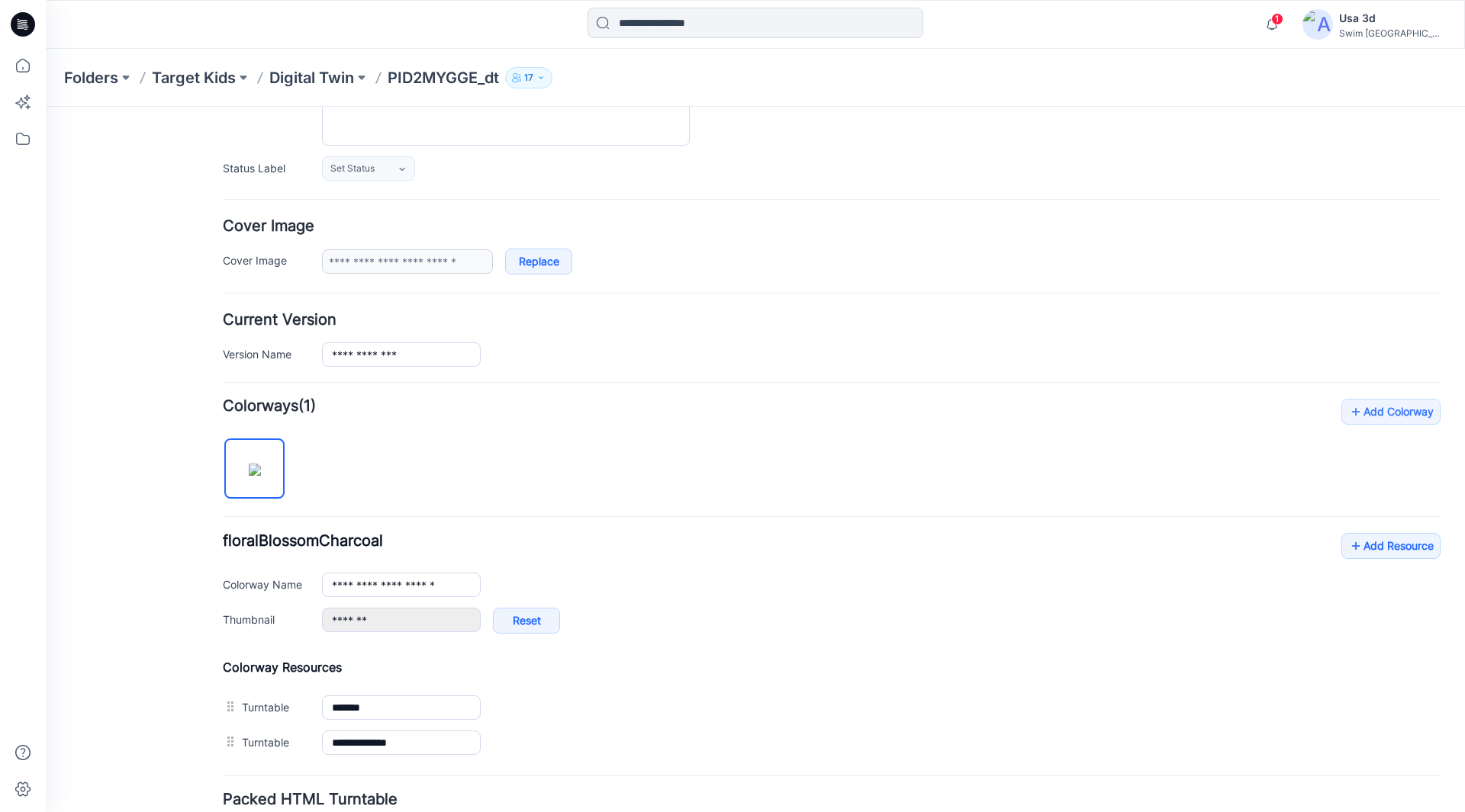
scroll to position [305, 0]
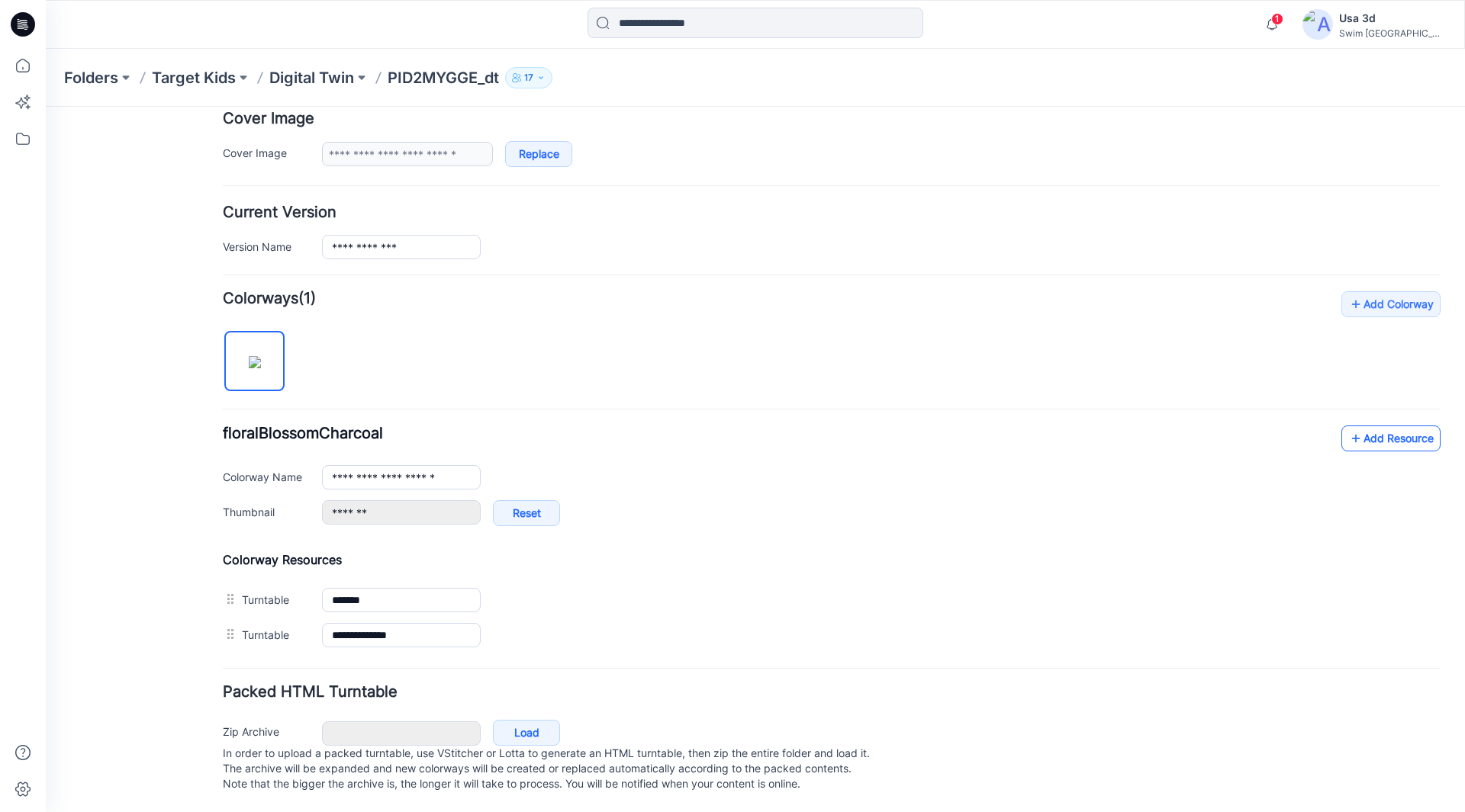
click at [1361, 429] on link "Add Resource" at bounding box center [1391, 438] width 99 height 26
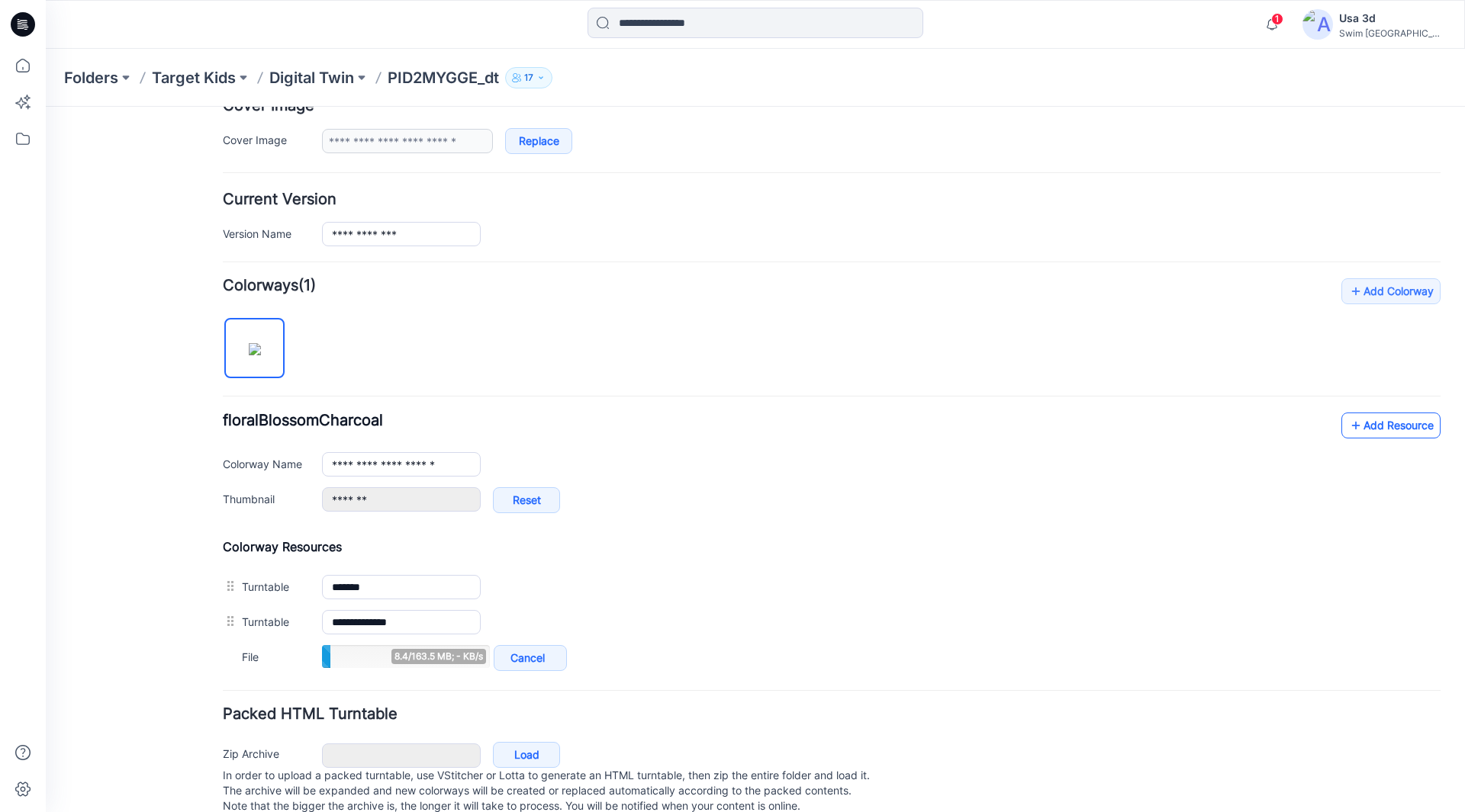
click at [1382, 431] on link "Add Resource" at bounding box center [1391, 425] width 99 height 26
click at [1349, 14] on div "1 Notifications Your style PID2MYGGE_dt is ready Just now Your style PIDMR144K …" at bounding box center [1351, 25] width 189 height 34
click at [1283, 16] on span "1" at bounding box center [1277, 19] width 12 height 12
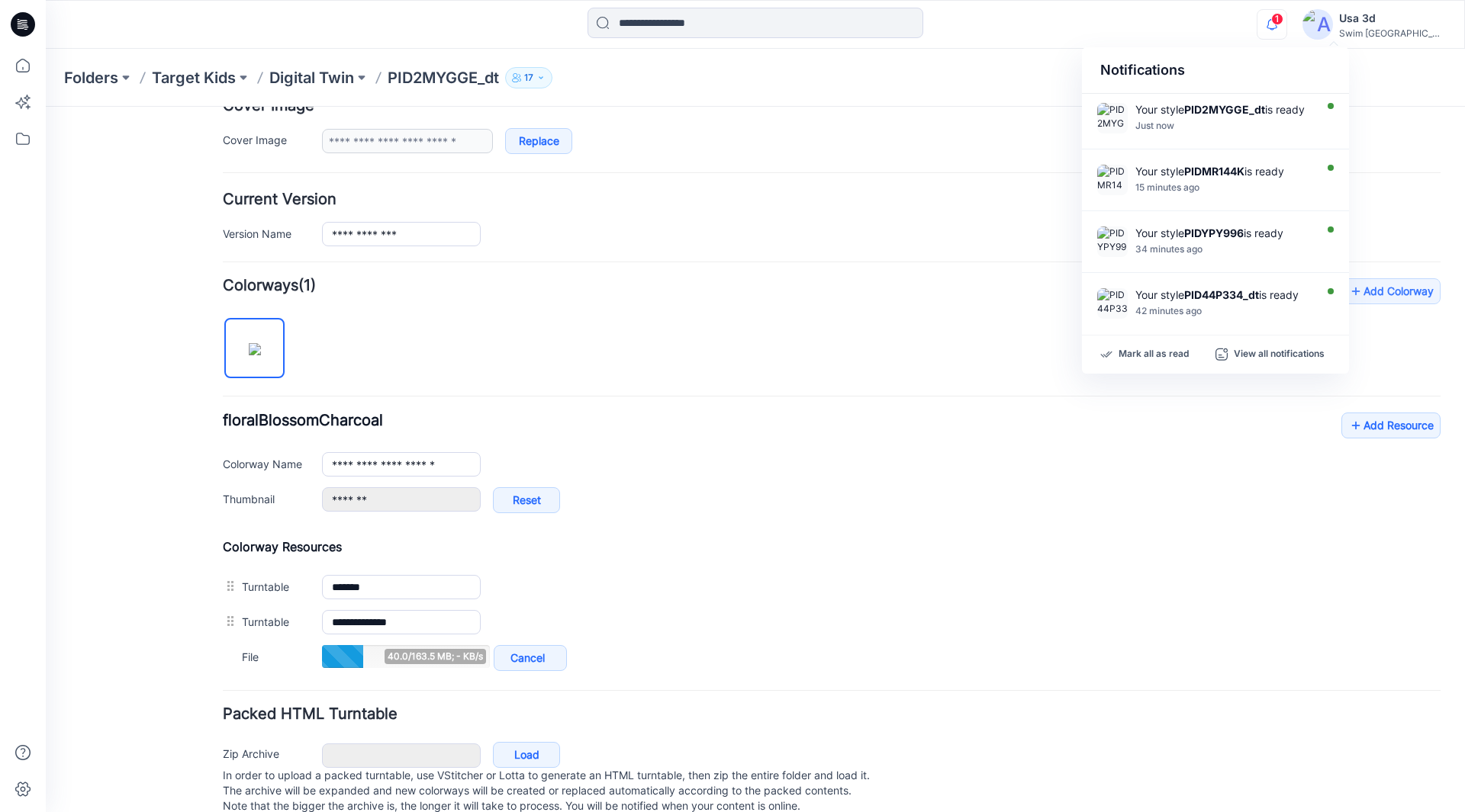
click at [1283, 17] on span "1" at bounding box center [1277, 19] width 12 height 12
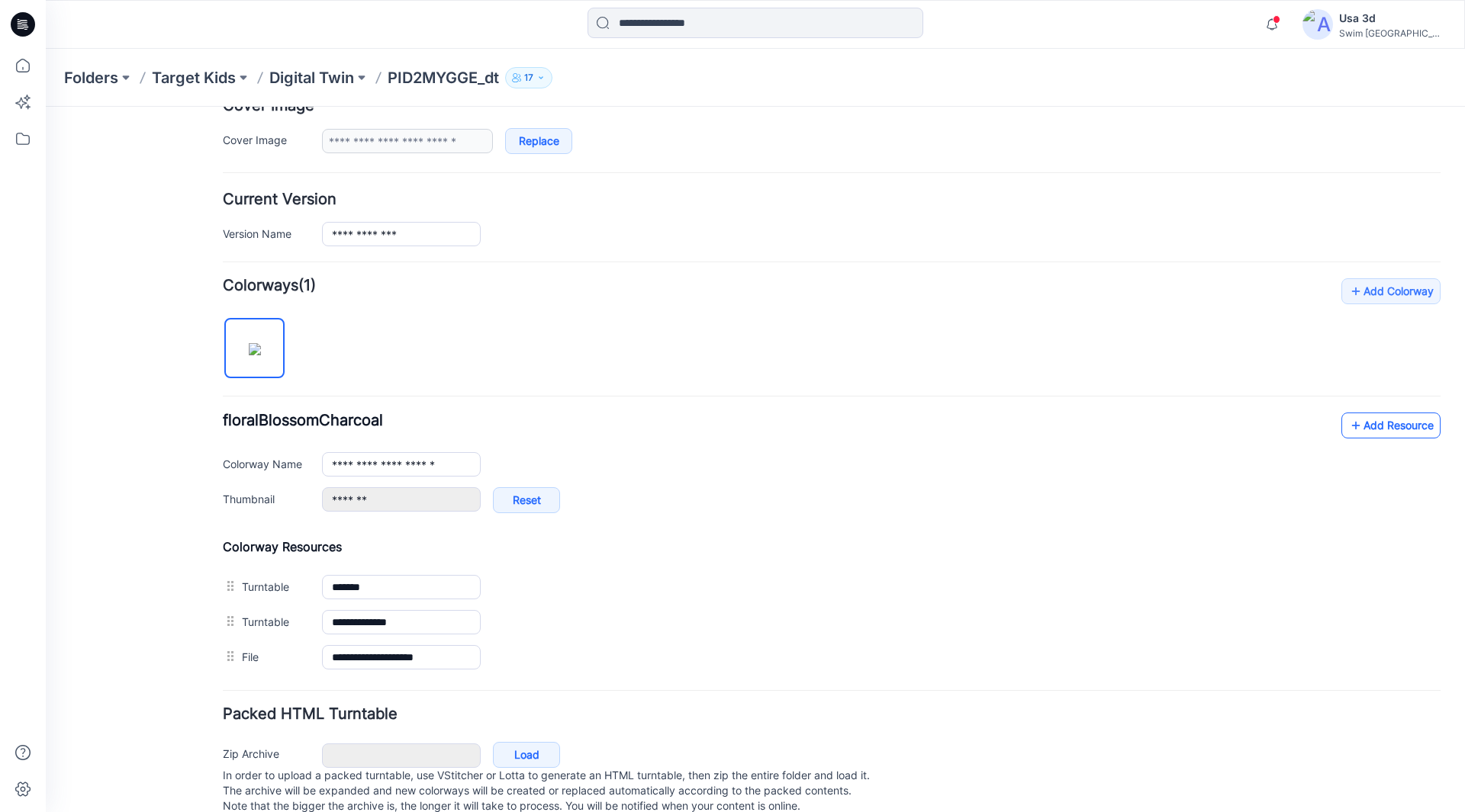
click at [1354, 424] on link "Add Resource" at bounding box center [1391, 425] width 99 height 26
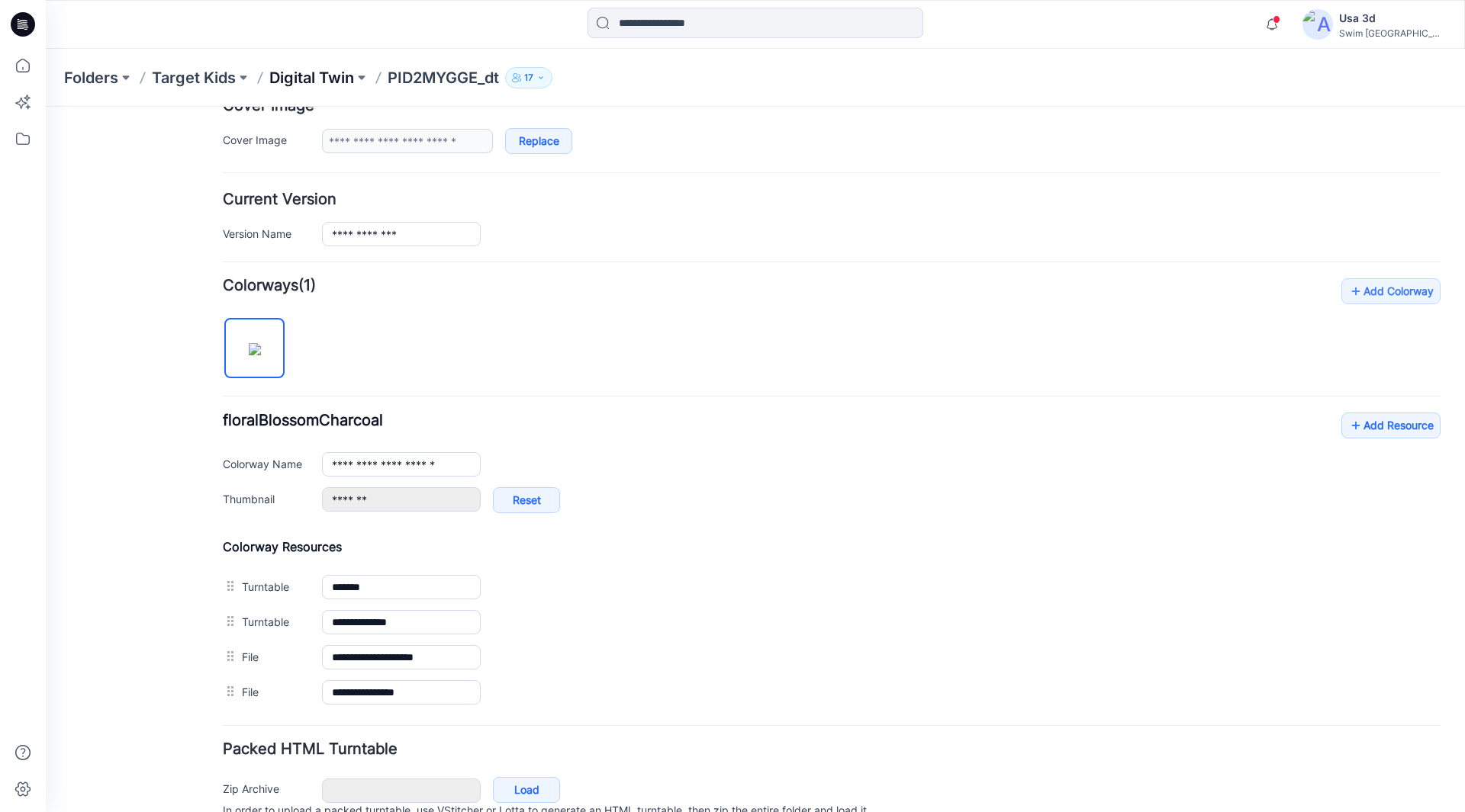
click at [320, 87] on p "Digital Twin" at bounding box center [311, 78] width 85 height 21
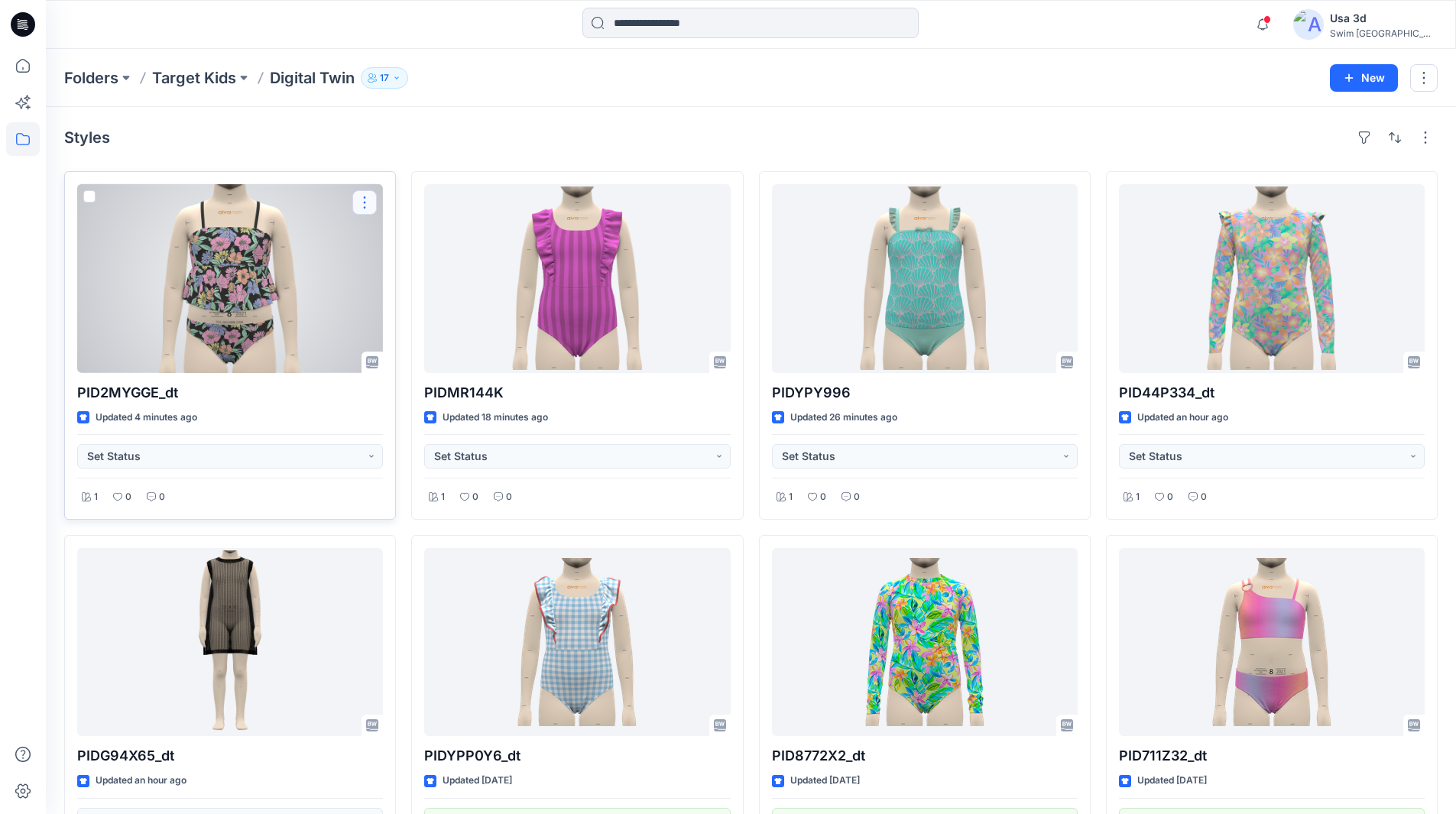
click at [357, 203] on button "button" at bounding box center [365, 203] width 25 height 25
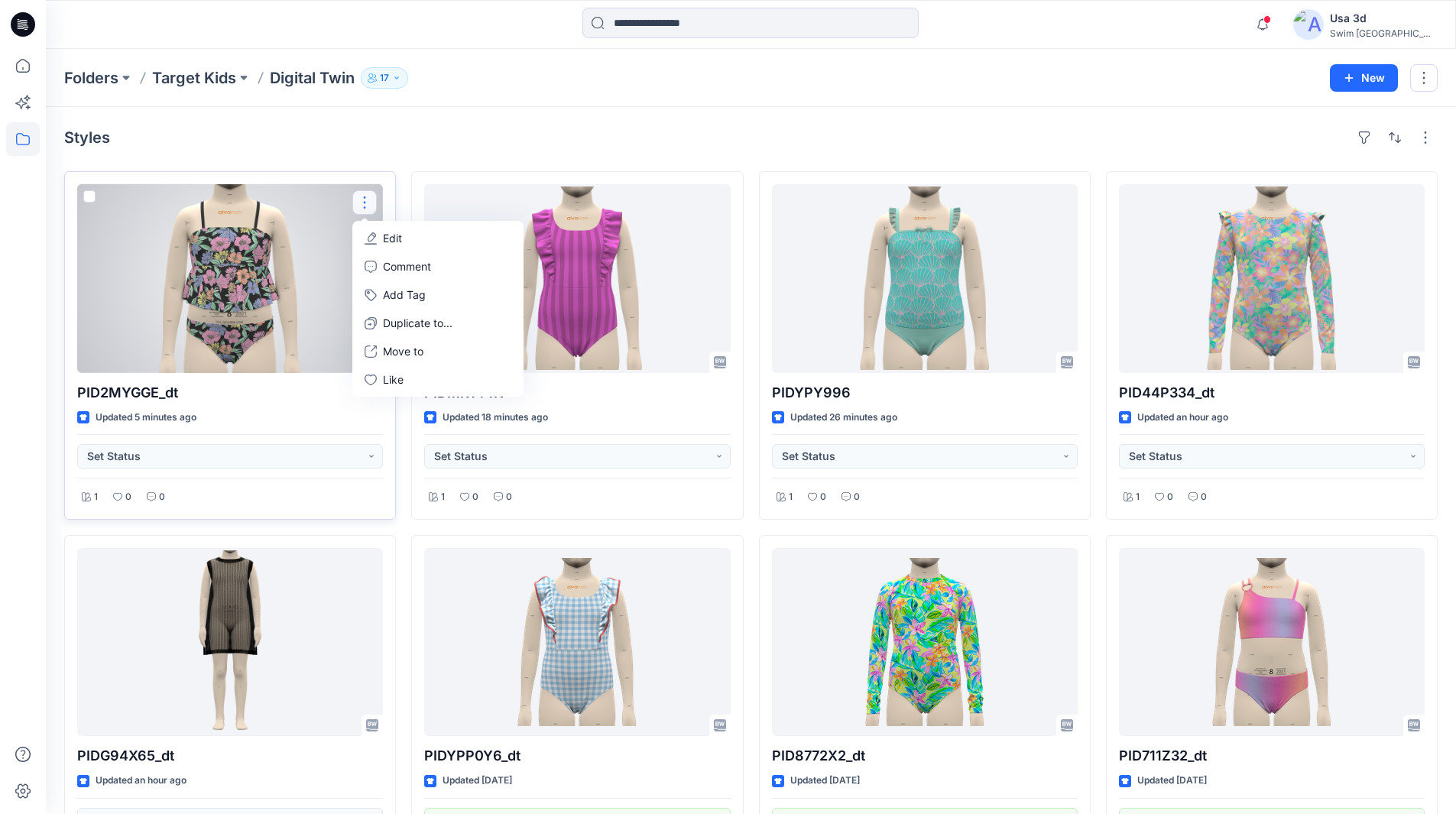
click at [363, 199] on button "button" at bounding box center [365, 203] width 25 height 25
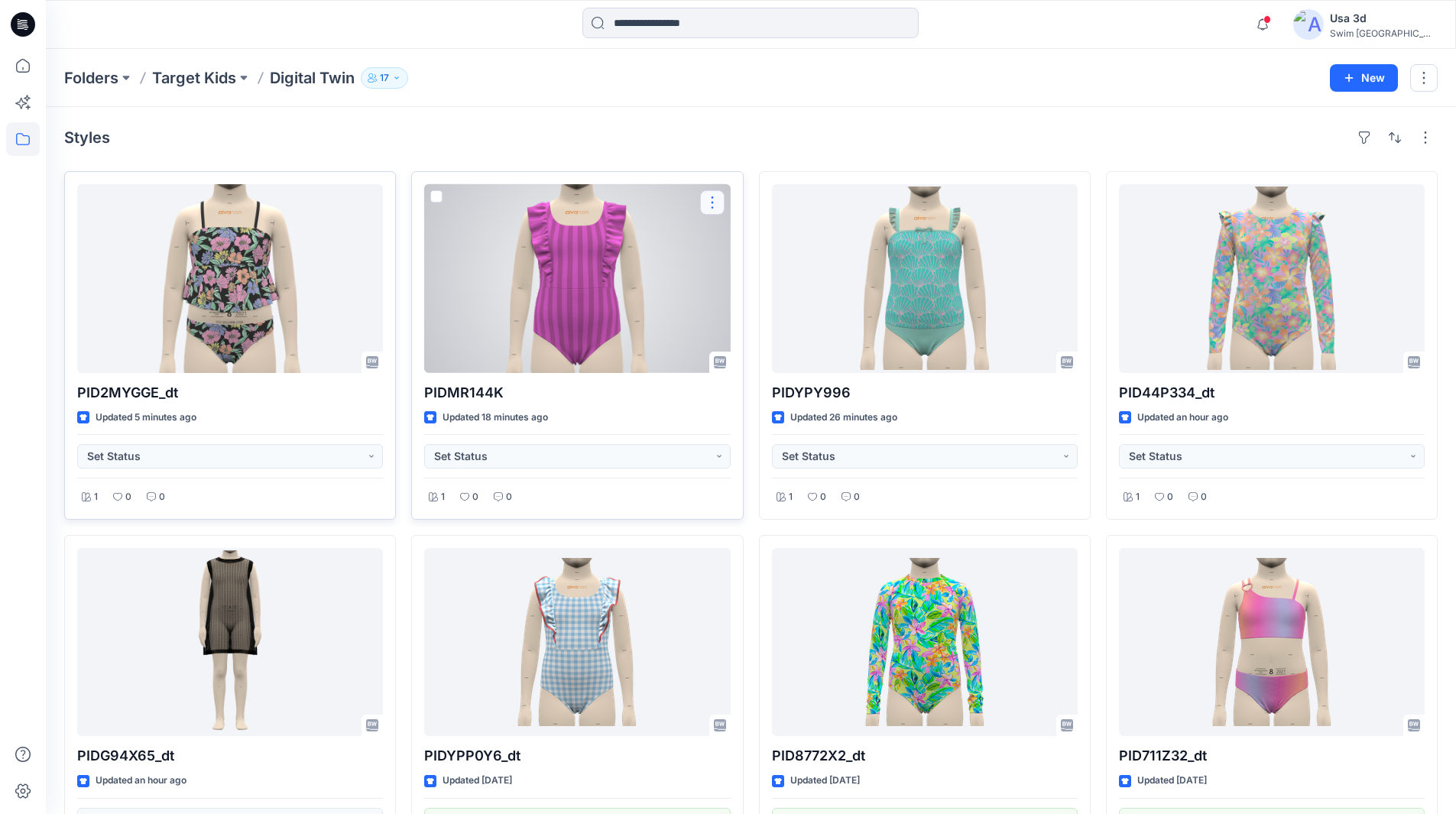
click at [713, 209] on button "button" at bounding box center [712, 203] width 25 height 25
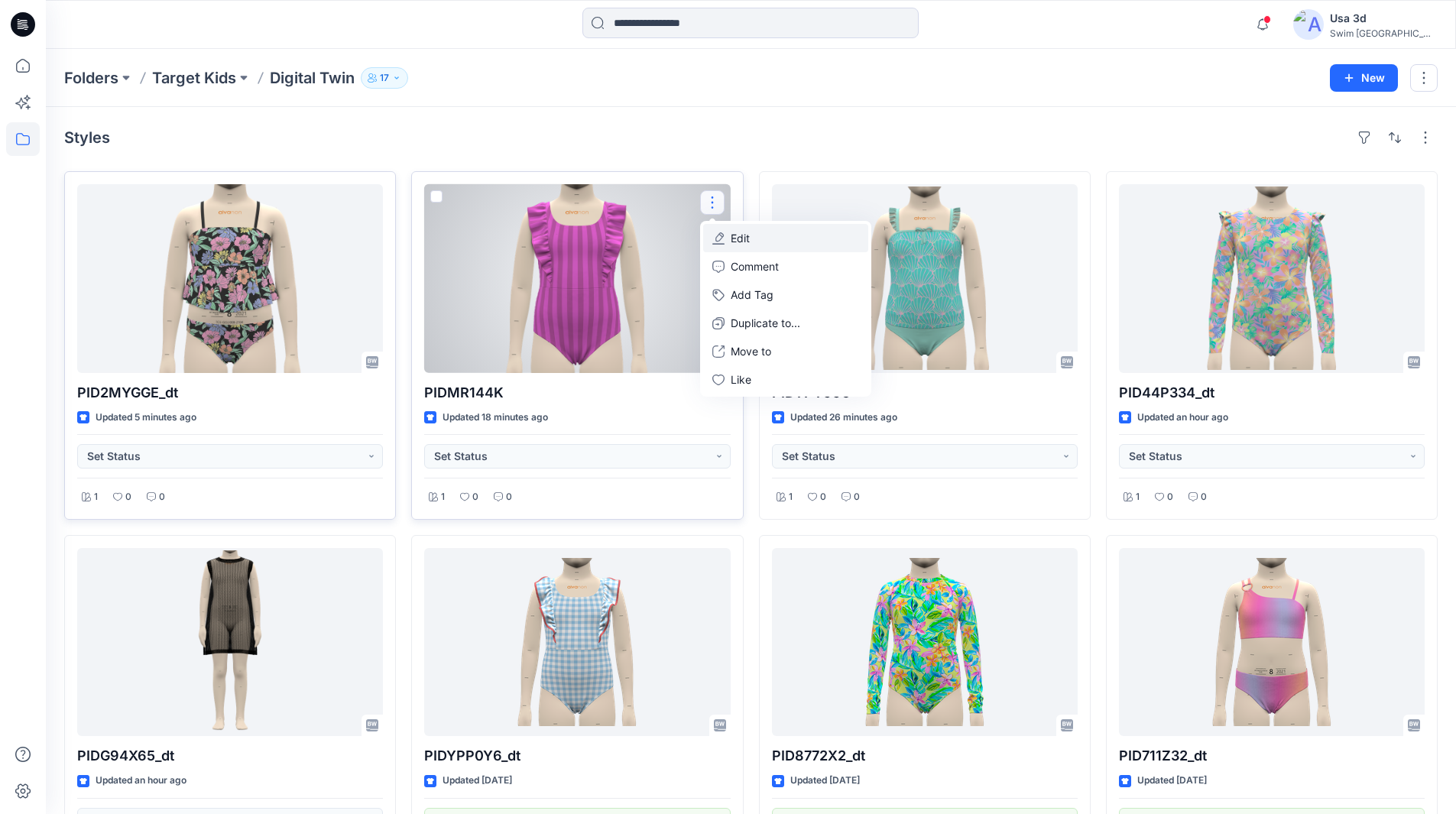
click at [775, 247] on button "Edit" at bounding box center [785, 239] width 165 height 28
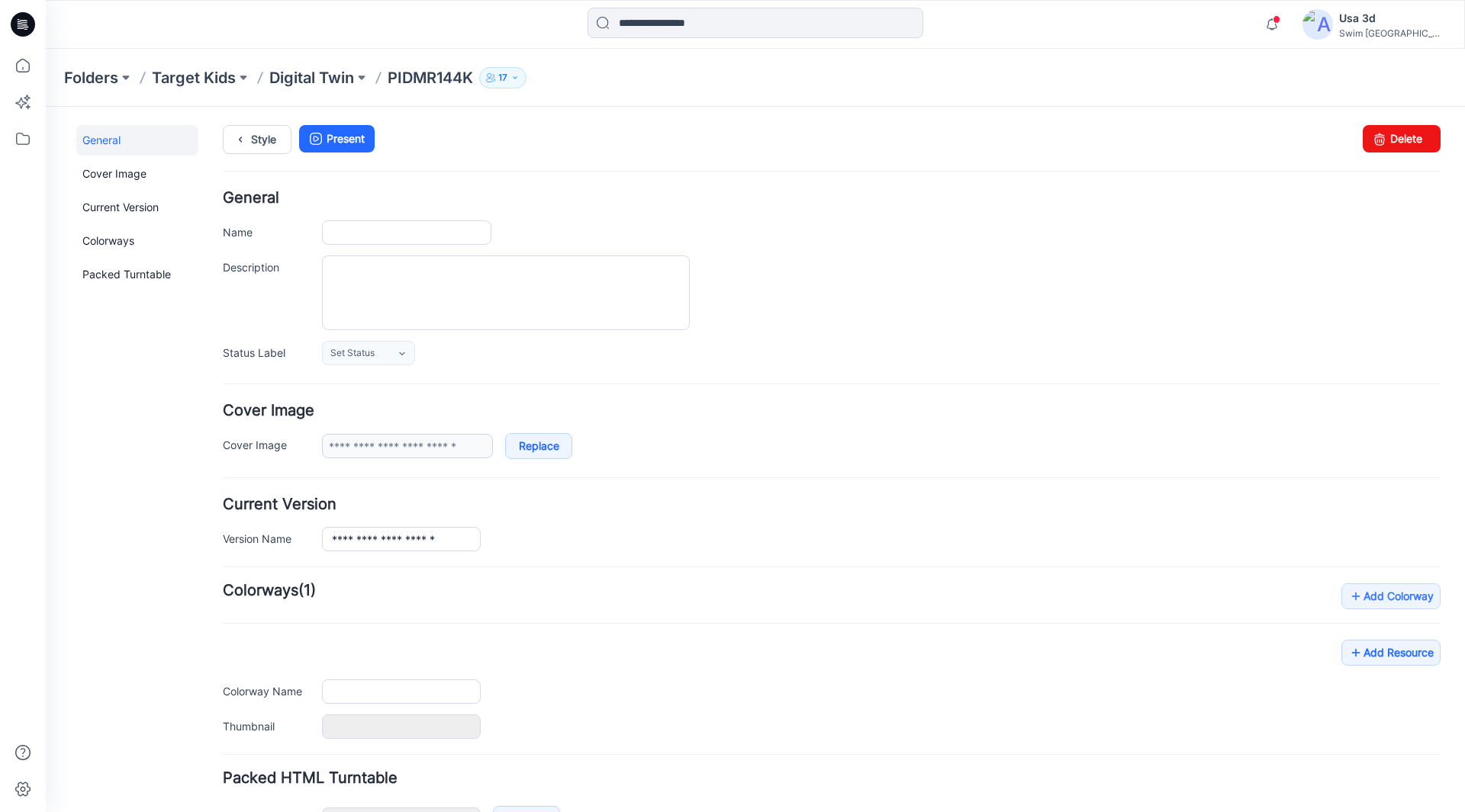
type input "*********"
type input "**********"
type input "*******"
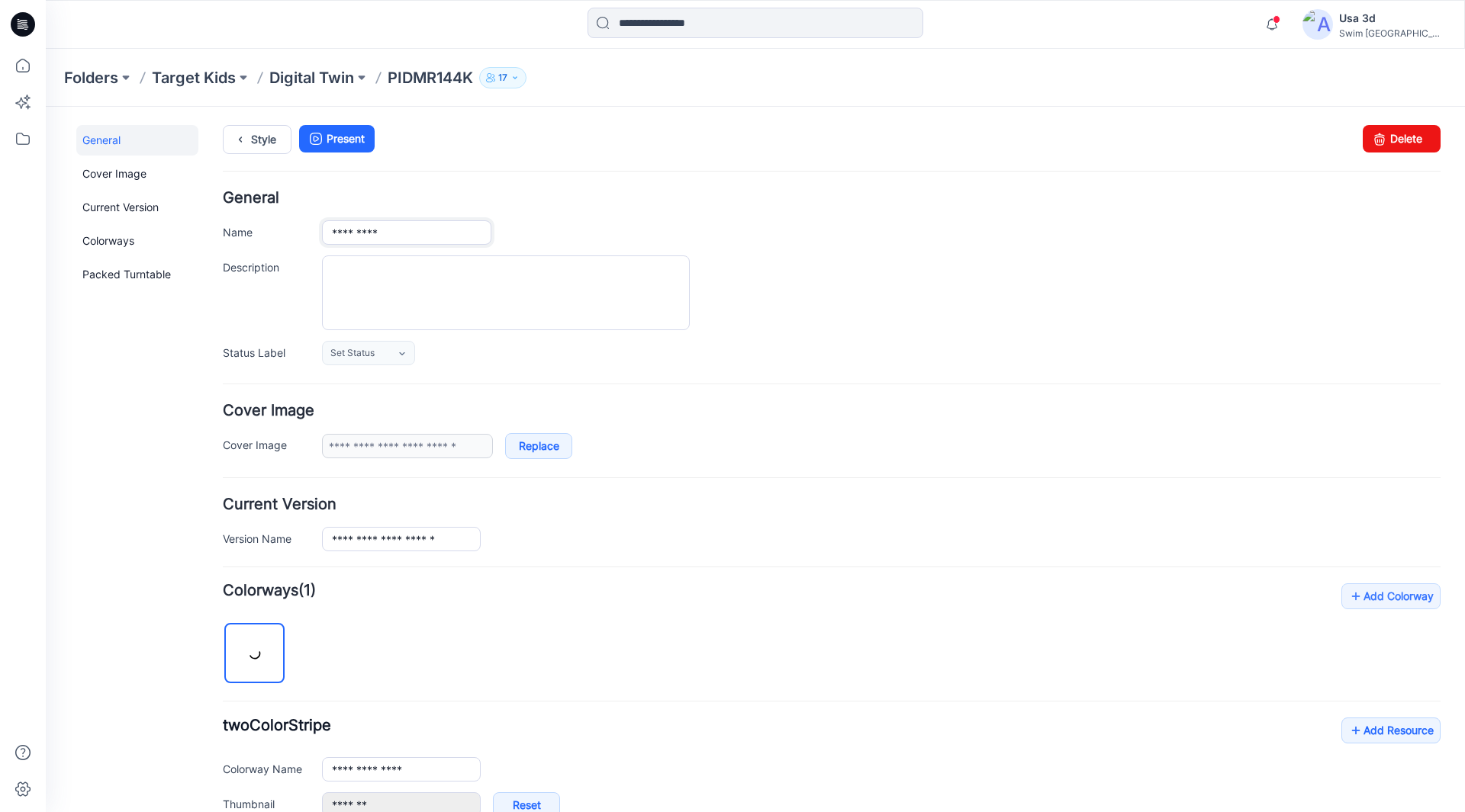
click at [427, 235] on input "*********" at bounding box center [406, 233] width 169 height 25
type input "**********"
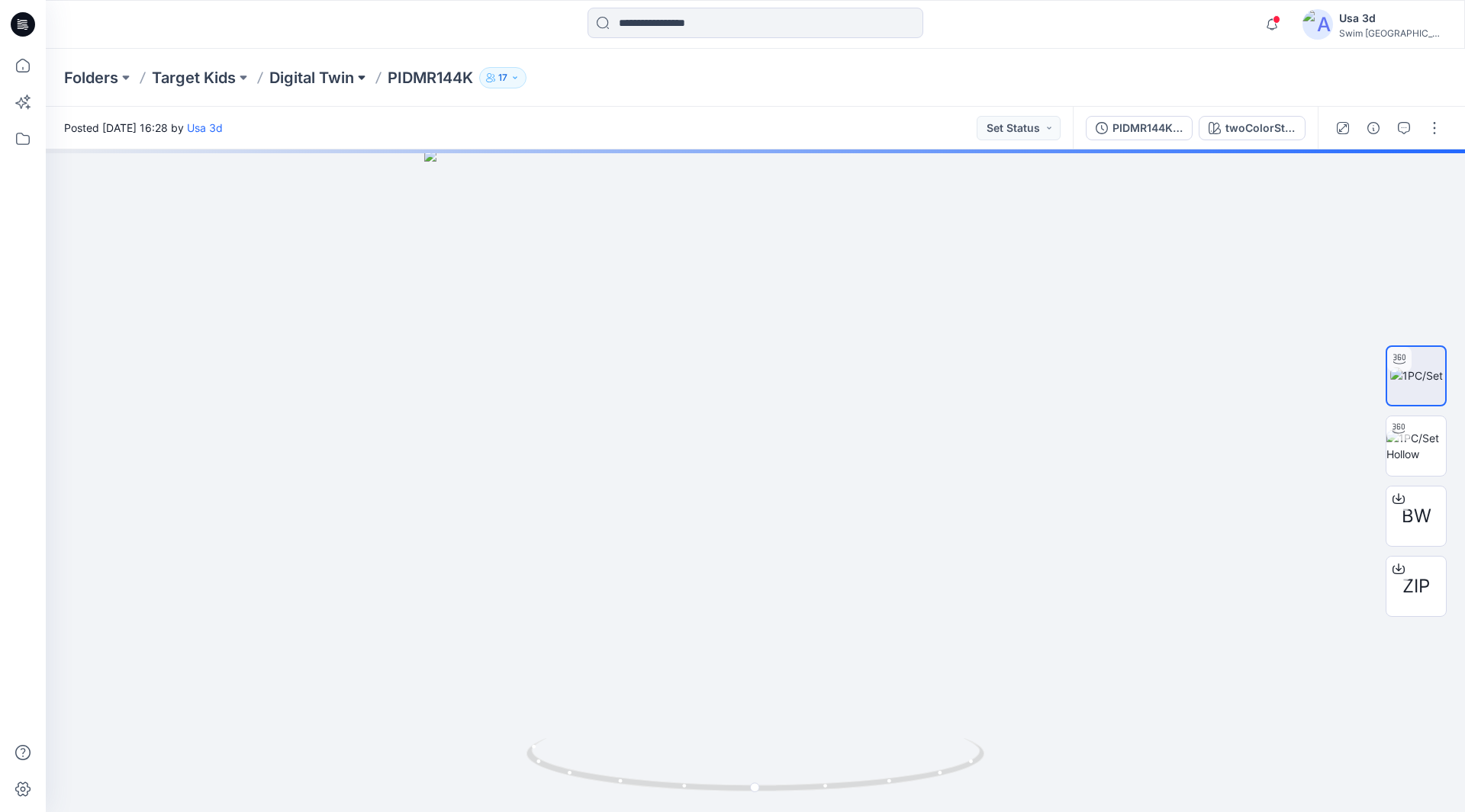
click at [357, 78] on button at bounding box center [361, 78] width 15 height 21
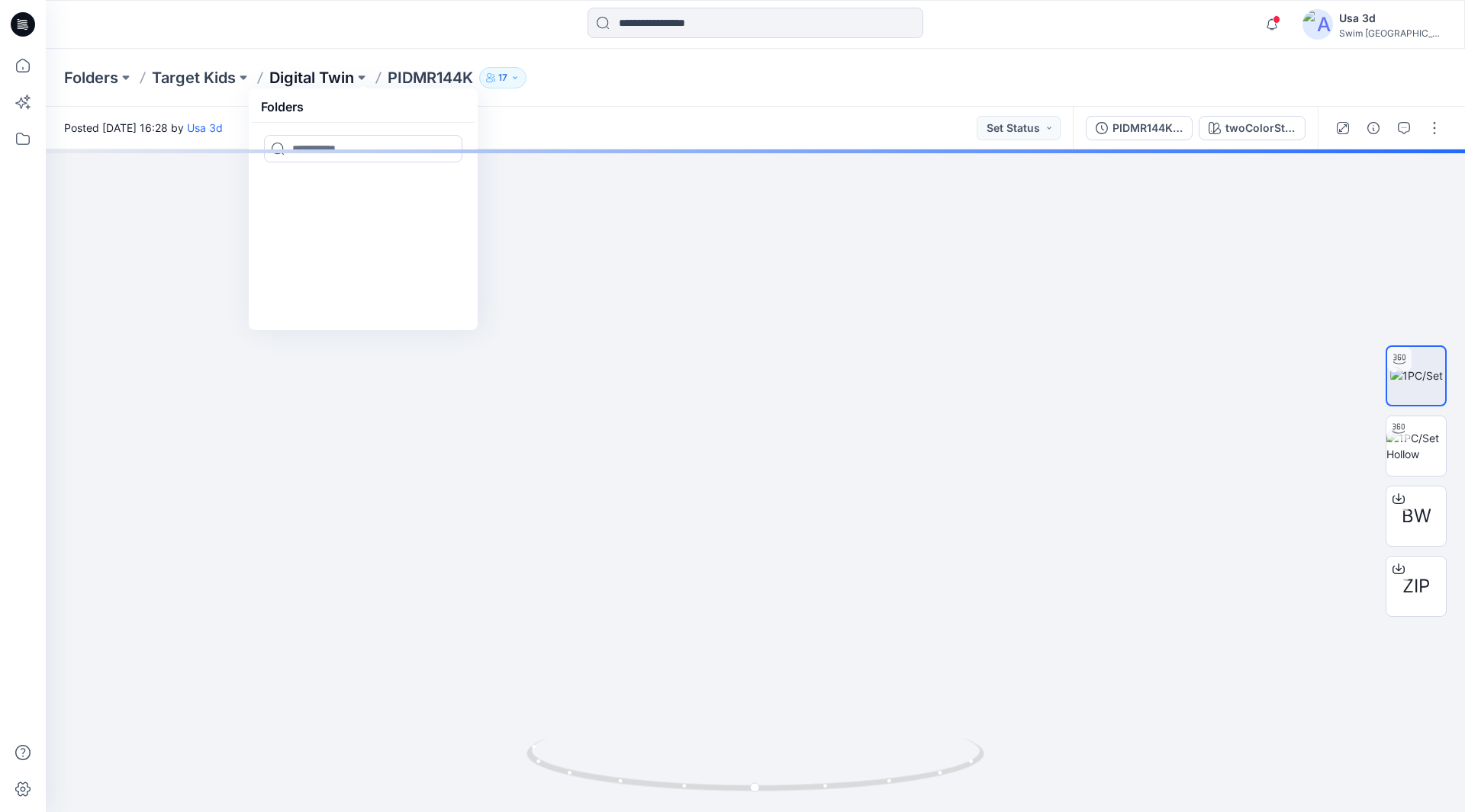
click at [335, 76] on p "Digital Twin" at bounding box center [311, 78] width 85 height 21
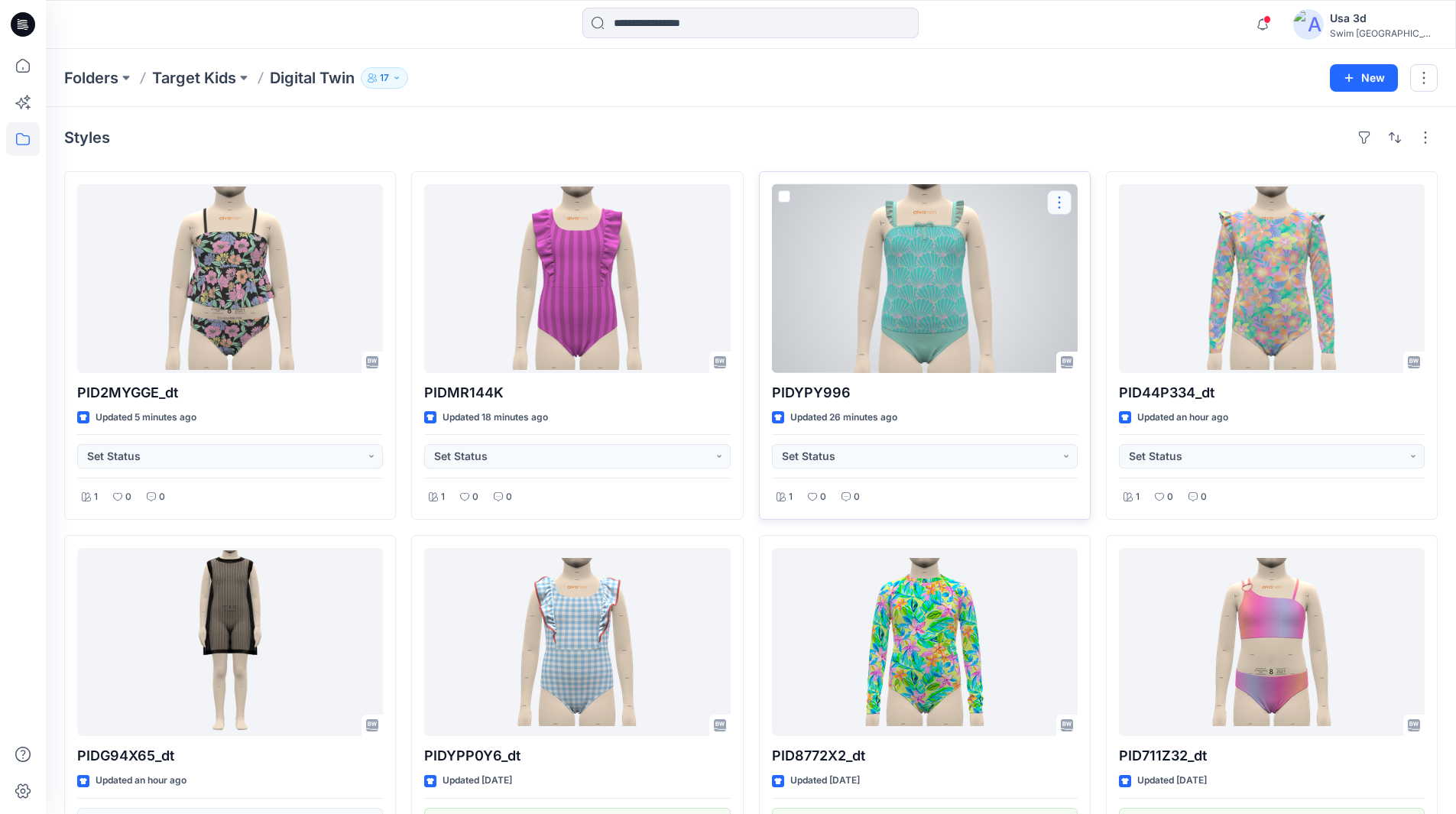
click at [1068, 204] on button "button" at bounding box center [1059, 203] width 25 height 25
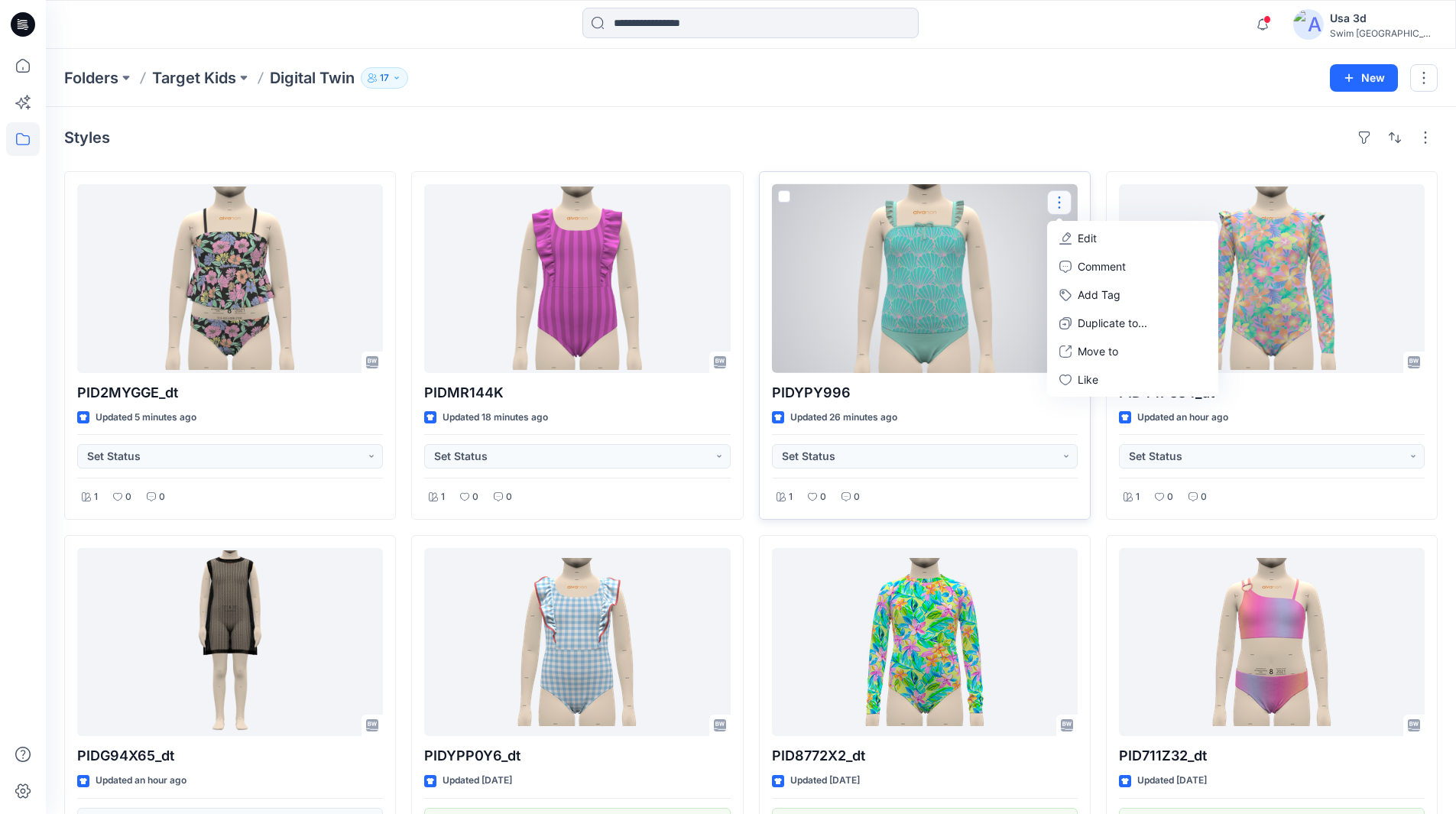
click at [1126, 249] on button "Edit" at bounding box center [1133, 239] width 165 height 28
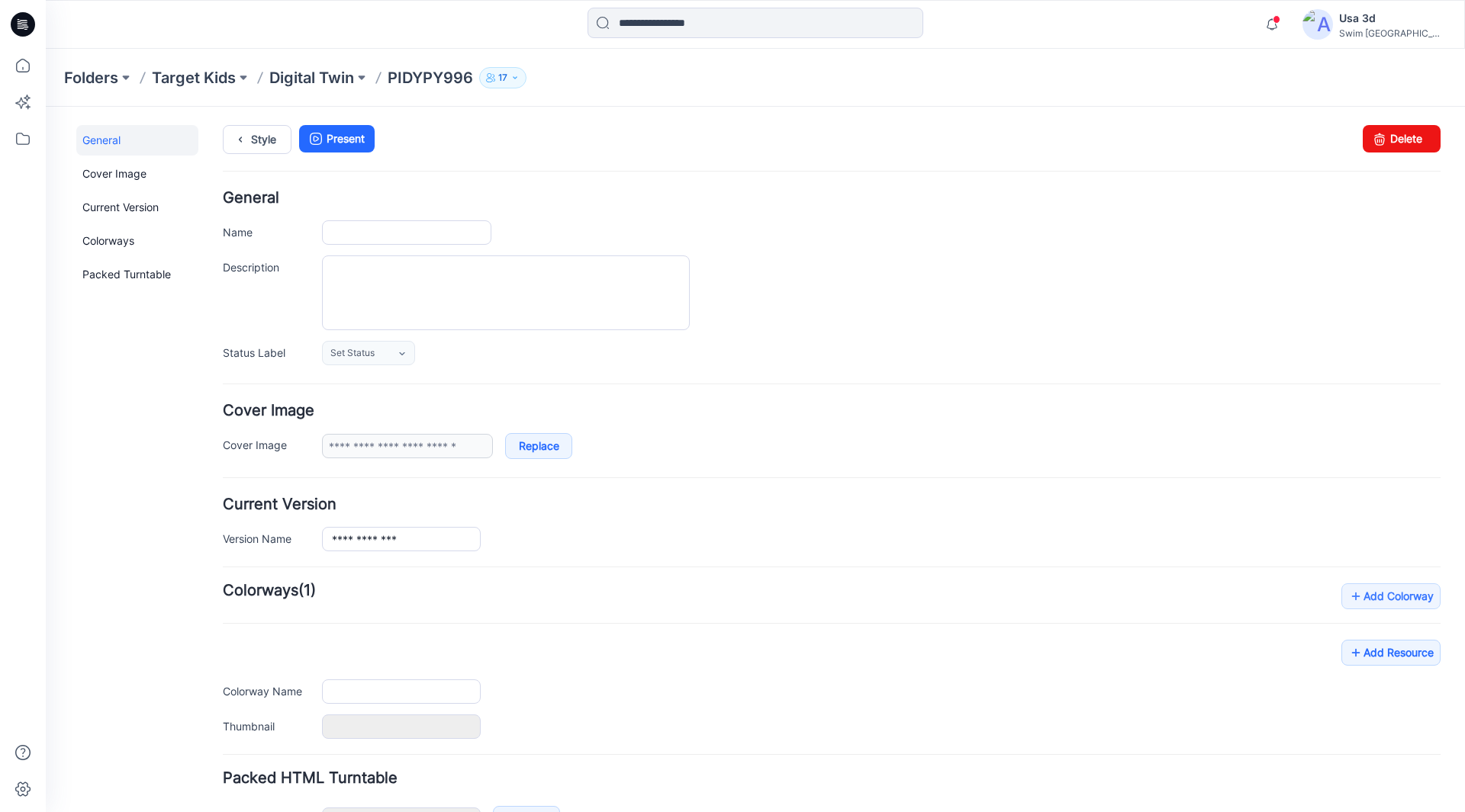
type input "*********"
type input "**********"
type input "*******"
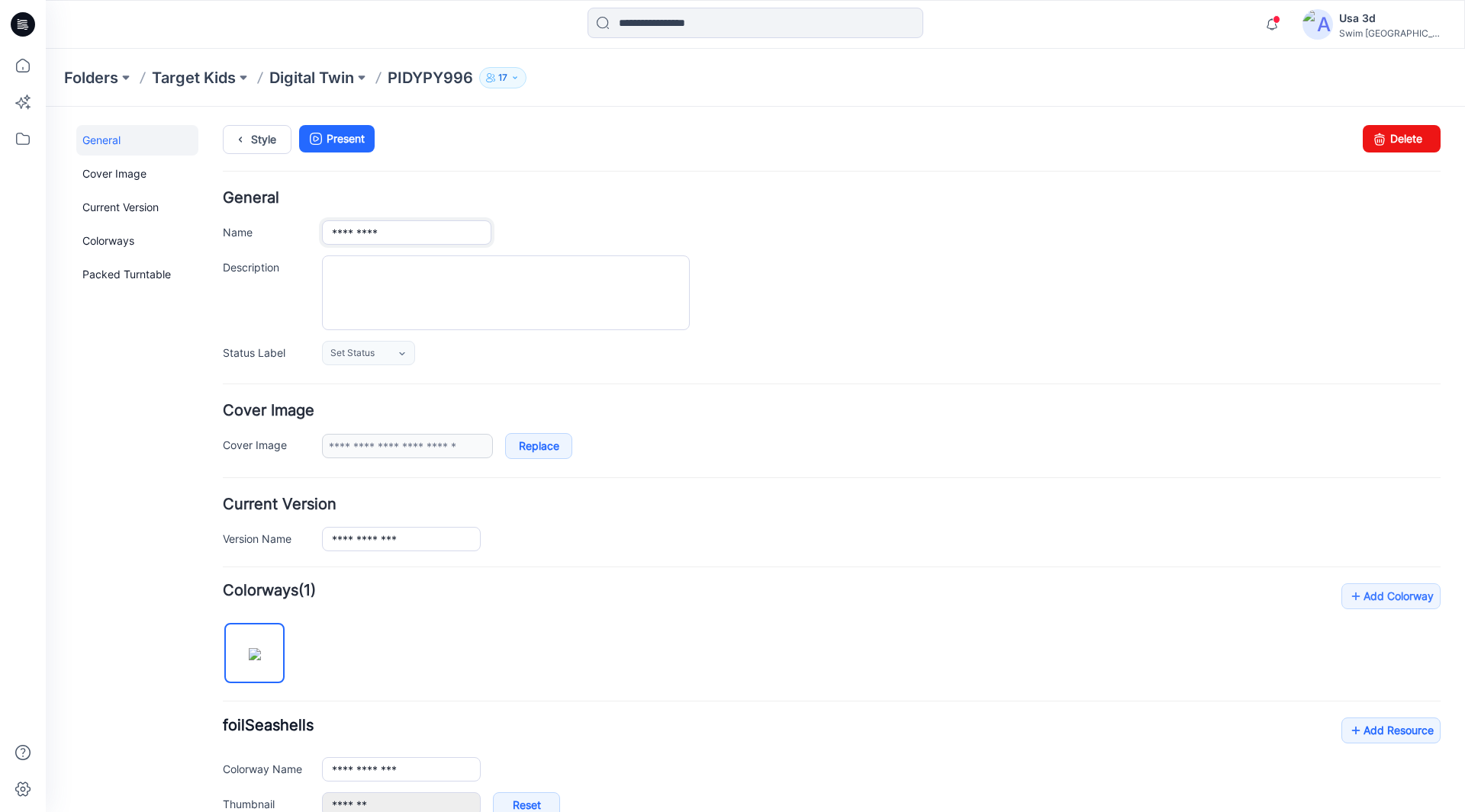
click at [429, 237] on input "*********" at bounding box center [406, 233] width 169 height 25
type input "**********"
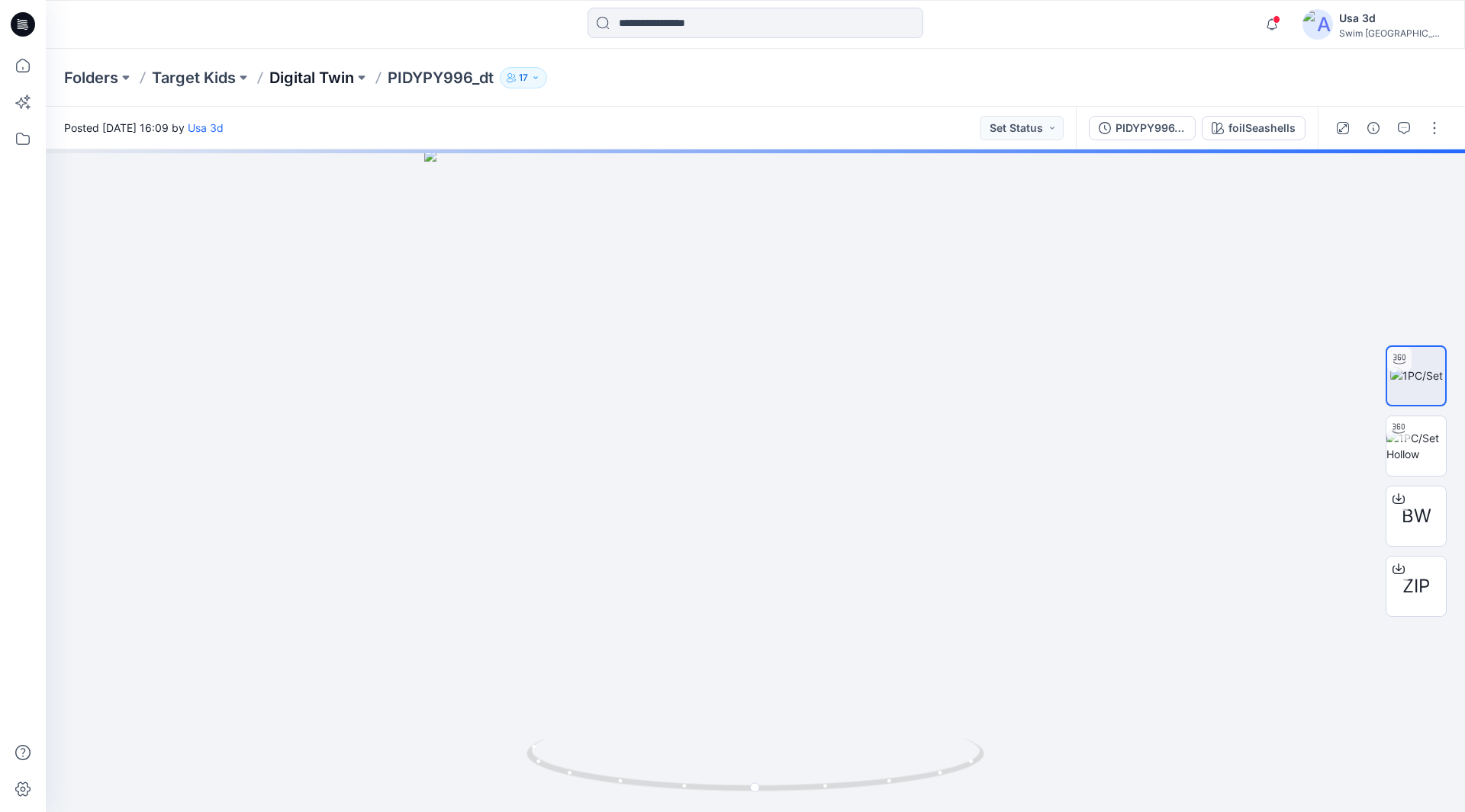
click at [333, 75] on p "Digital Twin" at bounding box center [311, 78] width 85 height 21
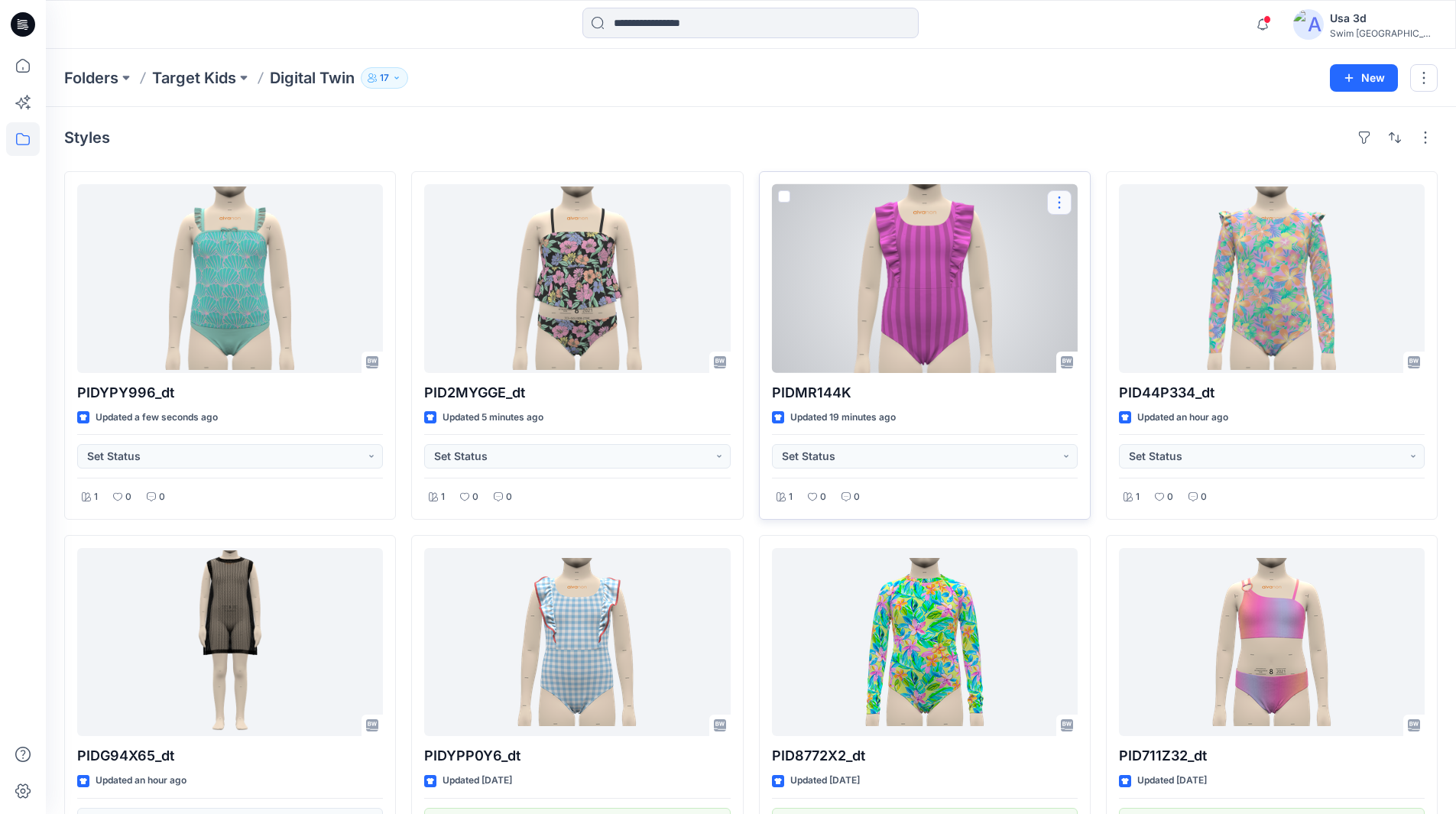
click at [1057, 203] on button "button" at bounding box center [1059, 203] width 25 height 25
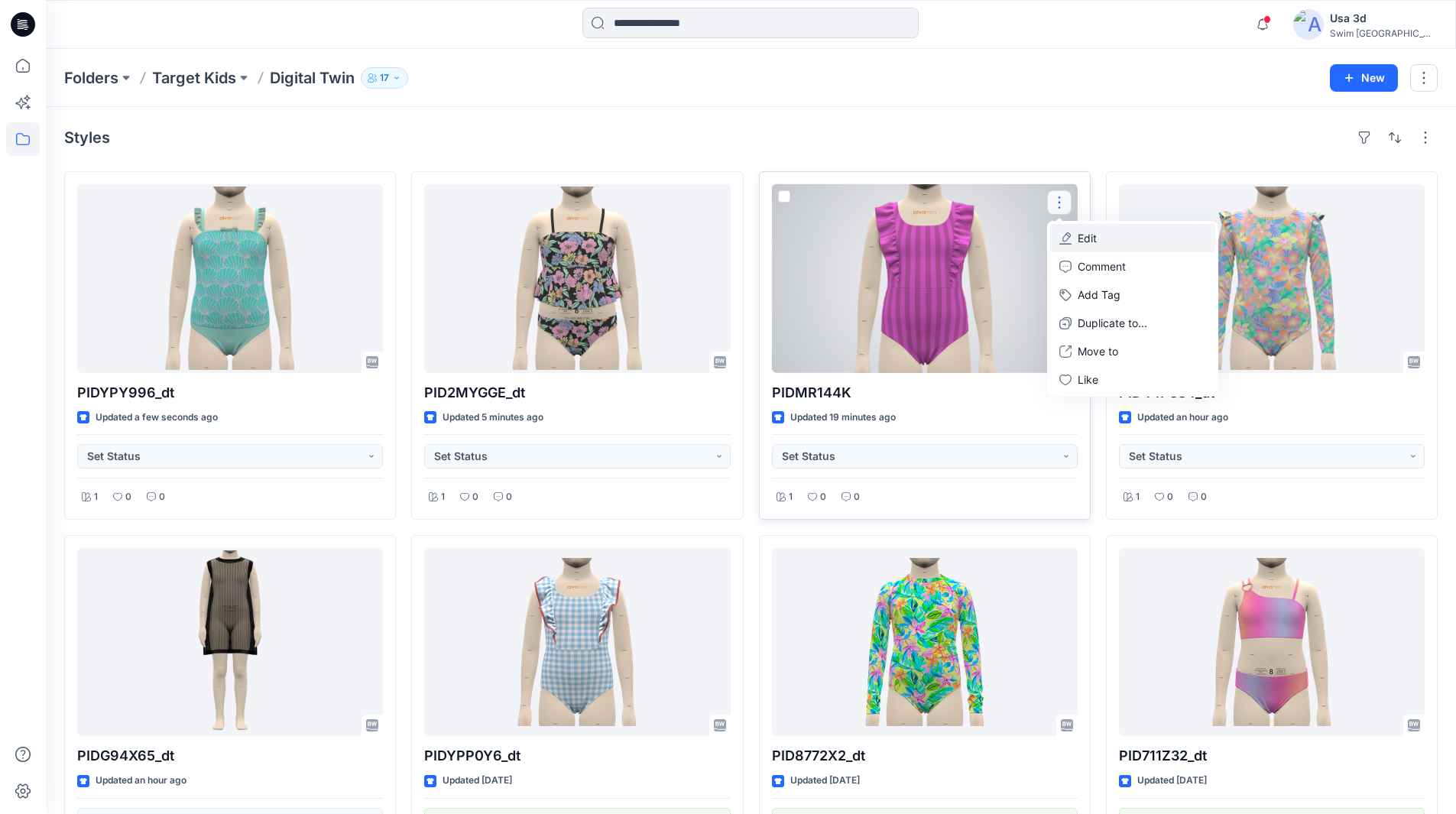
click at [1101, 236] on button "Edit" at bounding box center [1133, 239] width 165 height 28
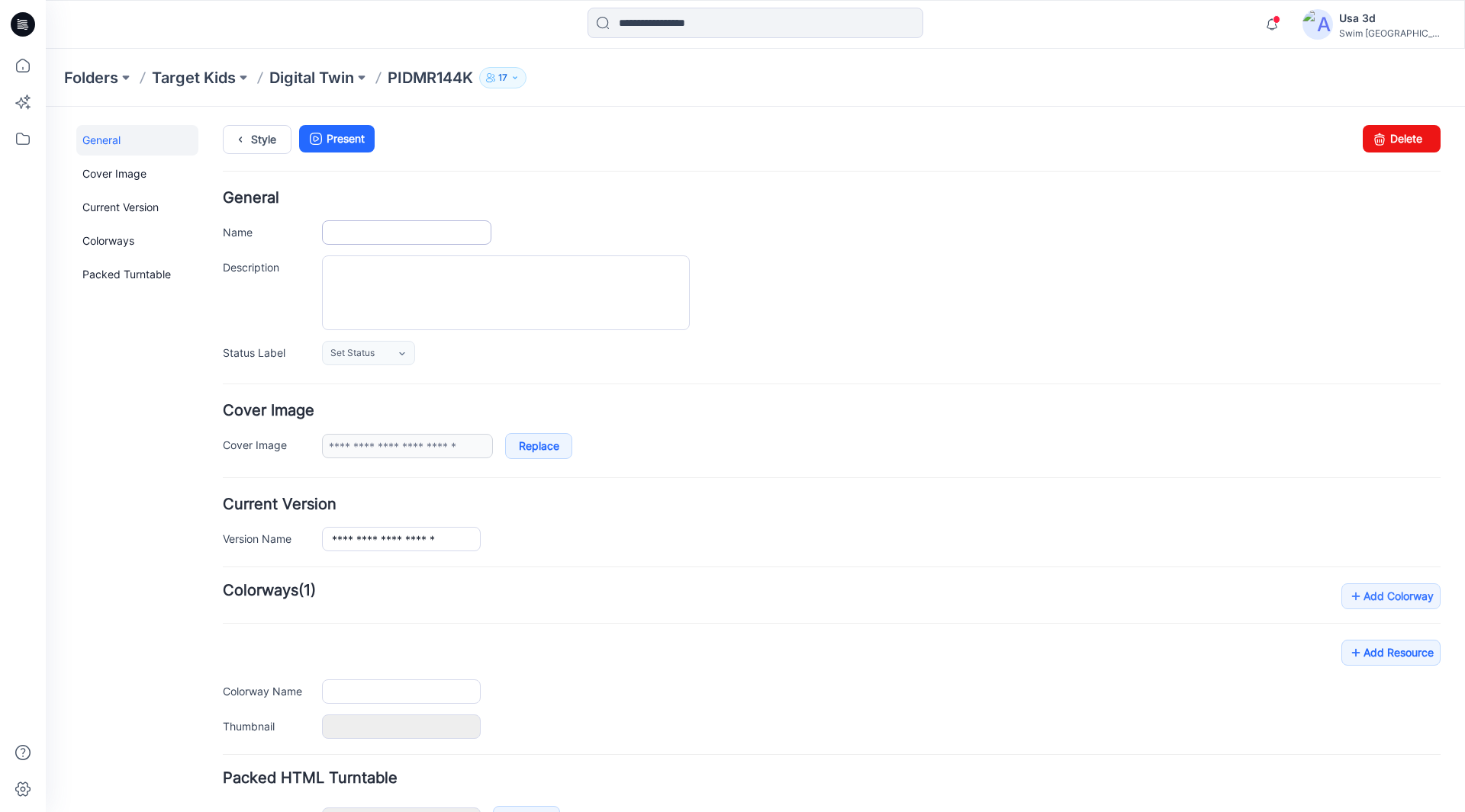
type input "*********"
type input "**********"
type input "*******"
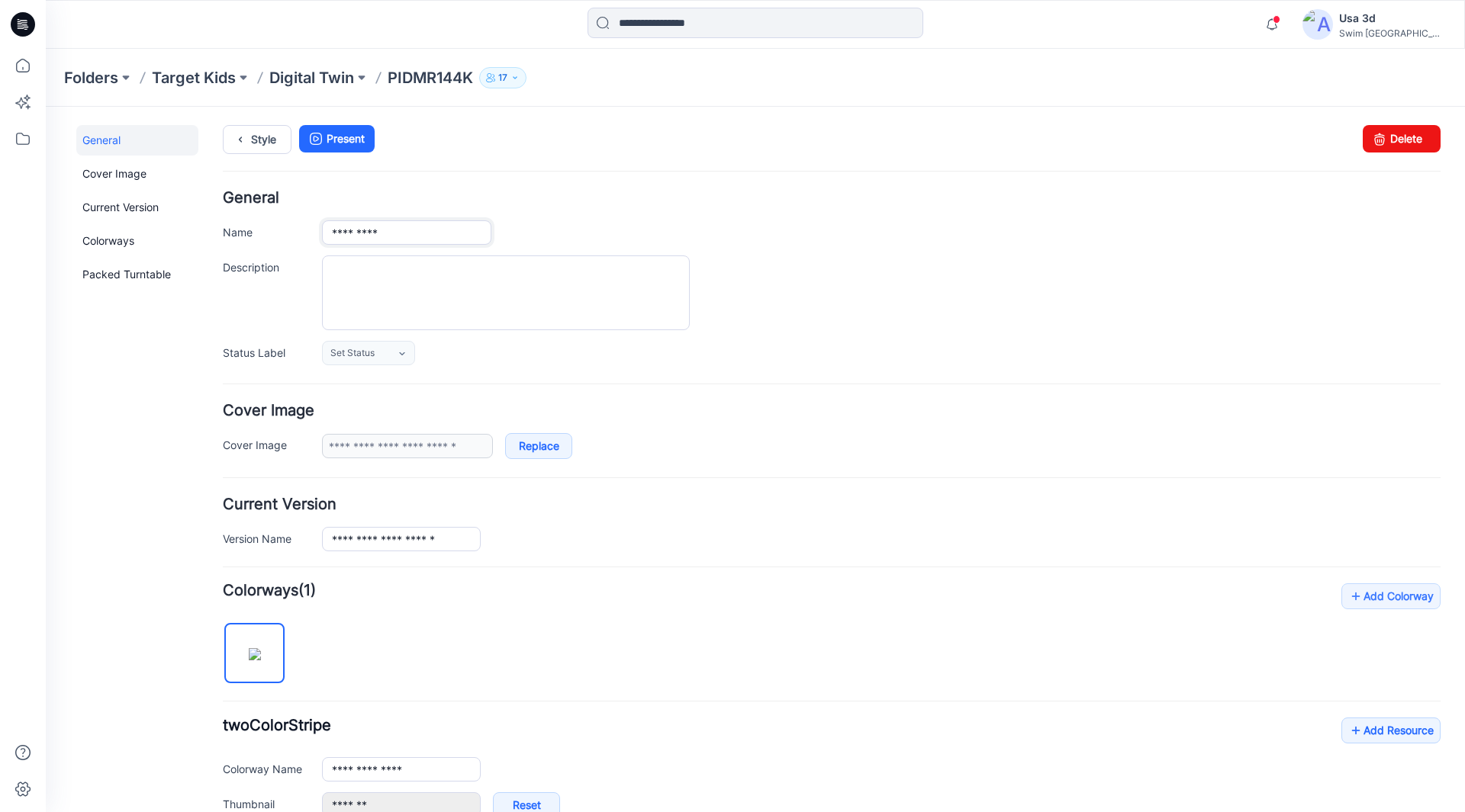
click at [429, 225] on input "*********" at bounding box center [406, 233] width 169 height 25
type input "**********"
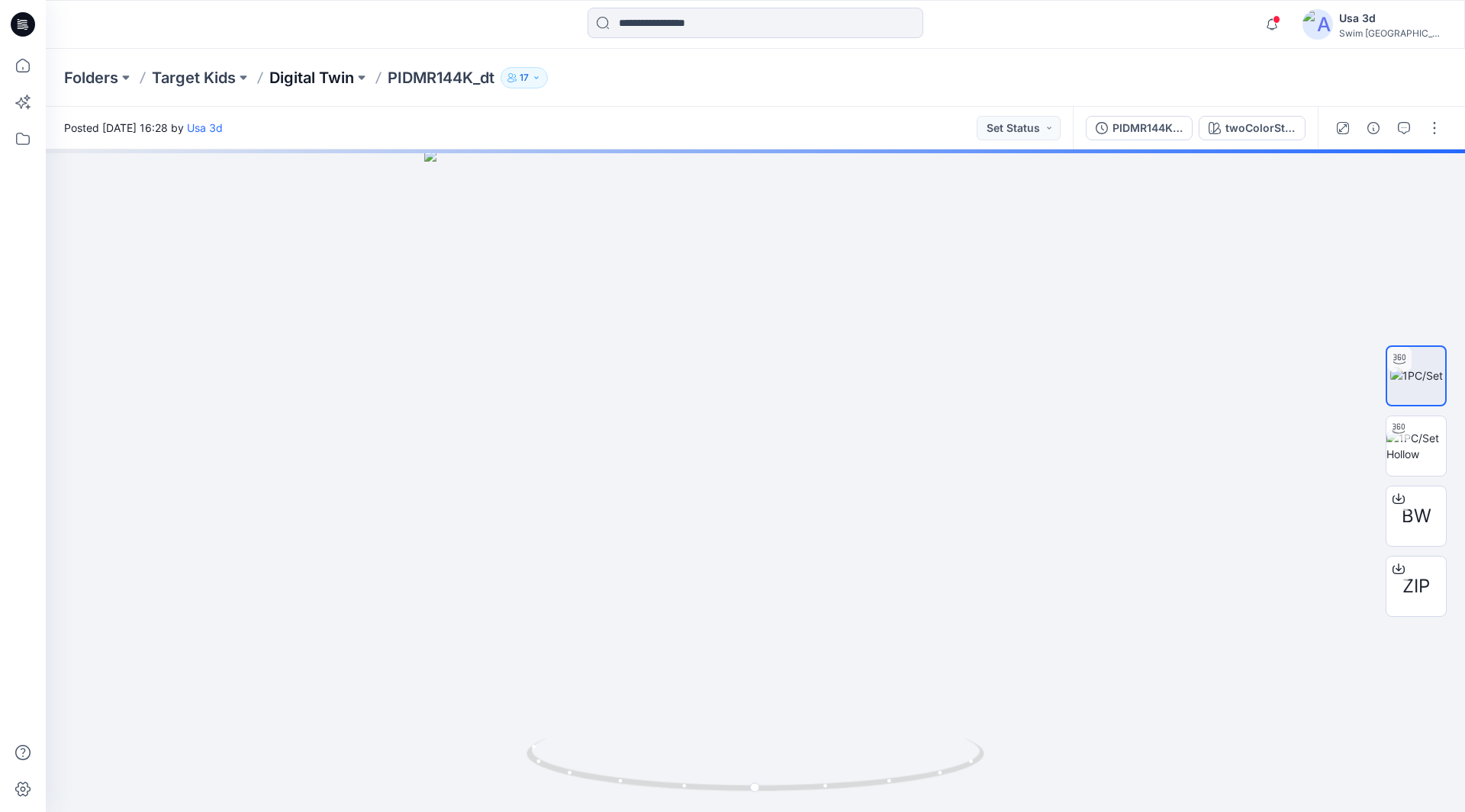
click at [349, 88] on div "Folders Target Kids Digital Twin PIDMR144K_dt 17" at bounding box center [756, 78] width 1419 height 58
click at [347, 80] on p "Digital Twin" at bounding box center [311, 78] width 85 height 21
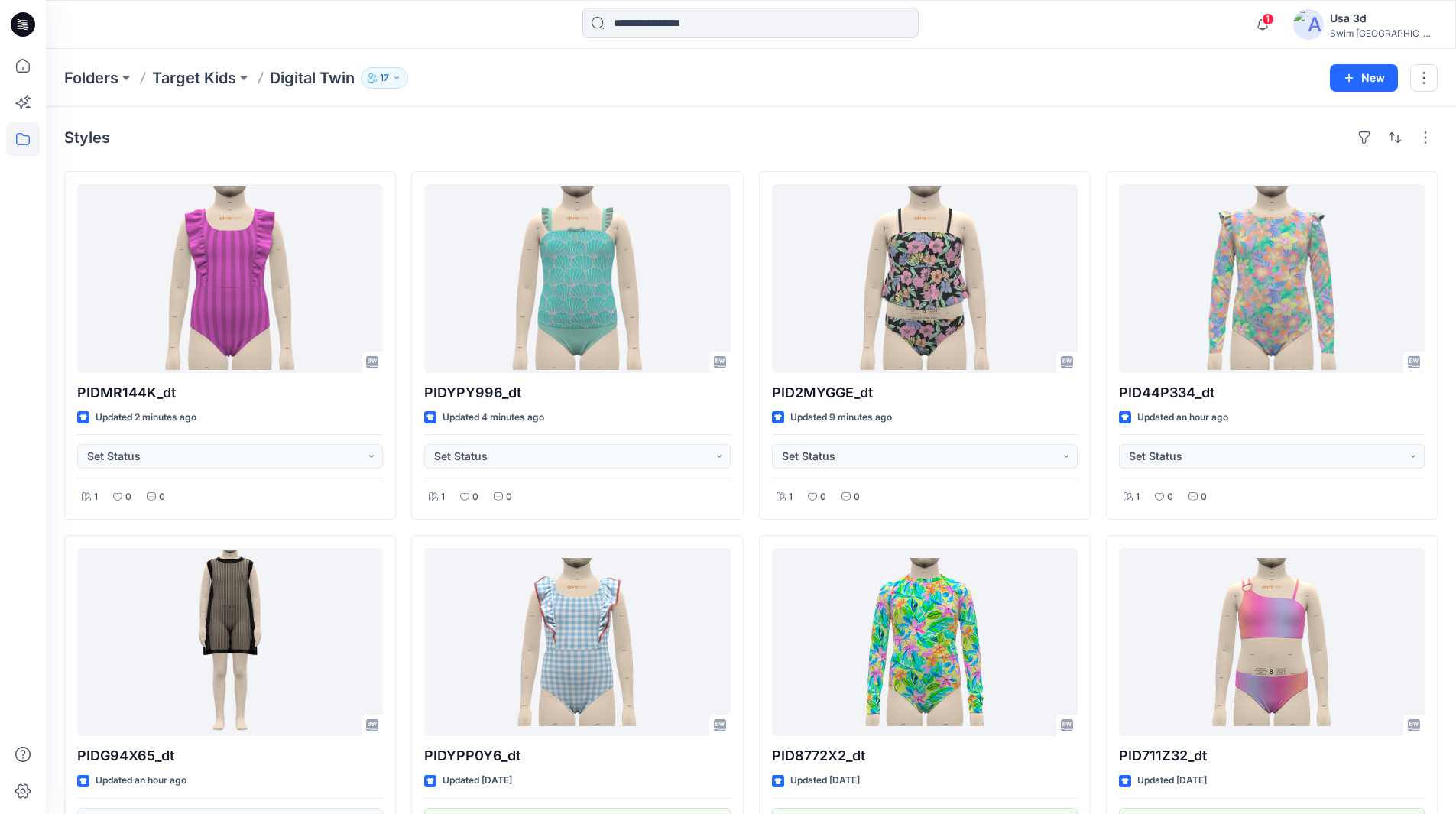
click at [595, 123] on div "Styles PIDMR144K_dt Updated 2 minutes ago Set Status 1 0 0 PIDG94X65_dt Updated…" at bounding box center [751, 714] width 1410 height 1214
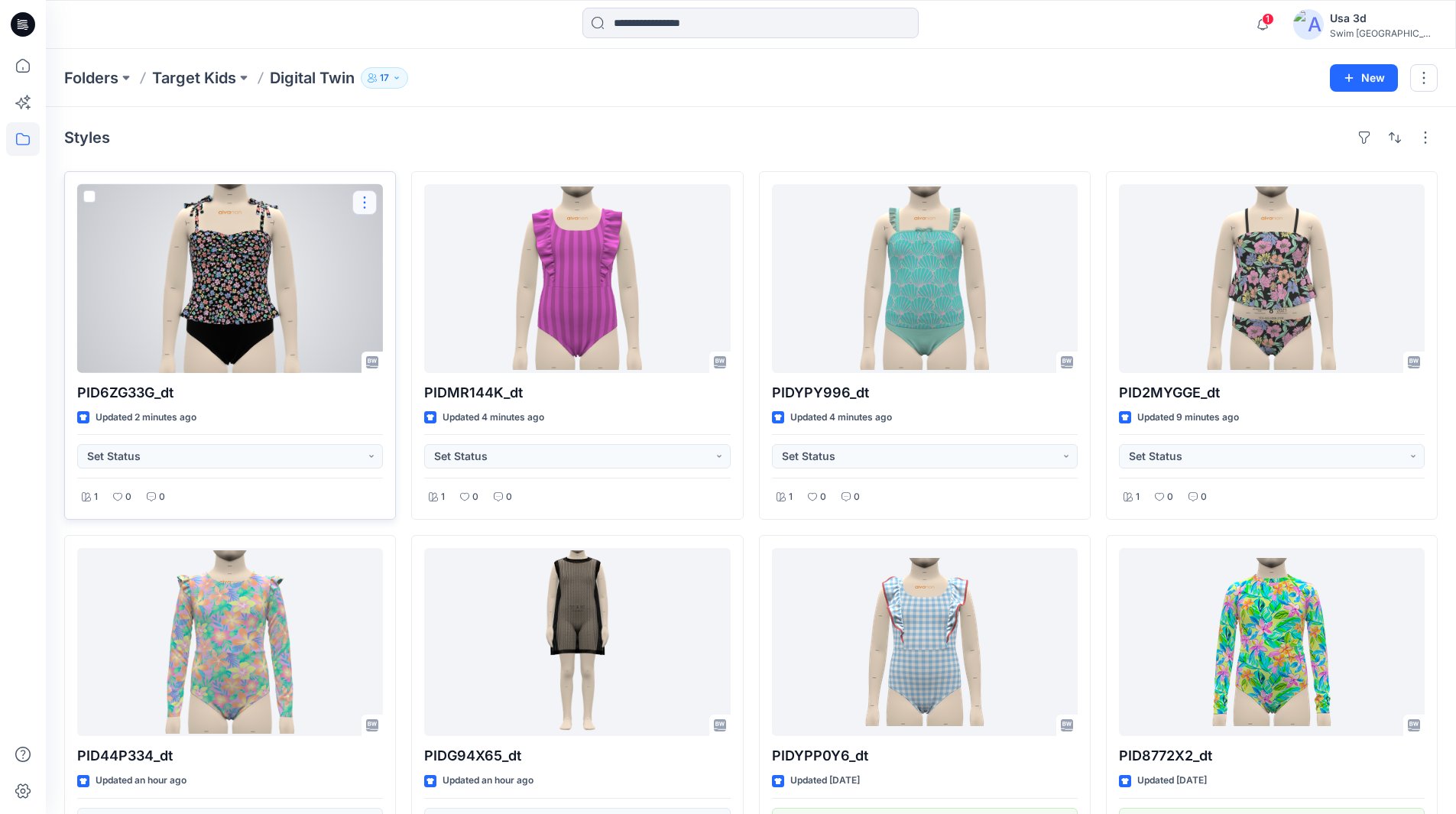
click at [369, 203] on button "button" at bounding box center [365, 203] width 25 height 25
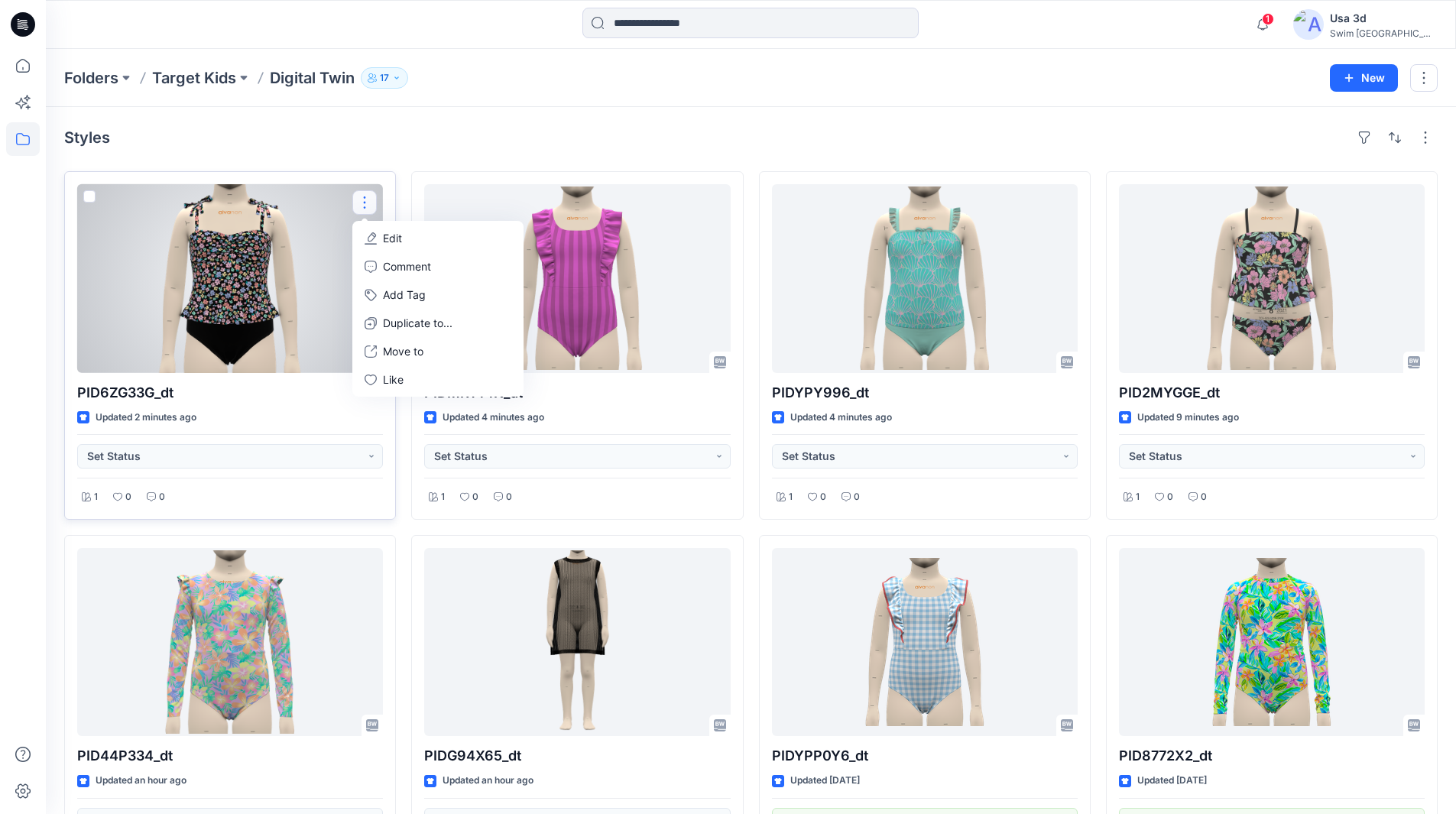
click at [380, 236] on button "Edit" at bounding box center [438, 239] width 165 height 28
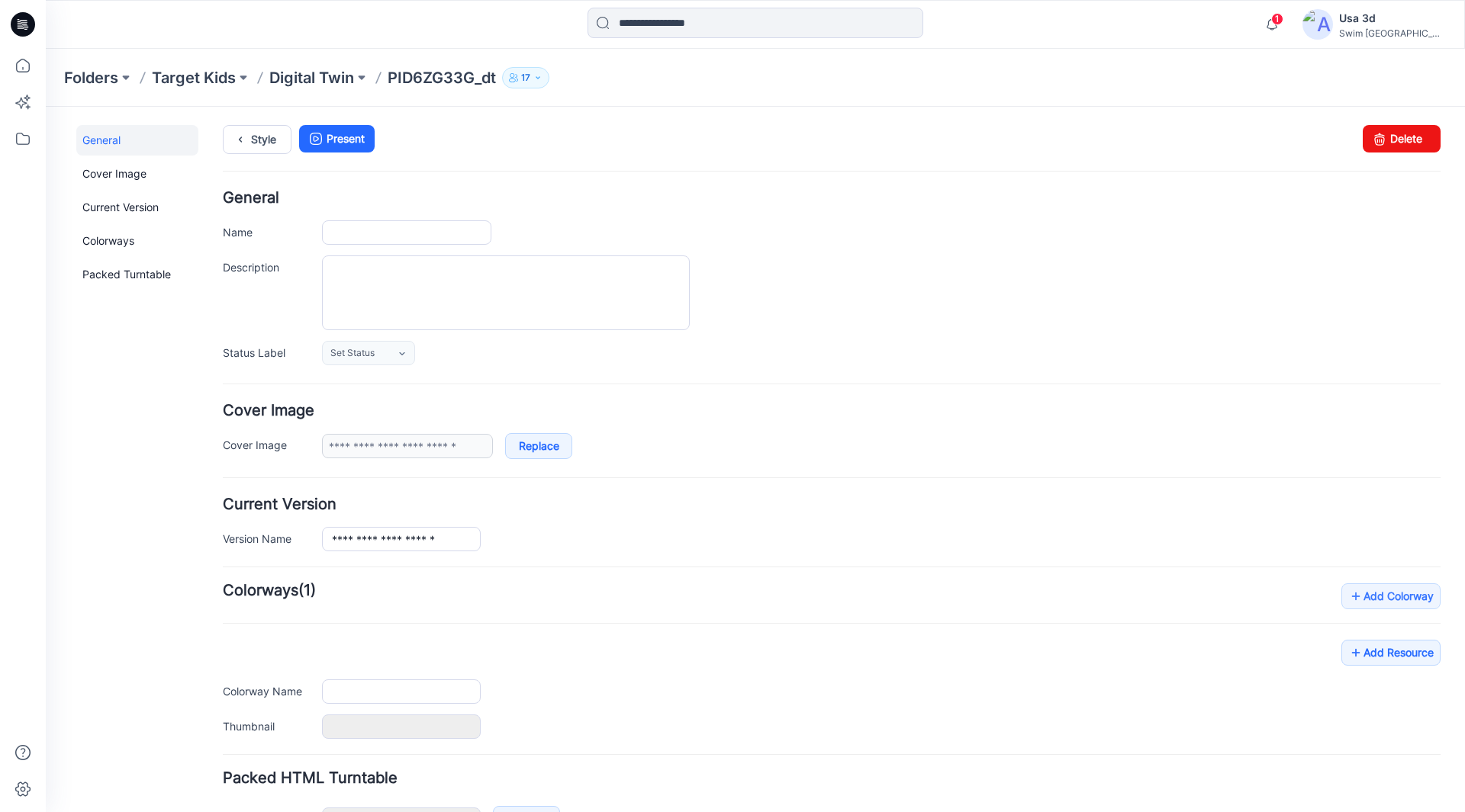
type input "**********"
type input "*******"
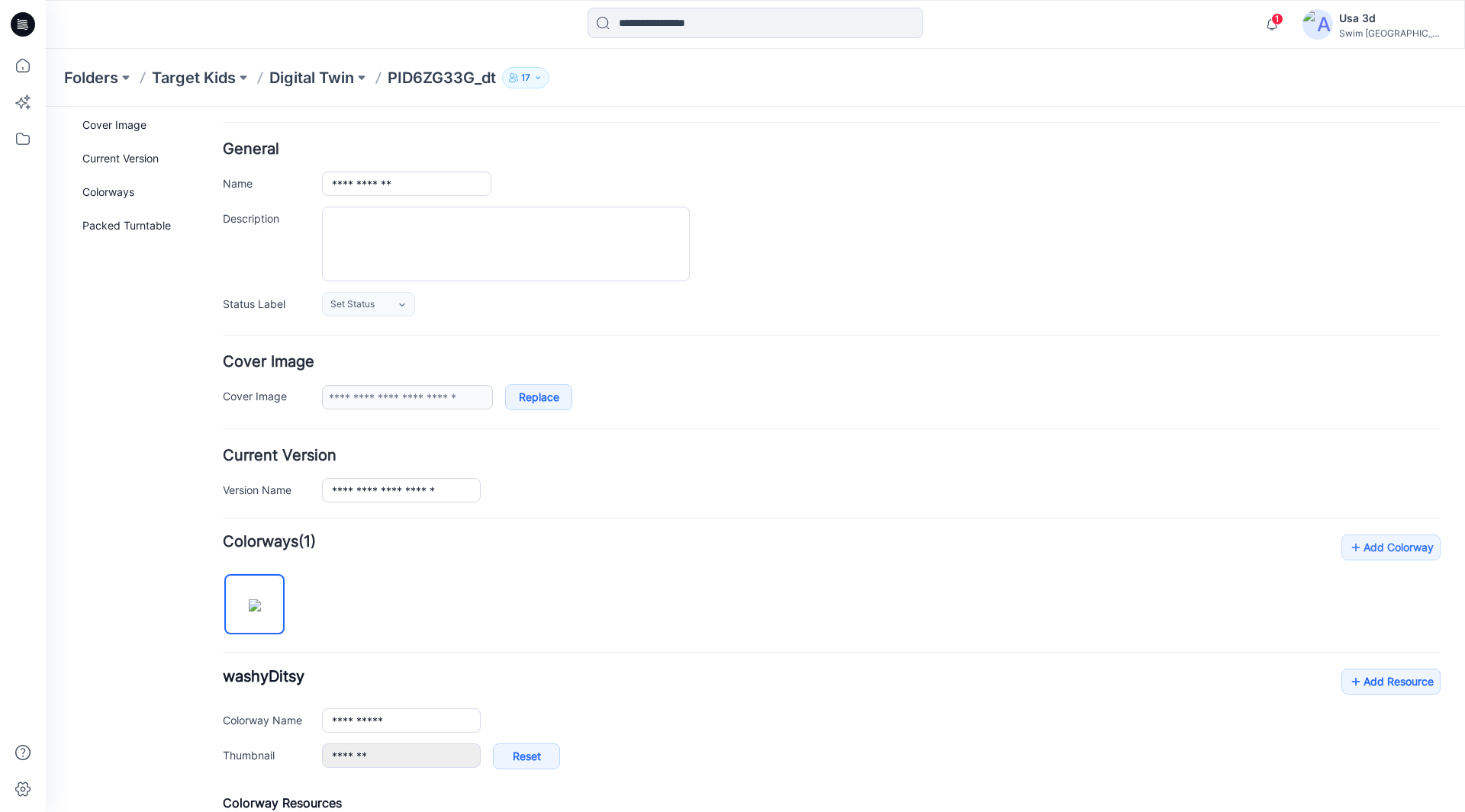
scroll to position [76, 0]
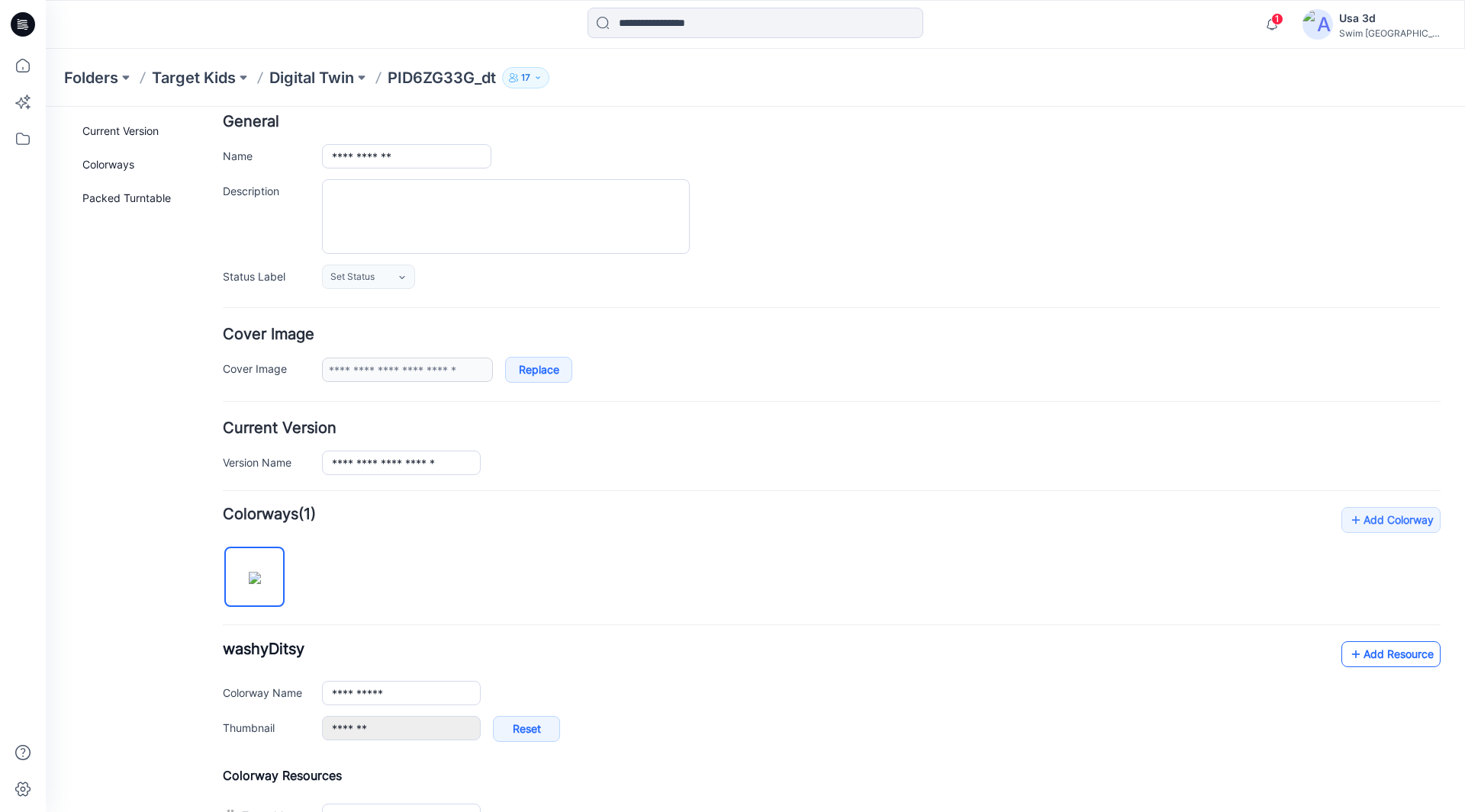
click at [1371, 658] on link "Add Resource" at bounding box center [1391, 654] width 99 height 26
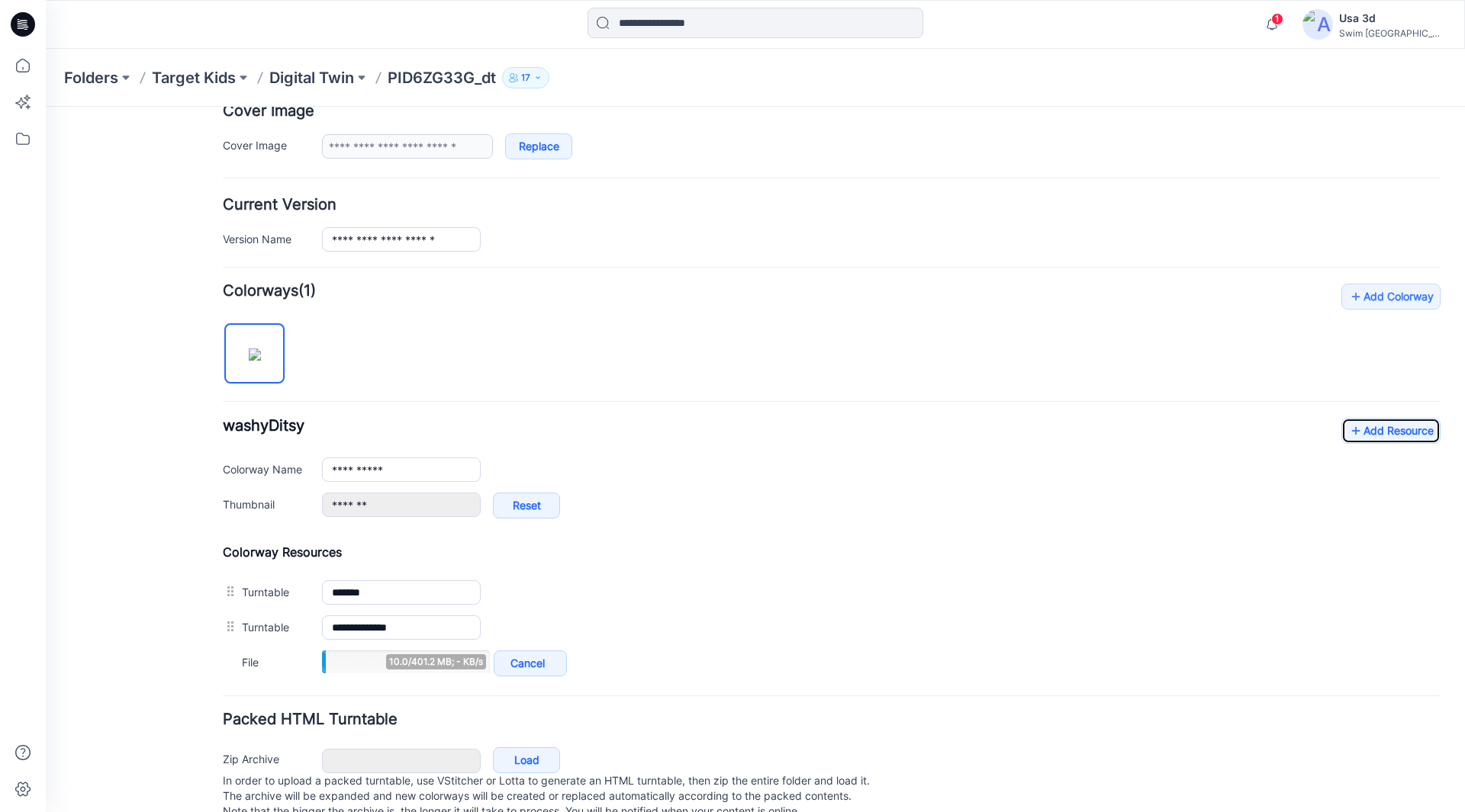
scroll to position [305, 0]
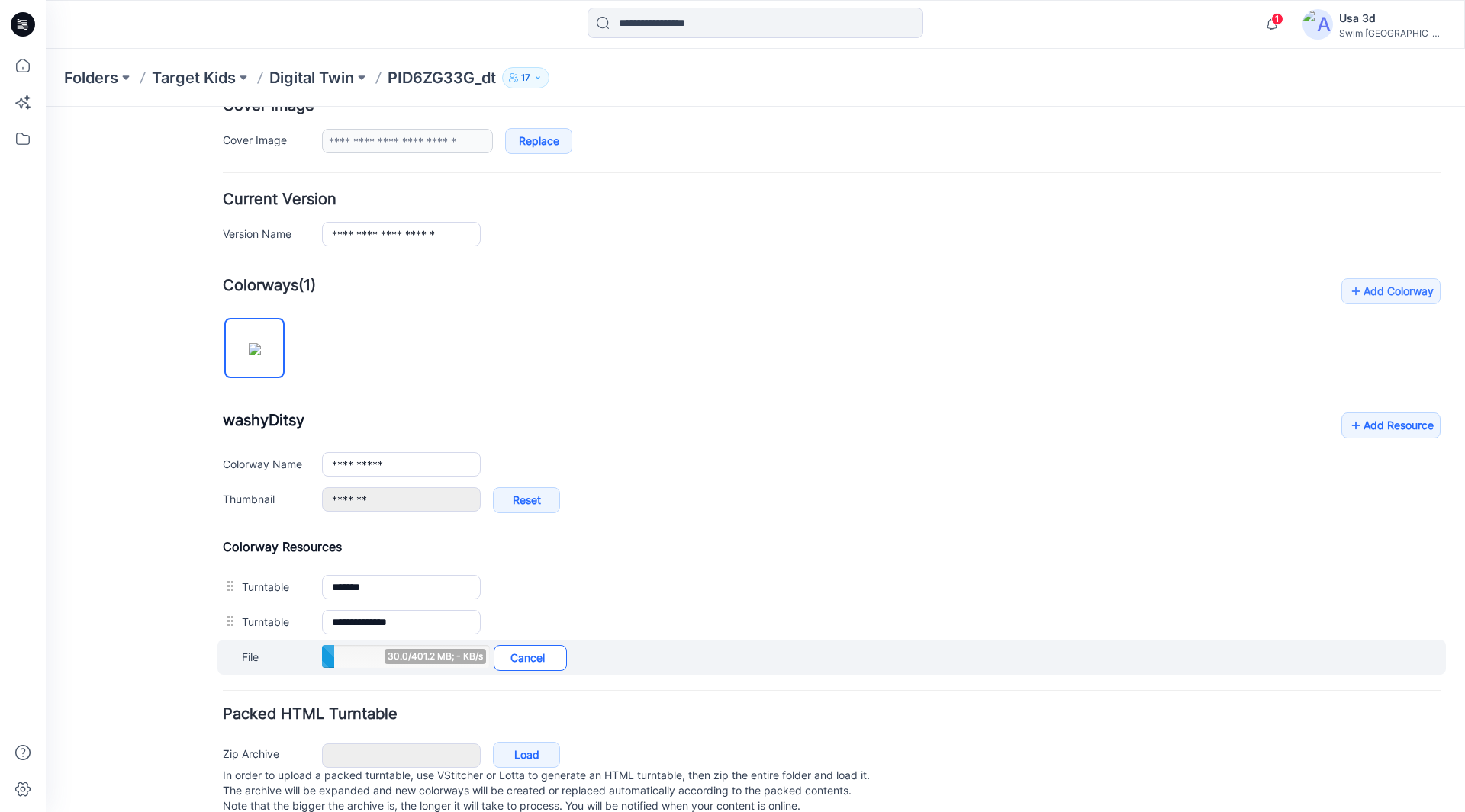
click at [541, 661] on link "Cancel" at bounding box center [530, 658] width 73 height 26
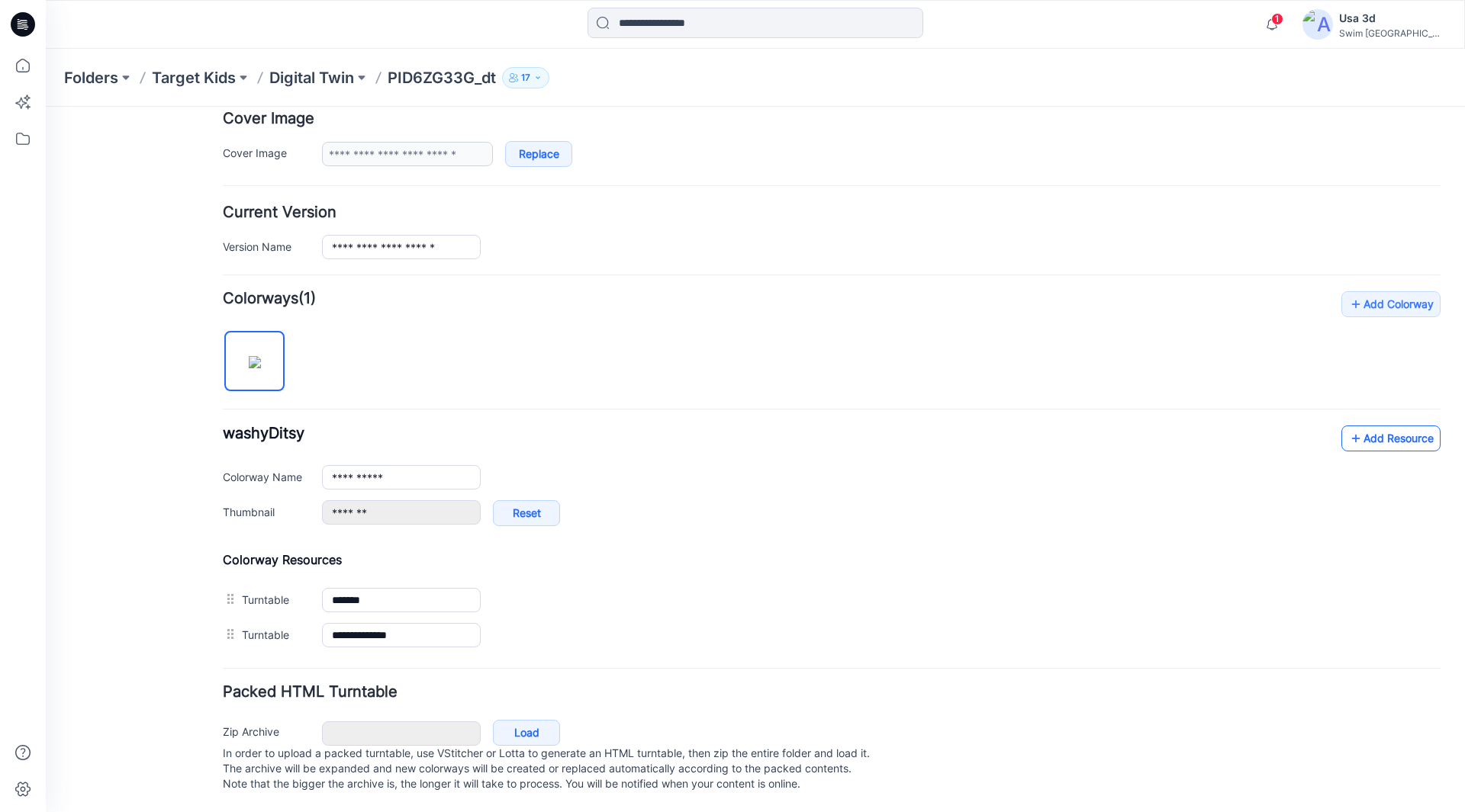
click at [1358, 425] on link "Add Resource" at bounding box center [1391, 438] width 99 height 26
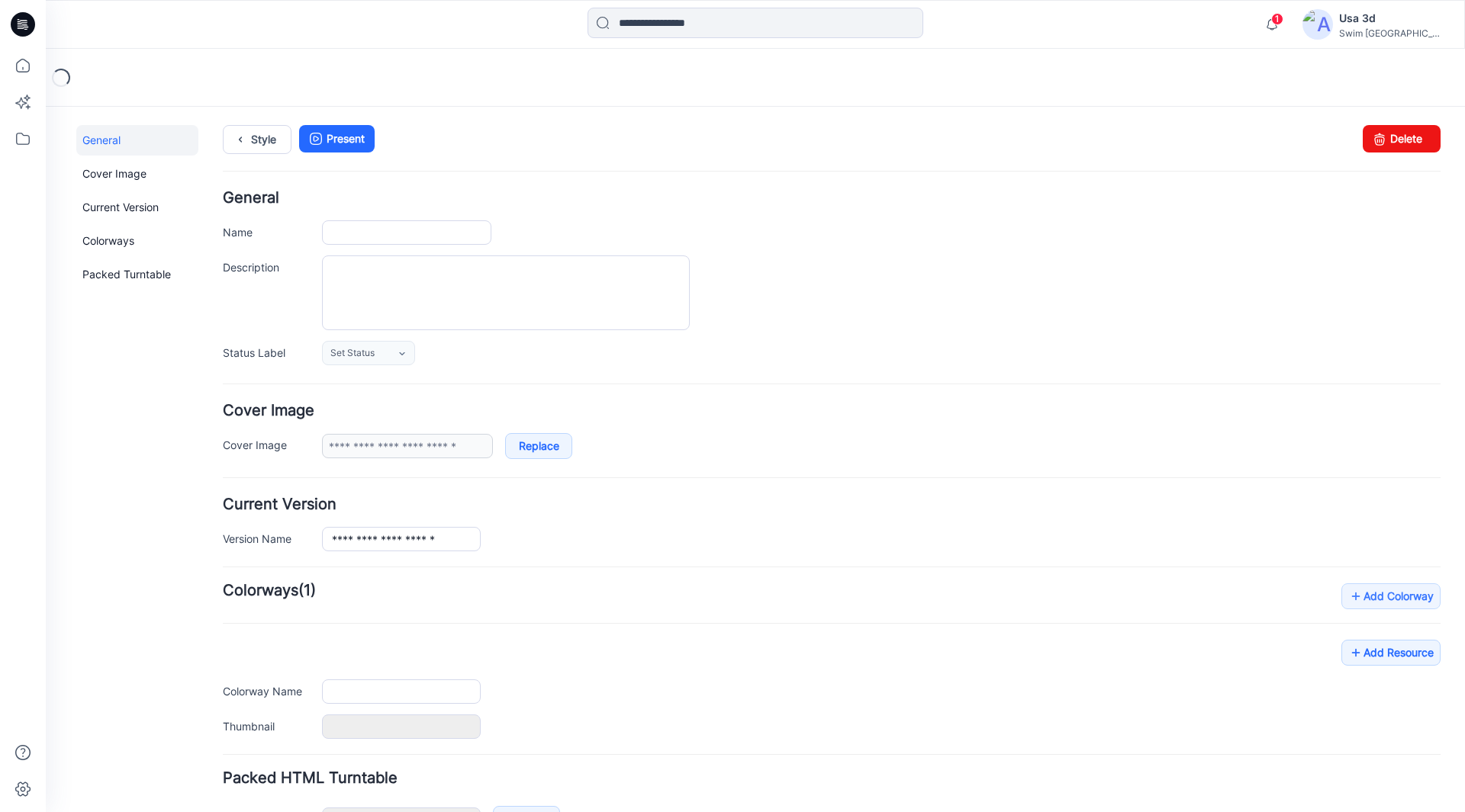
type input "**********"
type input "*******"
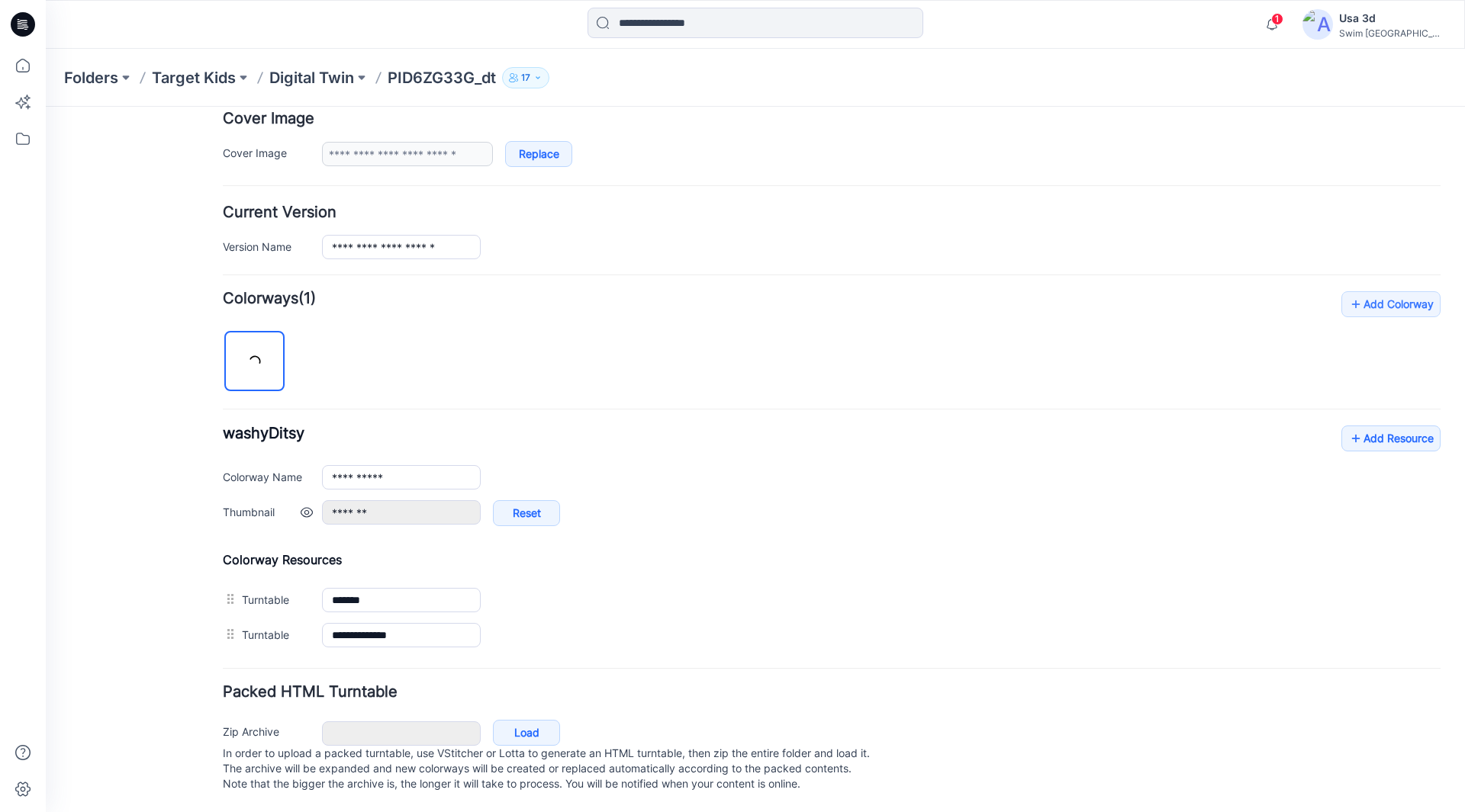
scroll to position [305, 0]
click at [1361, 428] on link "Add Resource" at bounding box center [1391, 438] width 99 height 26
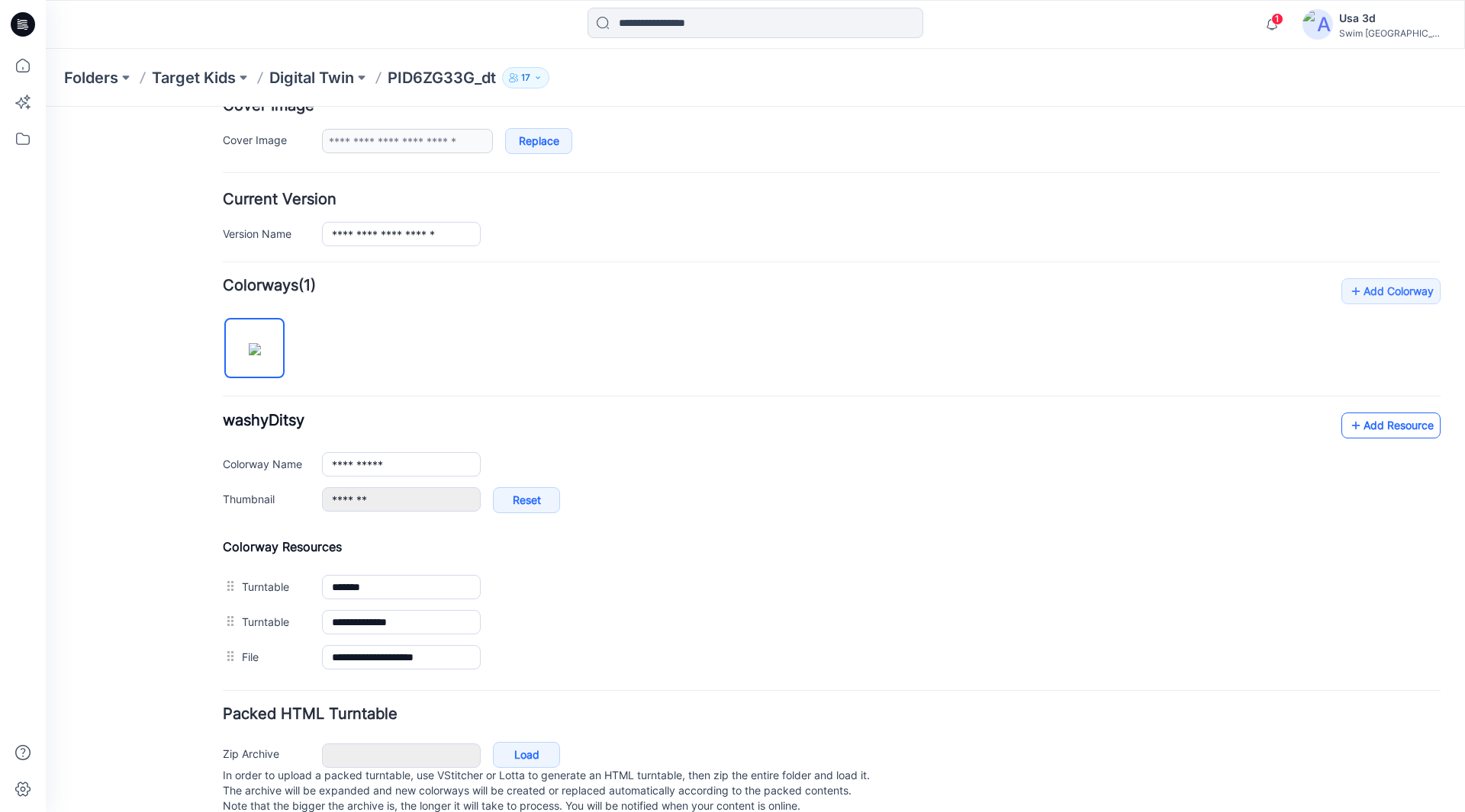
click at [1375, 430] on link "Add Resource" at bounding box center [1391, 425] width 99 height 26
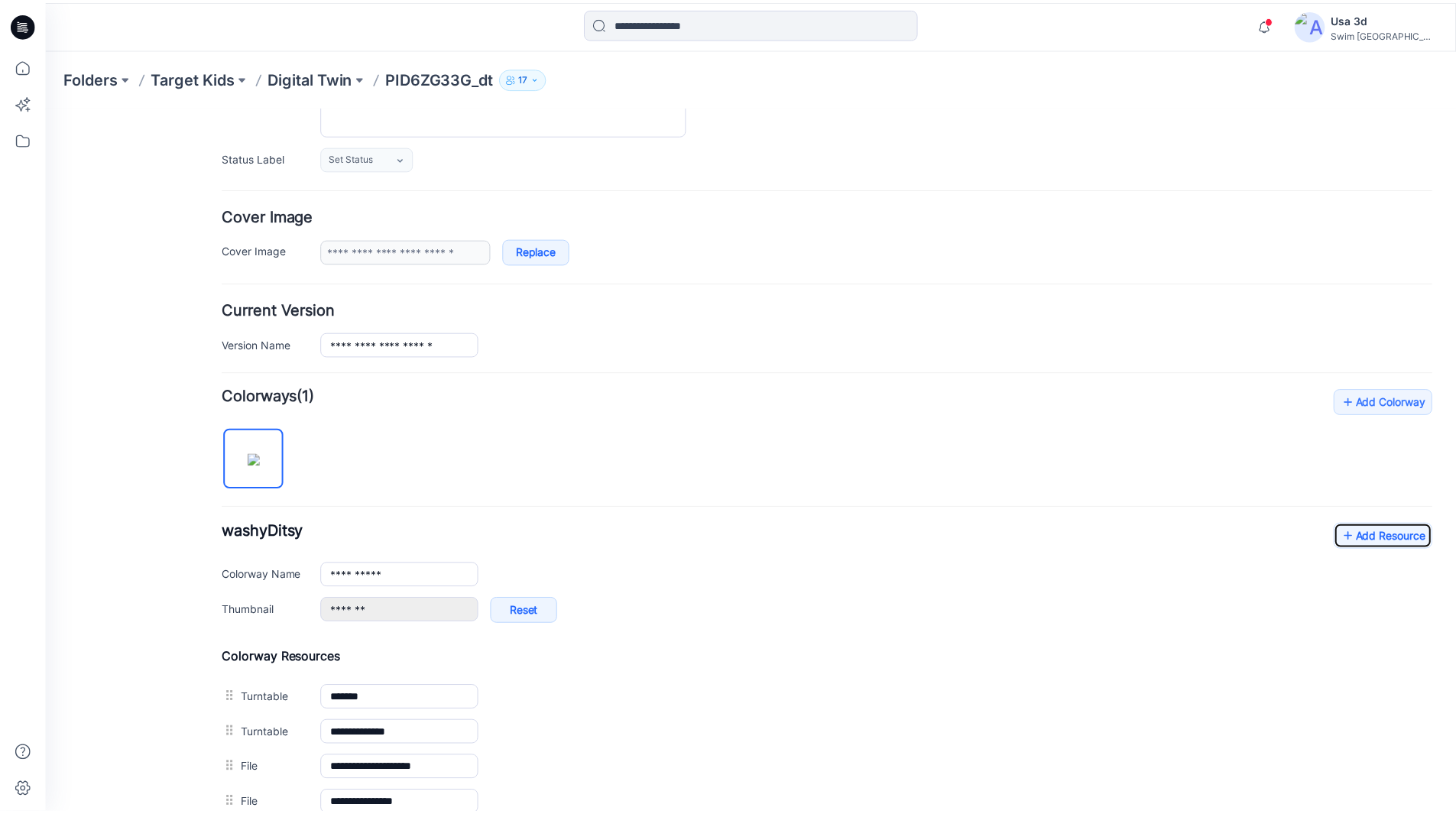
scroll to position [0, 0]
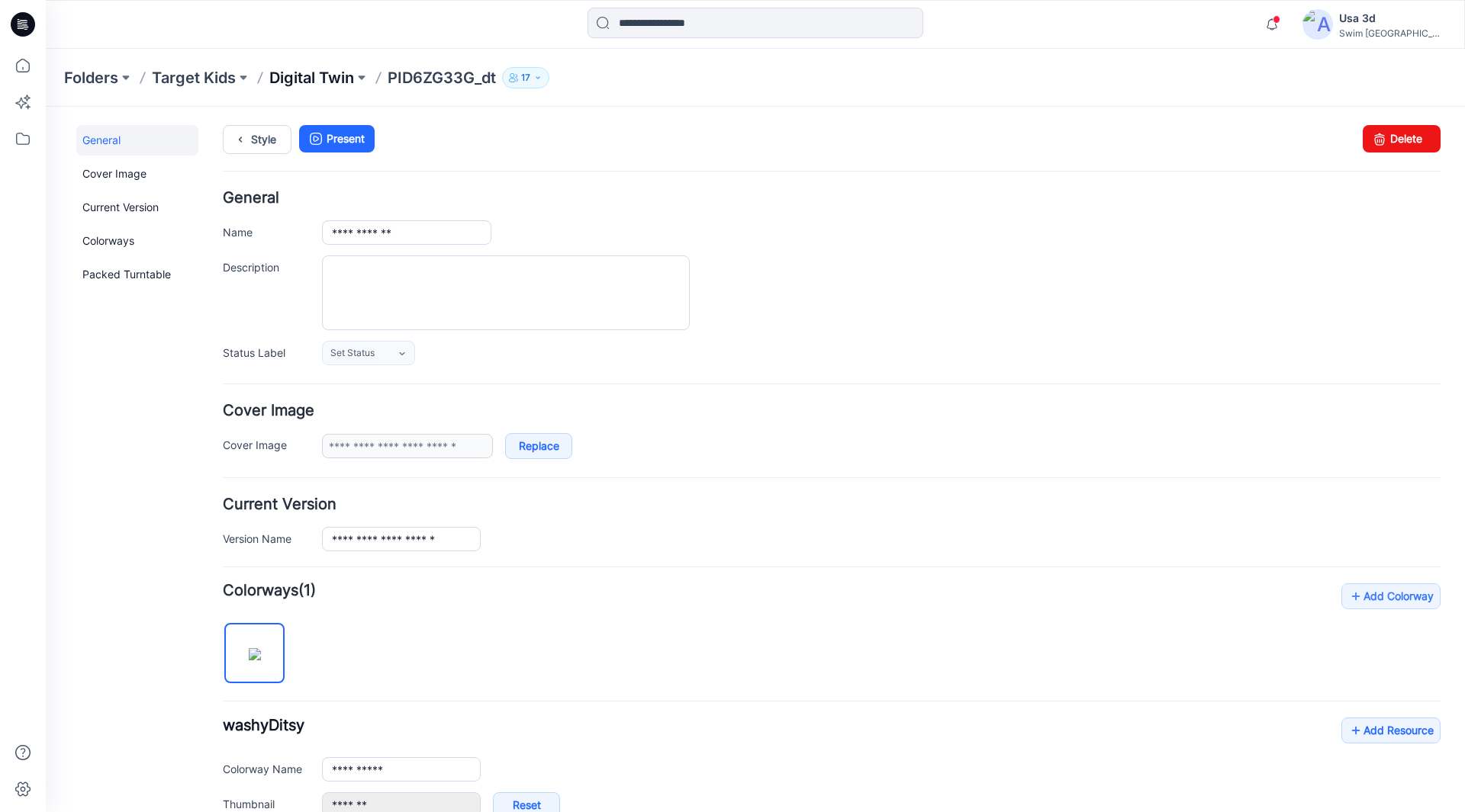
click at [283, 77] on p "Digital Twin" at bounding box center [311, 78] width 85 height 21
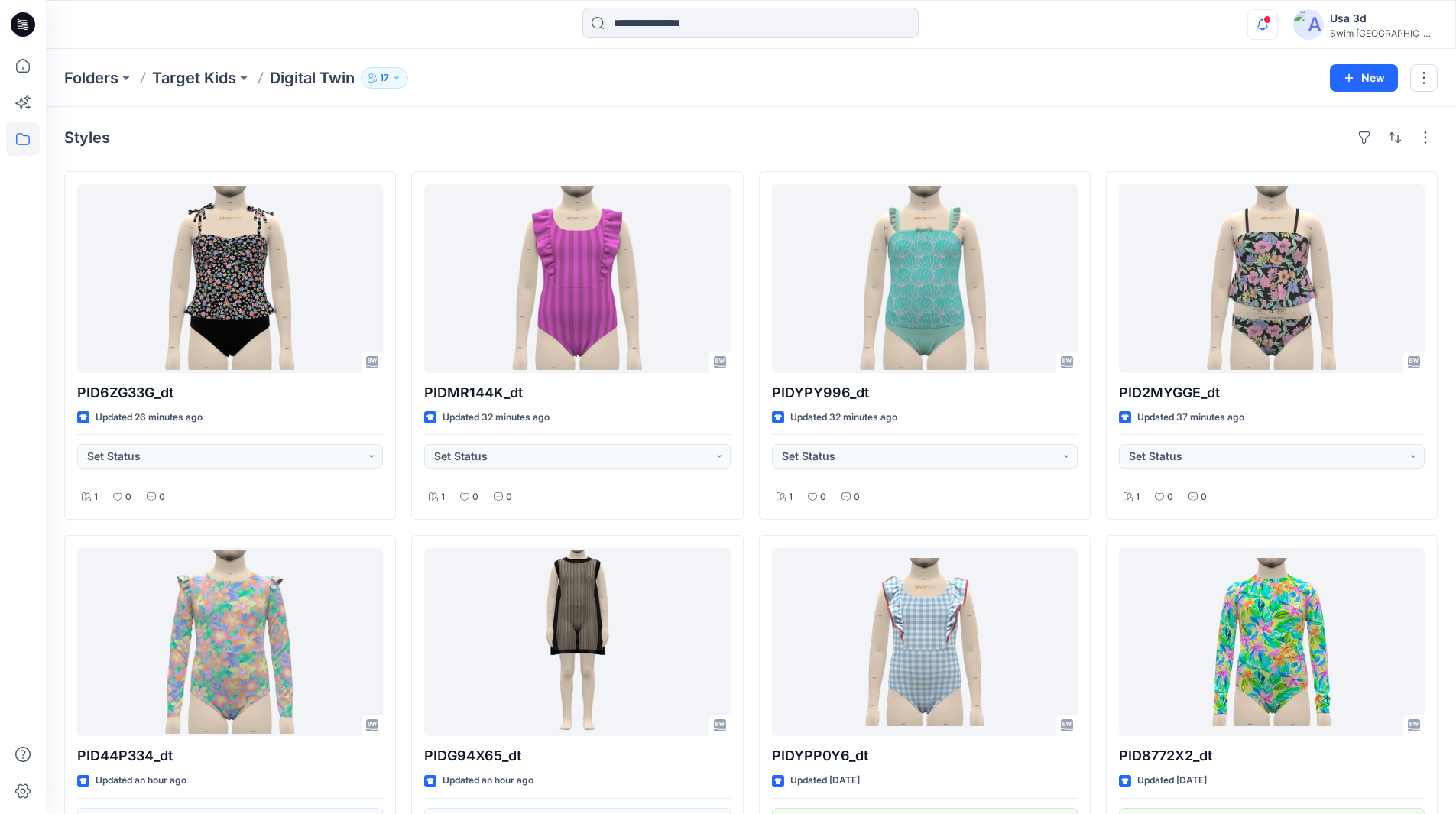
click at [1277, 26] on icon "button" at bounding box center [1262, 24] width 29 height 30
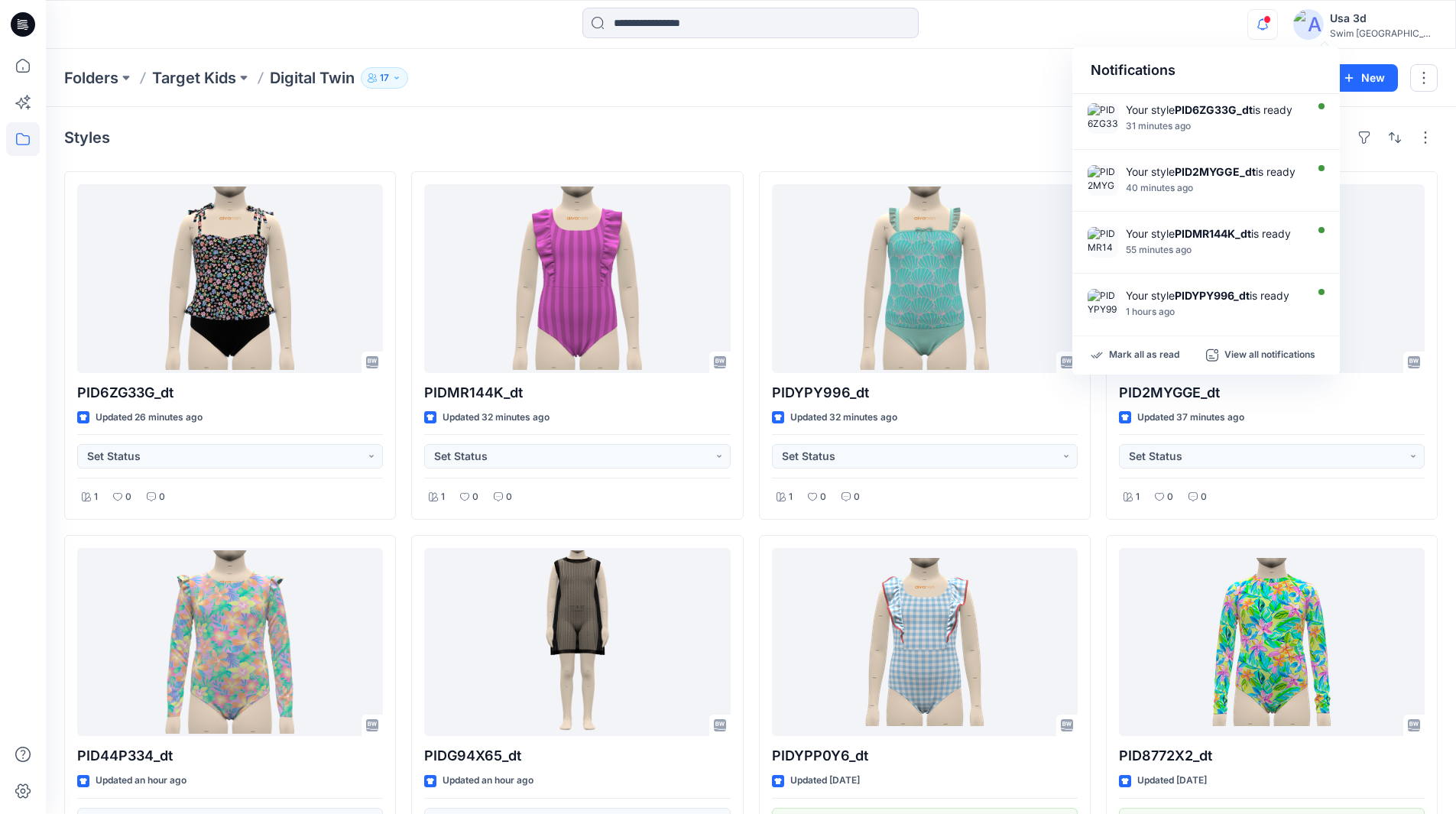
click at [1277, 26] on icon "button" at bounding box center [1262, 24] width 29 height 30
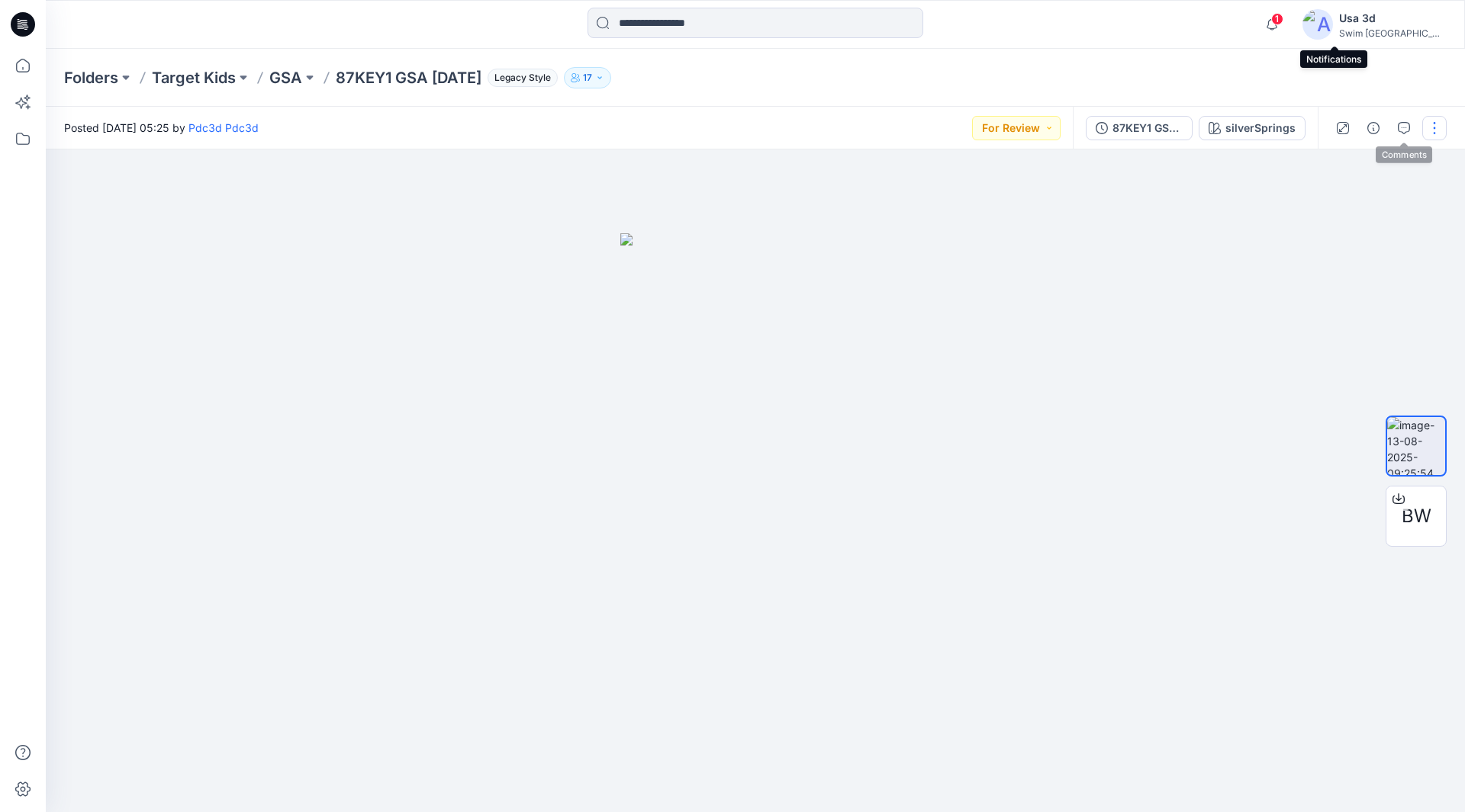
click at [1430, 126] on button "button" at bounding box center [1434, 128] width 25 height 25
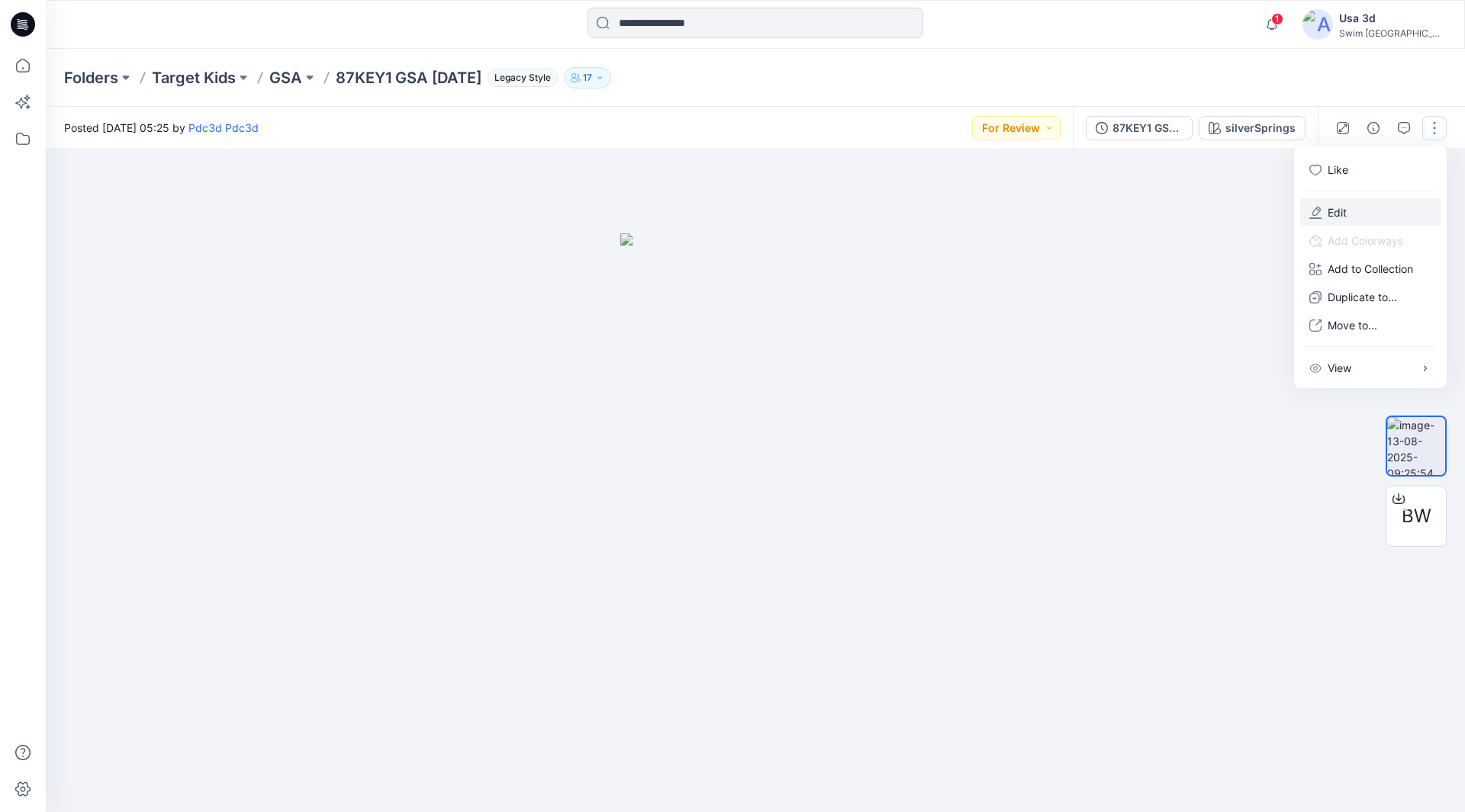
click at [1365, 201] on button "Edit" at bounding box center [1369, 212] width 141 height 28
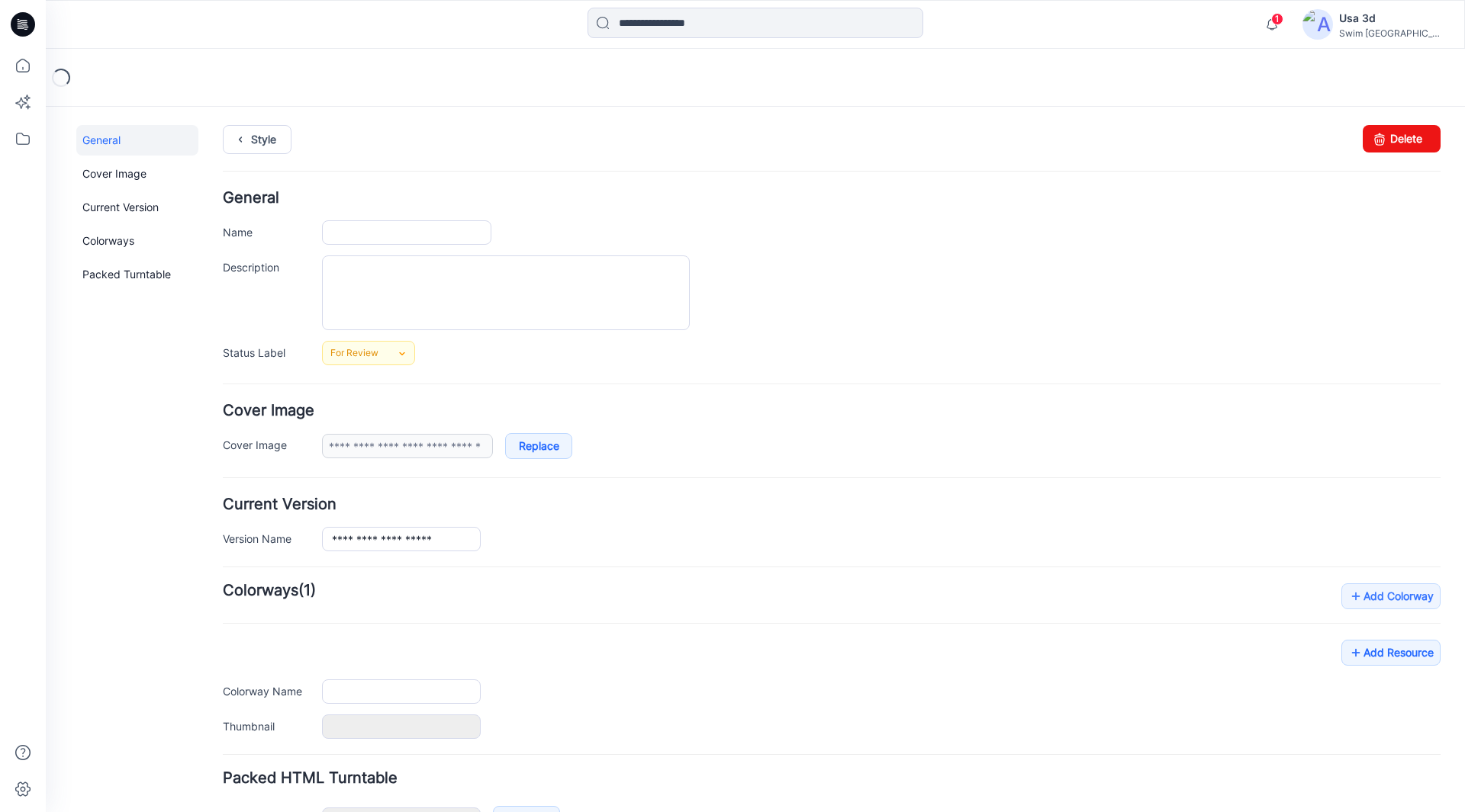
type input "**********"
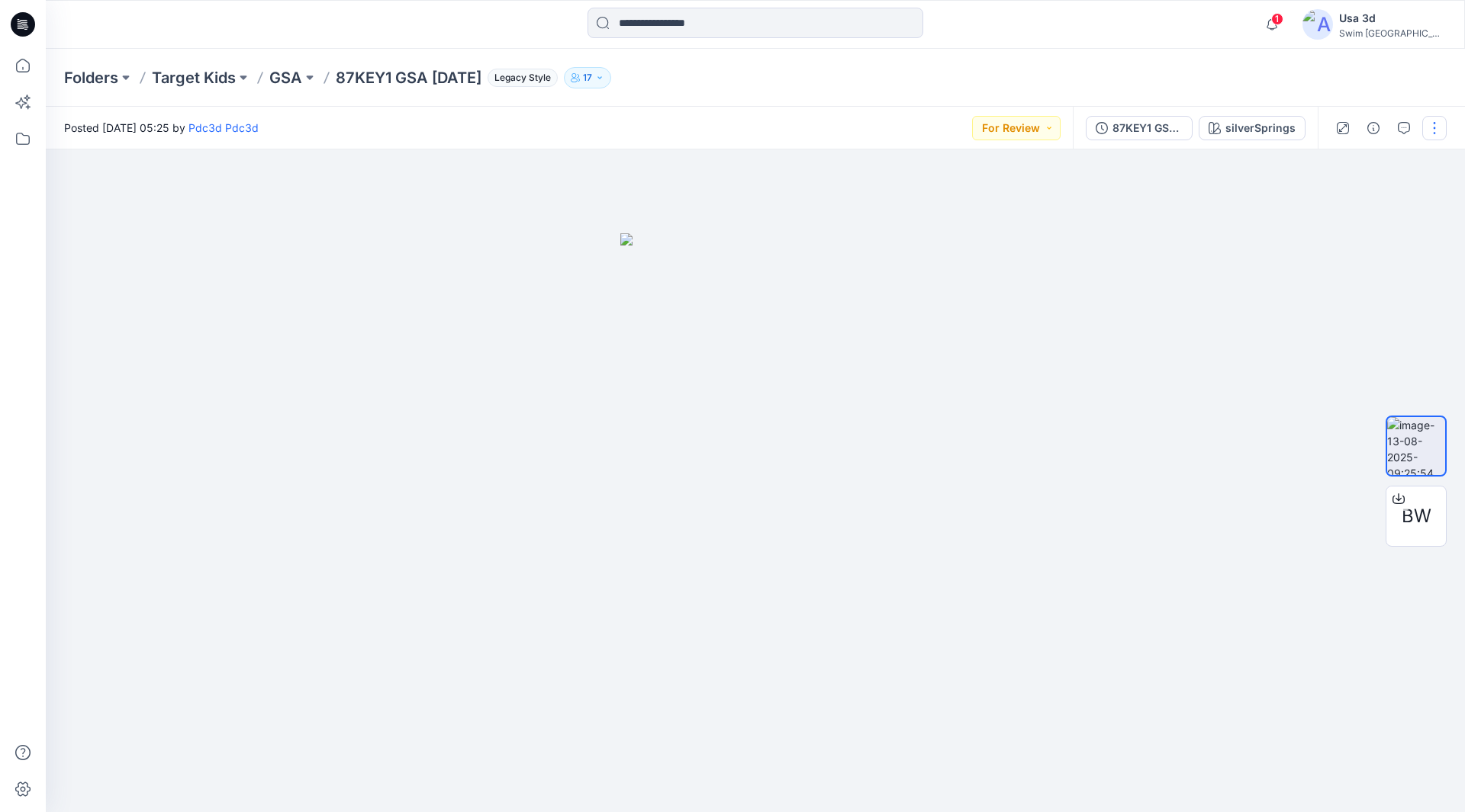
click at [1429, 126] on button "button" at bounding box center [1434, 128] width 25 height 25
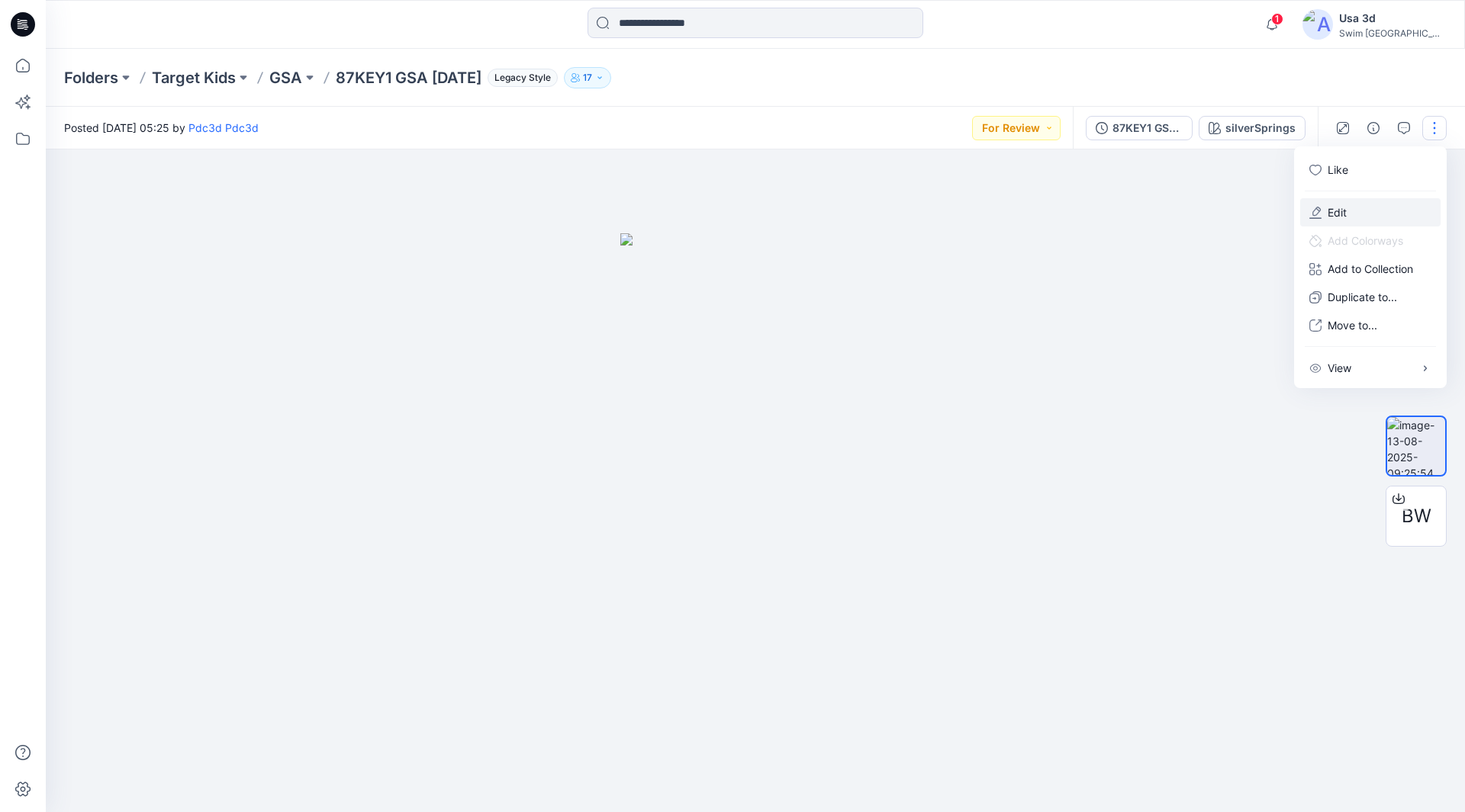
click at [1349, 208] on button "Edit" at bounding box center [1369, 212] width 141 height 28
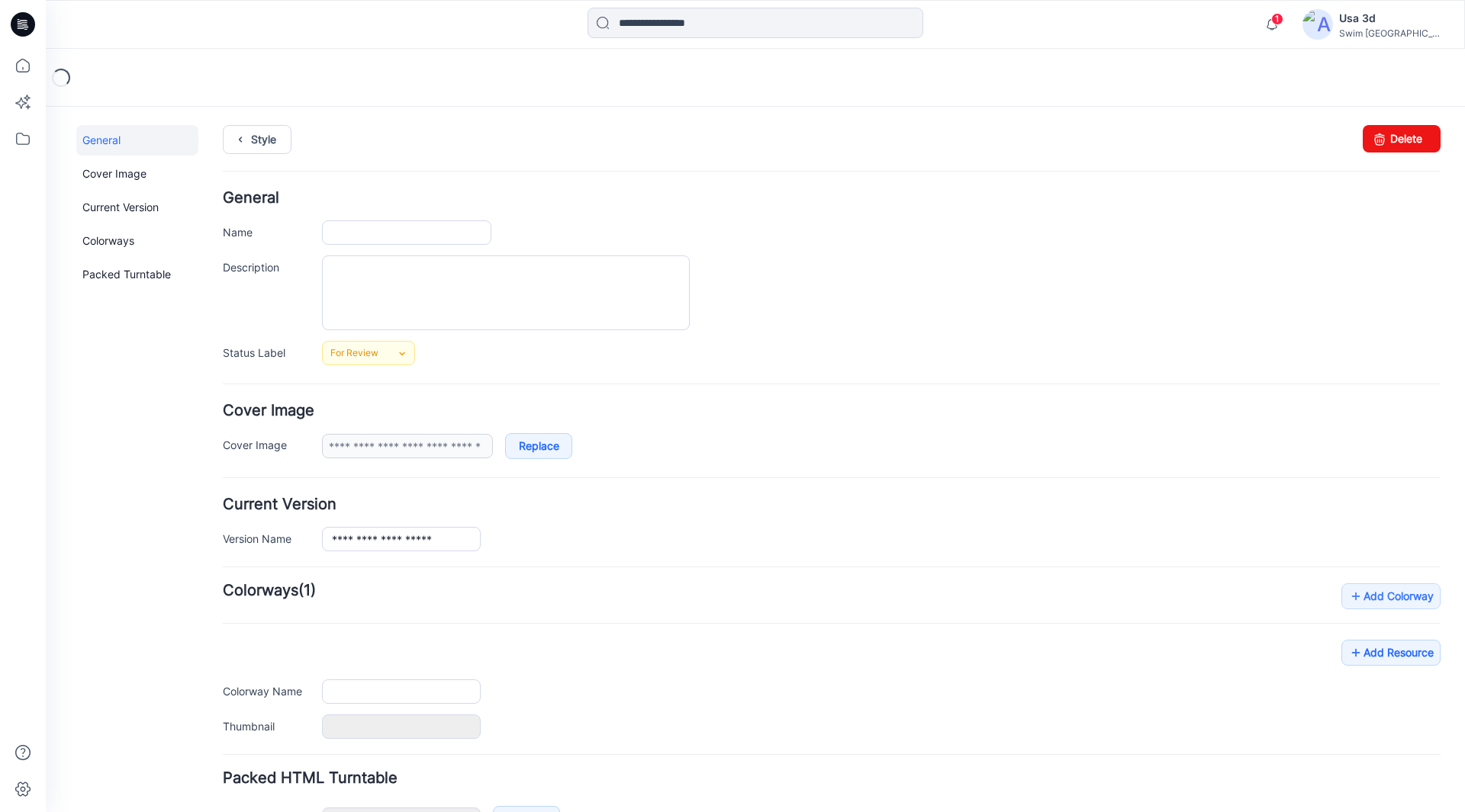
type input "**********"
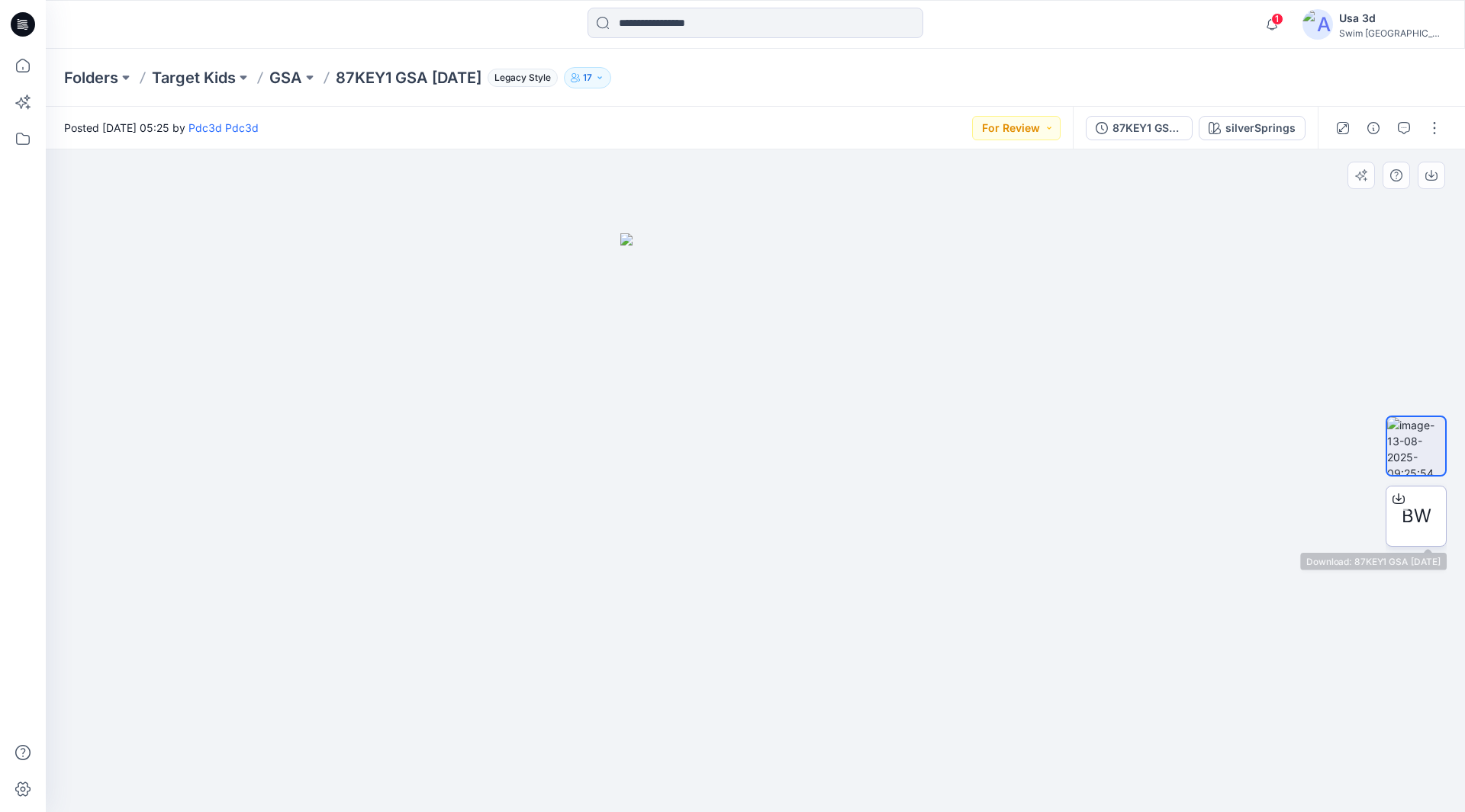
click at [1422, 503] on span "BW" at bounding box center [1416, 516] width 30 height 27
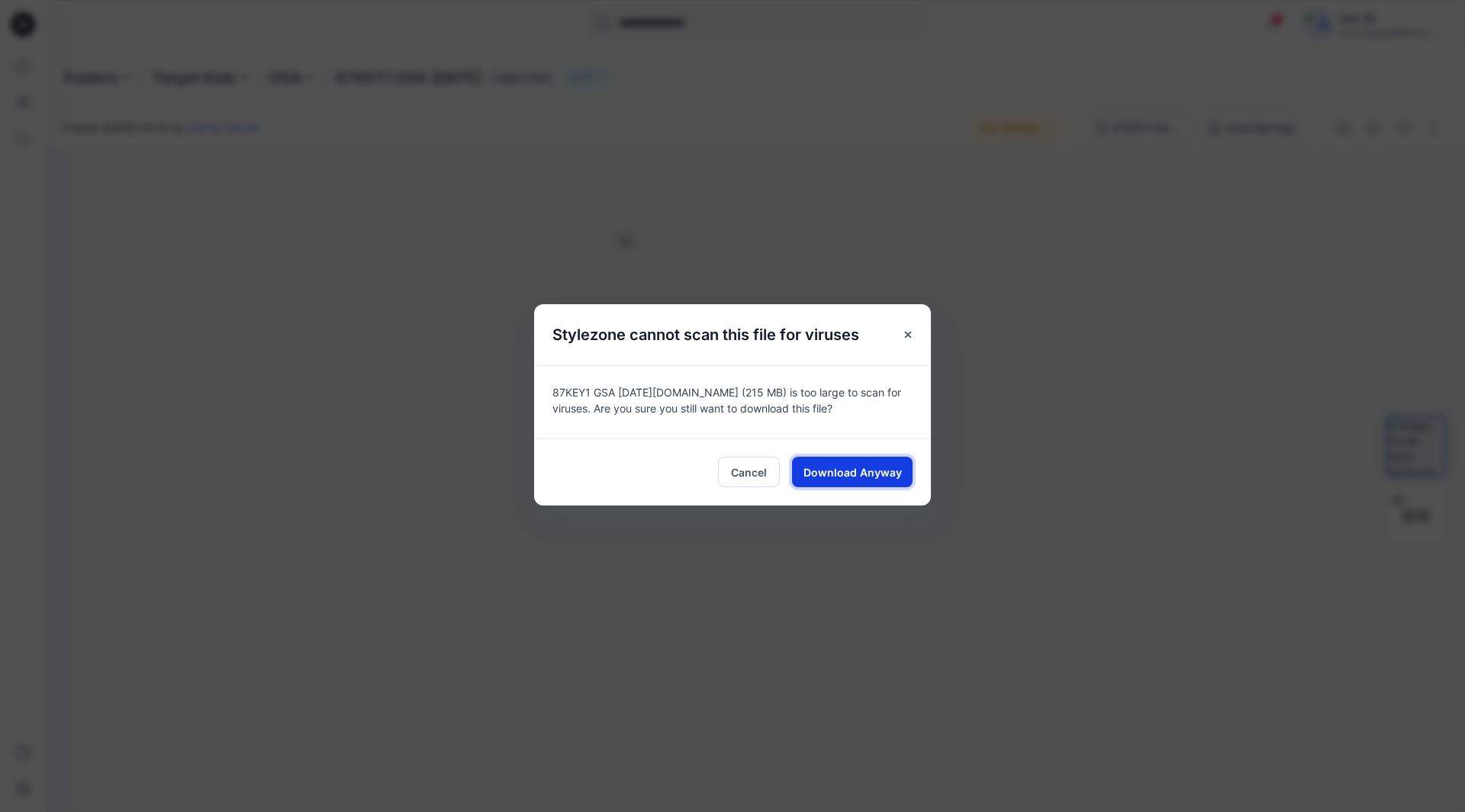
click at [858, 485] on button "Download Anyway" at bounding box center [852, 472] width 120 height 30
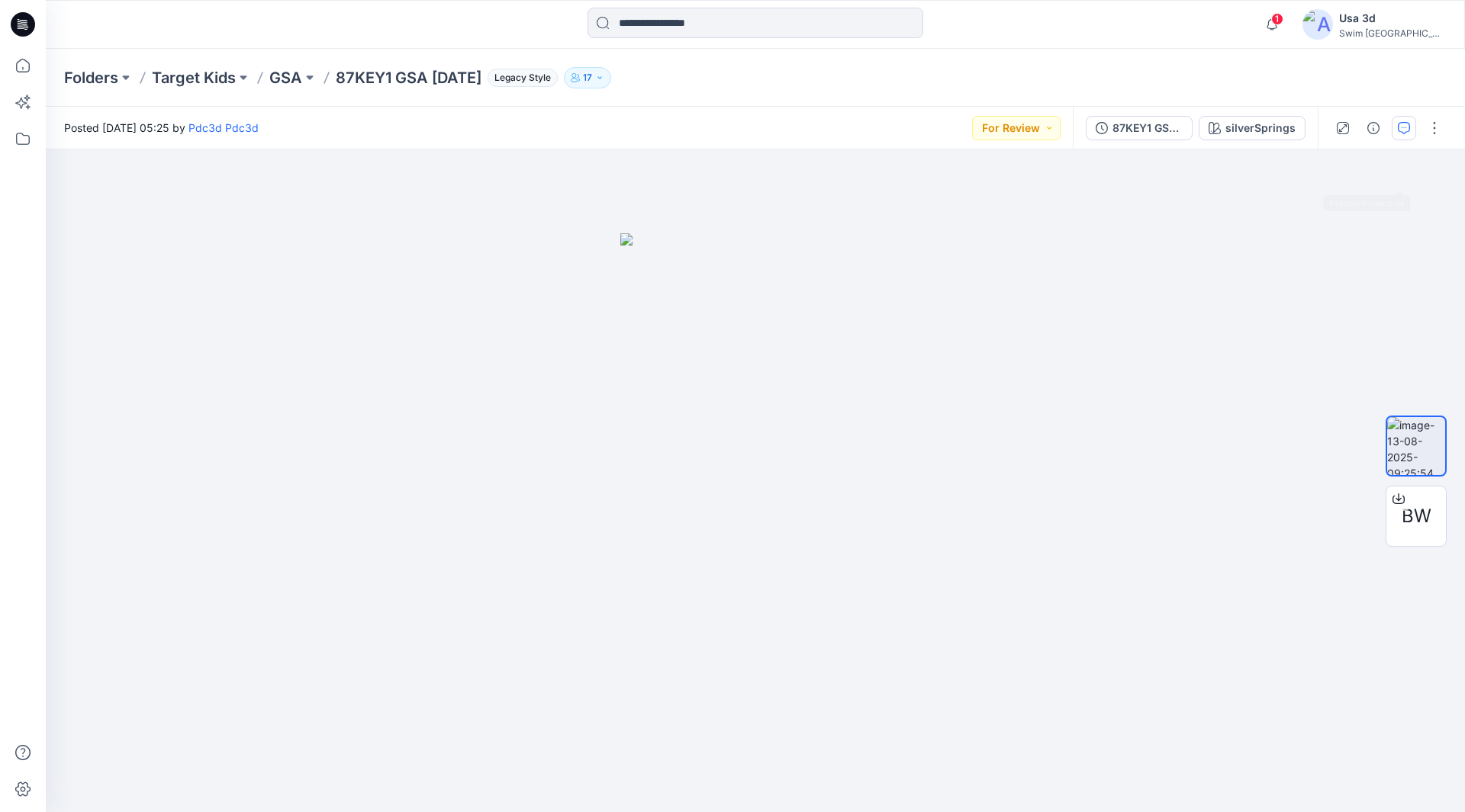
click at [1405, 127] on icon "button" at bounding box center [1404, 128] width 12 height 12
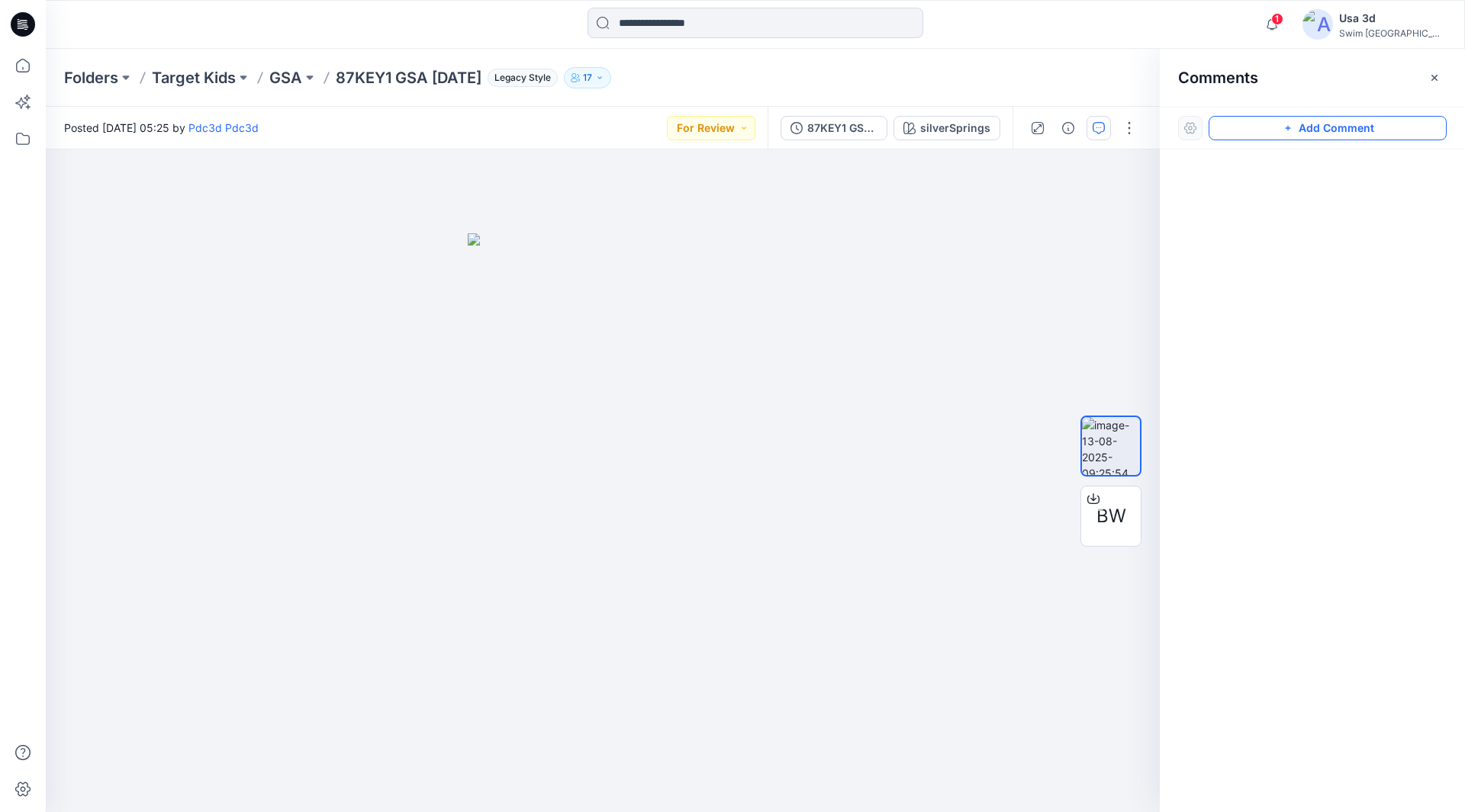
click at [1420, 121] on button "Add Comment" at bounding box center [1327, 128] width 238 height 25
click at [91, 189] on div "1" at bounding box center [602, 480] width 1114 height 663
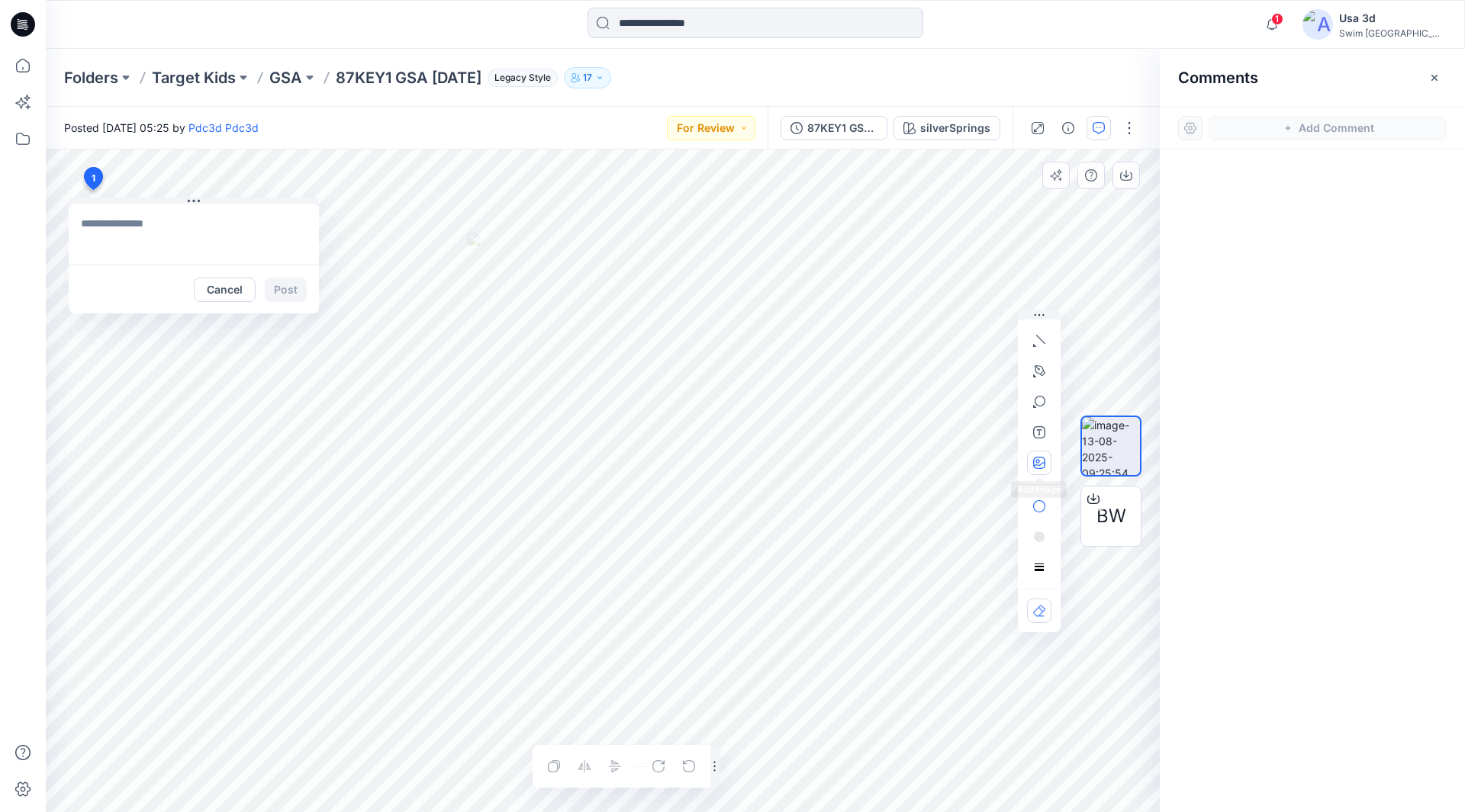
click at [1041, 463] on icon "button" at bounding box center [1039, 463] width 12 height 12
type input"] "**********"
click at [46, 123] on div "Posted [DATE] 05:25 by Pdc3d Pdc3d For Review 87KEY1 GSA [DATE] silverSprings B…" at bounding box center [756, 460] width 1419 height 706
click at [144, 228] on textarea at bounding box center [194, 234] width 250 height 61
drag, startPoint x: 203, startPoint y: 257, endPoint x: 250, endPoint y: 238, distance: 50.7
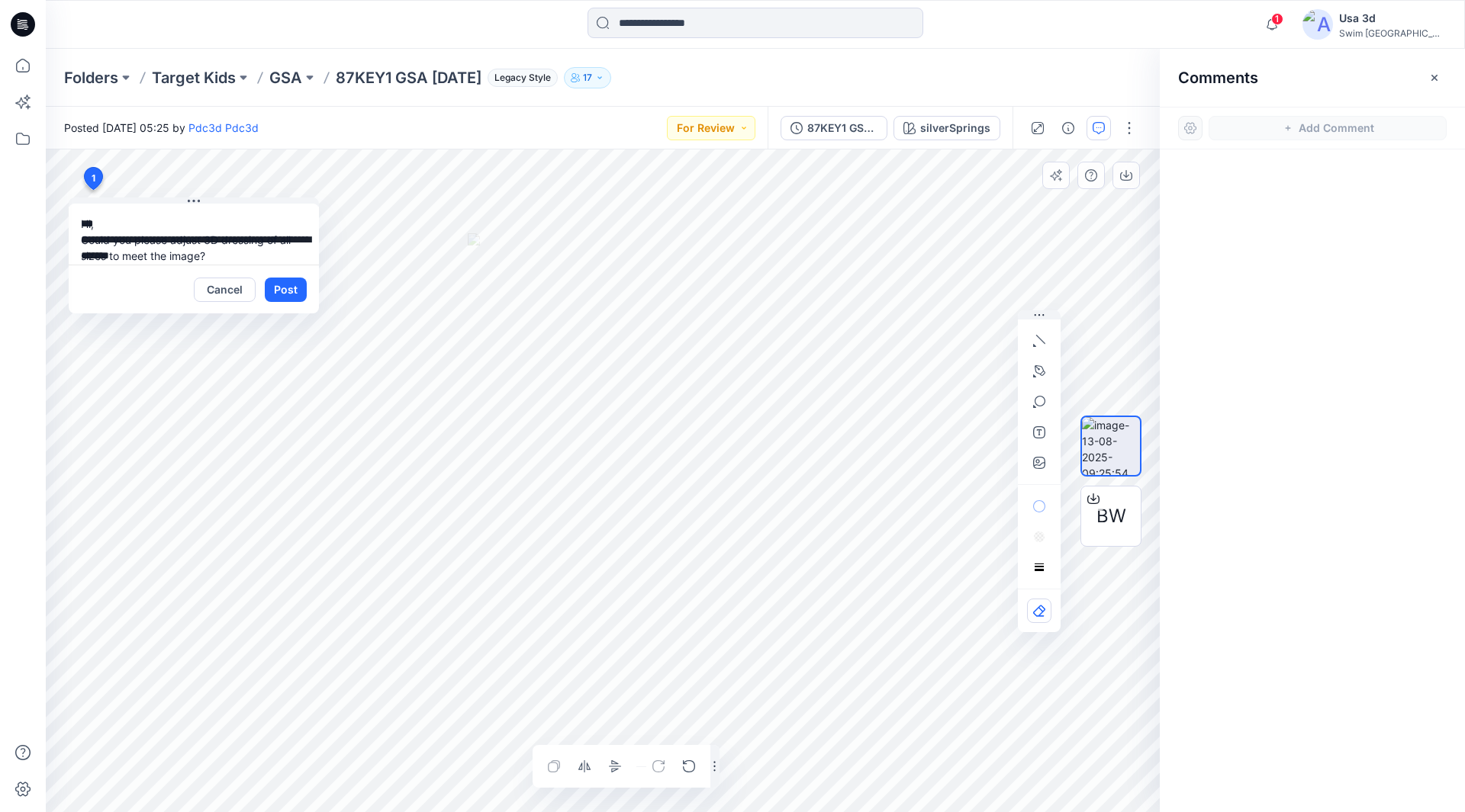
click at [203, 257] on textarea "**********" at bounding box center [194, 234] width 250 height 61
type textarea "**********"
click at [1039, 464] on icon "button" at bounding box center [1039, 463] width 12 height 12
type input"] "**********"
click at [294, 283] on button "Post" at bounding box center [285, 290] width 42 height 25
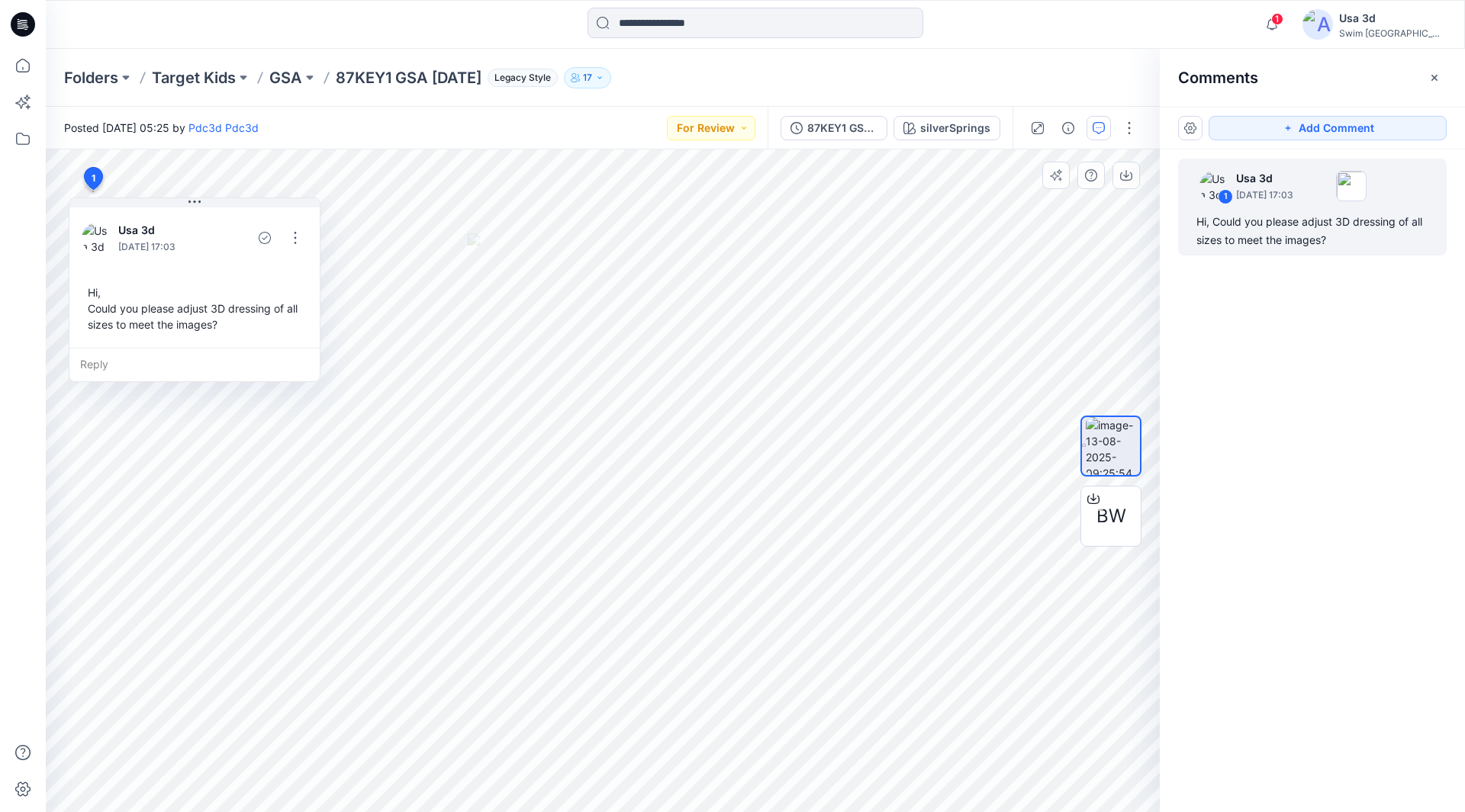
click at [151, 363] on div "Reply" at bounding box center [194, 364] width 250 height 34
type textarea "*"
click at [1033, 464] on icon "button" at bounding box center [1039, 463] width 12 height 12
click at [241, 415] on button "Cancel" at bounding box center [226, 409] width 62 height 25
click at [1297, 133] on button "Add Comment" at bounding box center [1327, 128] width 238 height 25
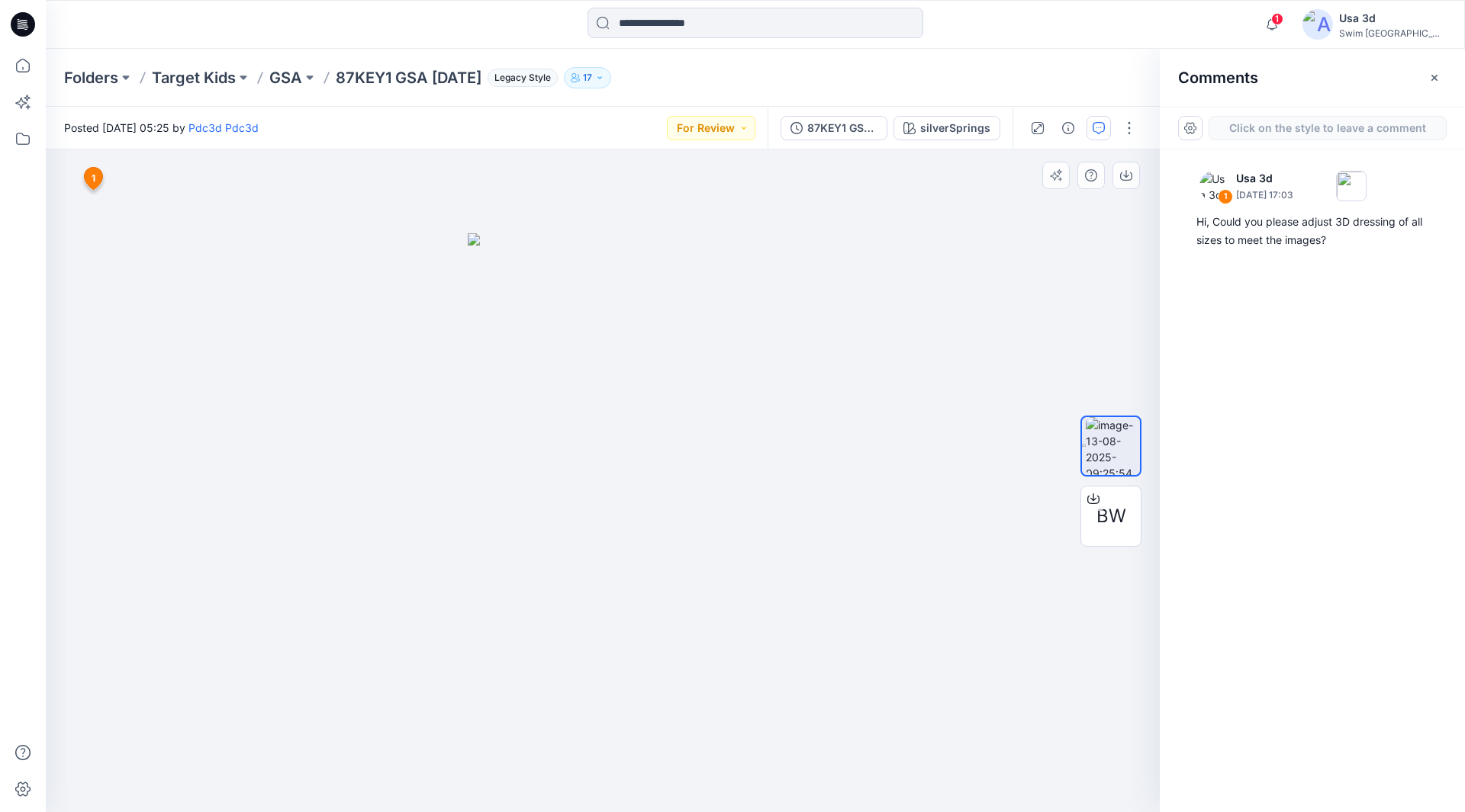
click at [96, 232] on div "2 1 Usa 3d [DATE] 17:03 Hi, Could you please adjust 3D dressing of all sizes to…" at bounding box center [602, 480] width 1114 height 663
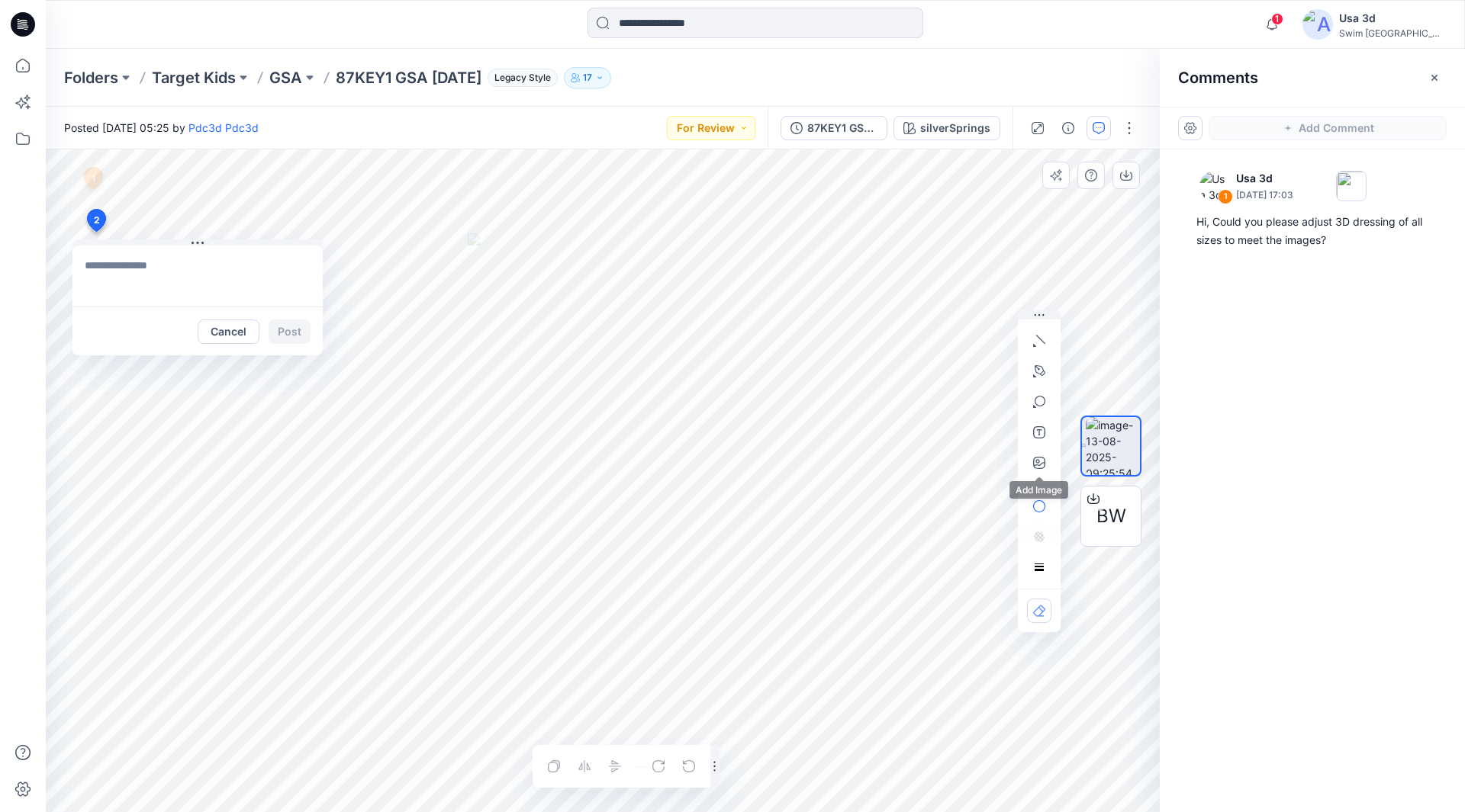
click at [1040, 445] on div at bounding box center [1039, 402] width 25 height 147
click at [1041, 457] on icon "button" at bounding box center [1039, 463] width 12 height 12
type input"] "**********"
click at [165, 264] on textarea at bounding box center [197, 276] width 250 height 61
type textarea "**********"
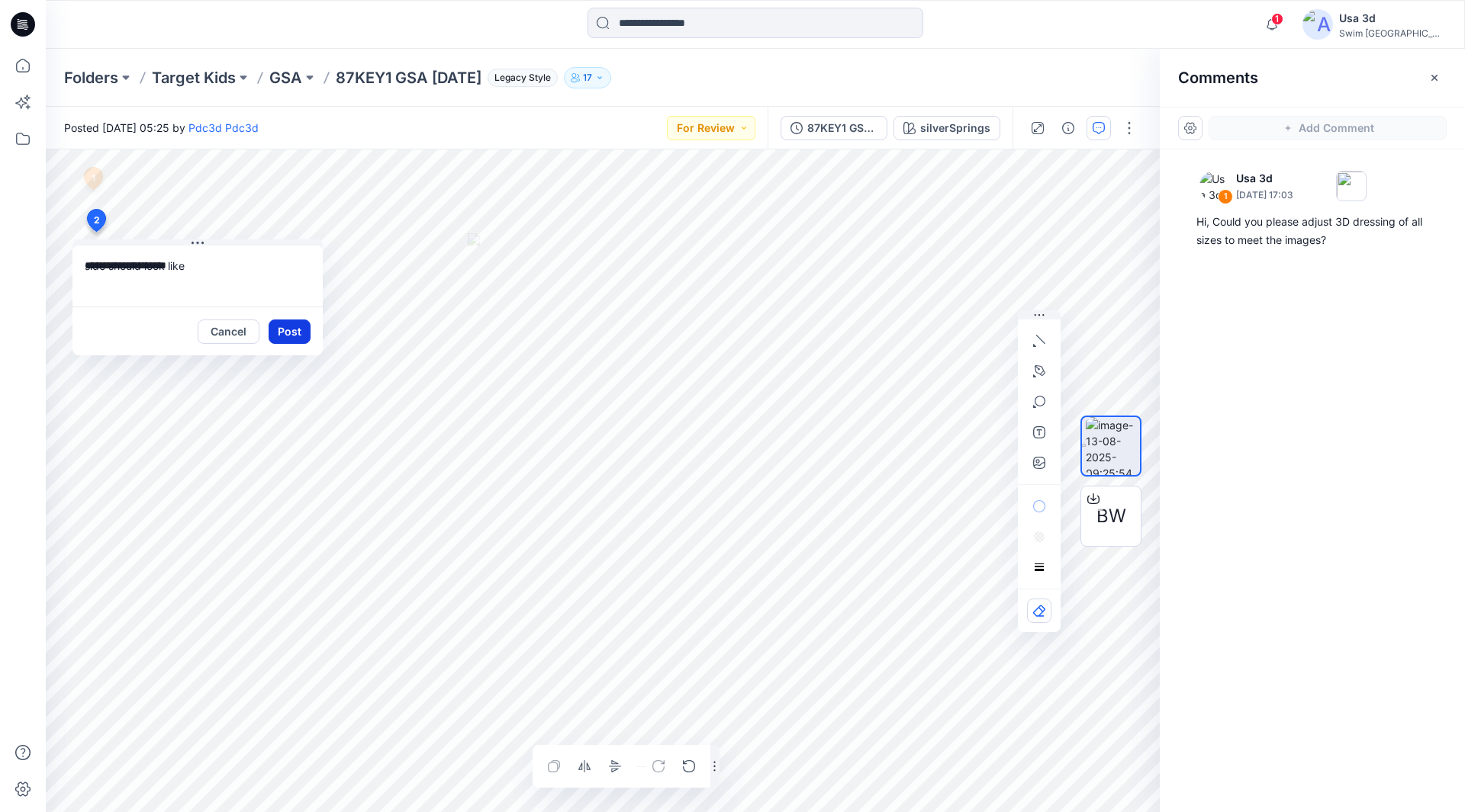
click at [279, 330] on button "Post" at bounding box center [289, 332] width 42 height 25
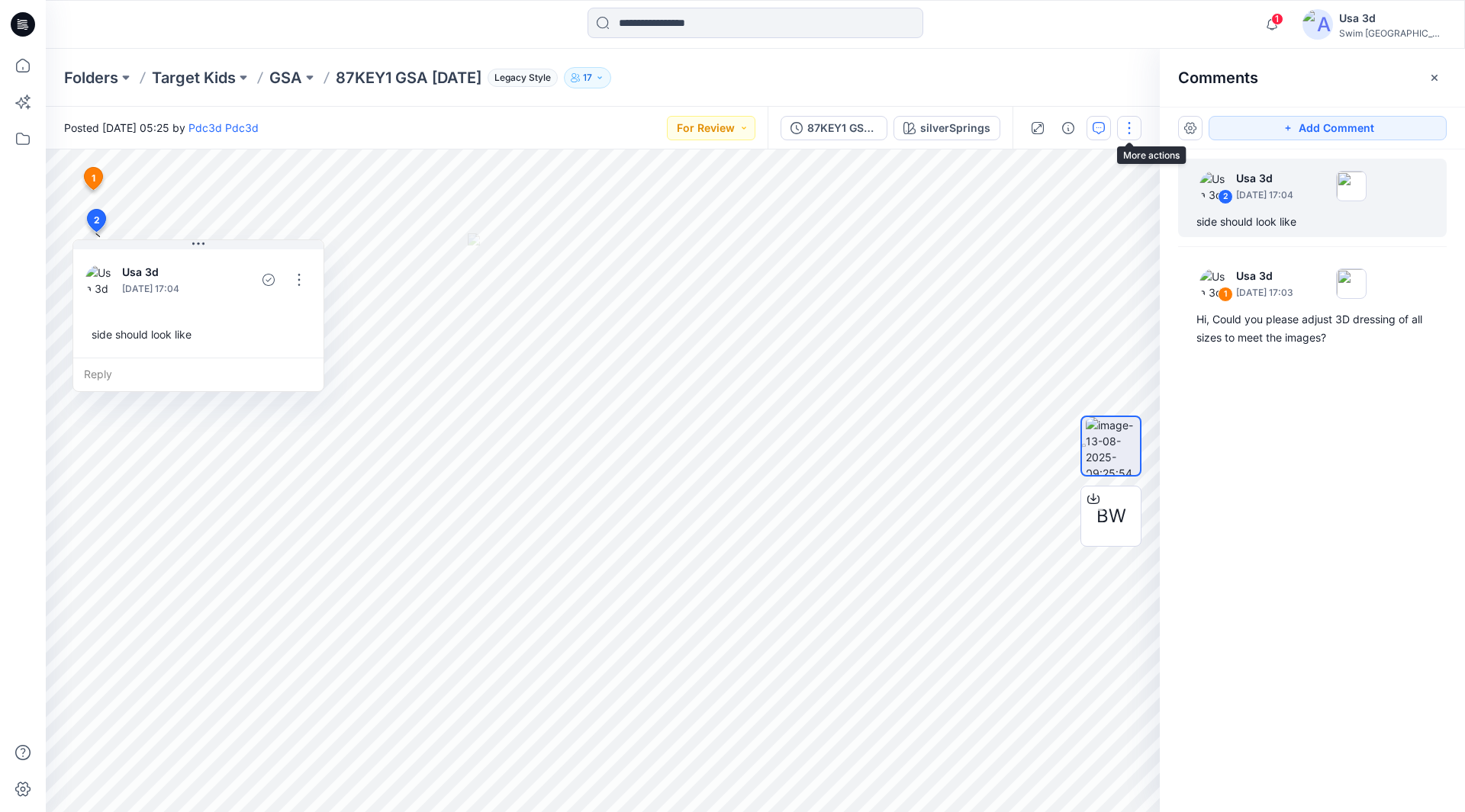
click at [1131, 134] on button "button" at bounding box center [1129, 128] width 25 height 25
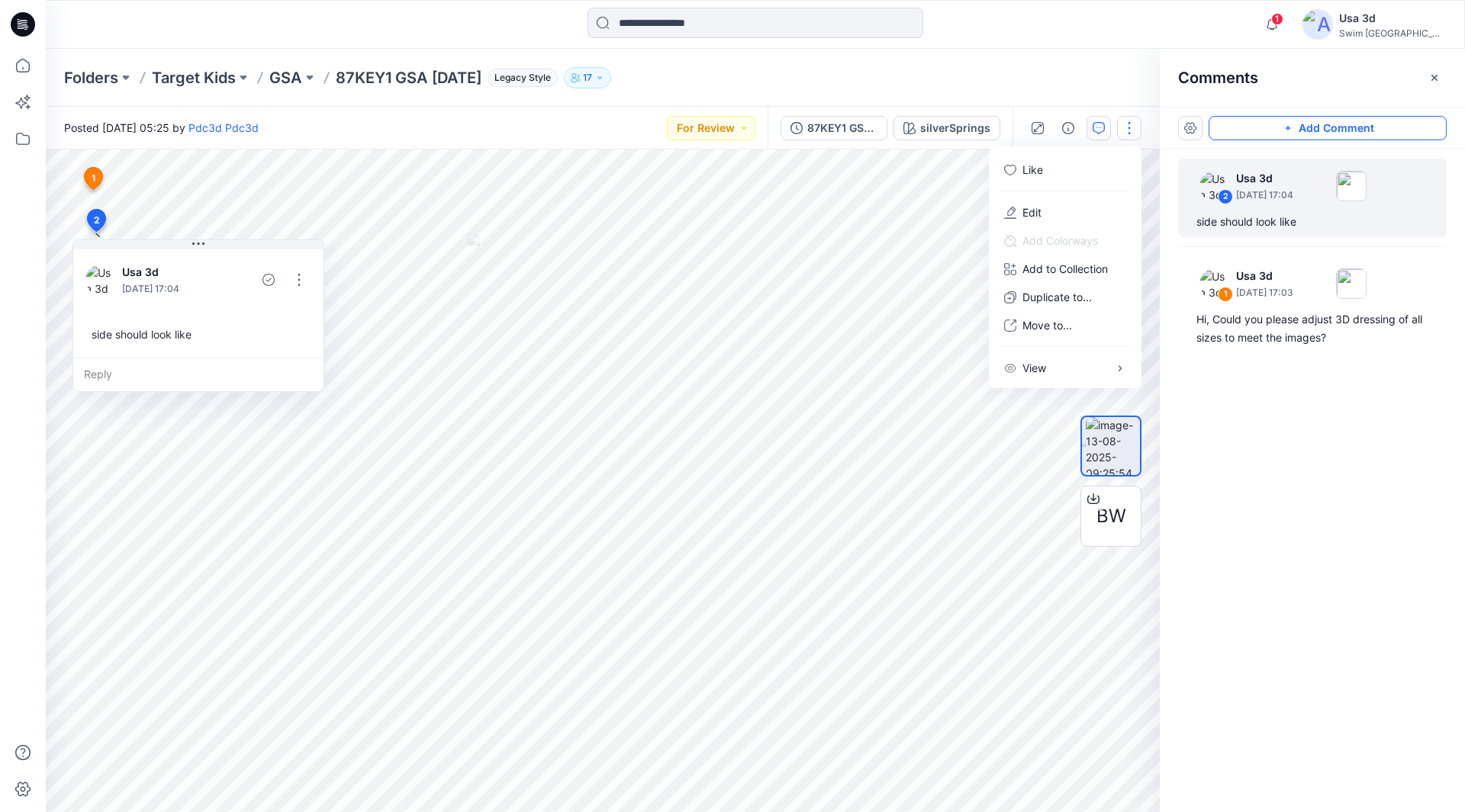
click at [1269, 127] on button "Add Comment" at bounding box center [1327, 128] width 238 height 25
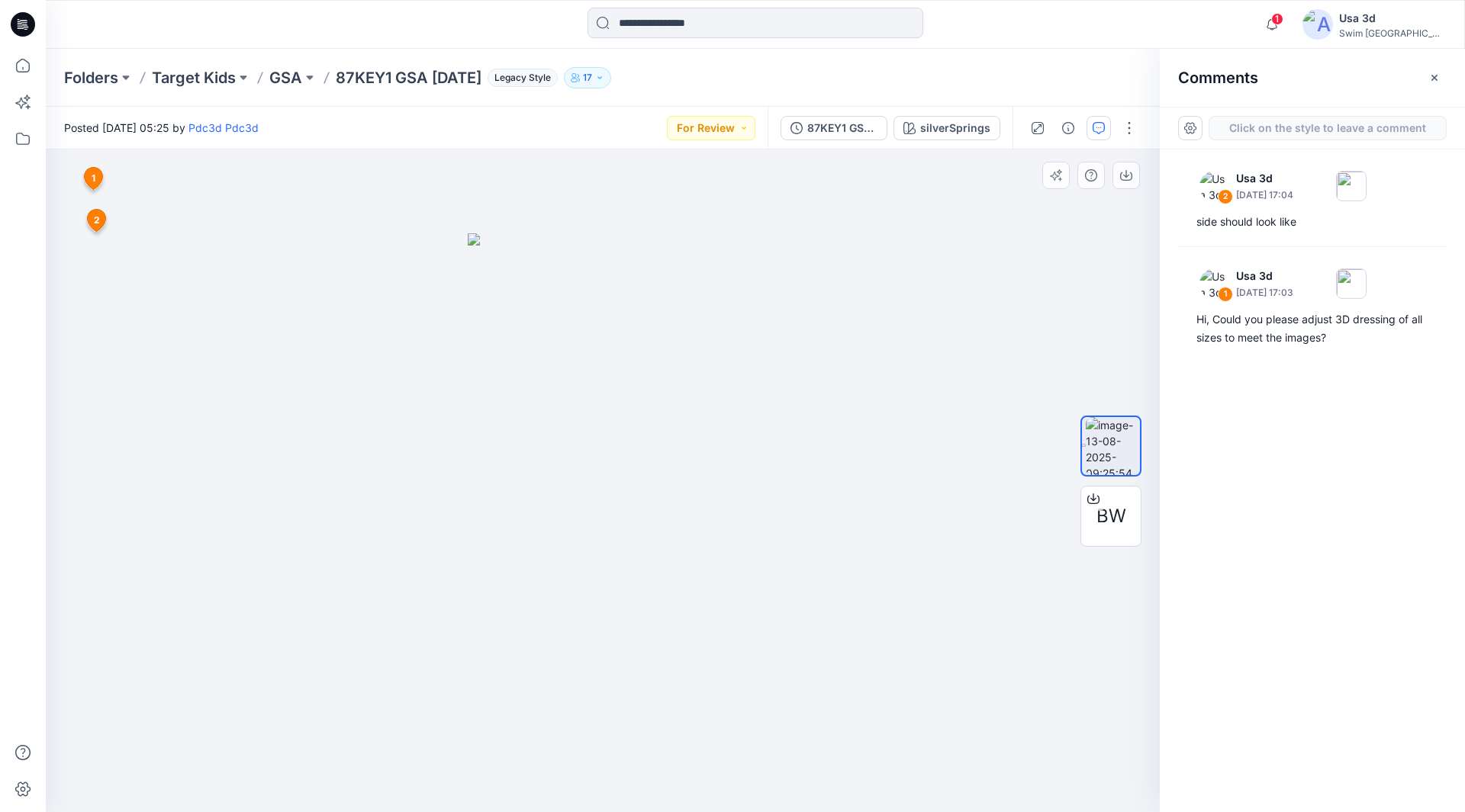
click at [95, 264] on div "3 1 Usa 3d [DATE] 17:03 Hi, Could you please adjust 3D dressing of all sizes to…" at bounding box center [602, 480] width 1114 height 663
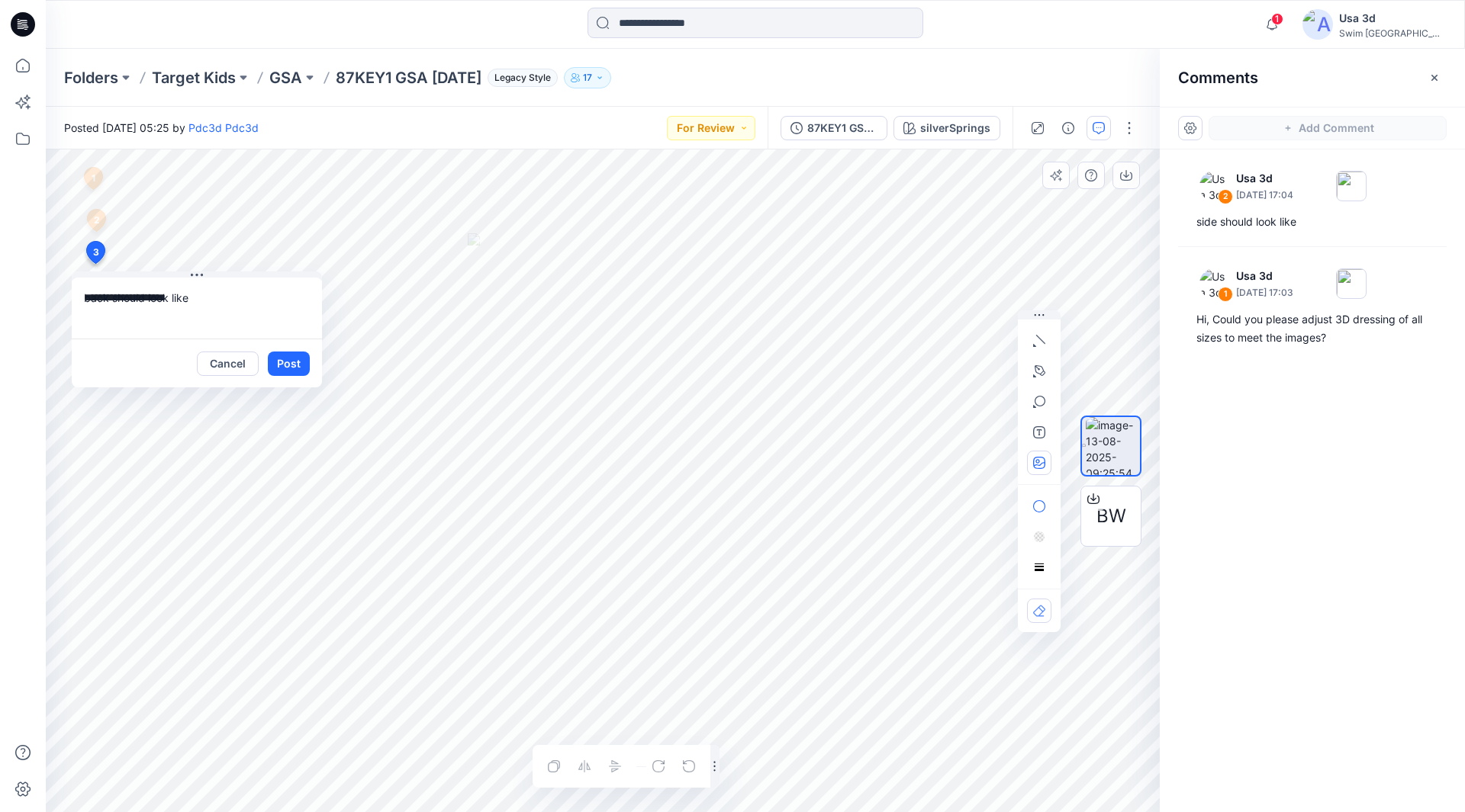
type textarea "**********"
click at [1039, 468] on icon "button" at bounding box center [1039, 463] width 12 height 12
type input"] "**********"
click at [35, 790] on div "**********" at bounding box center [732, 406] width 1465 height 812
click at [289, 369] on button "Post" at bounding box center [288, 364] width 42 height 25
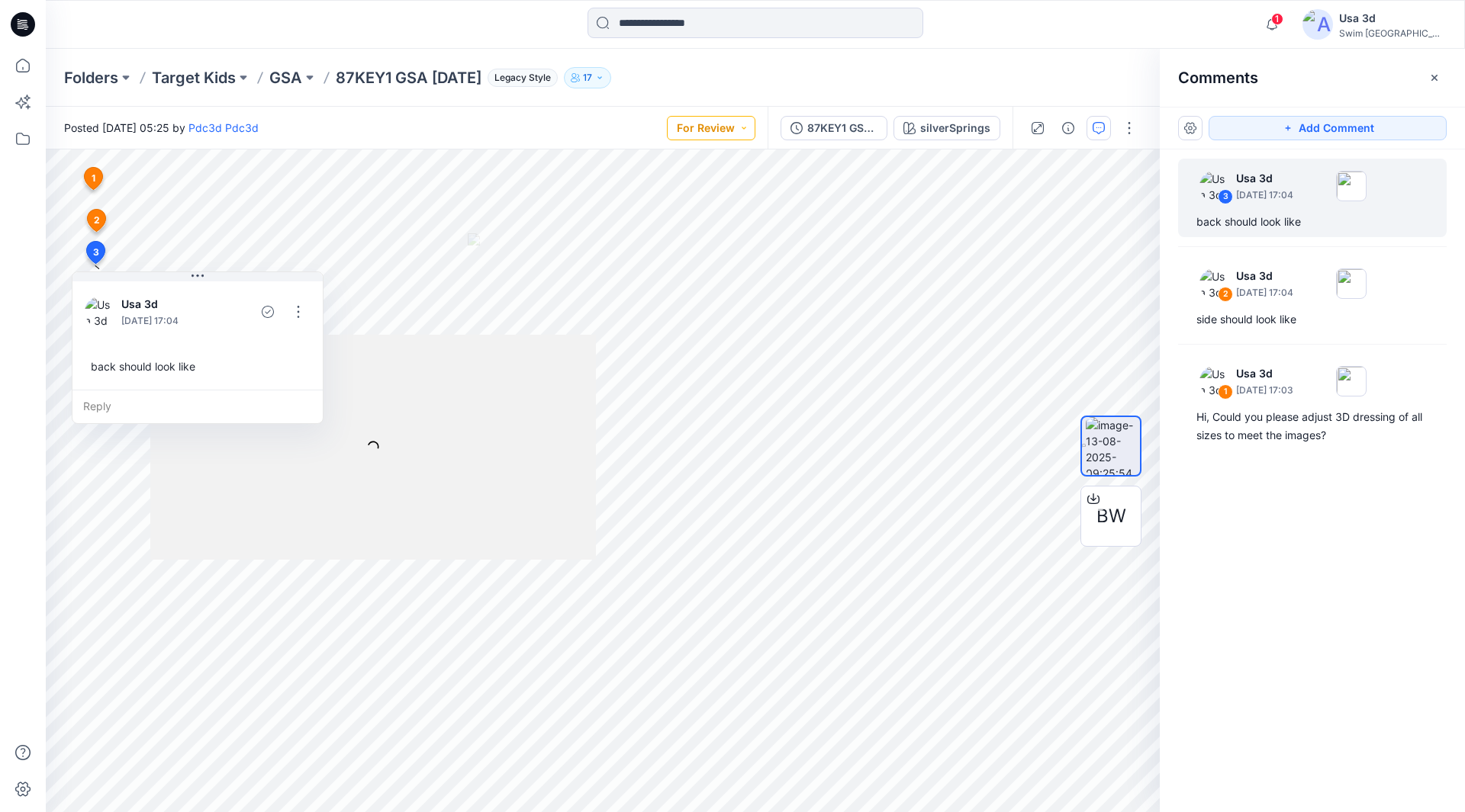
click at [701, 126] on button "For Review" at bounding box center [711, 128] width 88 height 25
click at [663, 308] on p "Resubmit" at bounding box center [674, 300] width 47 height 19
click at [291, 78] on p "GSA" at bounding box center [285, 78] width 33 height 21
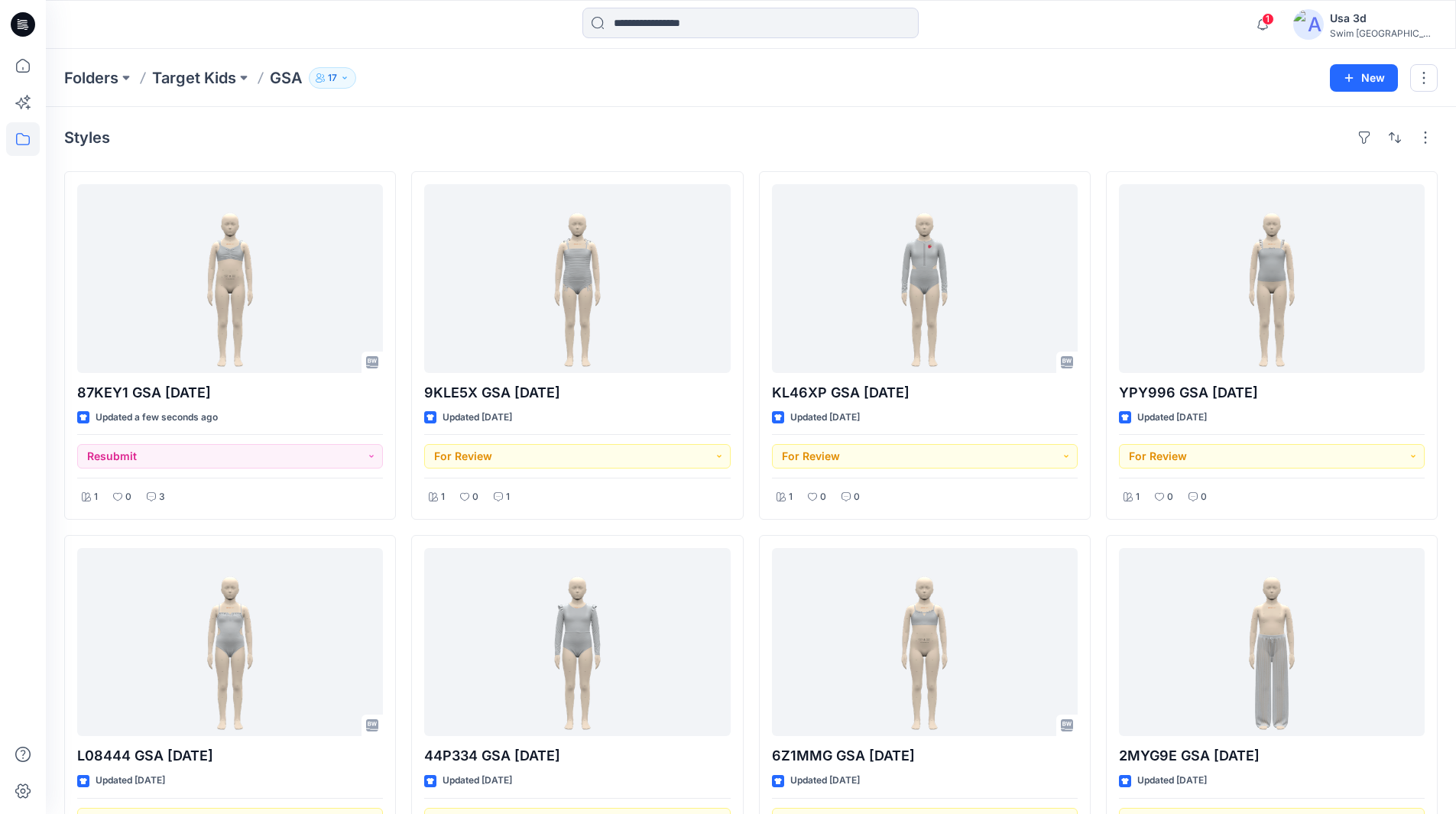
click at [35, 22] on div at bounding box center [22, 24] width 49 height 49
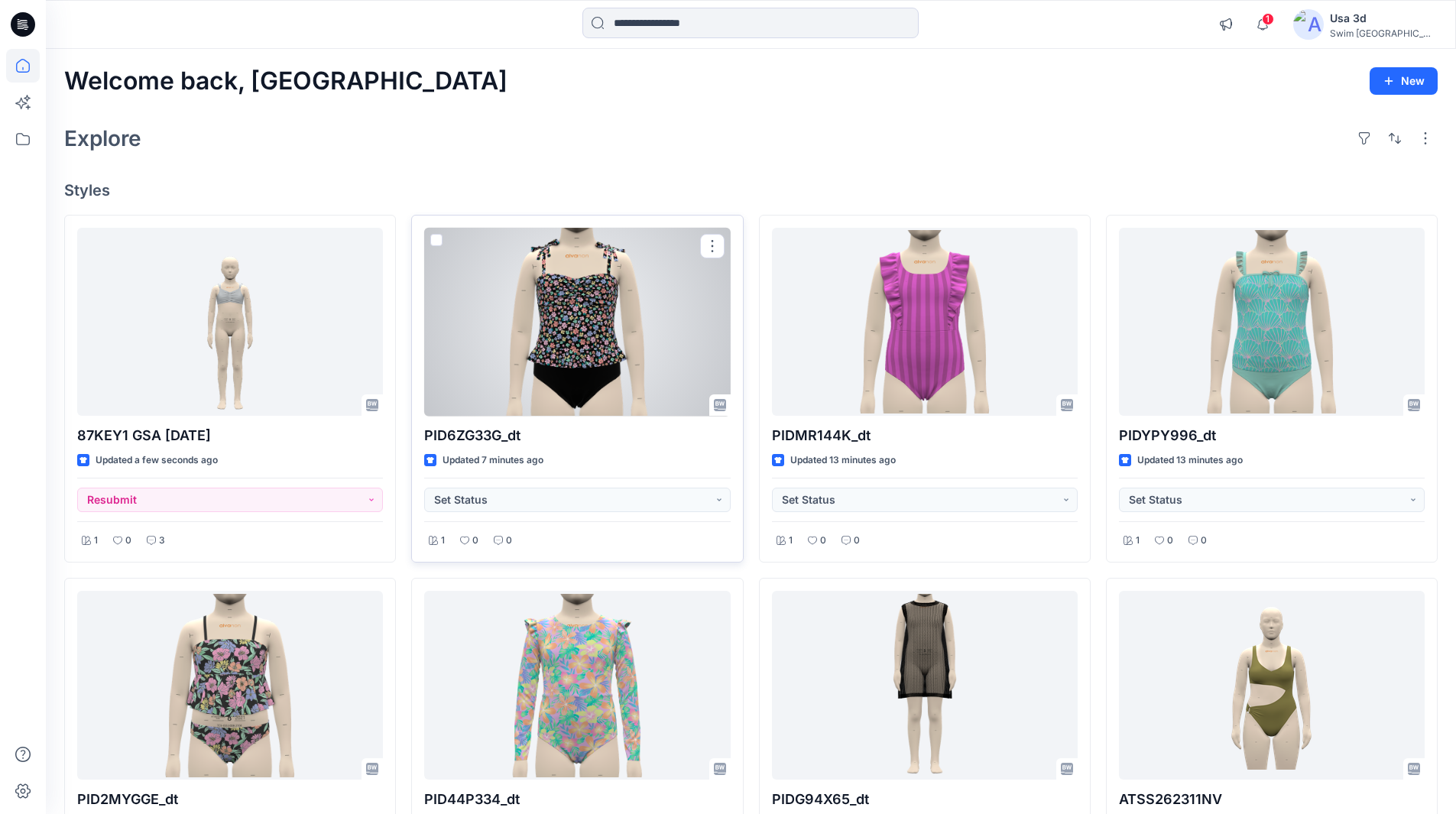
click at [673, 342] on div at bounding box center [577, 322] width 306 height 189
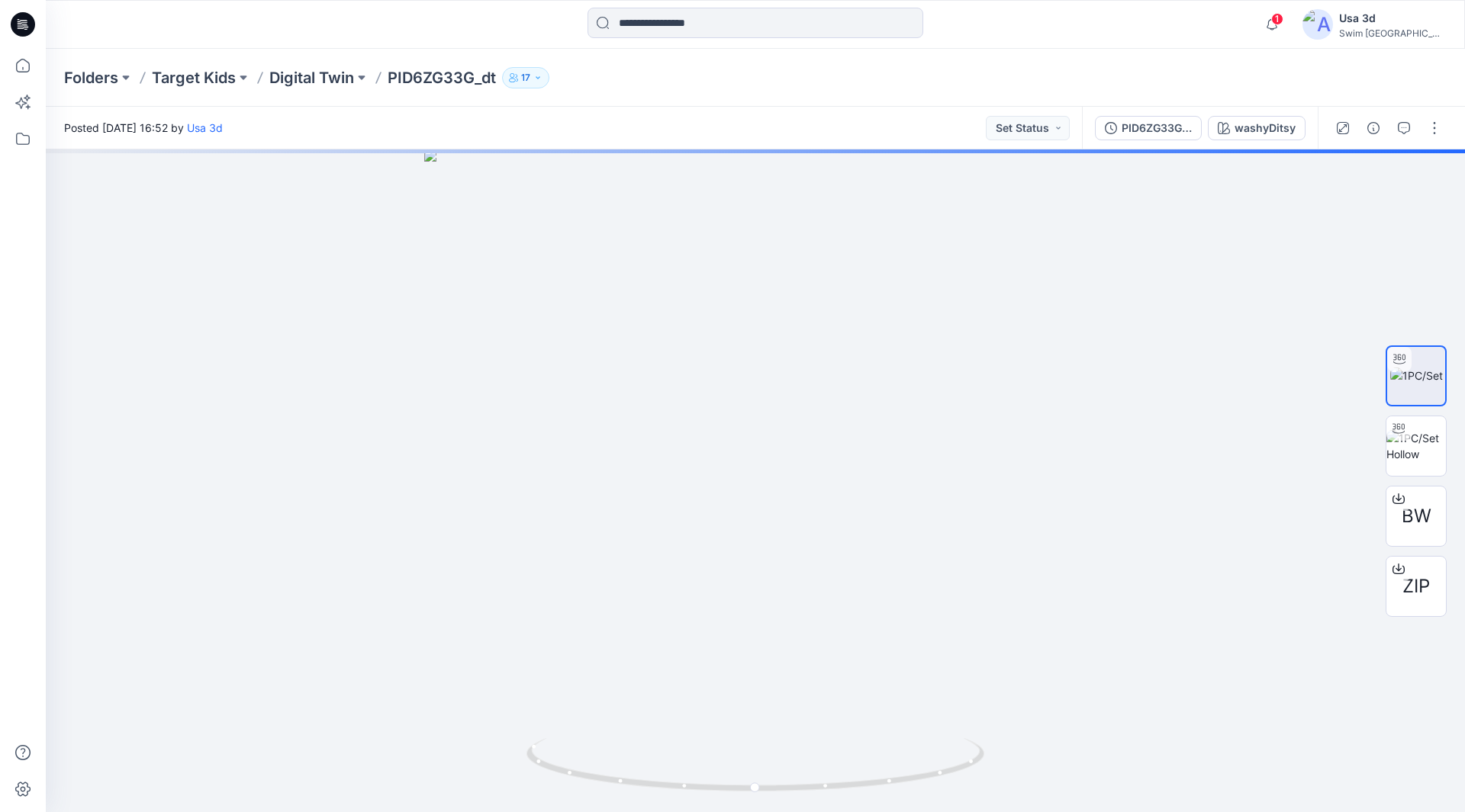
click at [326, 88] on div "Folders Target Kids Digital Twin PID6ZG33G_dt 17" at bounding box center [756, 78] width 1419 height 58
click at [328, 83] on p "Digital Twin" at bounding box center [311, 78] width 85 height 21
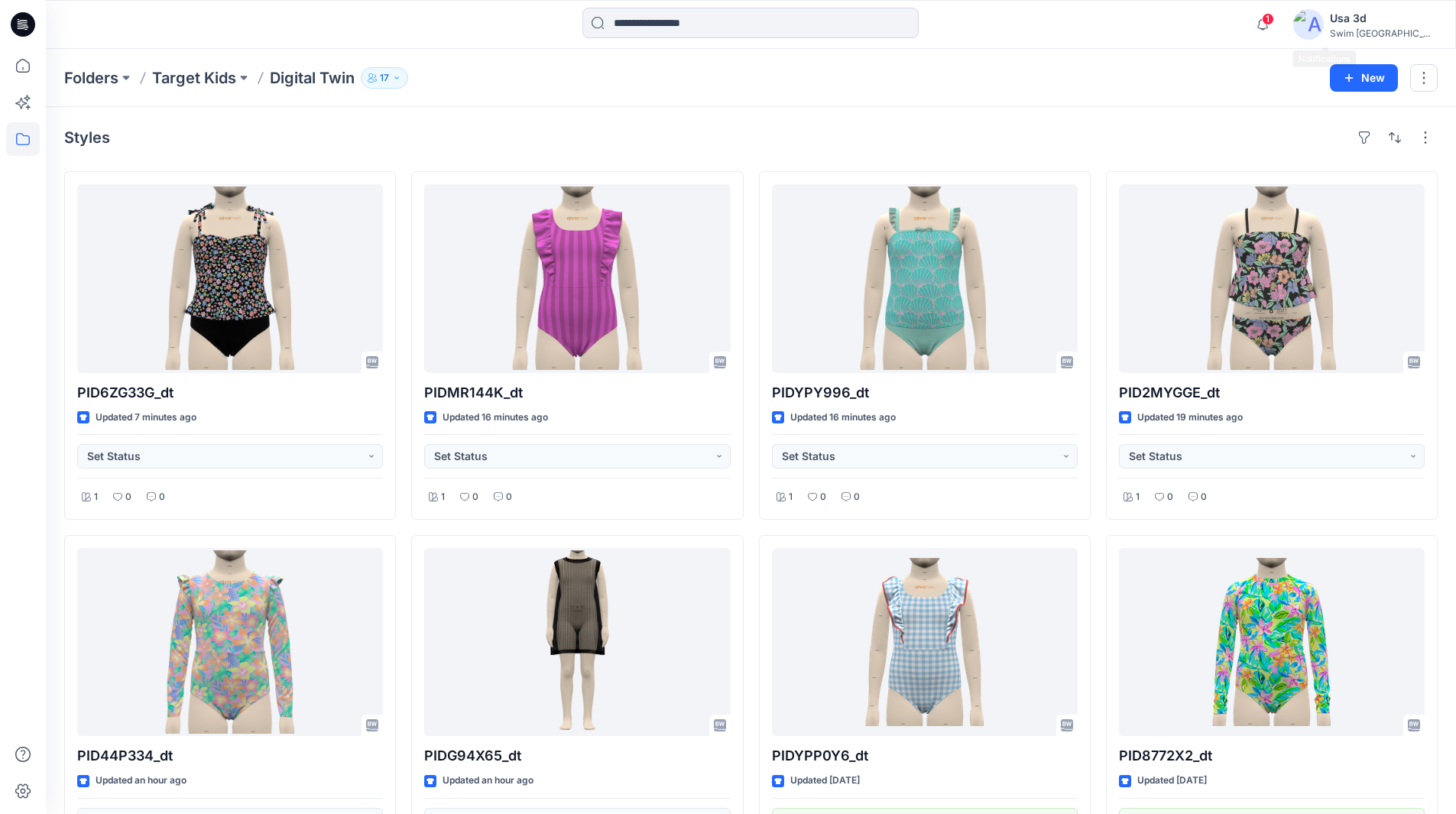
click at [1274, 23] on span "1" at bounding box center [1268, 20] width 12 height 12
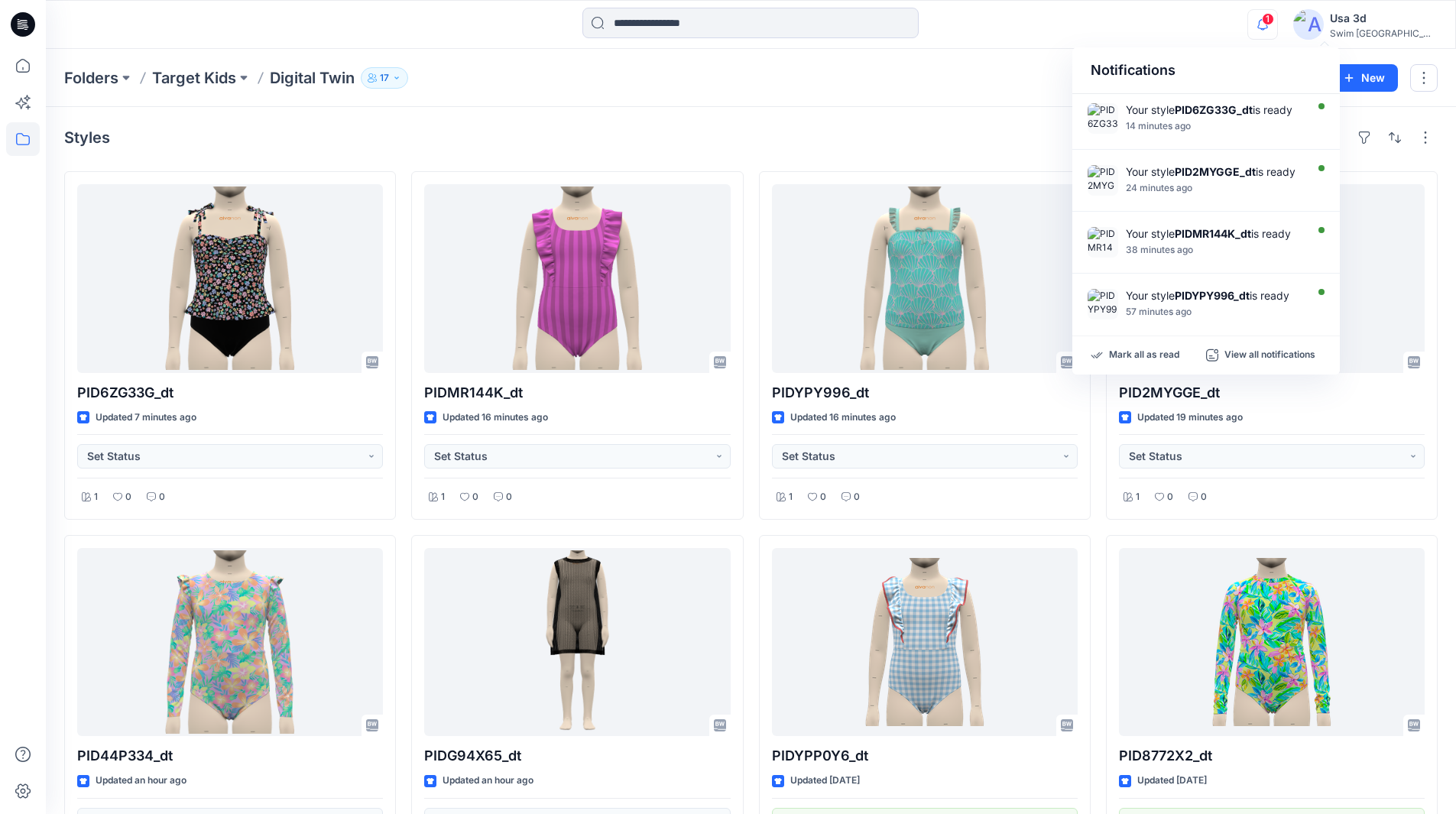
click at [1274, 23] on span "1" at bounding box center [1268, 20] width 12 height 12
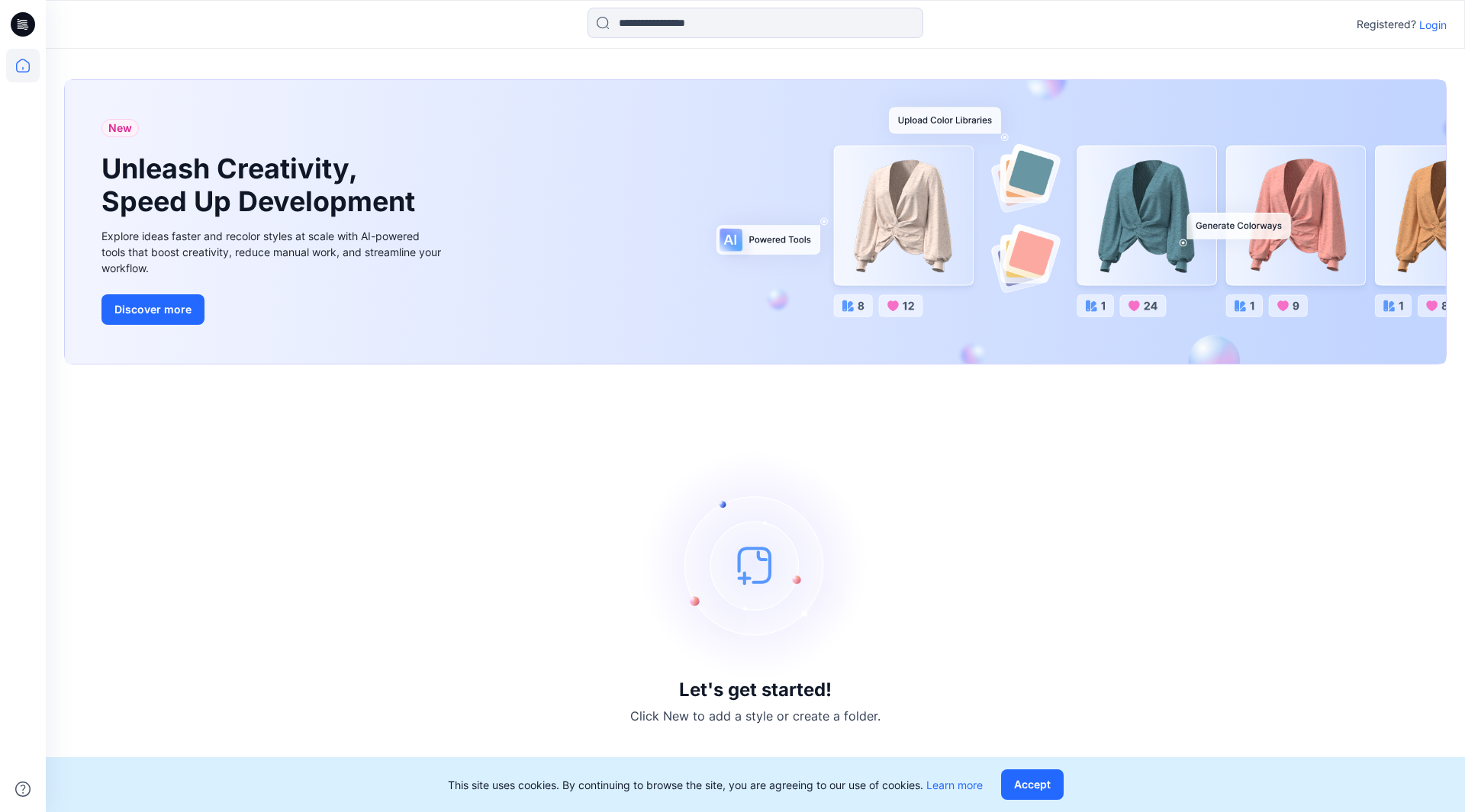
click at [1441, 21] on p "Login" at bounding box center [1432, 25] width 27 height 16
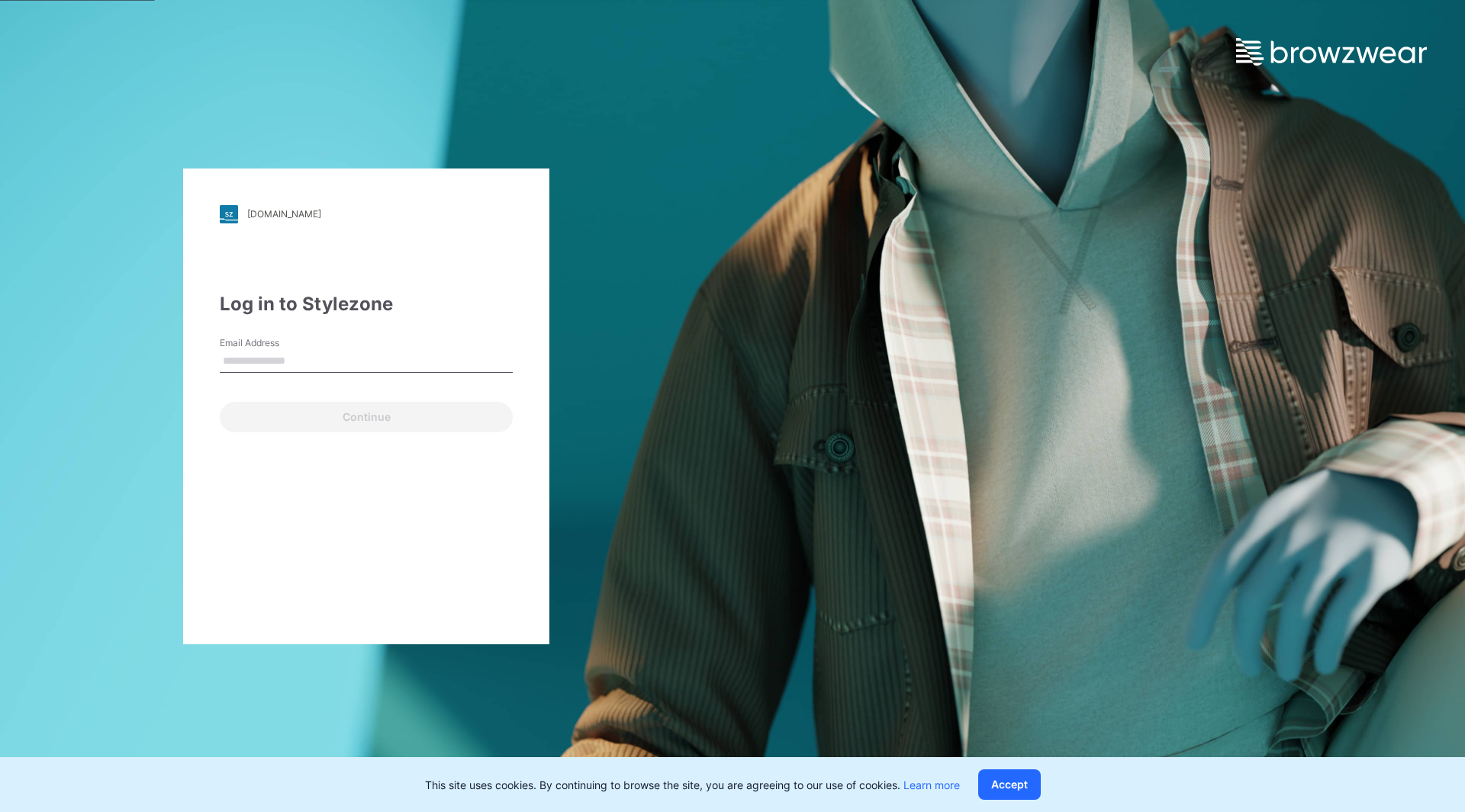
click at [311, 354] on input "Email Address" at bounding box center [365, 362] width 293 height 23
type input "**********"
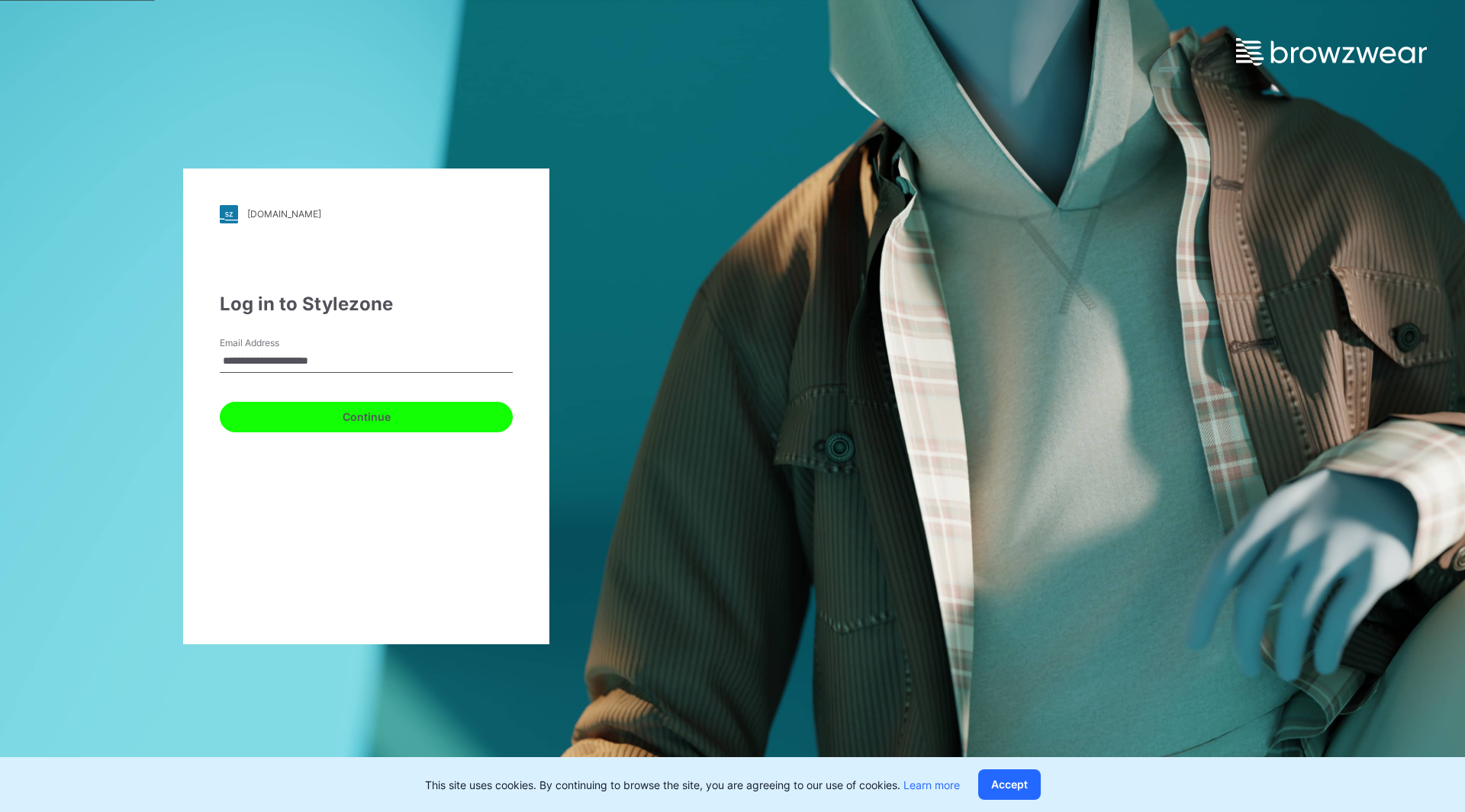
click at [318, 414] on button "Continue" at bounding box center [365, 417] width 293 height 30
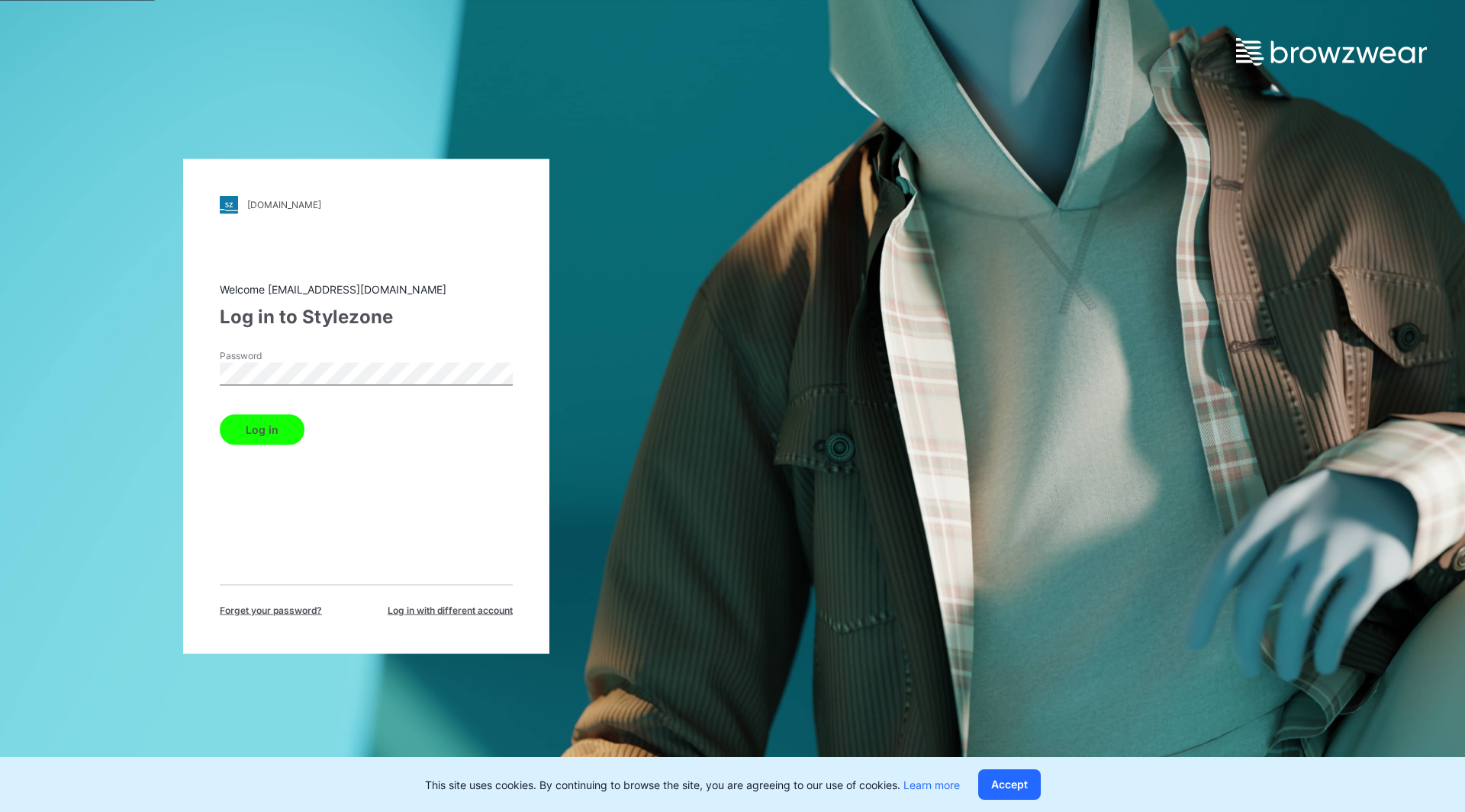
click at [285, 419] on button "Log in" at bounding box center [262, 429] width 85 height 30
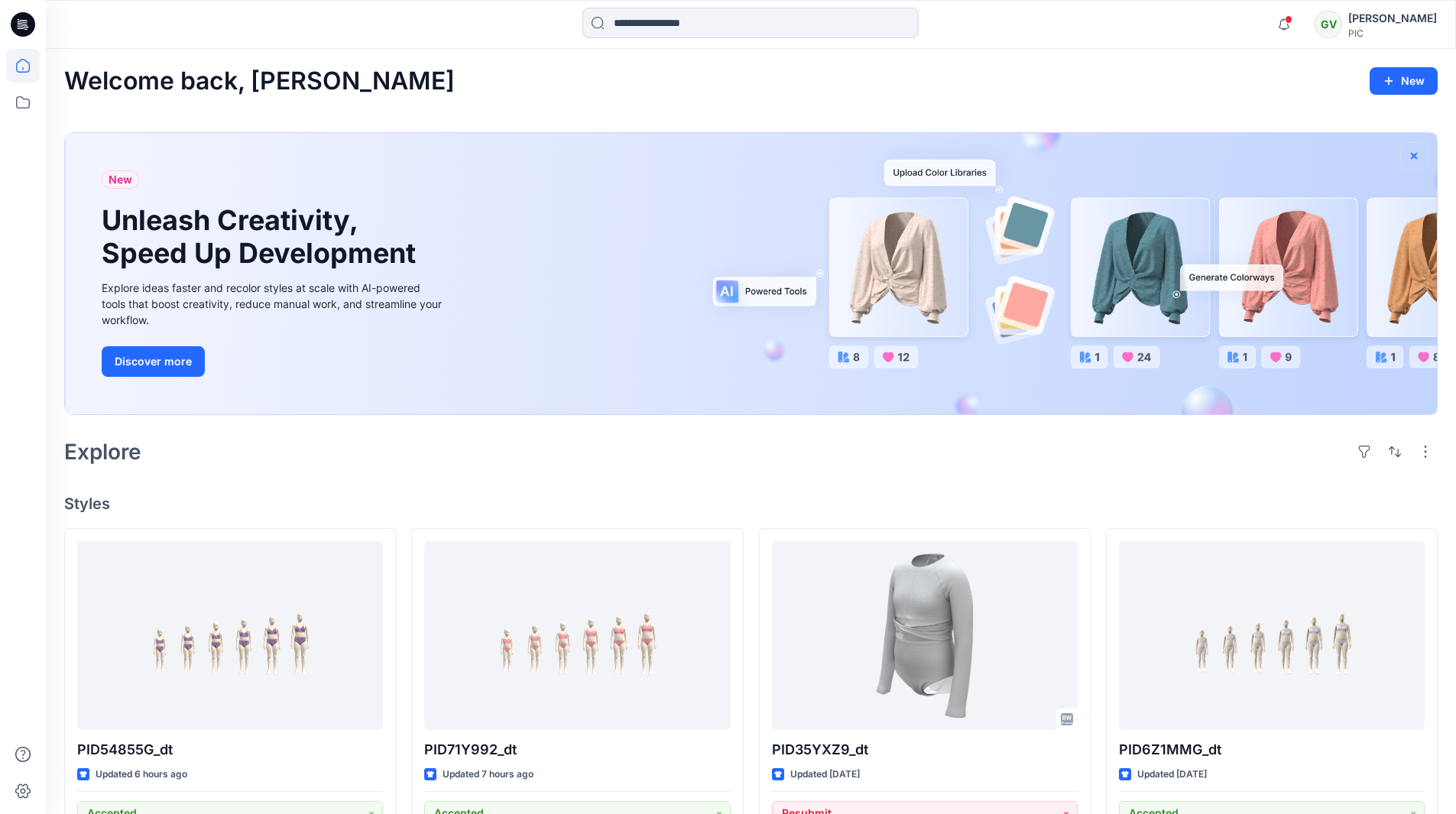
click at [1414, 150] on icon "button" at bounding box center [1413, 156] width 12 height 12
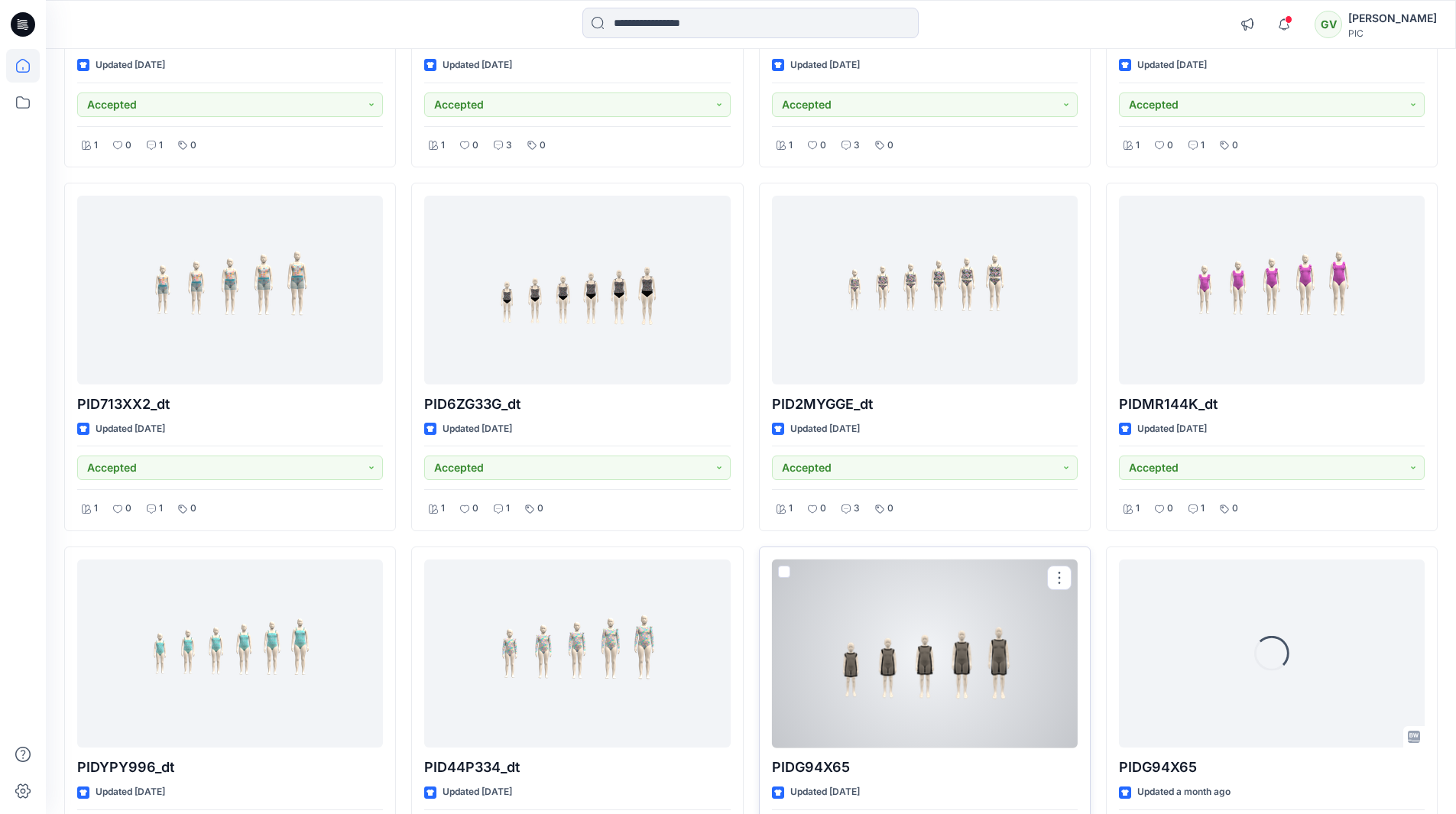
scroll to position [397, 0]
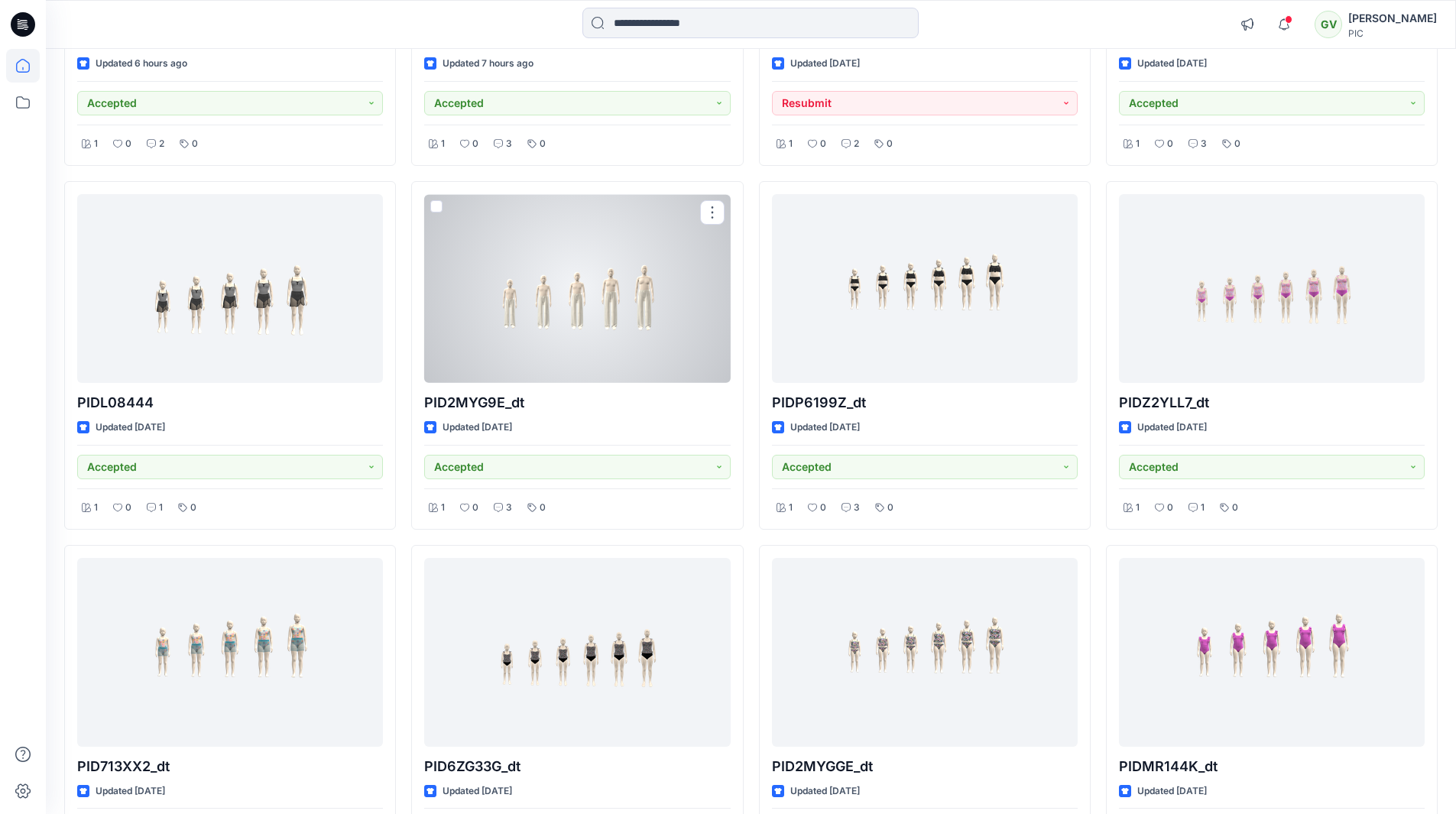
click at [638, 338] on div at bounding box center [577, 288] width 306 height 189
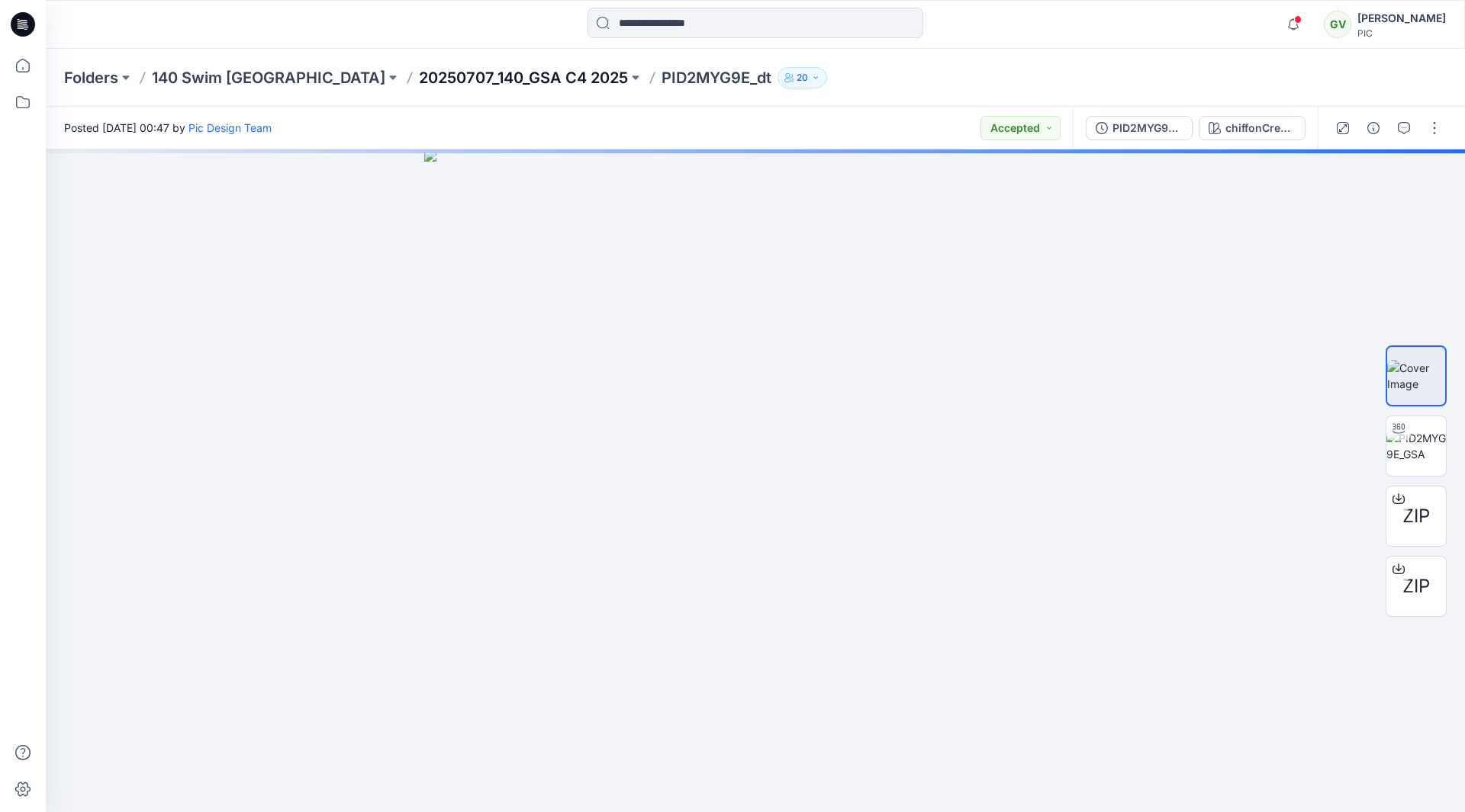
click at [418, 72] on p "20250707_140_GSA C4 2025" at bounding box center [523, 78] width 209 height 21
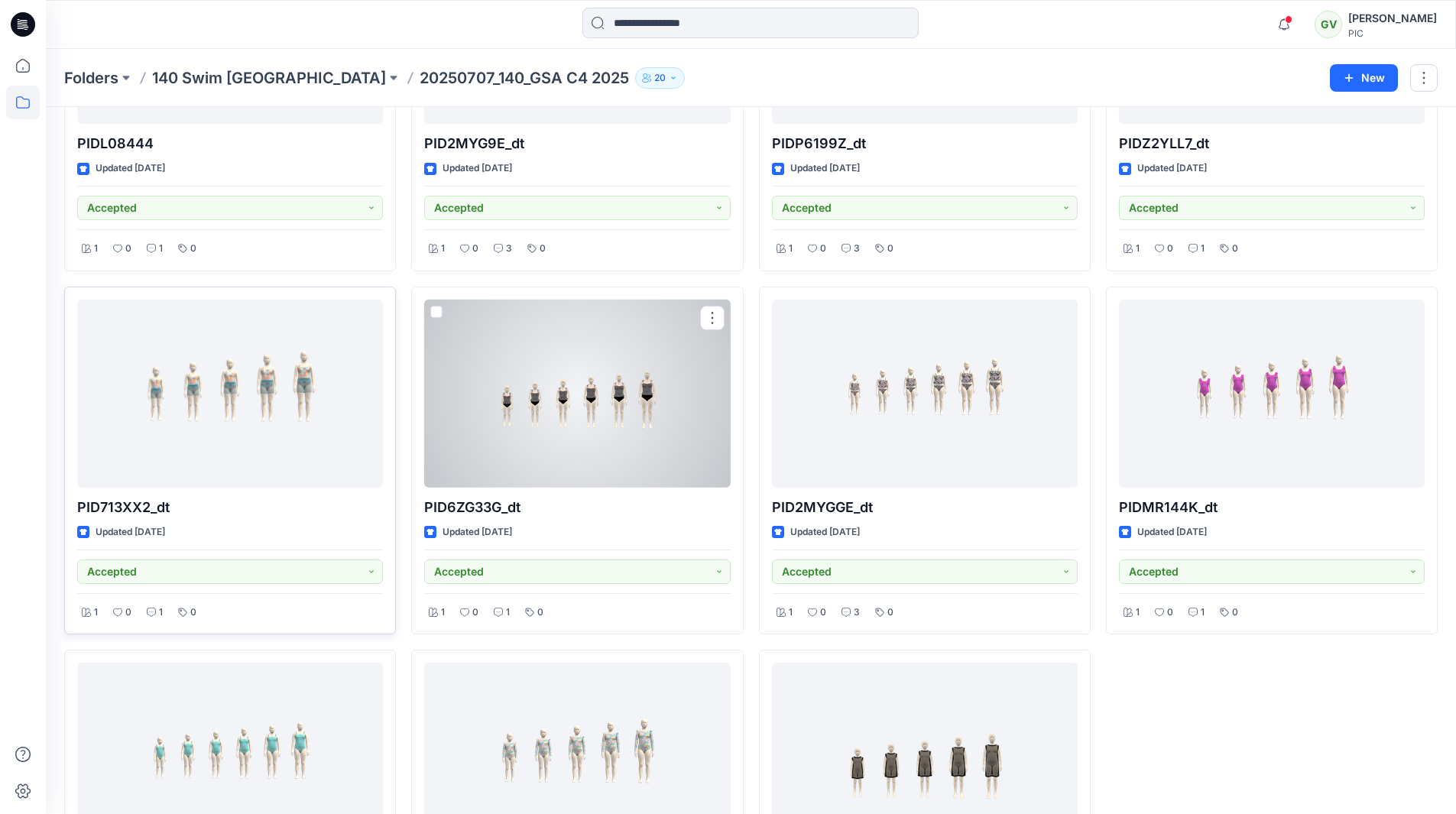
scroll to position [586, 0]
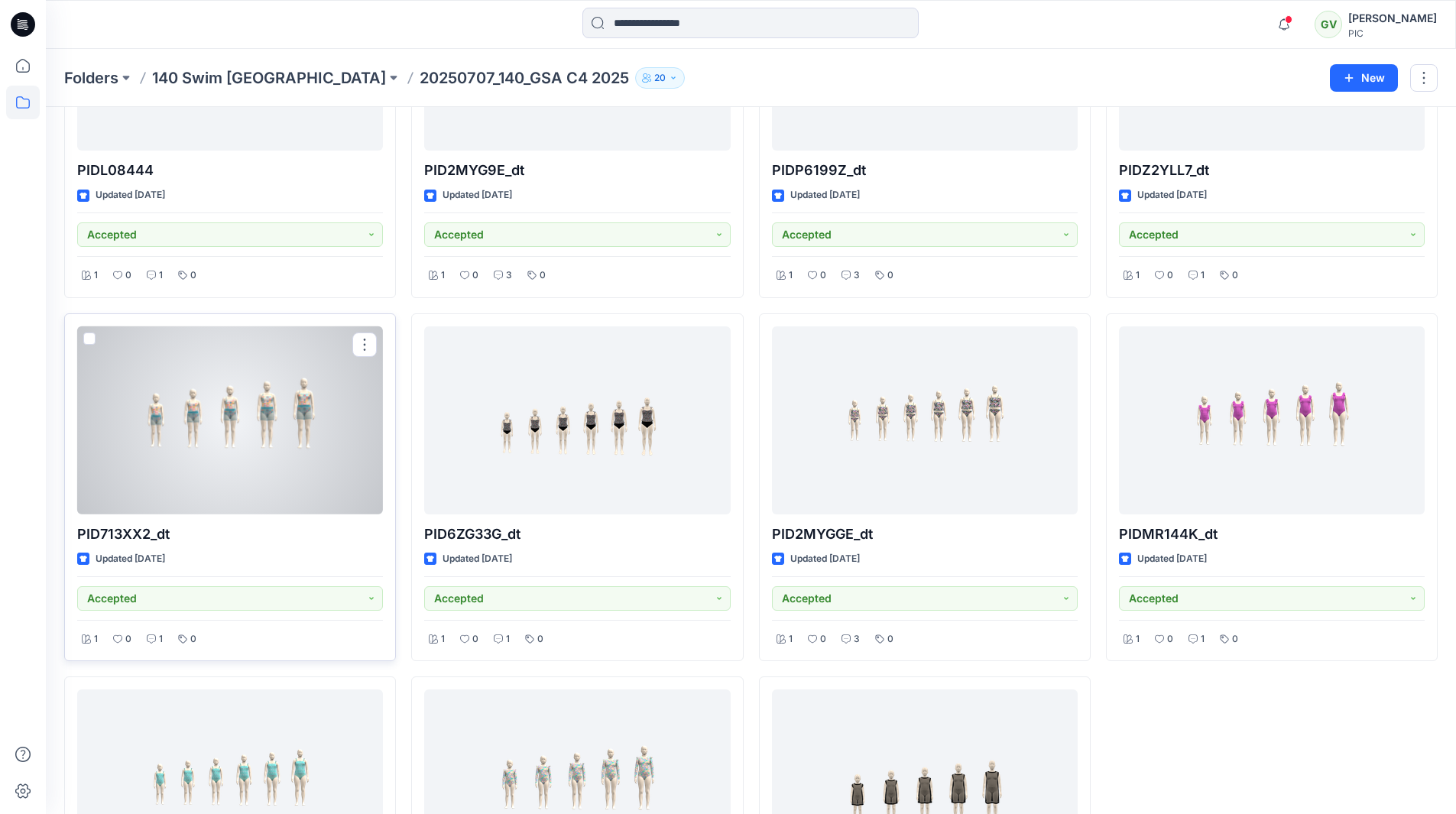
click at [286, 432] on div at bounding box center [230, 420] width 306 height 189
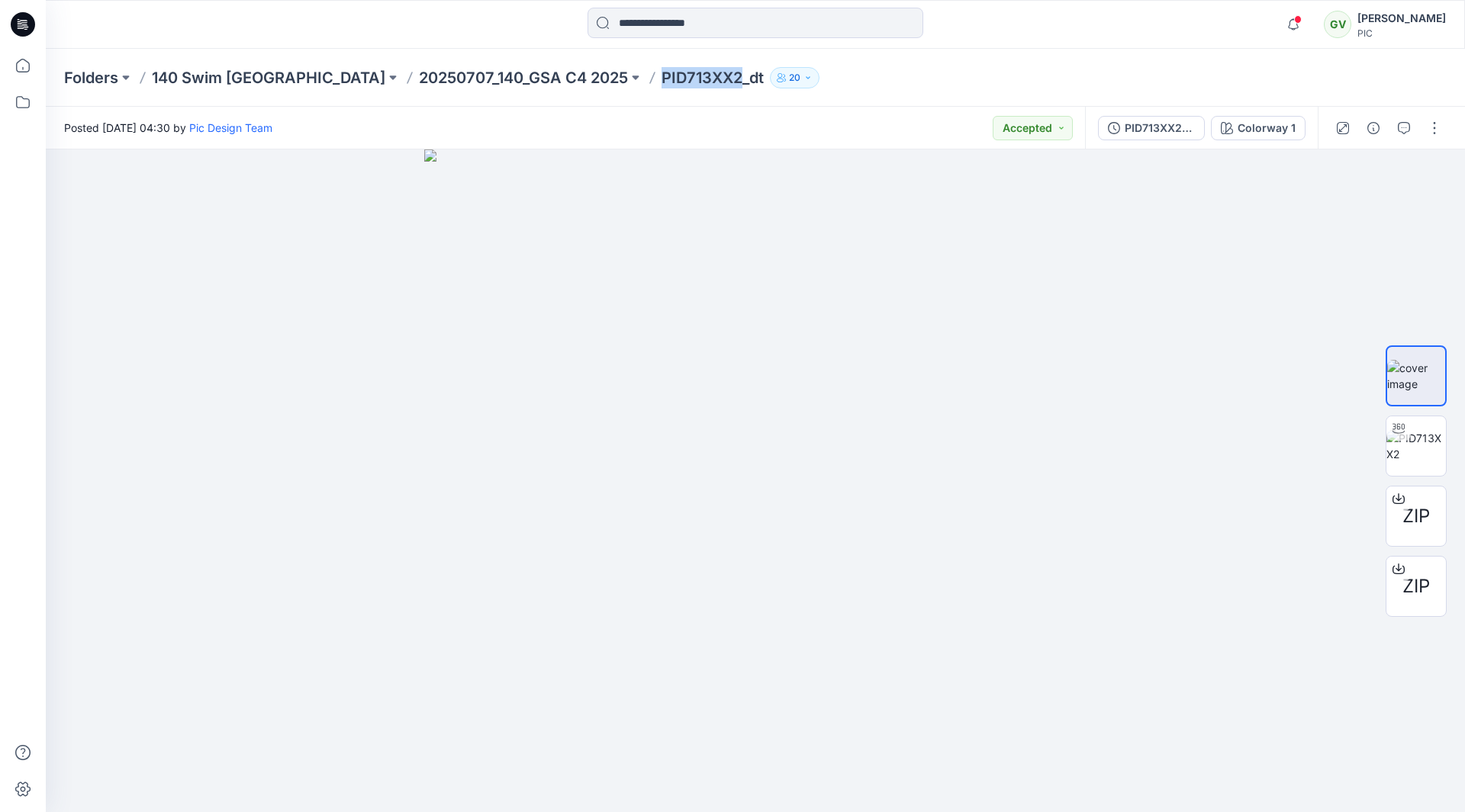
drag, startPoint x: 538, startPoint y: 78, endPoint x: 617, endPoint y: 78, distance: 79.0
click at [662, 78] on p "PID713XX2_dt" at bounding box center [713, 78] width 103 height 21
copy p "PID713XX2"
click at [1425, 521] on span "ZIP" at bounding box center [1415, 516] width 27 height 27
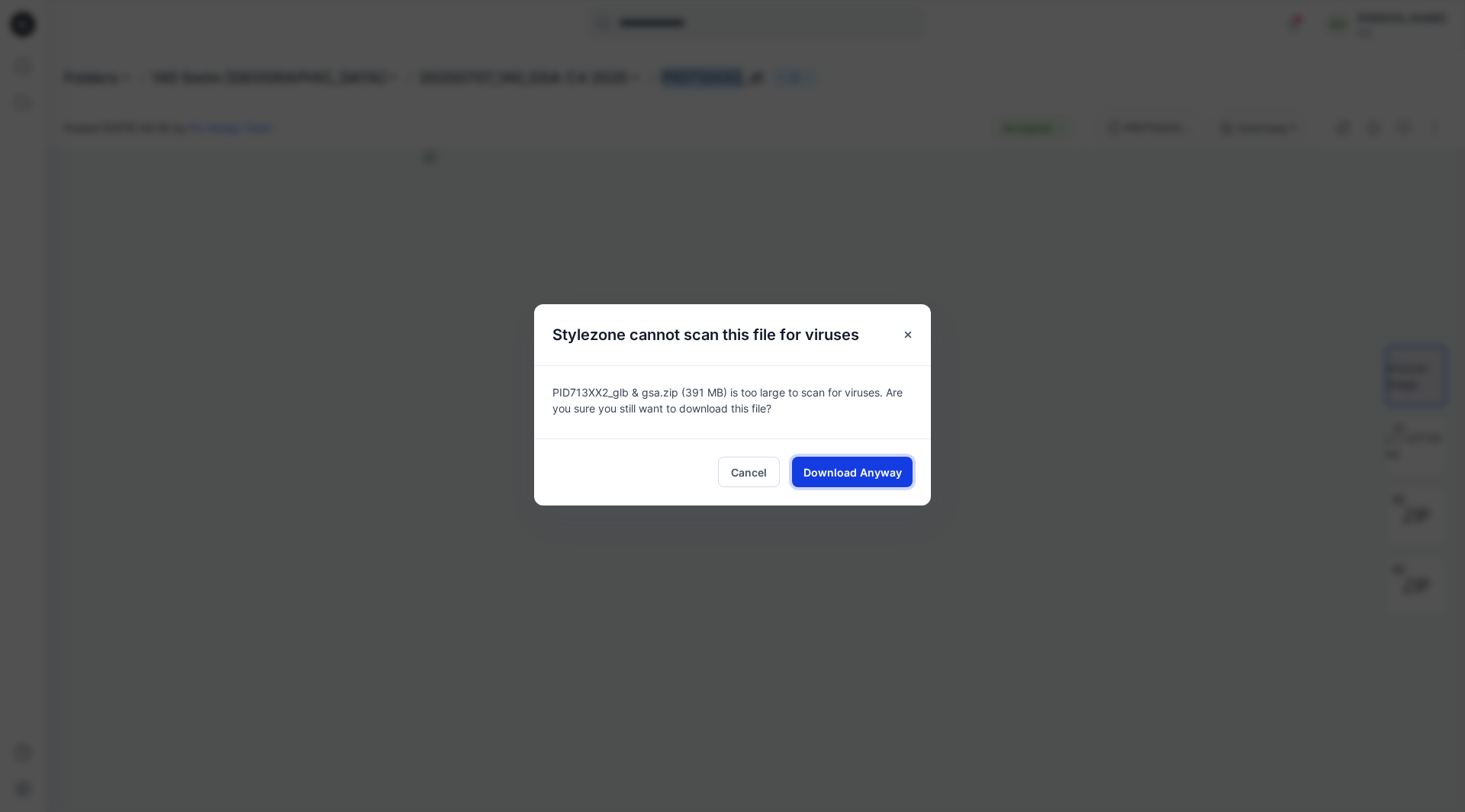
click at [849, 466] on span "Download Anyway" at bounding box center [852, 472] width 98 height 16
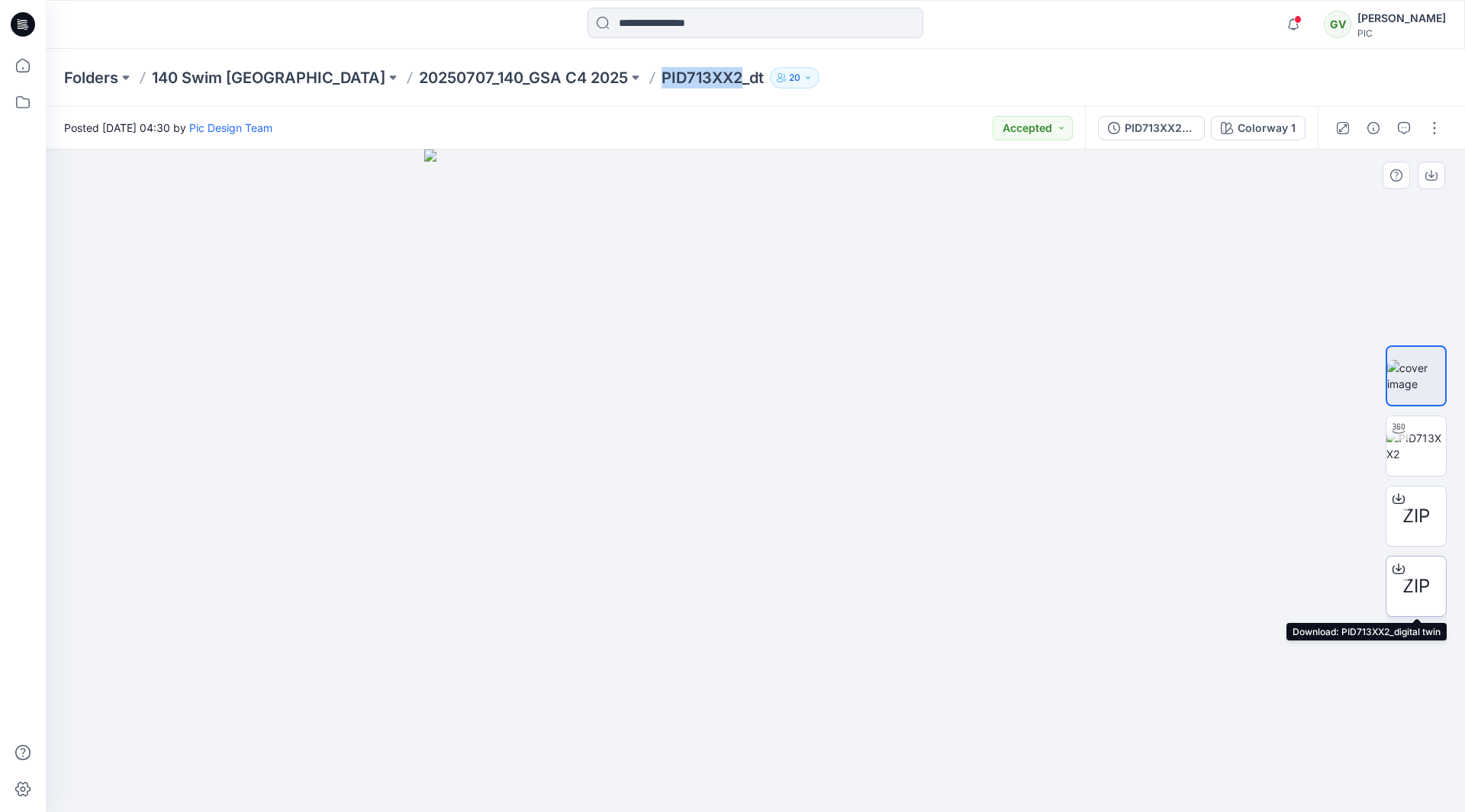
click at [1405, 575] on div at bounding box center [1399, 570] width 25 height 25
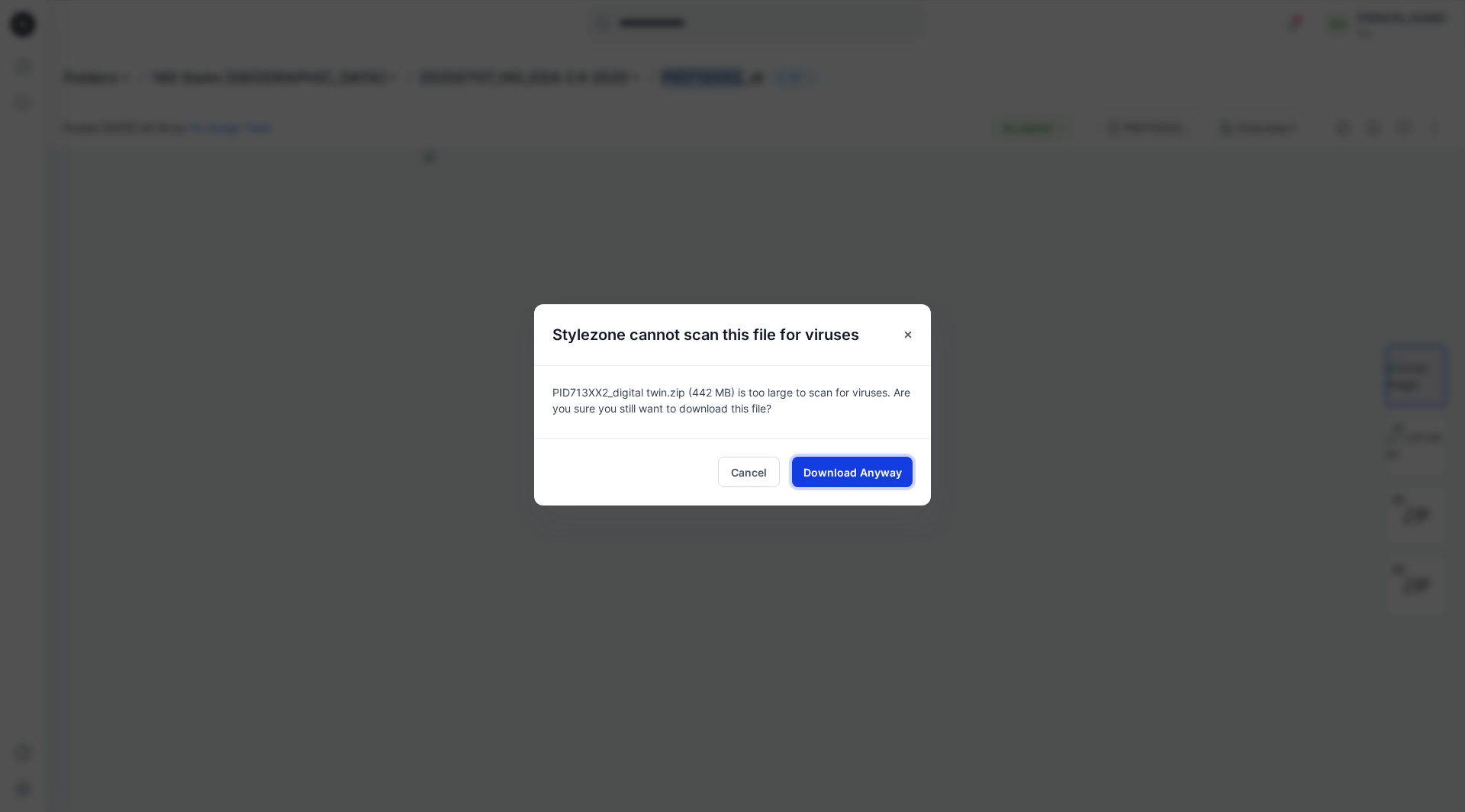
click at [849, 466] on span "Download Anyway" at bounding box center [852, 472] width 98 height 16
